Goal: Transaction & Acquisition: Purchase product/service

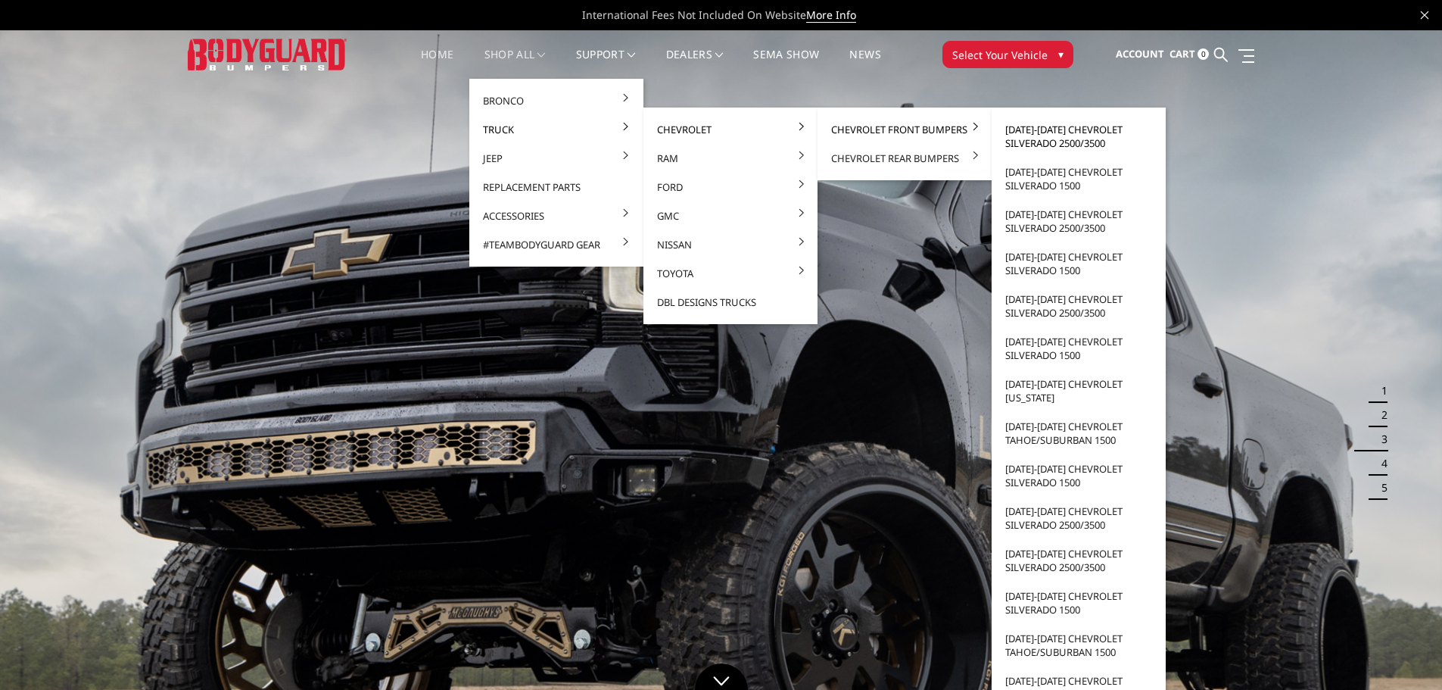
click at [1041, 135] on link "[DATE]-[DATE] Chevrolet Silverado 2500/3500" at bounding box center [1079, 136] width 162 height 42
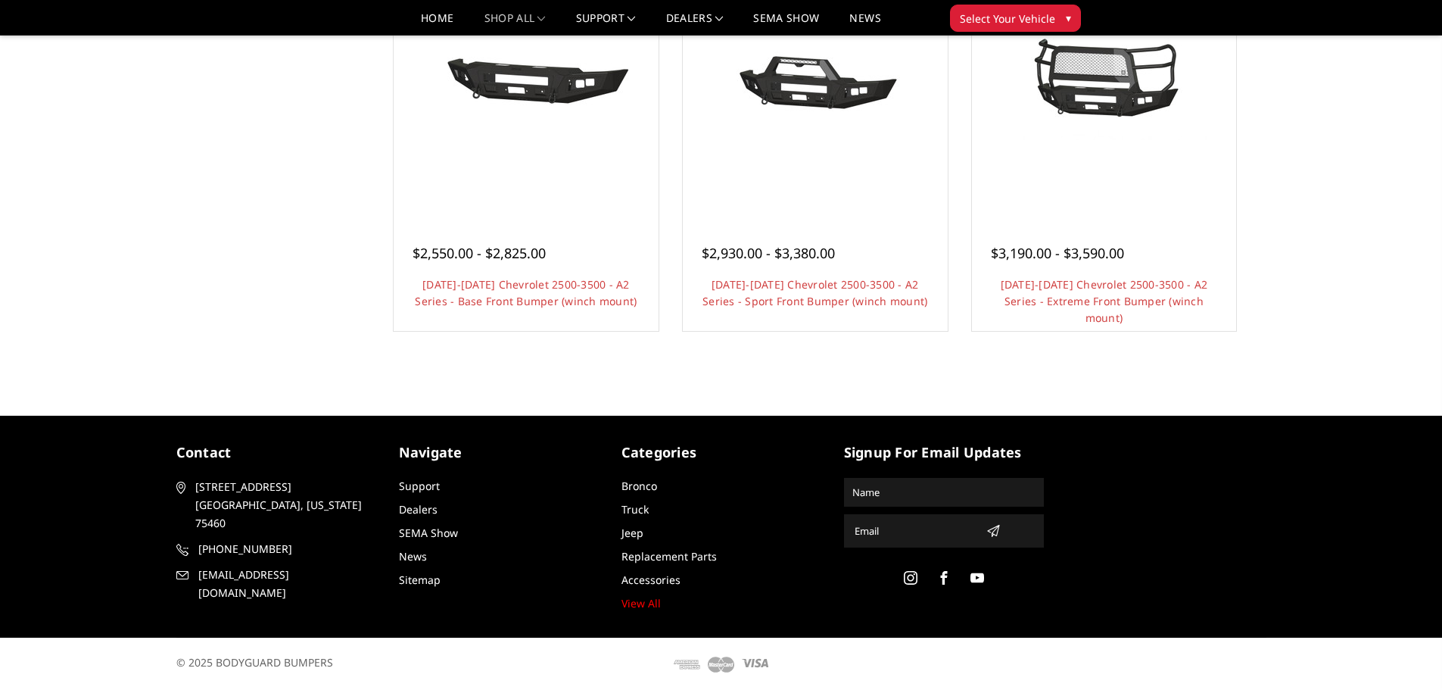
scroll to position [741, 0]
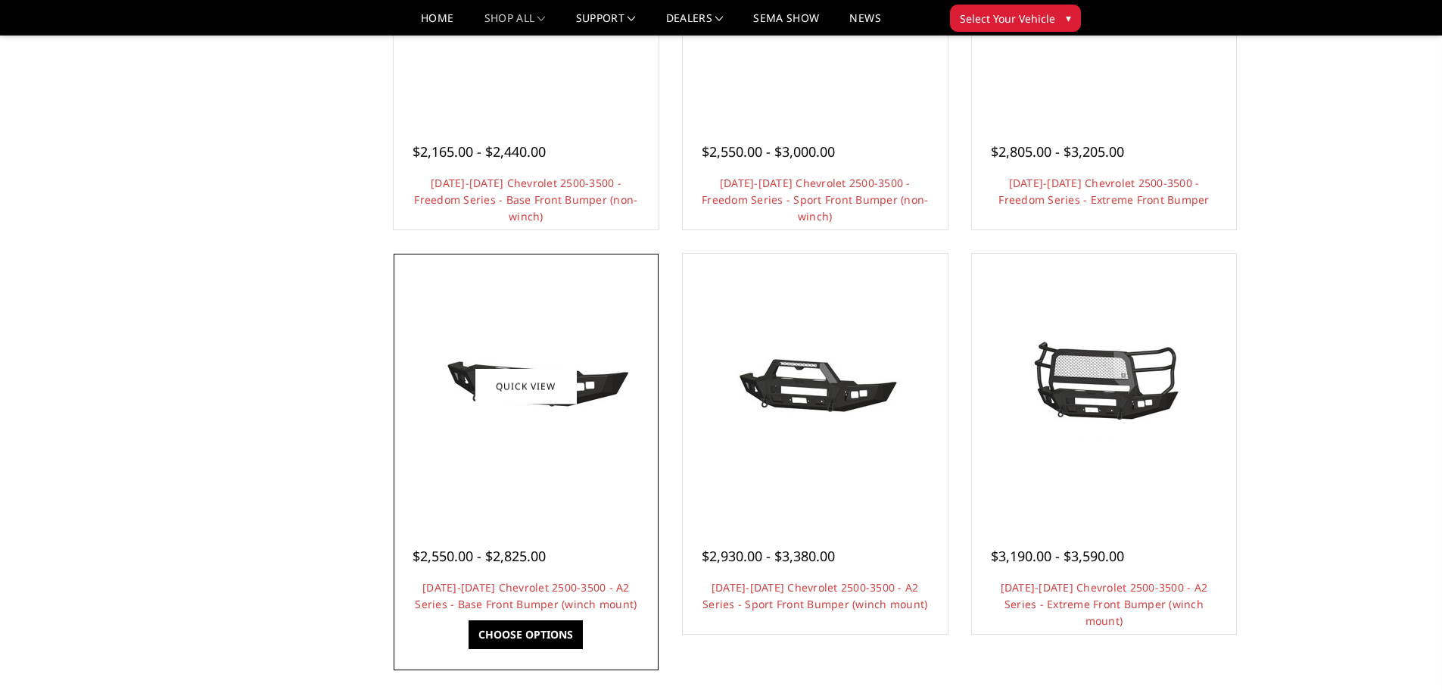
click at [573, 320] on div at bounding box center [526, 385] width 257 height 257
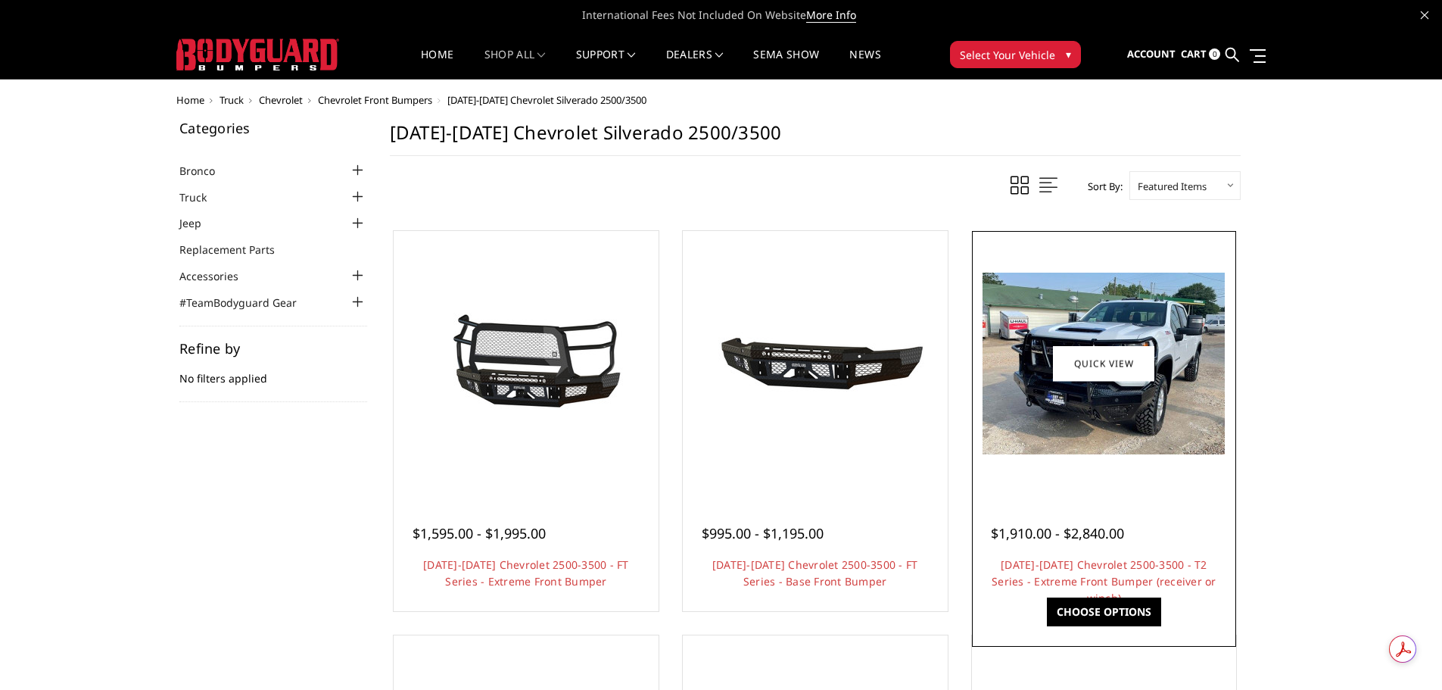
click at [1174, 323] on img at bounding box center [1104, 364] width 242 height 182
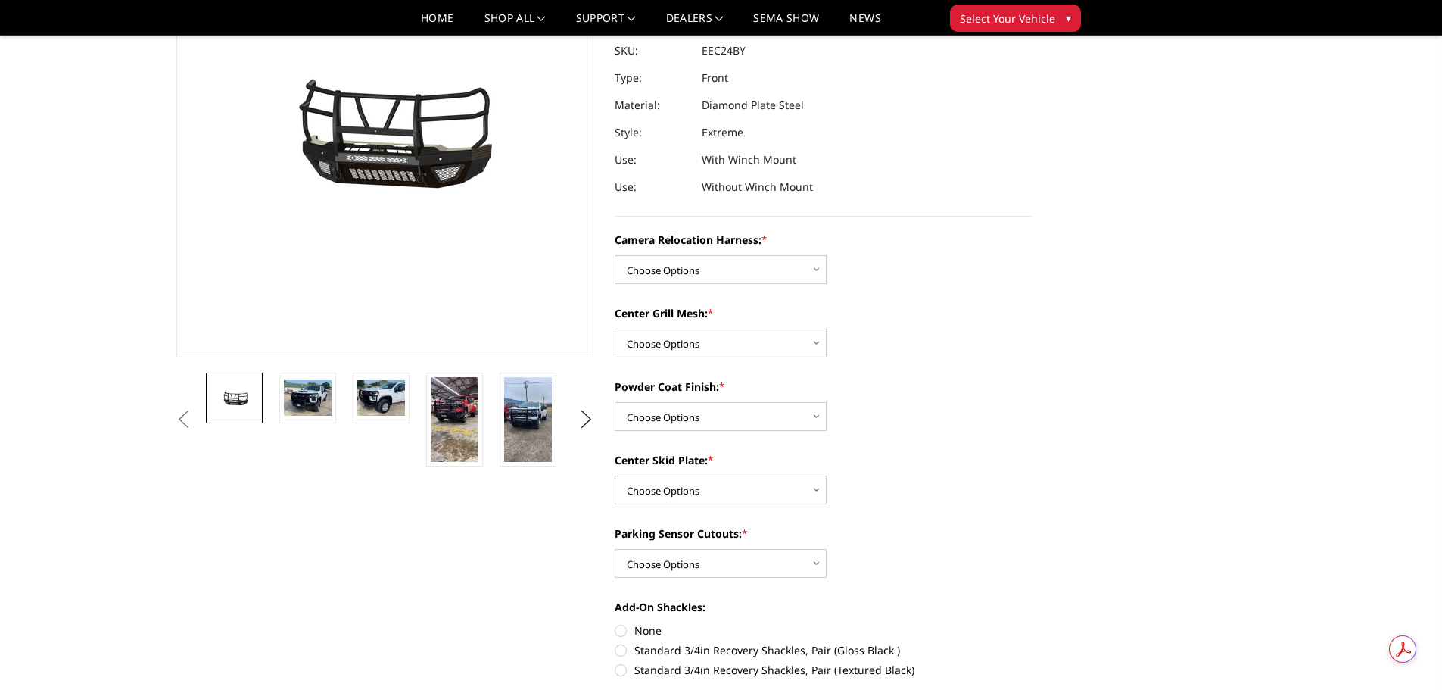
scroll to position [227, 0]
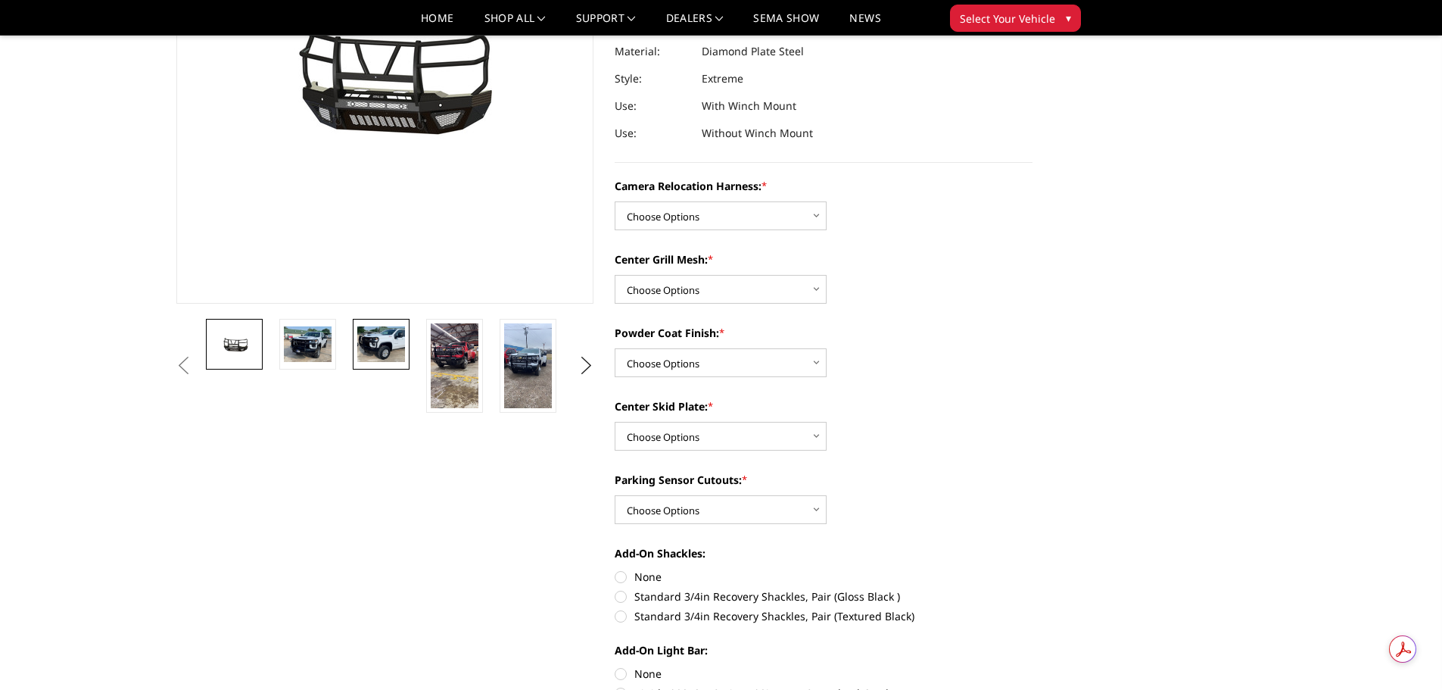
click at [379, 344] on img at bounding box center [381, 344] width 48 height 36
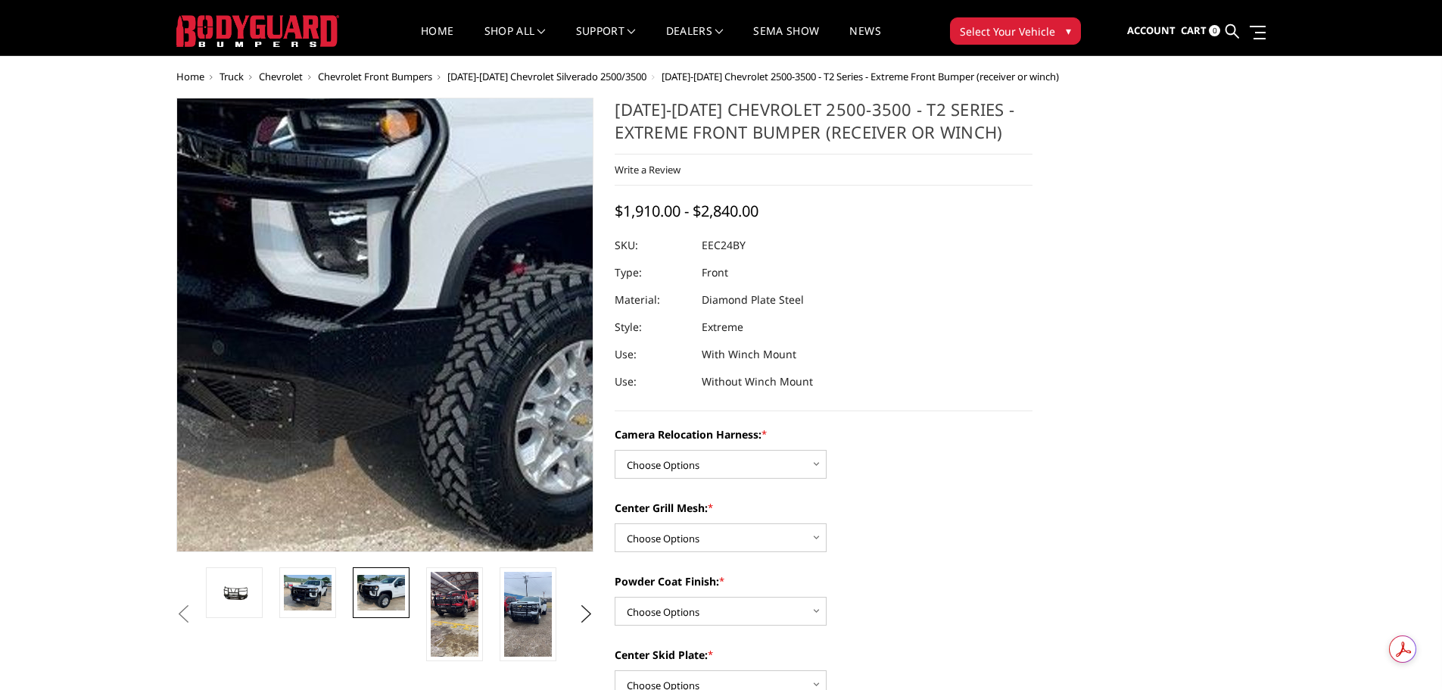
scroll to position [23, 0]
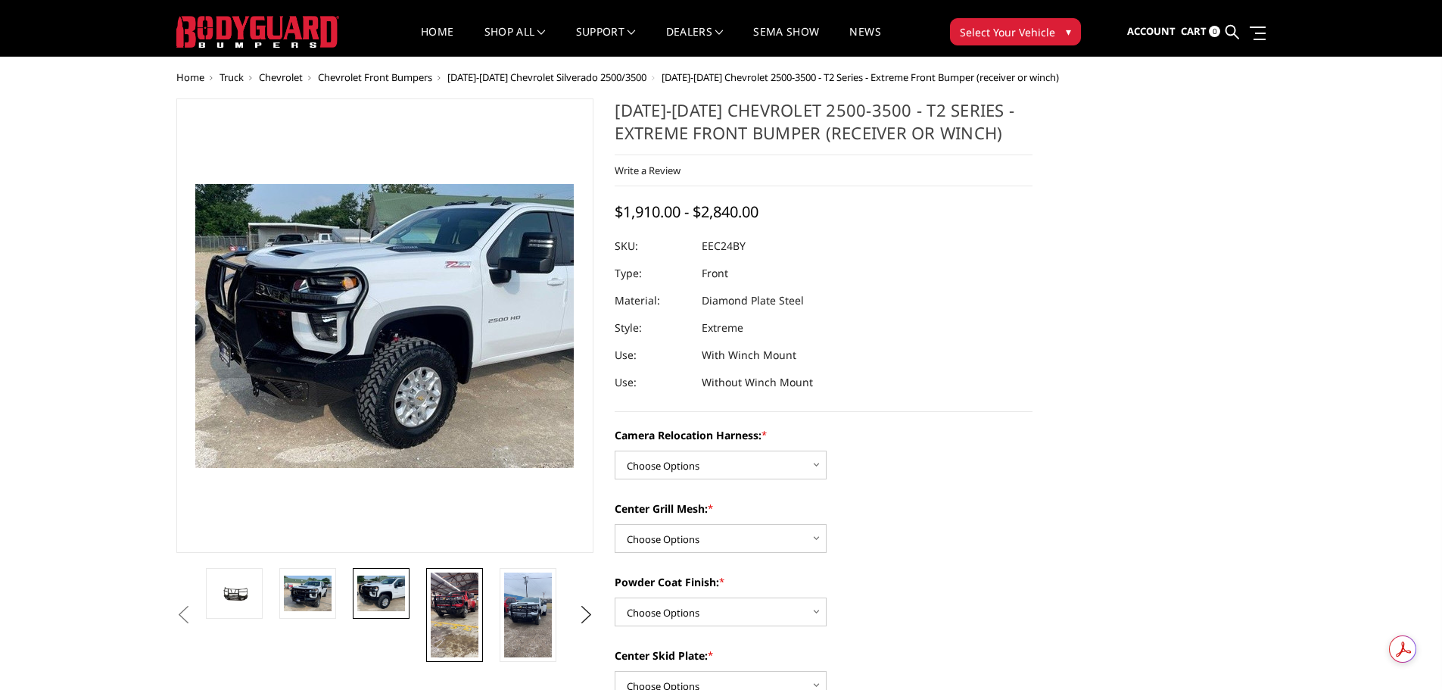
click at [462, 605] on img at bounding box center [455, 614] width 48 height 85
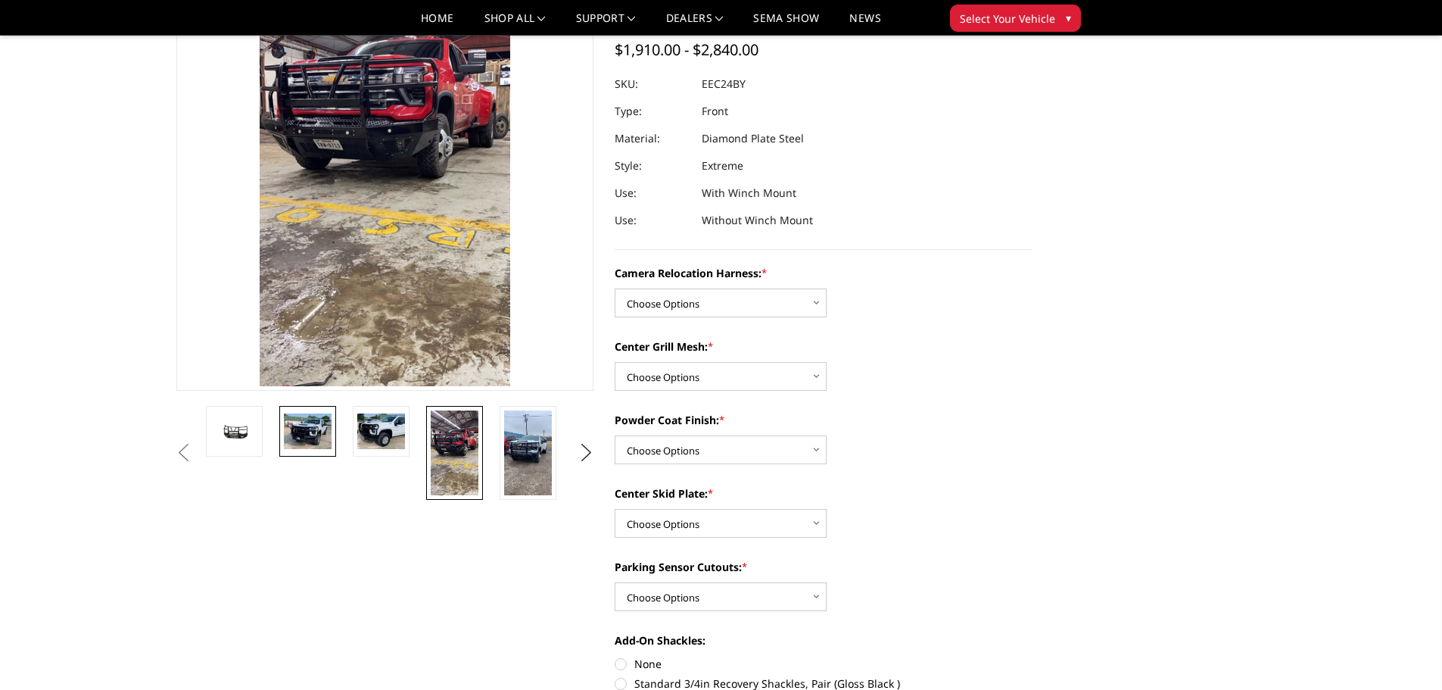
scroll to position [174, 0]
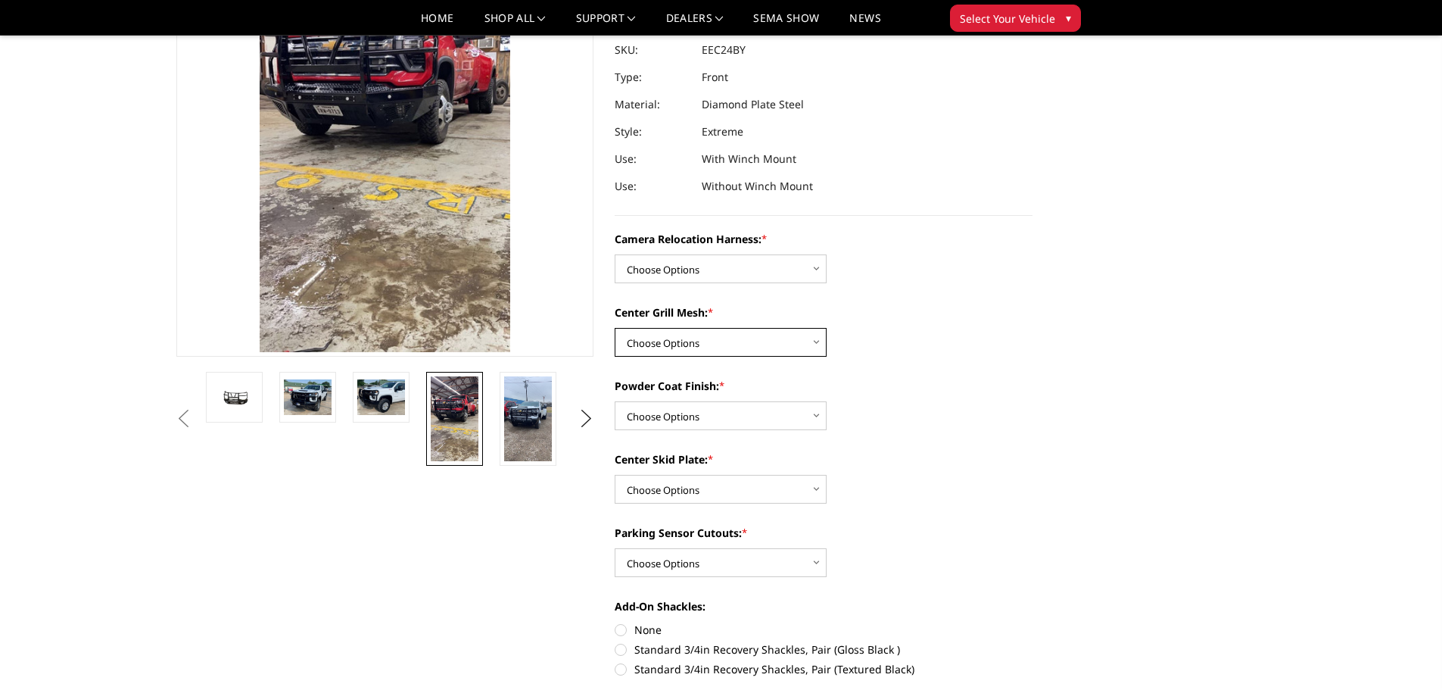
click at [777, 334] on select "Choose Options Without expanded metal With expanded metal" at bounding box center [721, 342] width 212 height 29
click at [760, 264] on select "Choose Options Without camera harness With camera harness" at bounding box center [721, 268] width 212 height 29
click at [753, 501] on select "Choose Options Winch Mount Skid Plate Standard Skid Plate (included) 2" Receive…" at bounding box center [721, 489] width 212 height 29
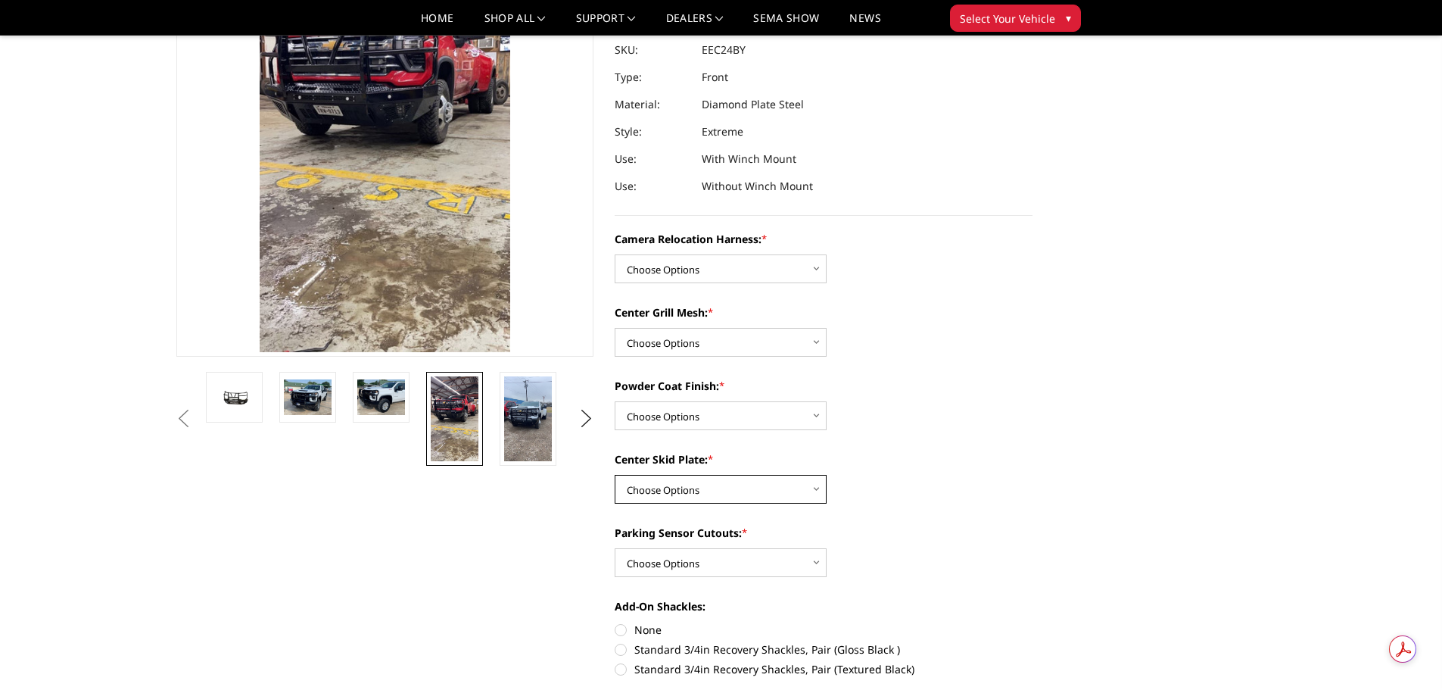
click at [753, 501] on select "Choose Options Winch Mount Skid Plate Standard Skid Plate (included) 2" Receive…" at bounding box center [721, 489] width 212 height 29
click at [357, 385] on img at bounding box center [381, 397] width 48 height 36
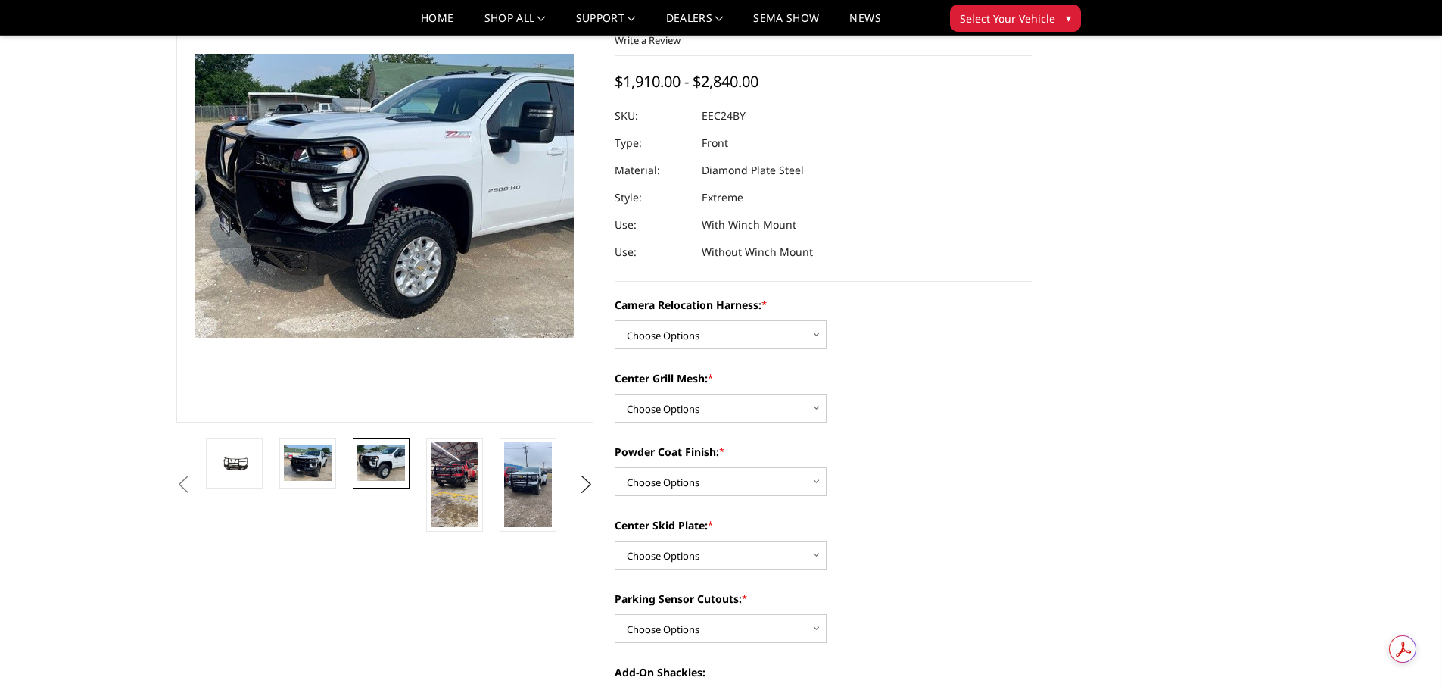
scroll to position [104, 0]
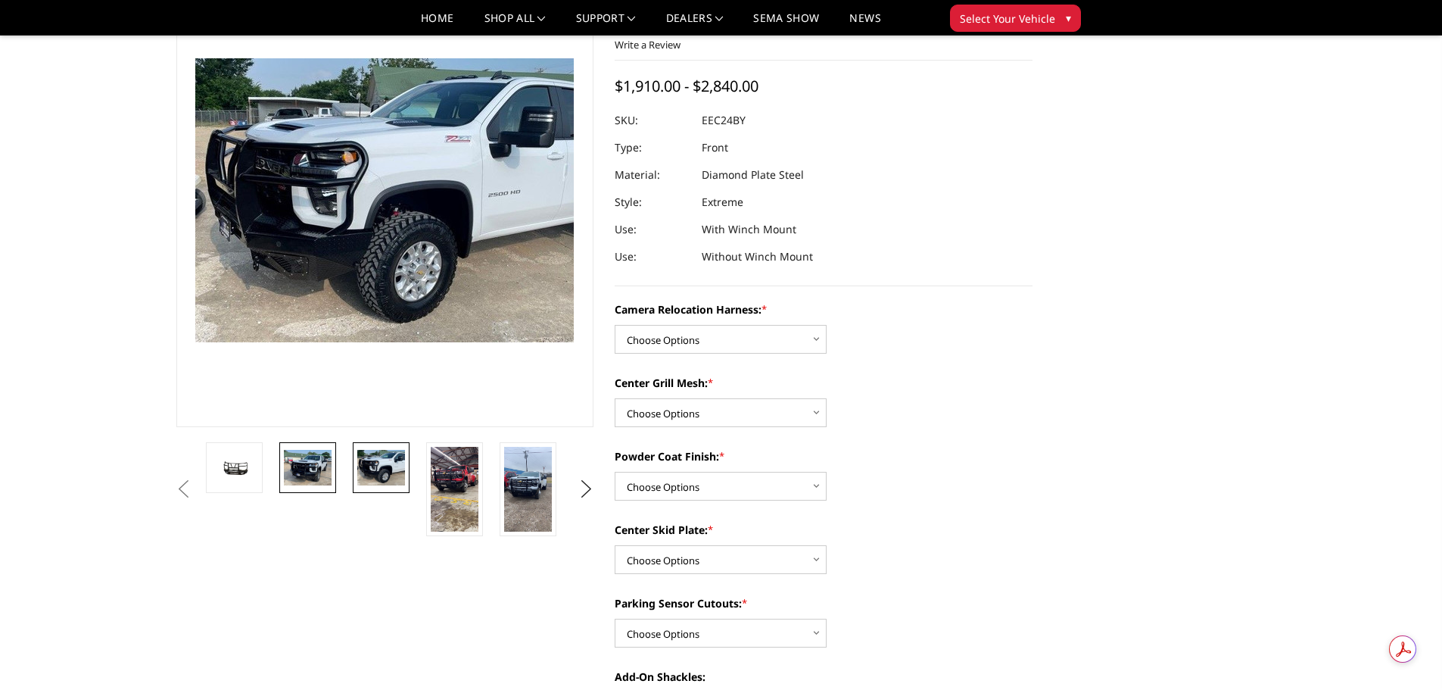
click at [285, 456] on img at bounding box center [308, 468] width 48 height 36
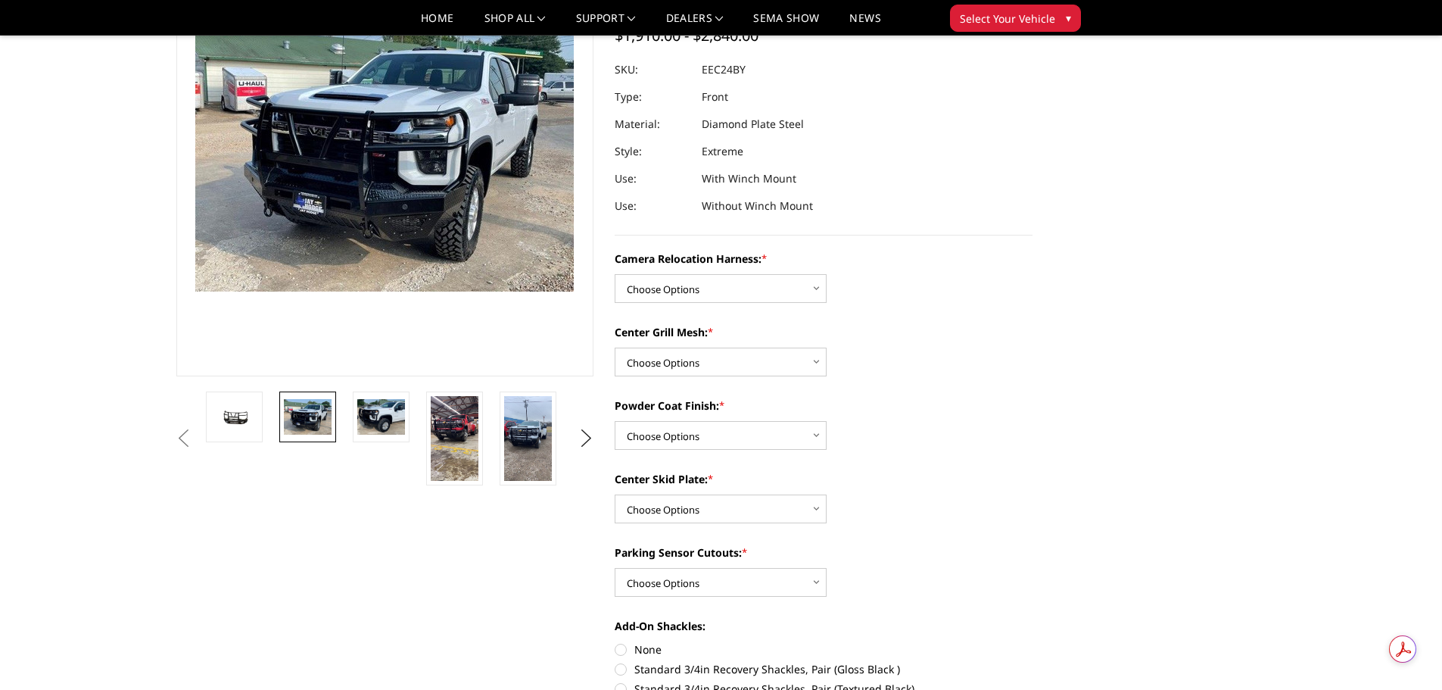
scroll to position [179, 0]
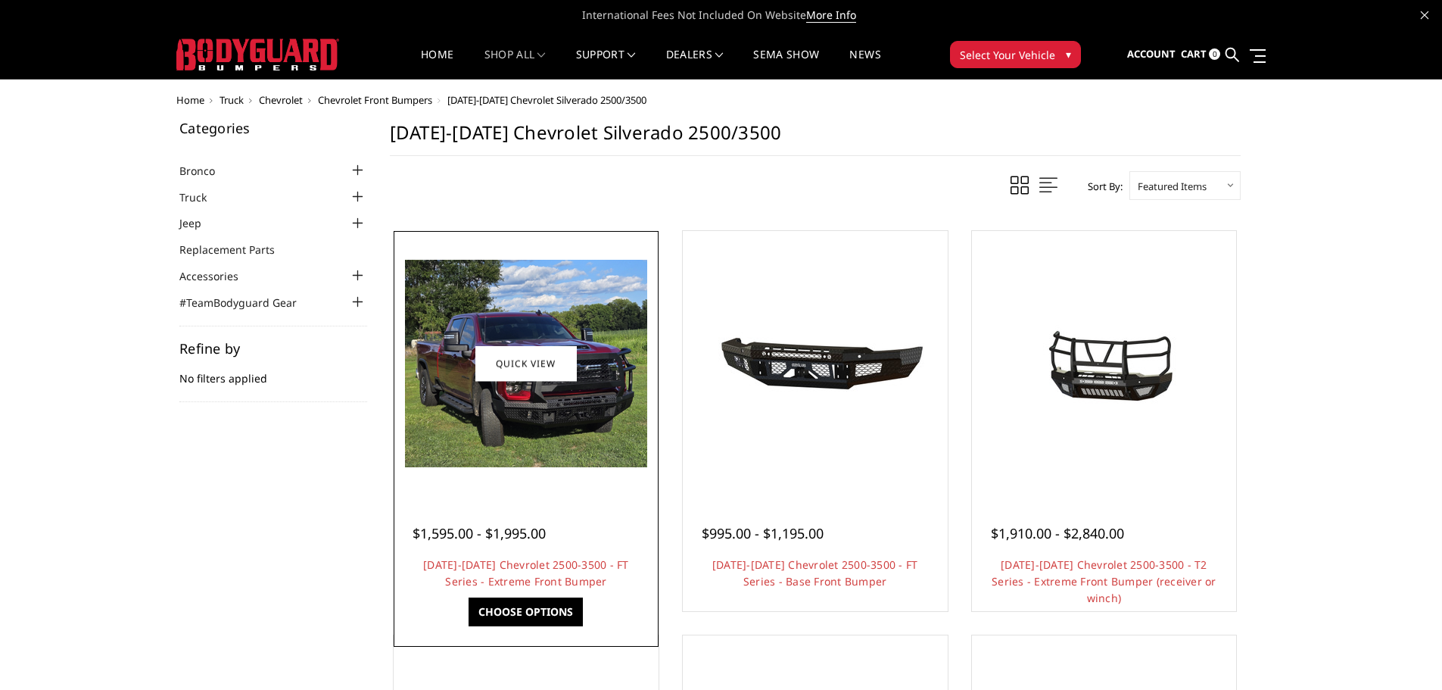
scroll to position [76, 0]
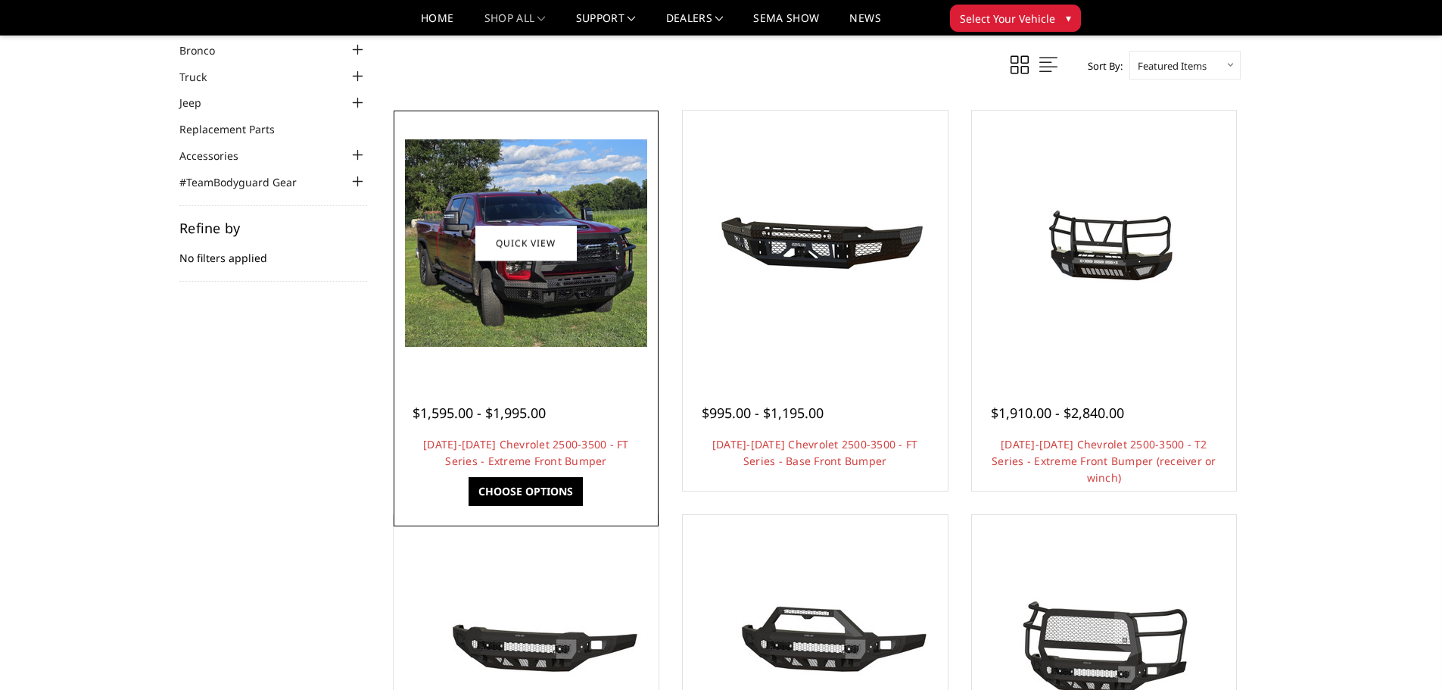
click at [549, 328] on img at bounding box center [526, 242] width 242 height 207
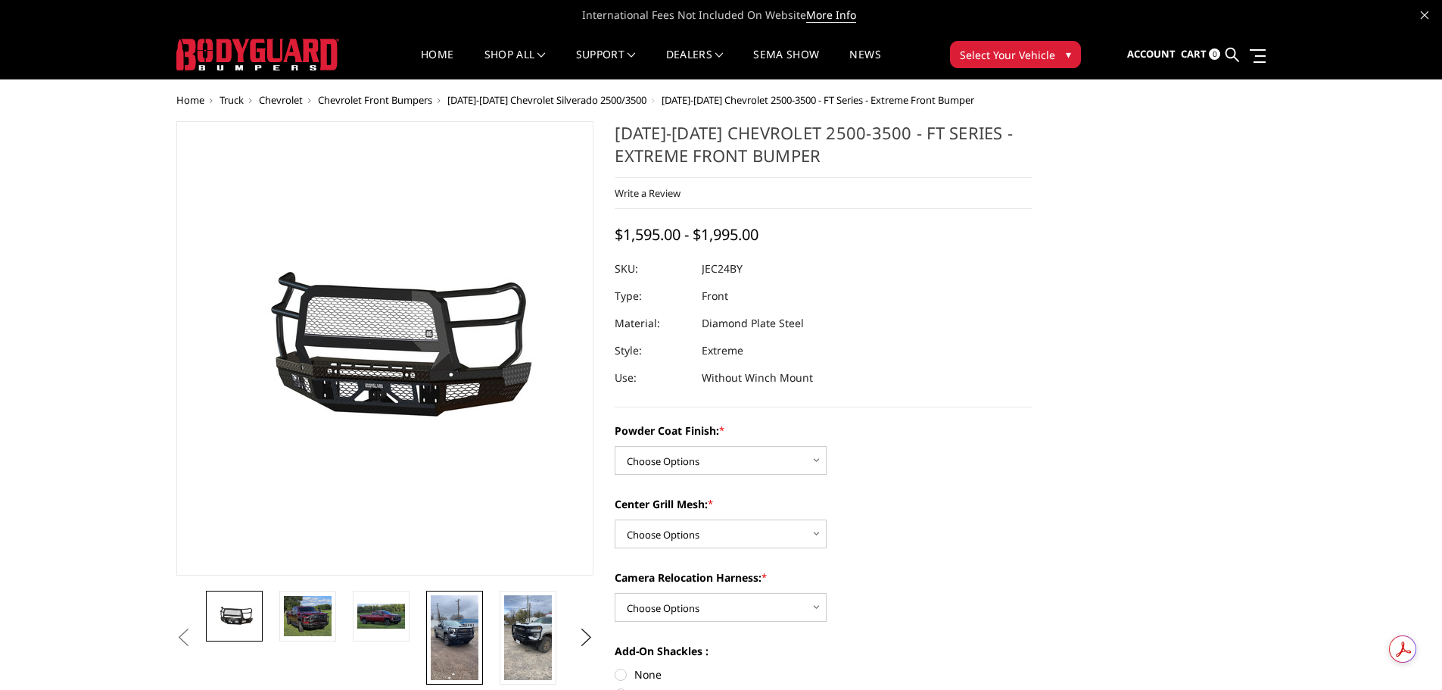
click at [471, 602] on img at bounding box center [455, 637] width 48 height 85
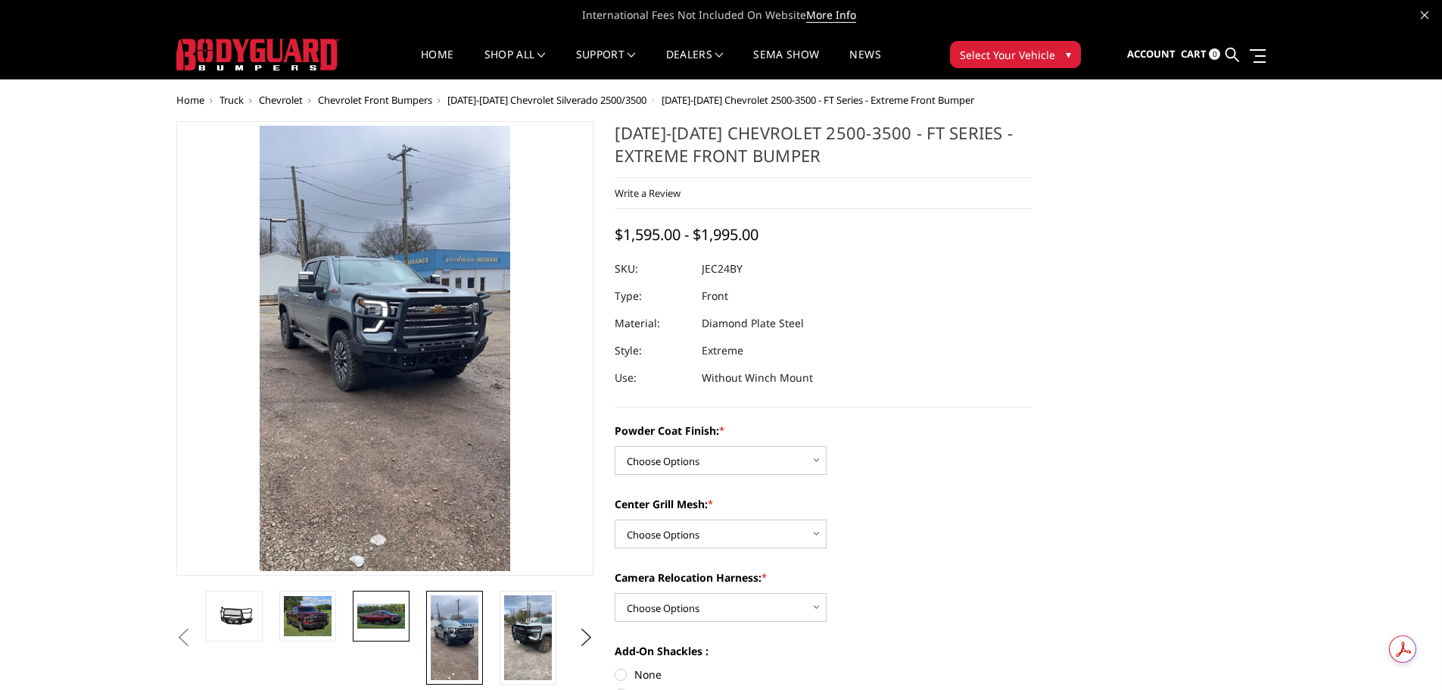
click at [398, 609] on img at bounding box center [381, 616] width 48 height 26
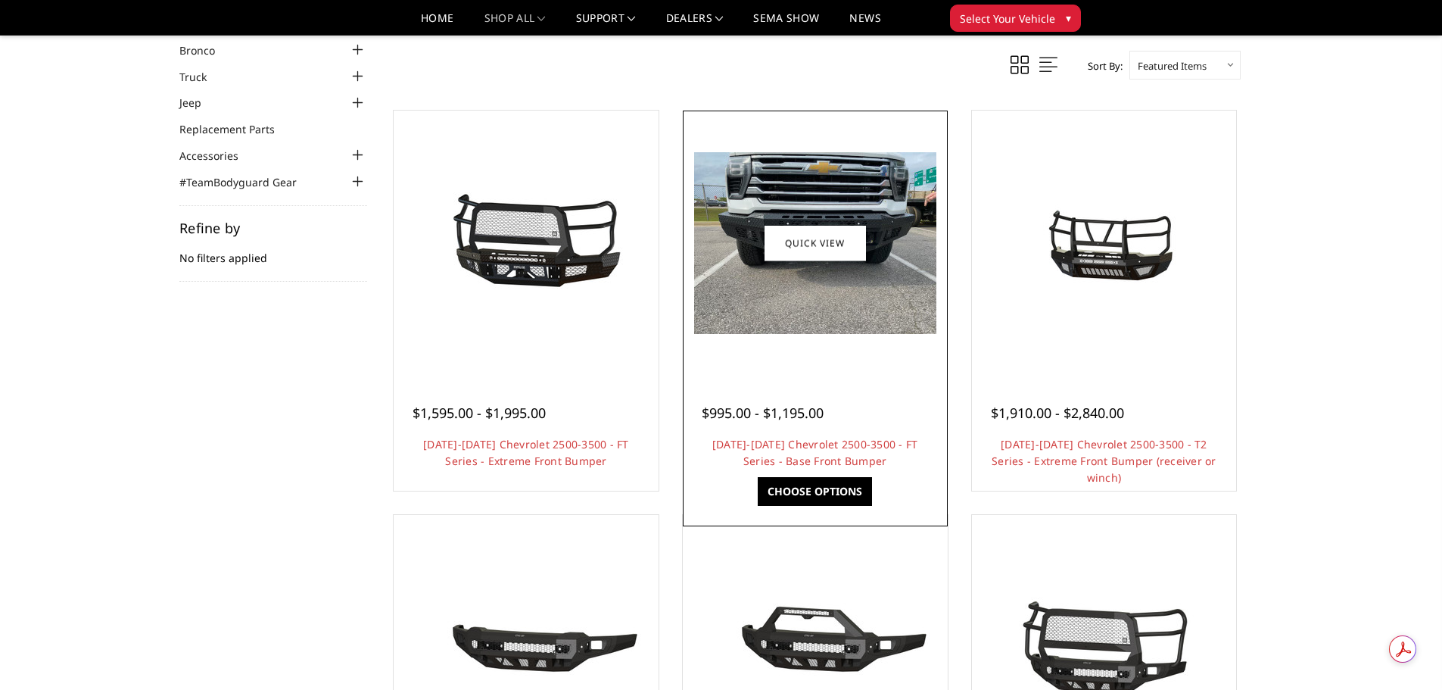
scroll to position [379, 0]
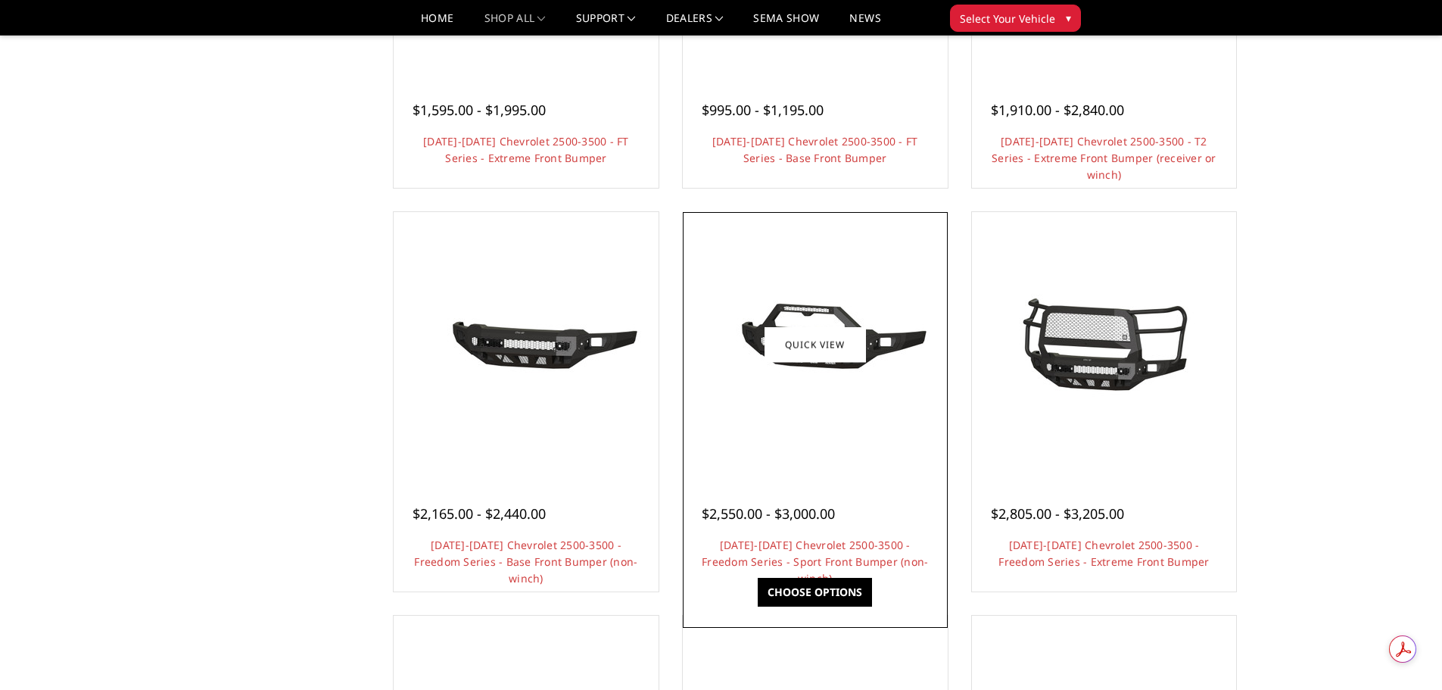
click at [840, 456] on div at bounding box center [815, 344] width 257 height 257
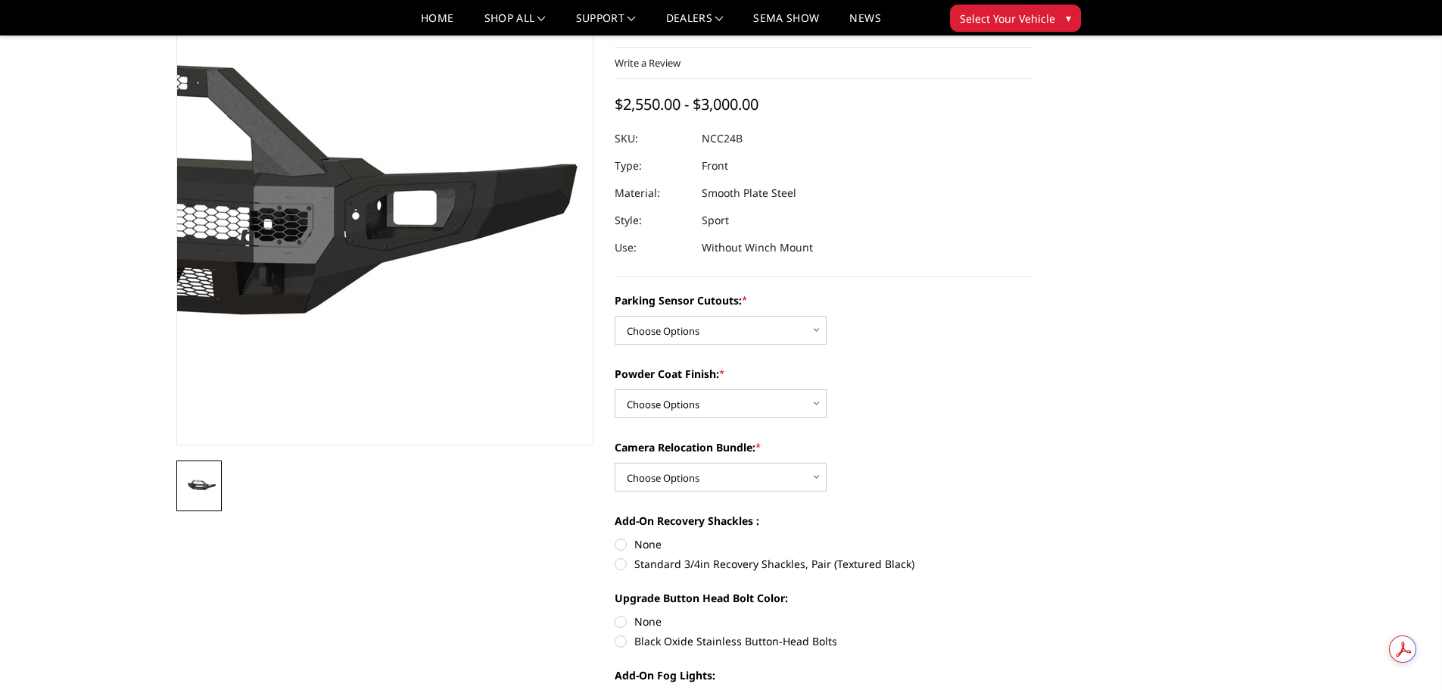
scroll to position [76, 0]
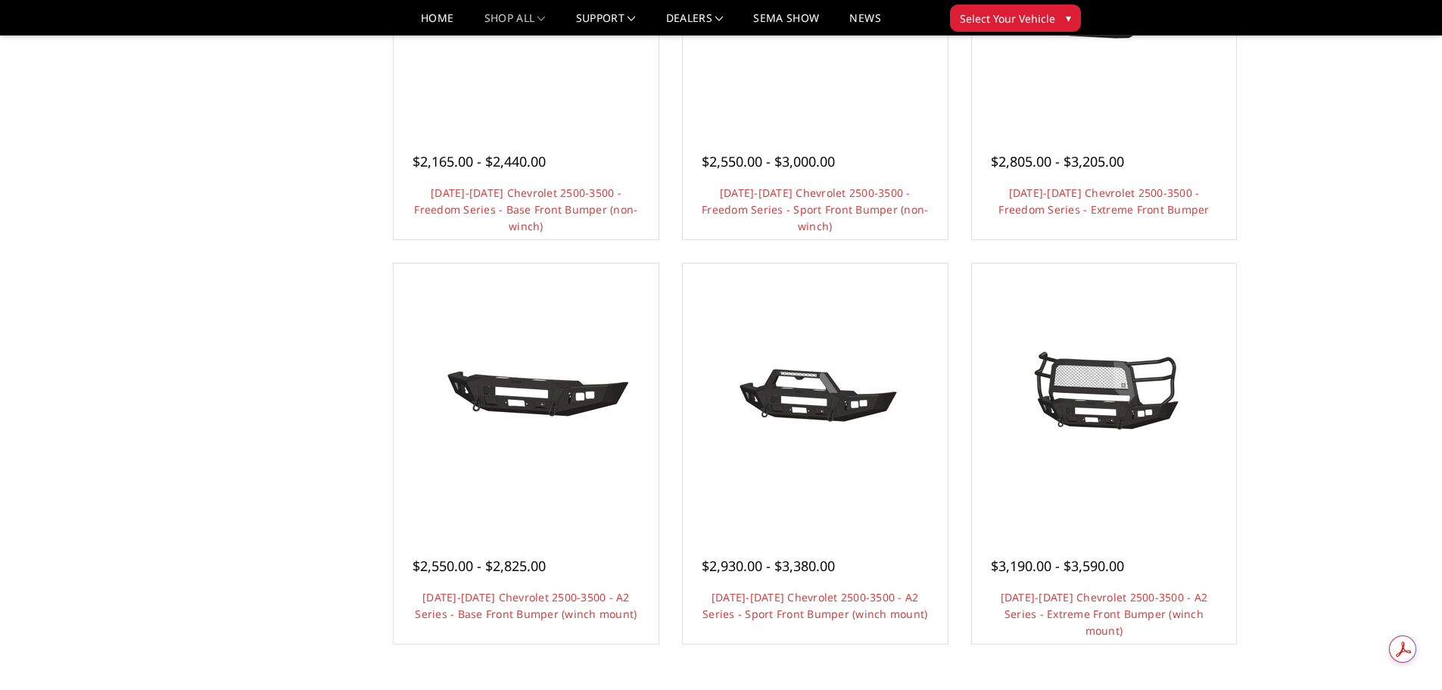
scroll to position [757, 0]
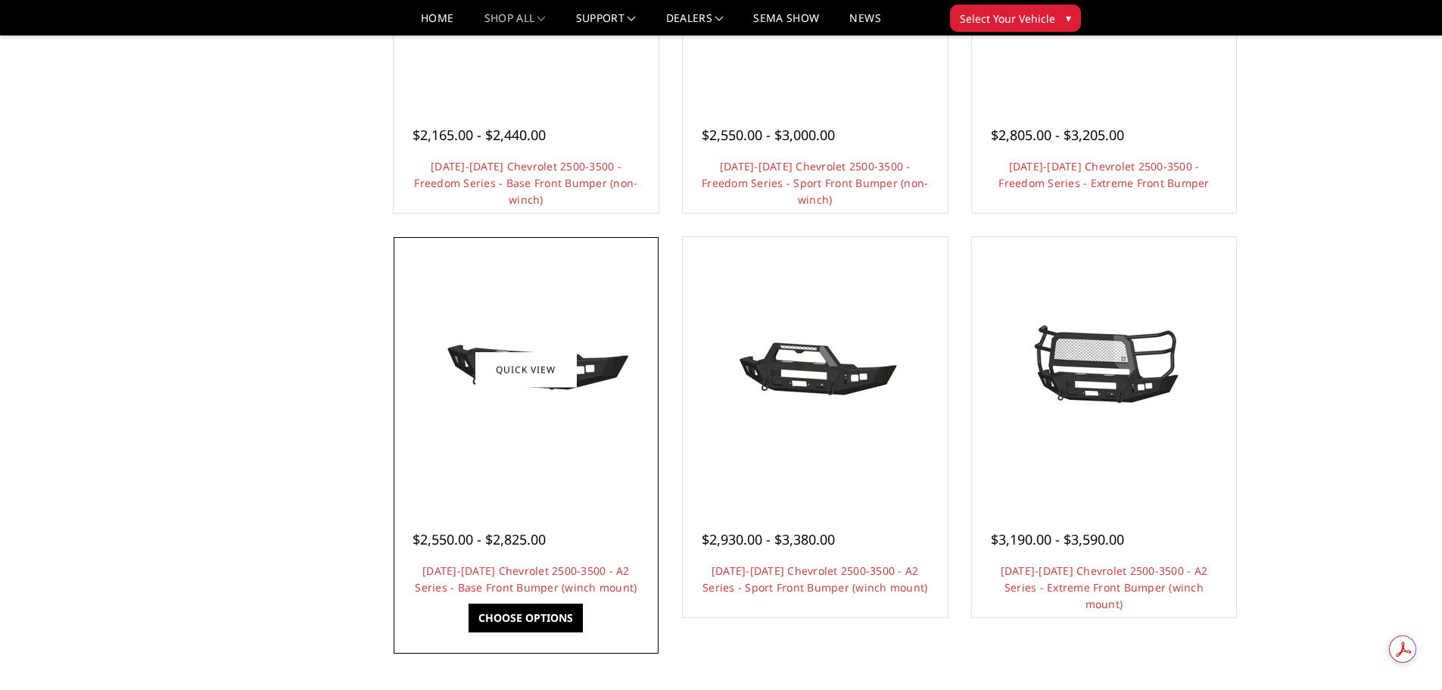
click at [501, 451] on div at bounding box center [526, 369] width 257 height 257
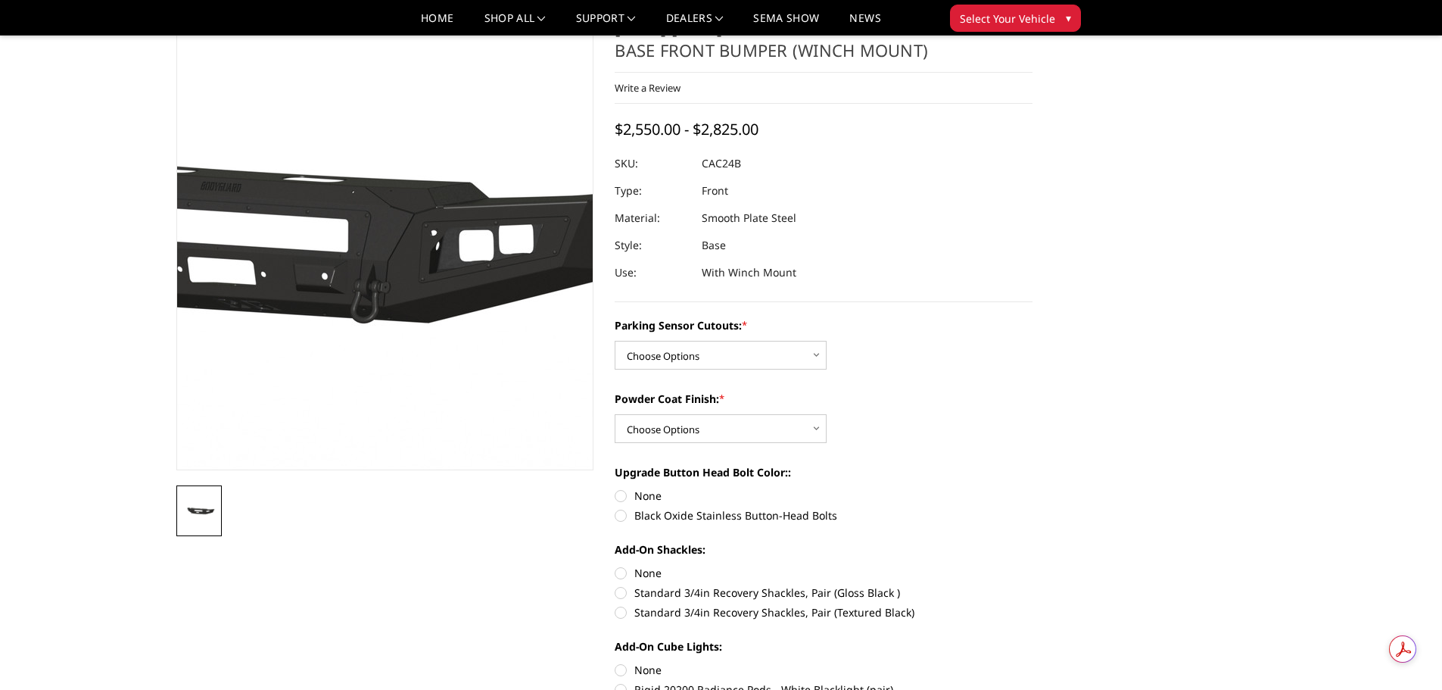
scroll to position [76, 0]
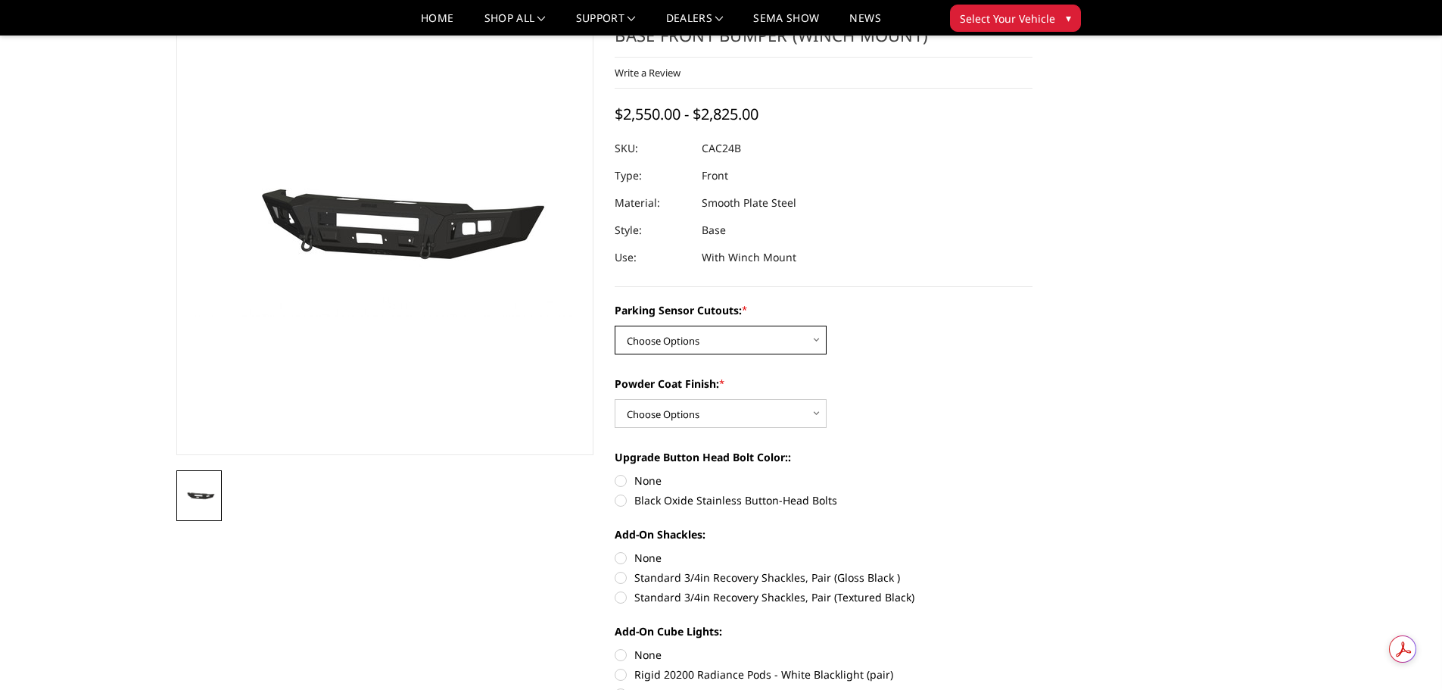
click at [731, 348] on select "Choose Options No - Without Parking Sensor Cutouts Yes - With Parking Sensor Cu…" at bounding box center [721, 340] width 212 height 29
select select "2242"
click at [615, 326] on select "Choose Options No - Without Parking Sensor Cutouts Yes - With Parking Sensor Cu…" at bounding box center [721, 340] width 212 height 29
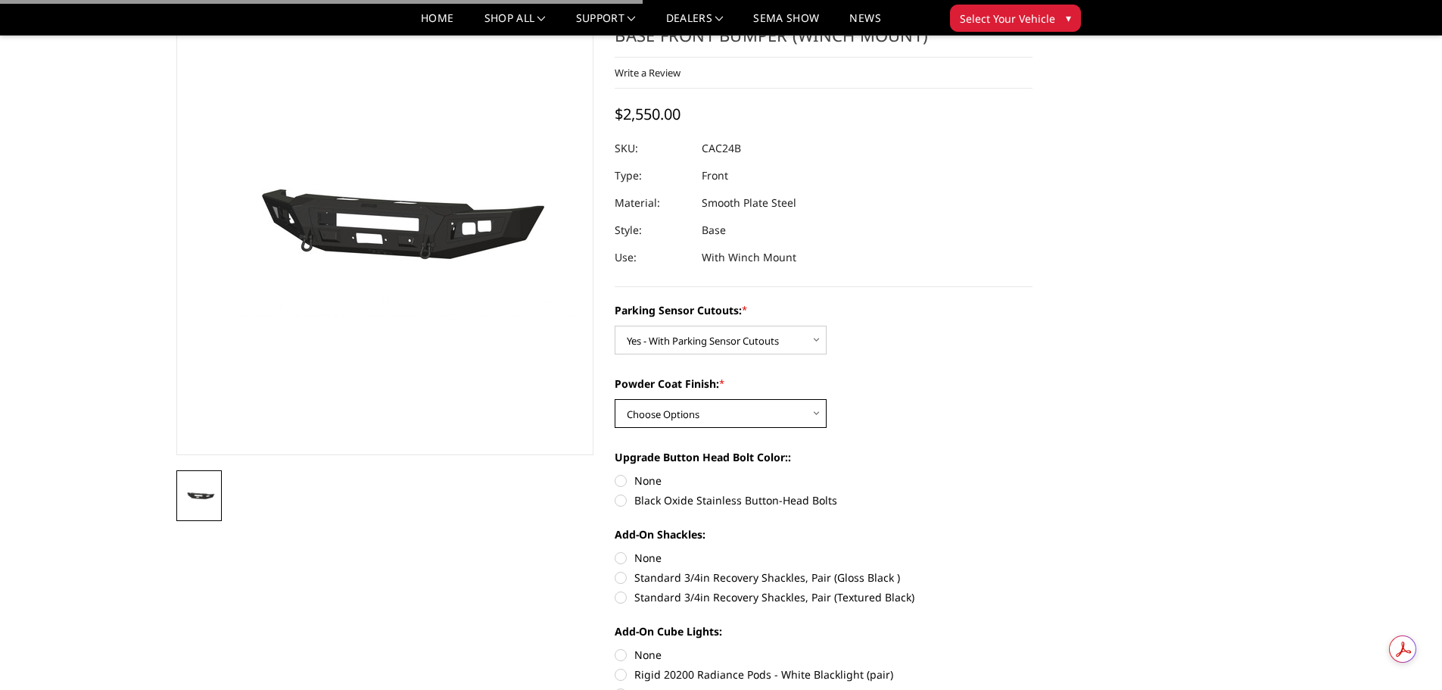
click at [730, 408] on select "Choose Options Bare Metal Textured Black Powder Coat" at bounding box center [721, 413] width 212 height 29
select select "2244"
click at [615, 399] on select "Choose Options Bare Metal Textured Black Powder Coat" at bounding box center [721, 413] width 212 height 29
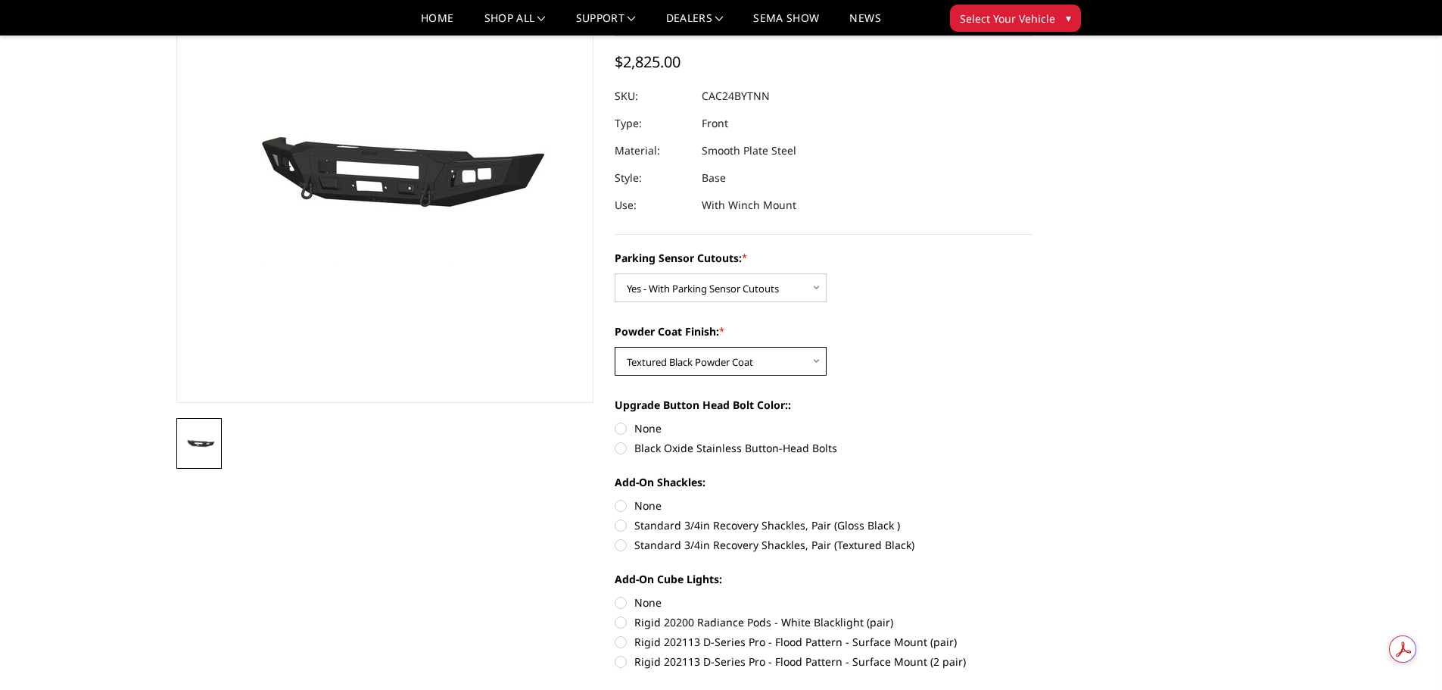
scroll to position [151, 0]
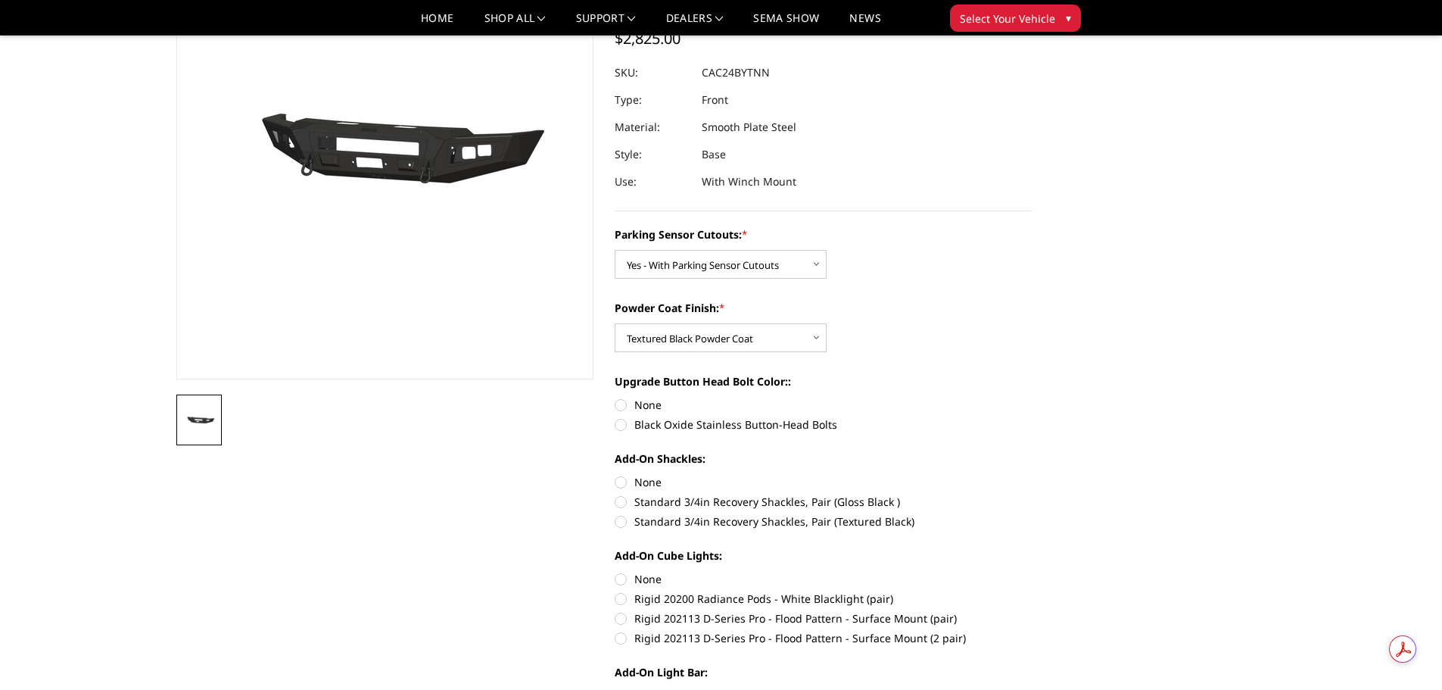
click at [721, 428] on label "Black Oxide Stainless Button-Head Bolts" at bounding box center [824, 424] width 418 height 16
click at [1033, 398] on input "Black Oxide Stainless Button-Head Bolts" at bounding box center [1033, 397] width 1 height 1
radio input "true"
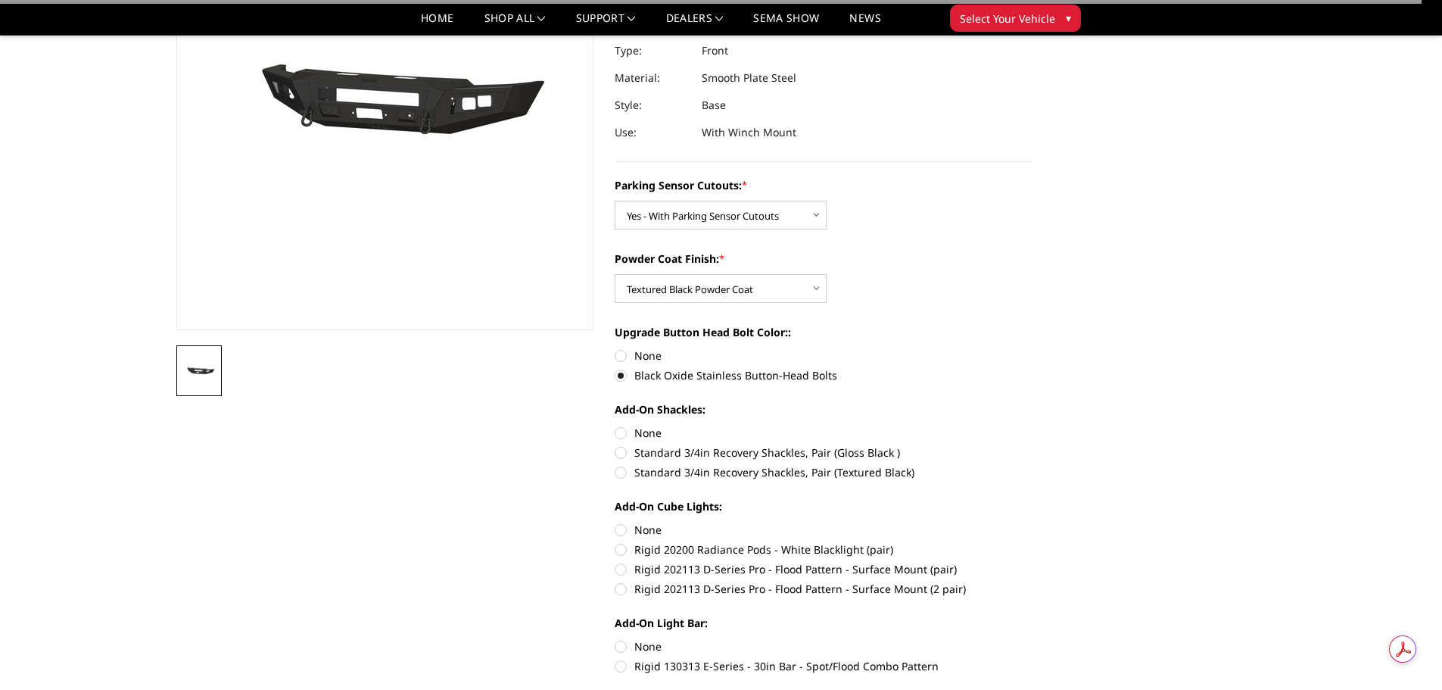
scroll to position [227, 0]
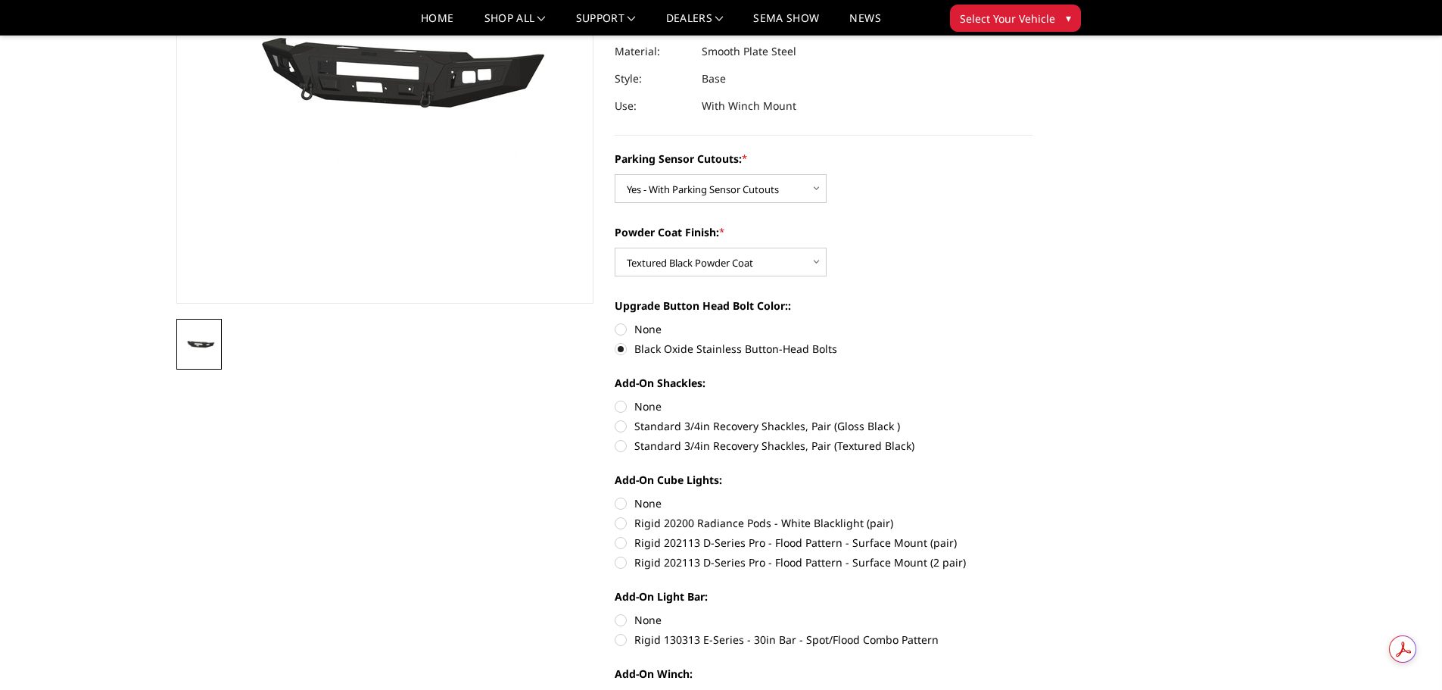
click at [815, 448] on label "Standard 3/4in Recovery Shackles, Pair (Textured Black)" at bounding box center [824, 446] width 418 height 16
click at [1033, 419] on input "Standard 3/4in Recovery Shackles, Pair (Textured Black)" at bounding box center [1033, 418] width 1 height 1
radio input "true"
click at [651, 405] on label "None" at bounding box center [824, 406] width 418 height 16
click at [616, 399] on input "None" at bounding box center [615, 398] width 1 height 1
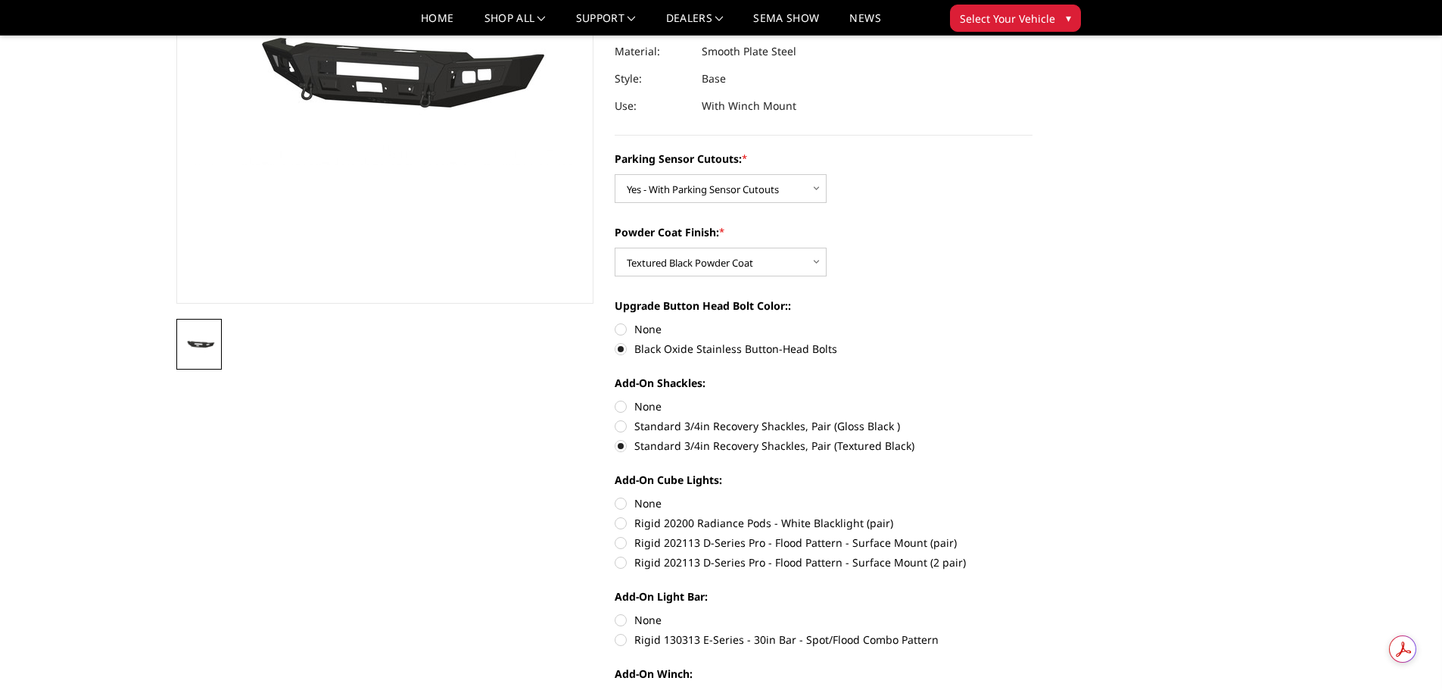
radio input "true"
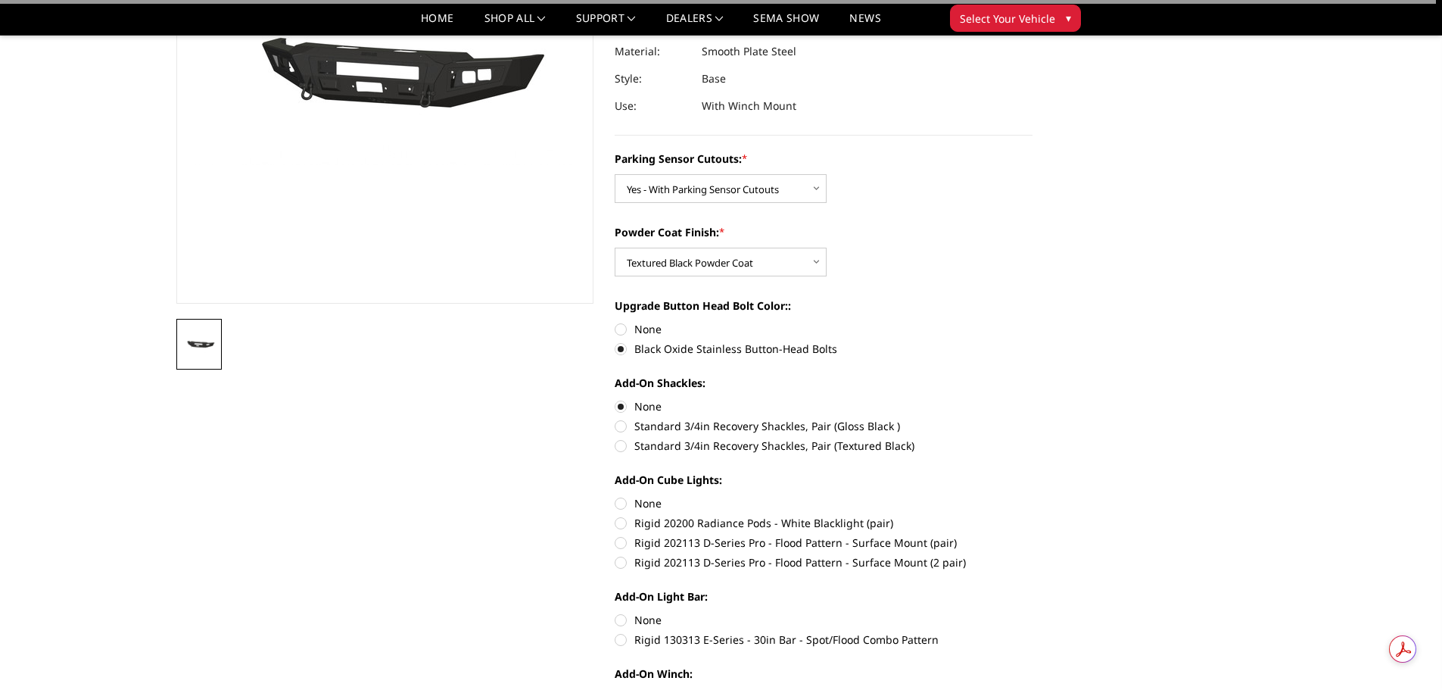
scroll to position [303, 0]
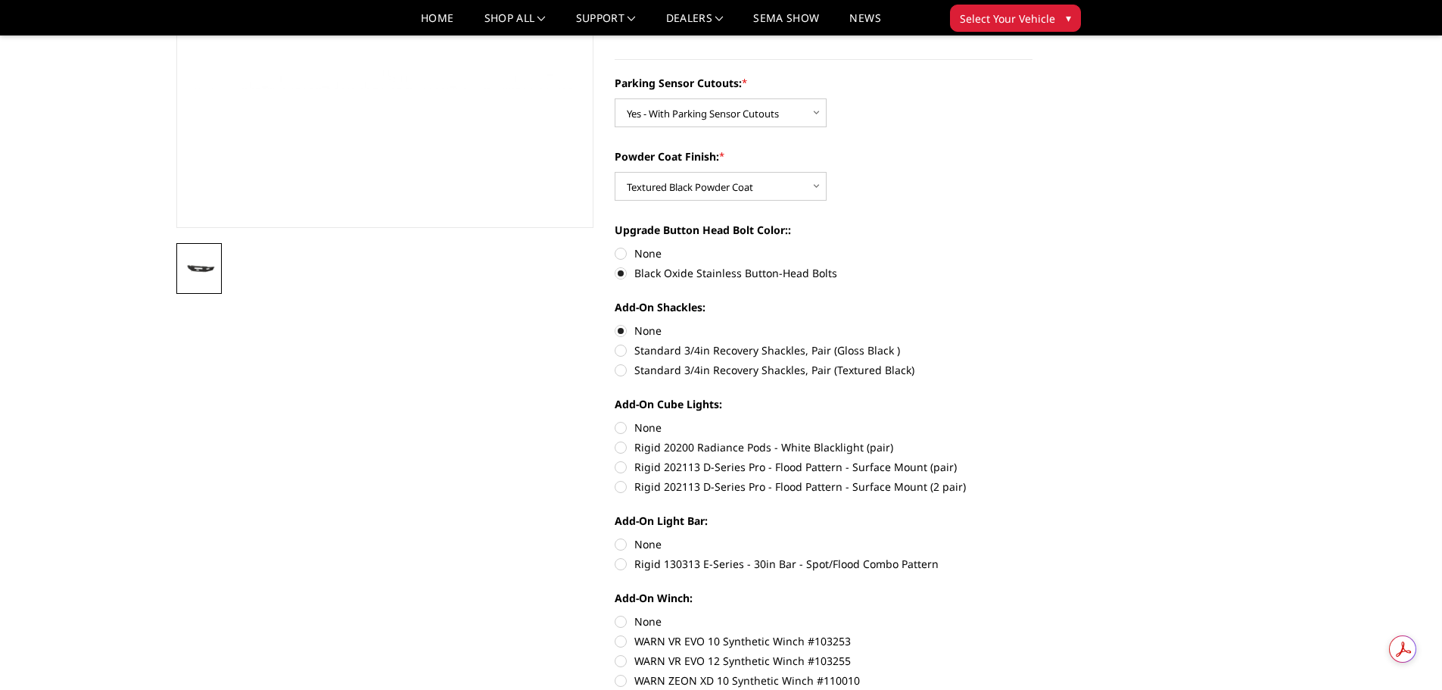
click at [770, 484] on label "Rigid 202113 D-Series Pro - Flood Pattern - Surface Mount (2 pair)" at bounding box center [824, 487] width 418 height 16
click at [1033, 460] on input "Rigid 202113 D-Series Pro - Flood Pattern - Surface Mount (2 pair)" at bounding box center [1033, 459] width 1 height 1
radio input "true"
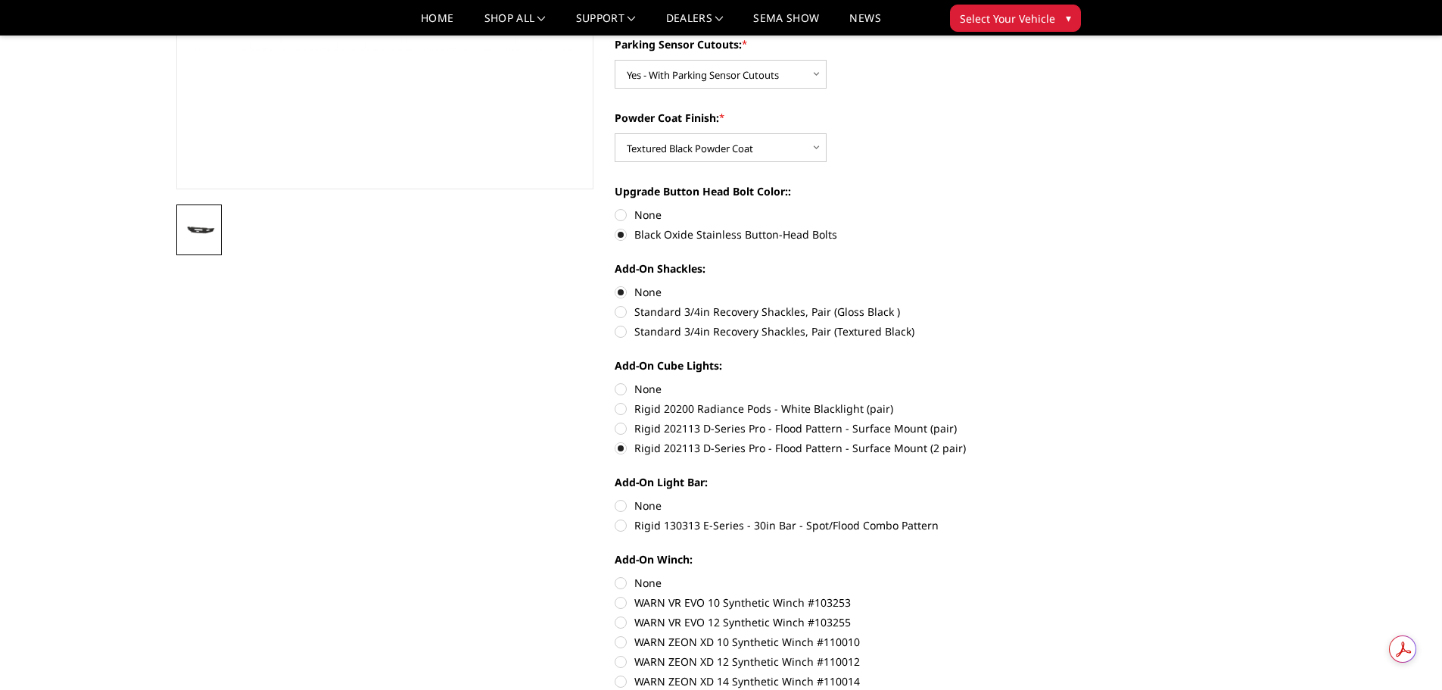
scroll to position [379, 0]
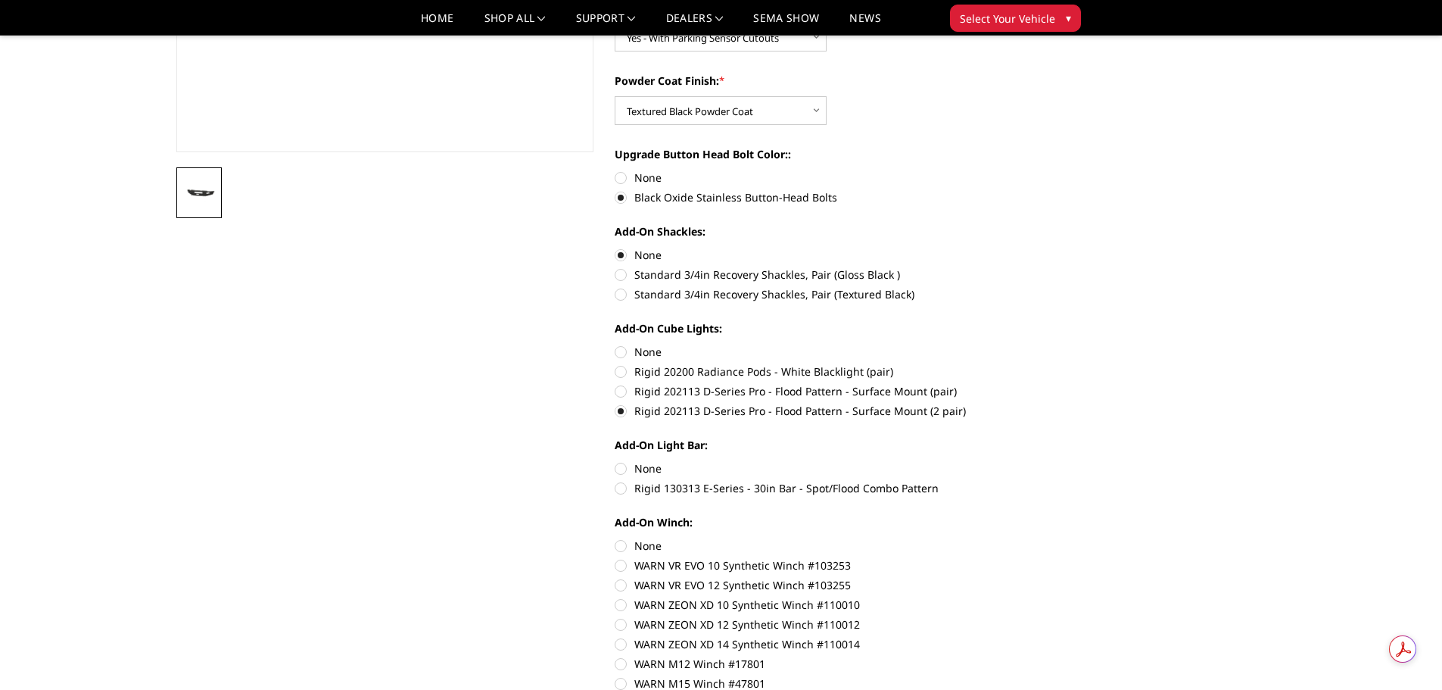
click at [795, 487] on label "Rigid 130313 E-Series - 30in Bar - Spot/Flood Combo Pattern" at bounding box center [824, 488] width 418 height 16
click at [1033, 461] on input "Rigid 130313 E-Series - 30in Bar - Spot/Flood Combo Pattern" at bounding box center [1033, 460] width 1 height 1
radio input "true"
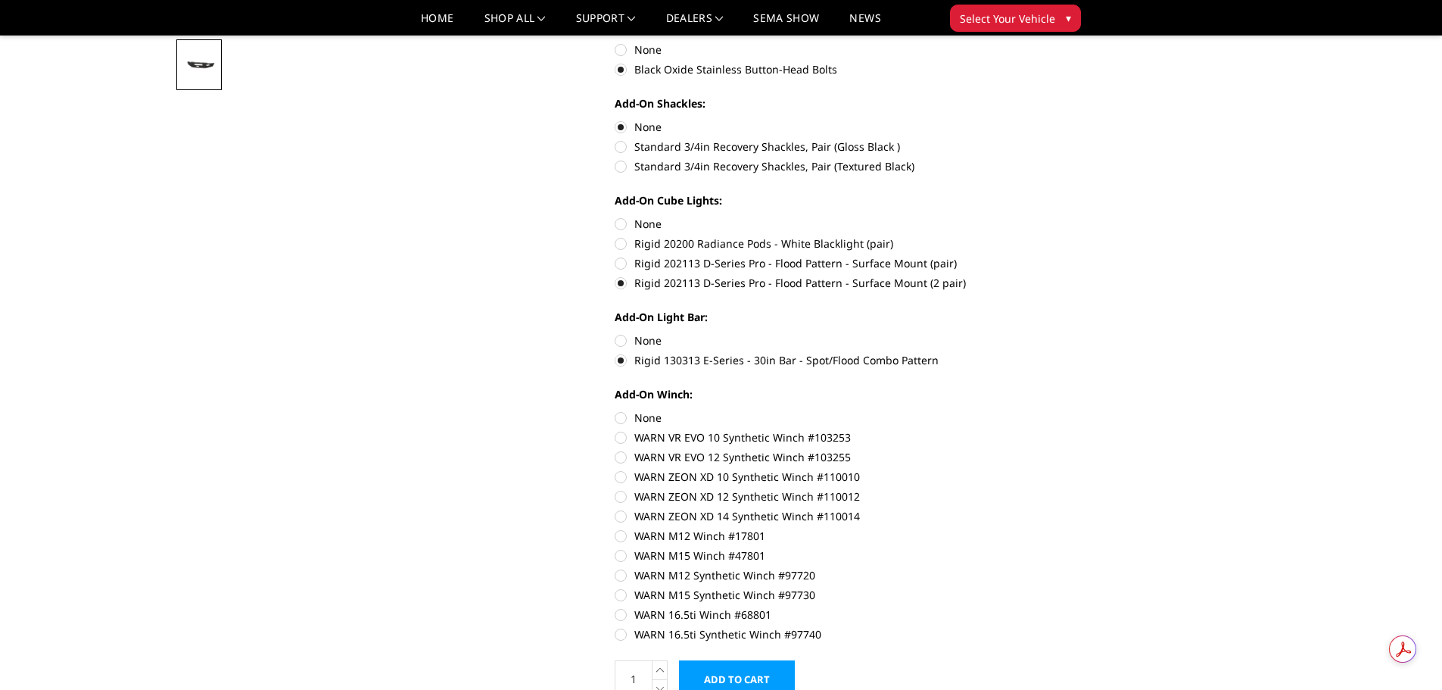
scroll to position [530, 0]
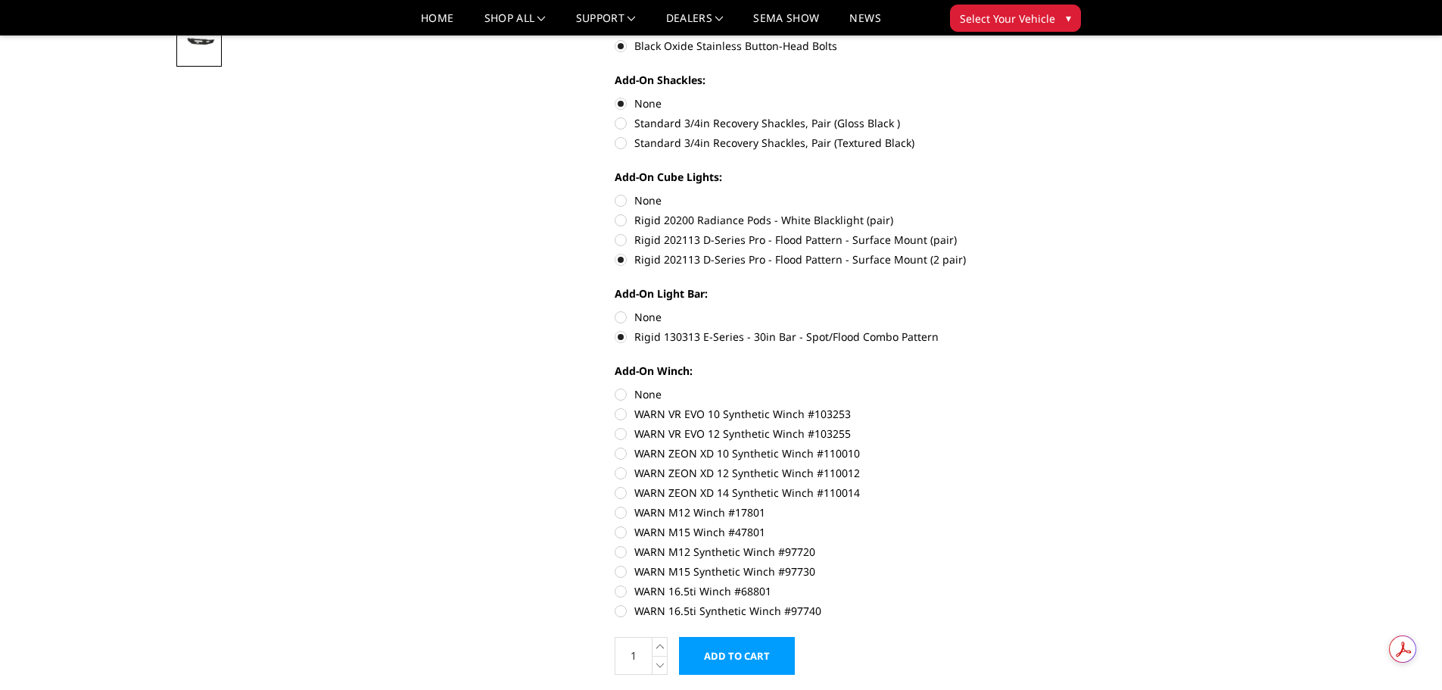
click at [762, 611] on label "WARN 16.5ti Synthetic Winch #97740" at bounding box center [824, 611] width 418 height 16
click at [1033, 584] on input "WARN 16.5ti Synthetic Winch #97740" at bounding box center [1033, 583] width 1 height 1
radio input "true"
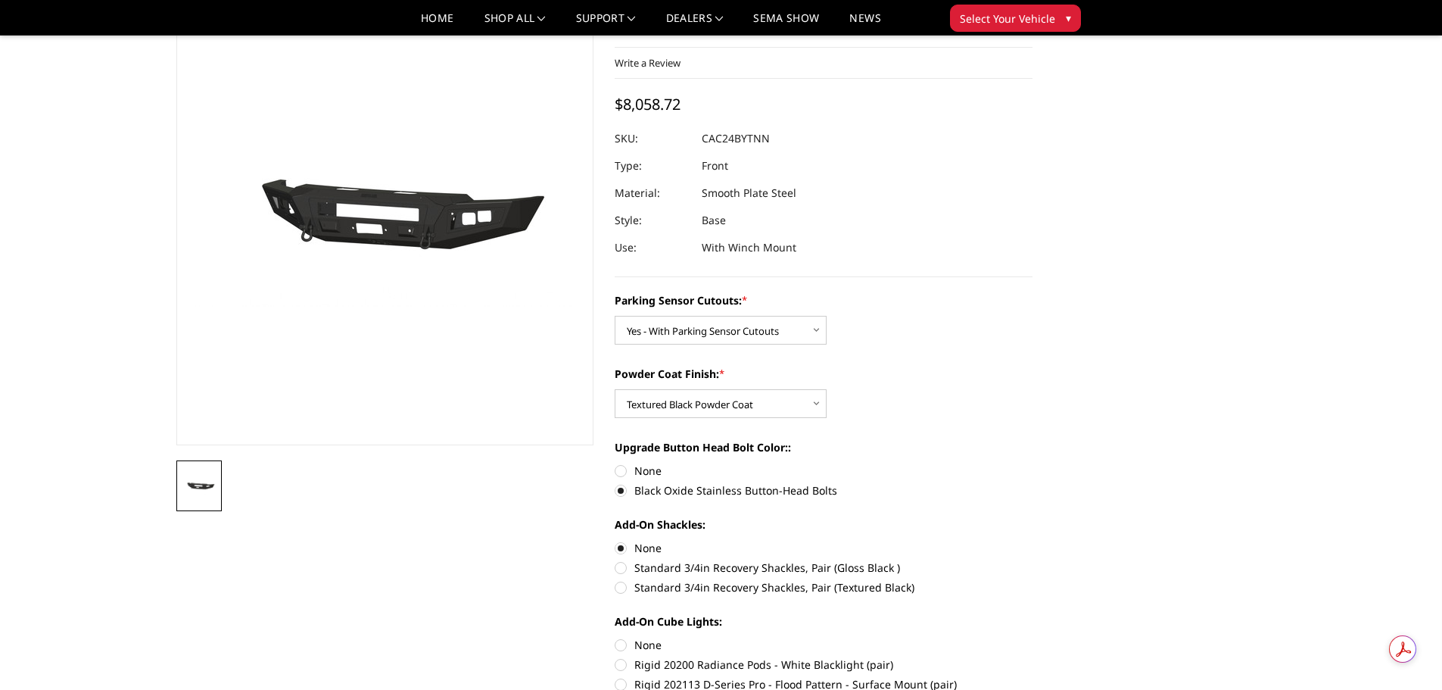
scroll to position [0, 0]
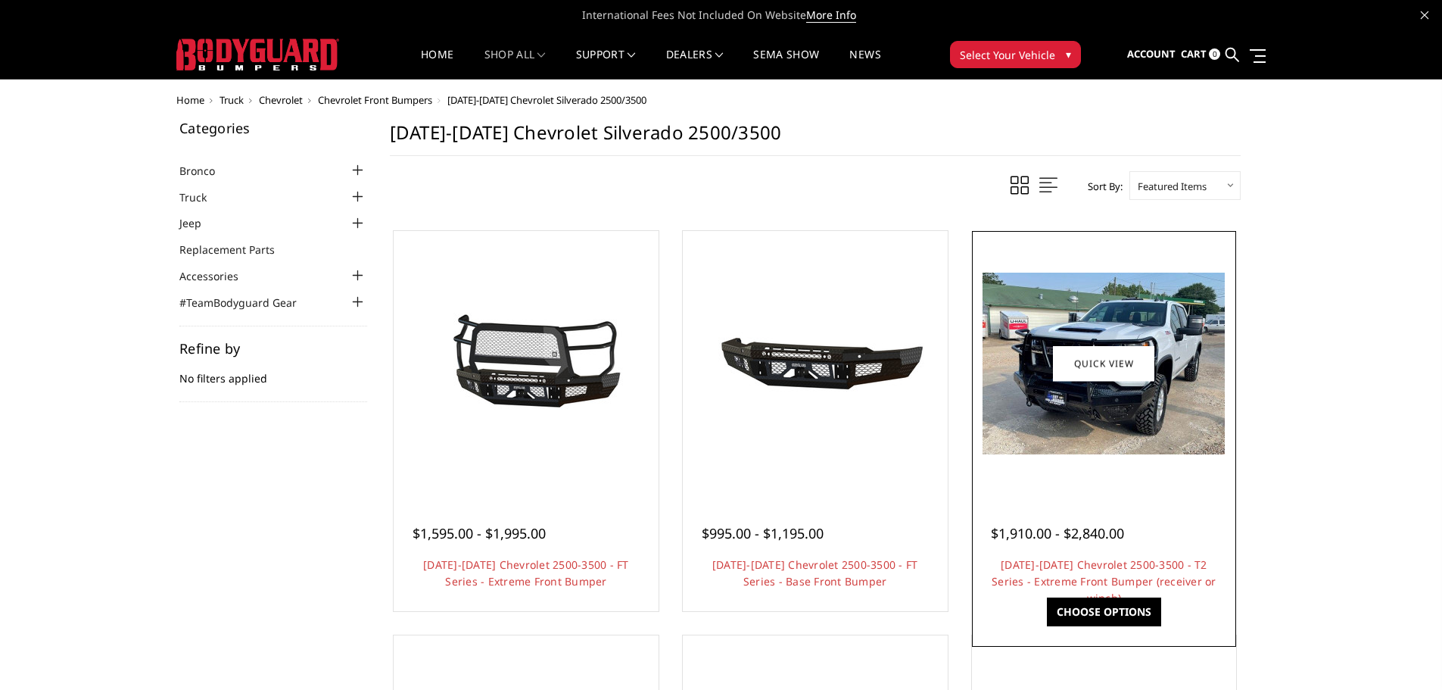
click at [1079, 282] on img at bounding box center [1104, 364] width 242 height 182
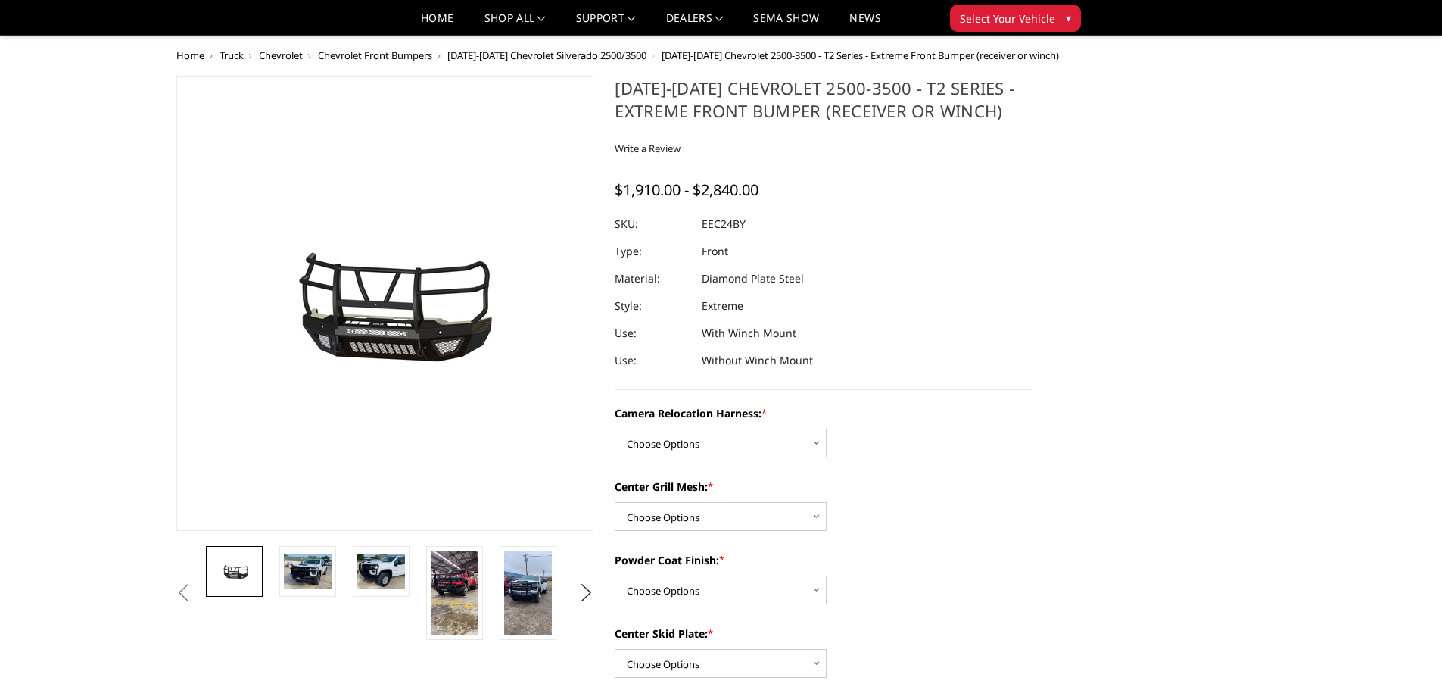
scroll to position [76, 0]
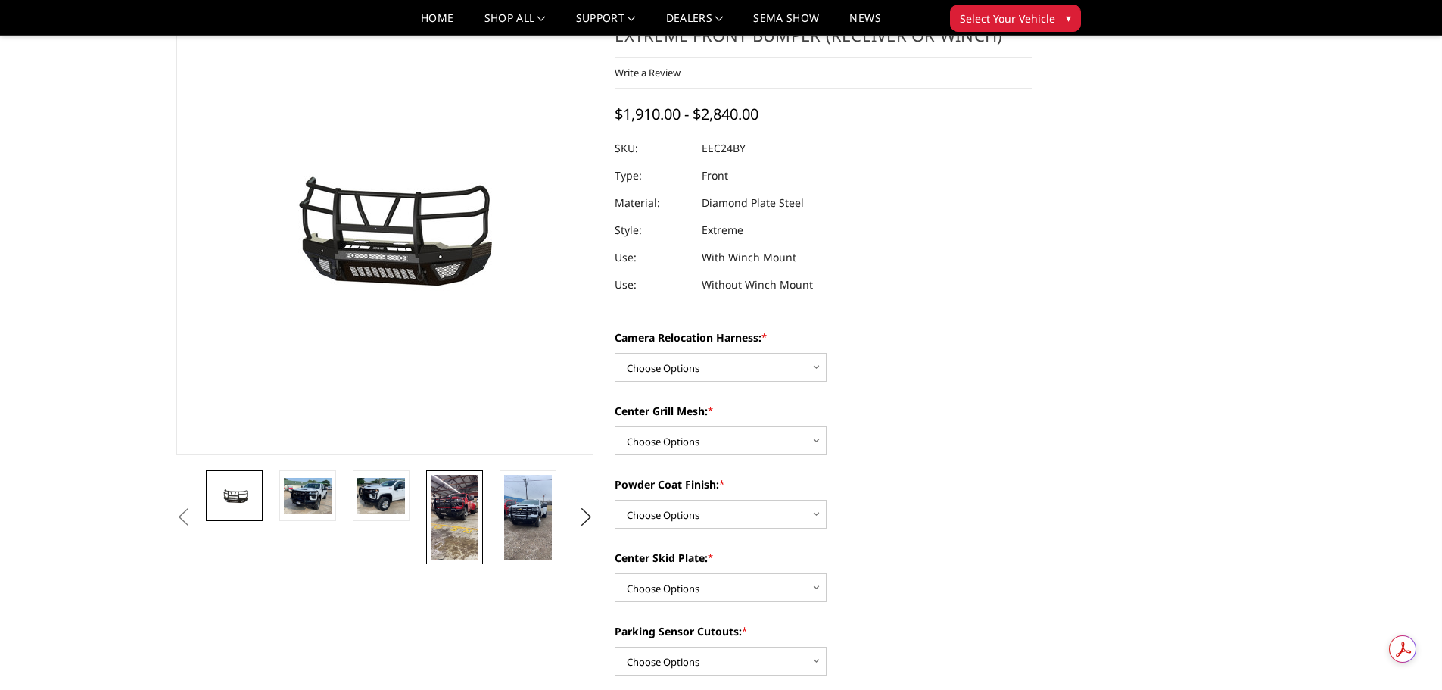
click at [448, 513] on img at bounding box center [455, 517] width 48 height 85
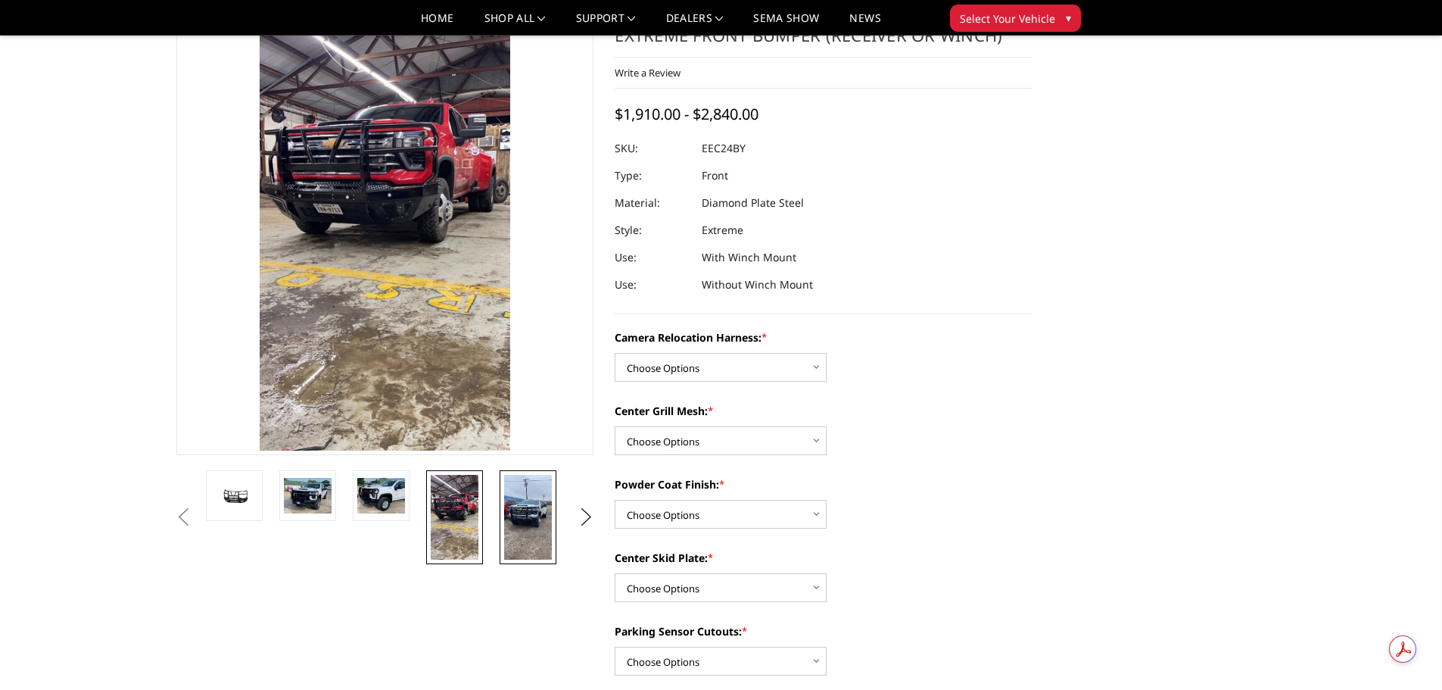
click at [519, 519] on img at bounding box center [528, 517] width 48 height 85
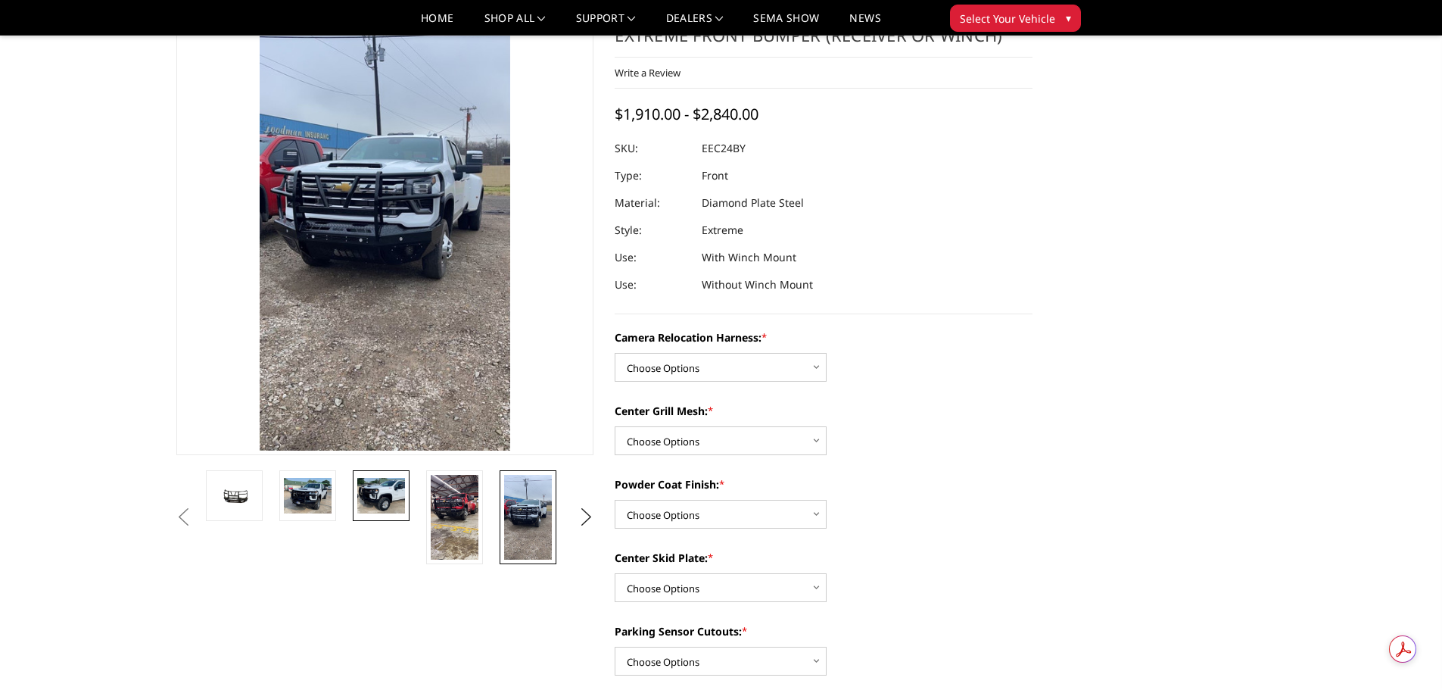
drag, startPoint x: 352, startPoint y: 507, endPoint x: 376, endPoint y: 507, distance: 23.5
click at [353, 507] on li at bounding box center [386, 517] width 73 height 94
click at [387, 506] on img at bounding box center [381, 496] width 48 height 36
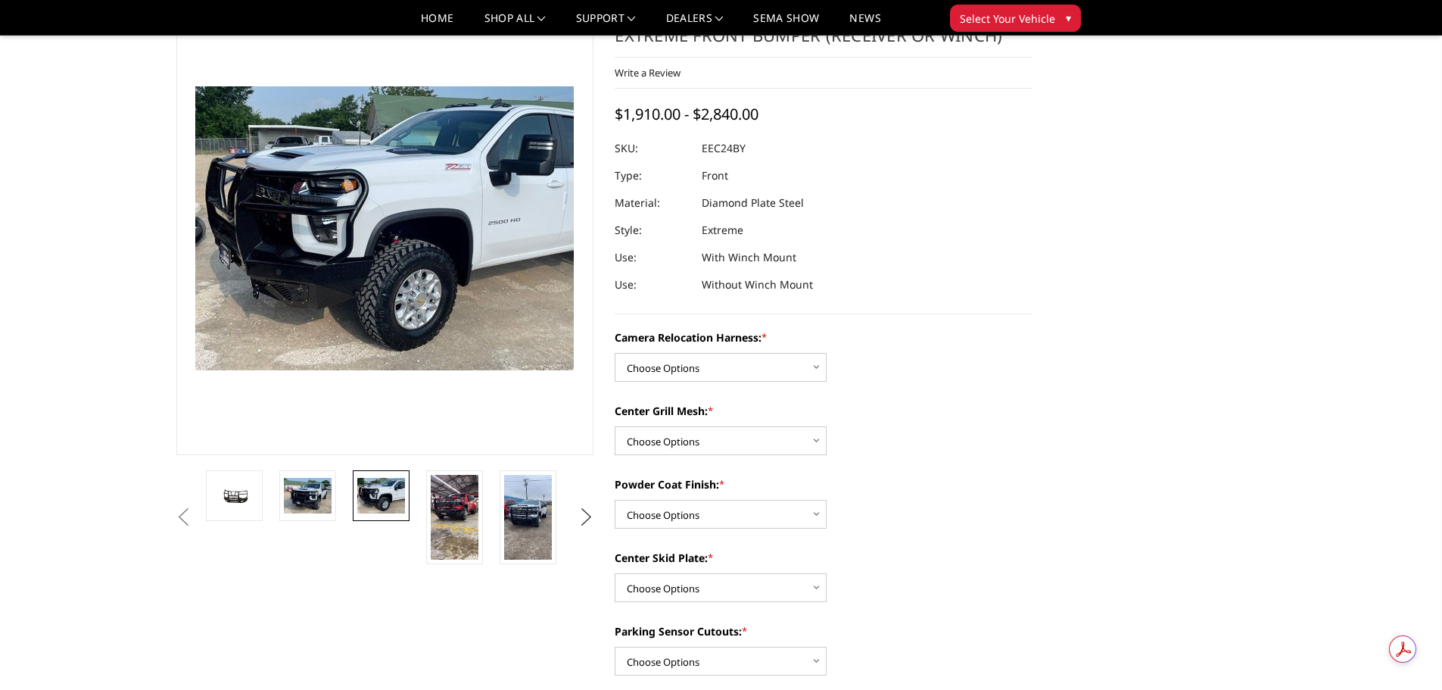
click at [575, 520] on ul "Previous Next" at bounding box center [386, 517] width 426 height 94
click at [581, 518] on button "Next" at bounding box center [586, 517] width 23 height 23
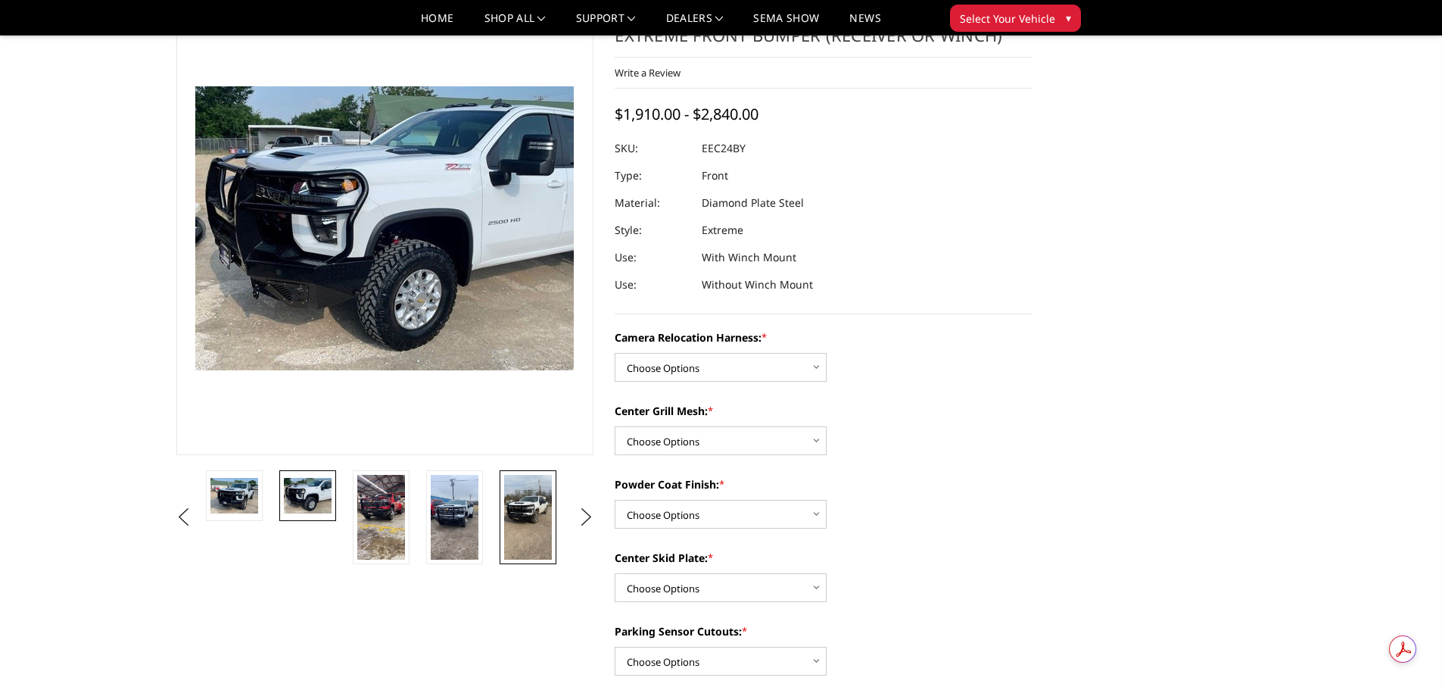
click at [516, 513] on img at bounding box center [528, 517] width 48 height 85
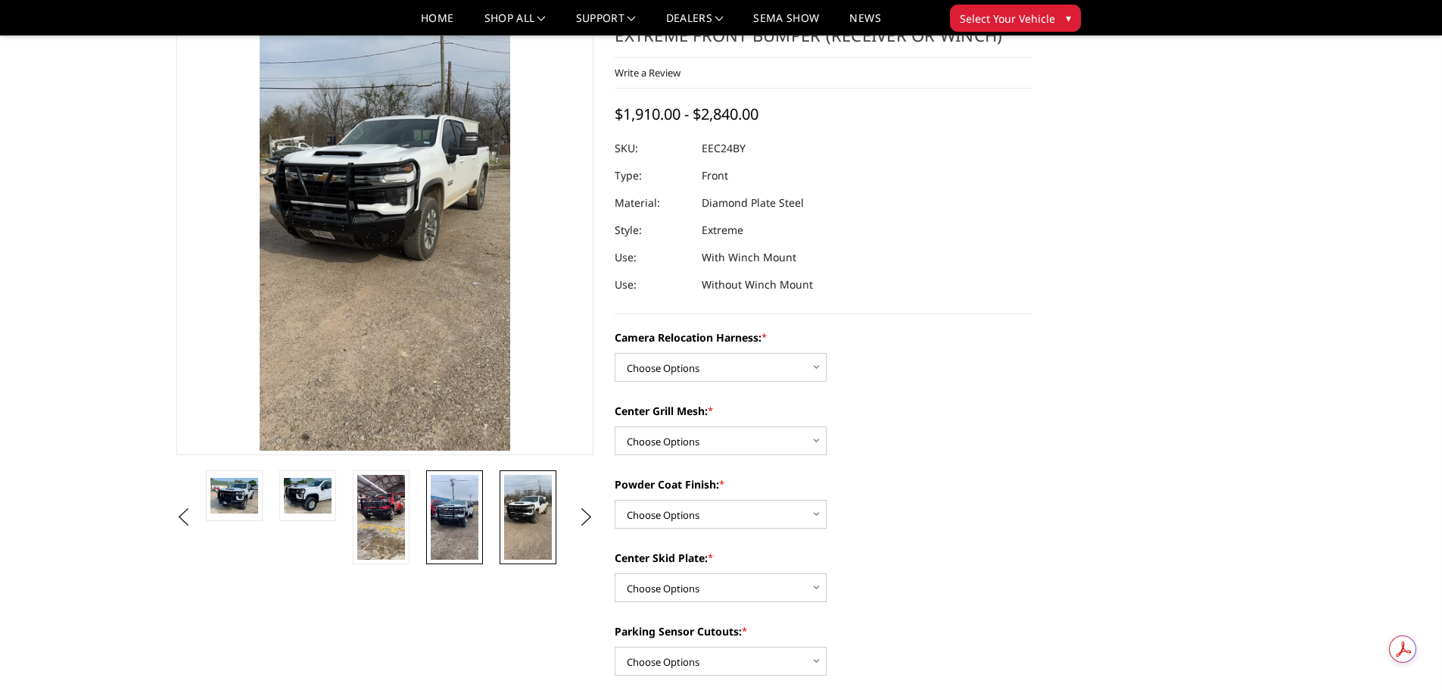
click at [479, 516] on img at bounding box center [455, 517] width 48 height 85
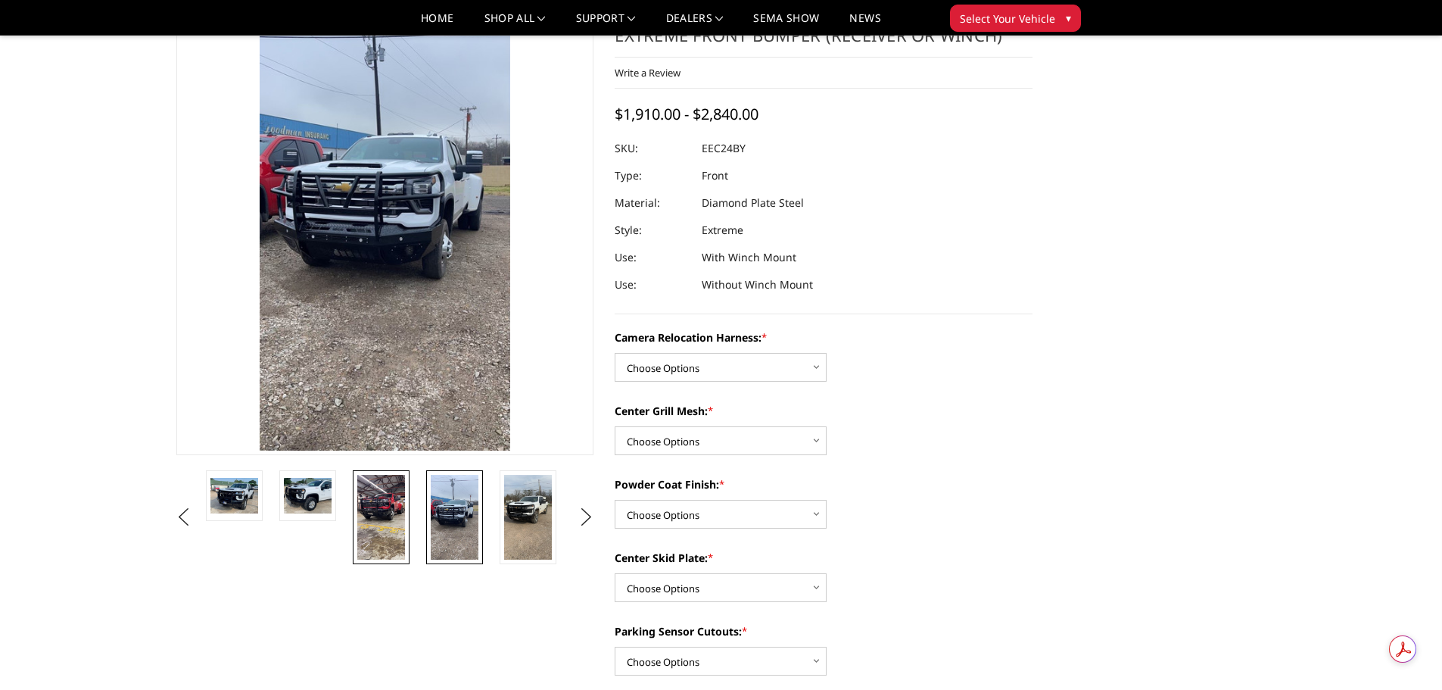
click at [395, 511] on img at bounding box center [381, 517] width 48 height 85
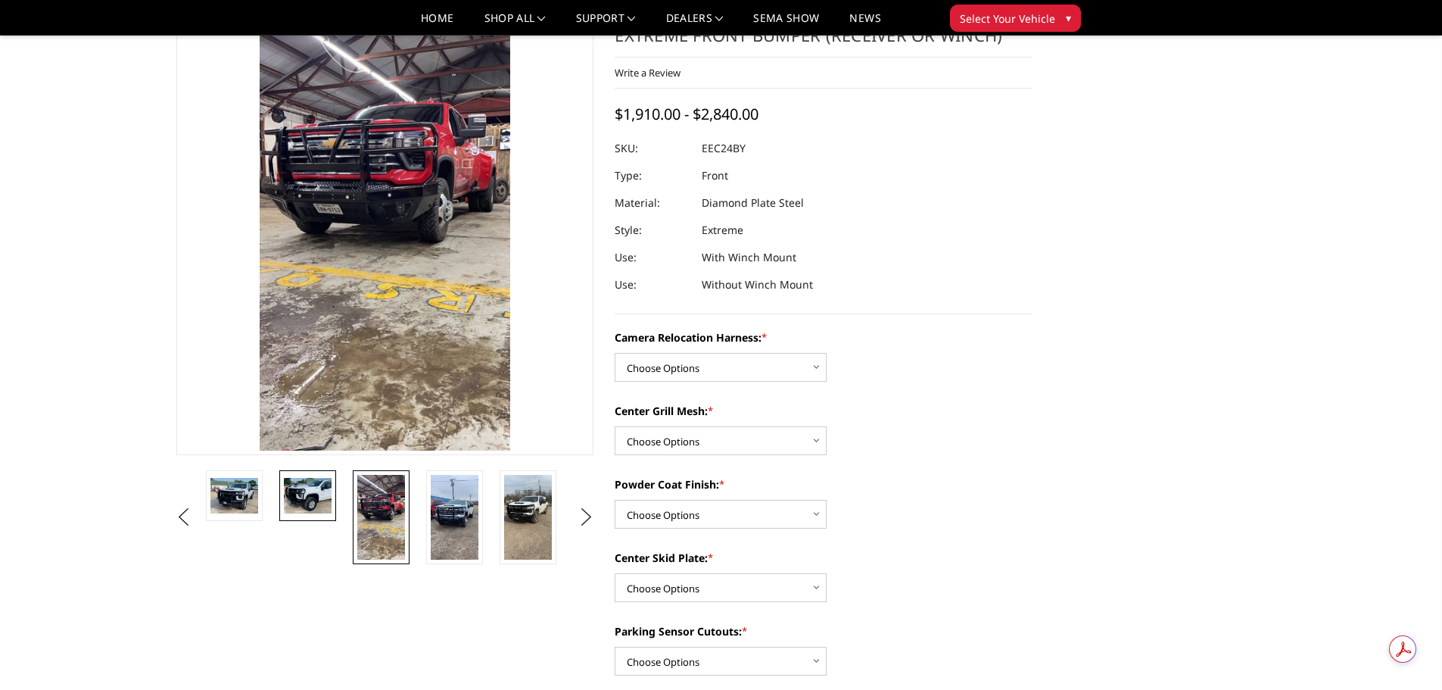
click at [306, 507] on img at bounding box center [308, 496] width 48 height 36
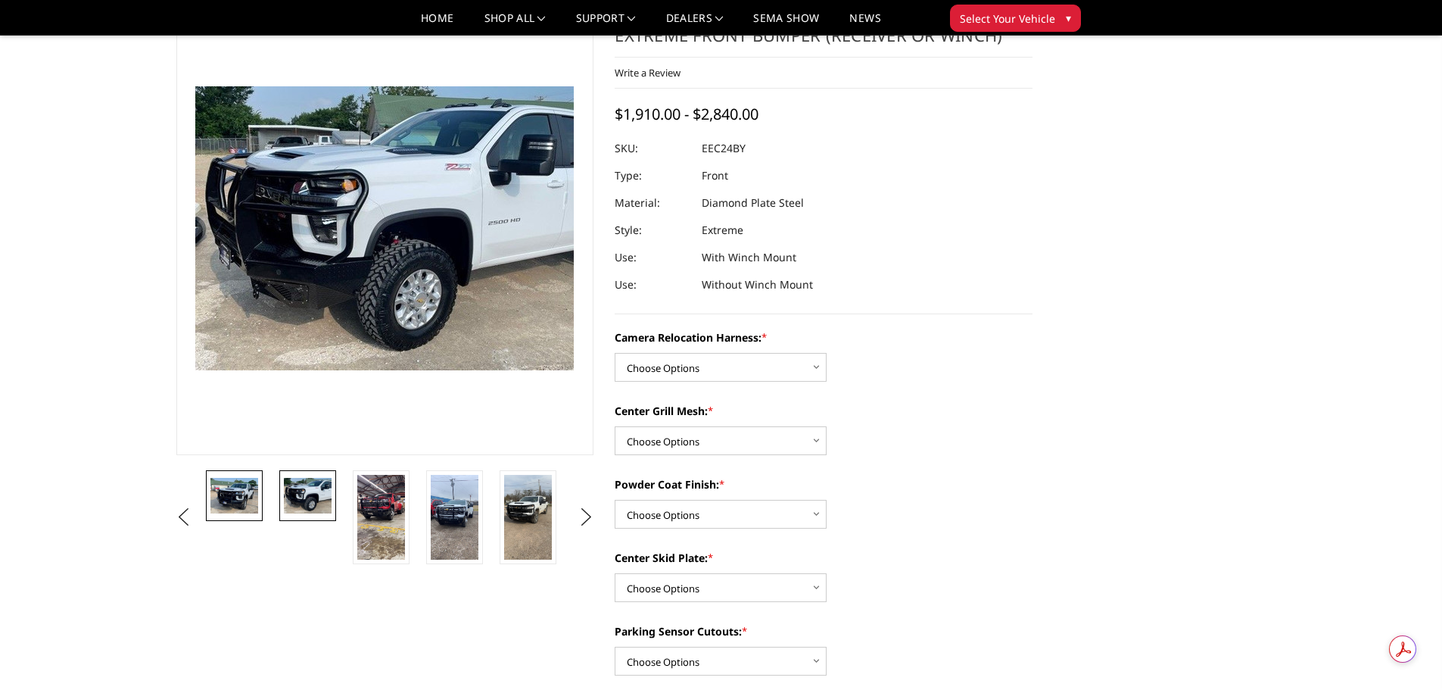
click at [250, 498] on img at bounding box center [234, 496] width 48 height 36
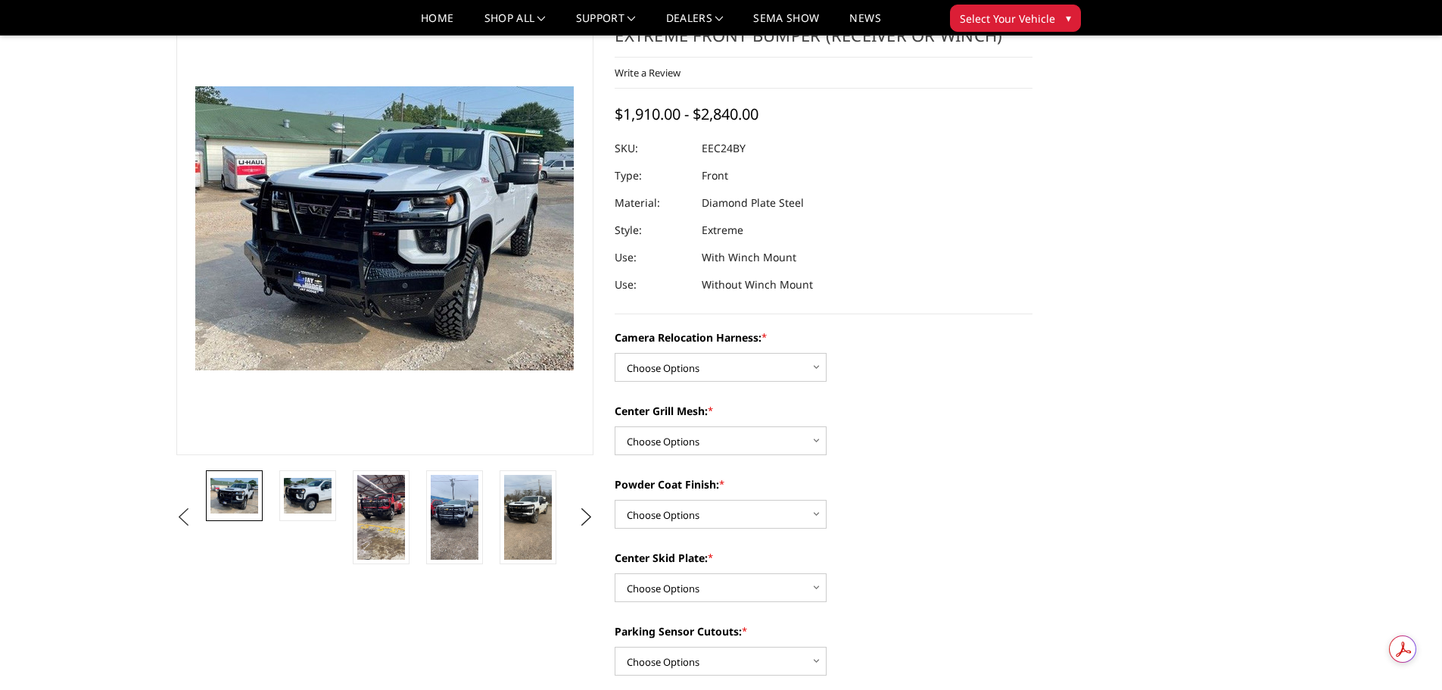
click at [190, 522] on button "Previous" at bounding box center [184, 517] width 23 height 23
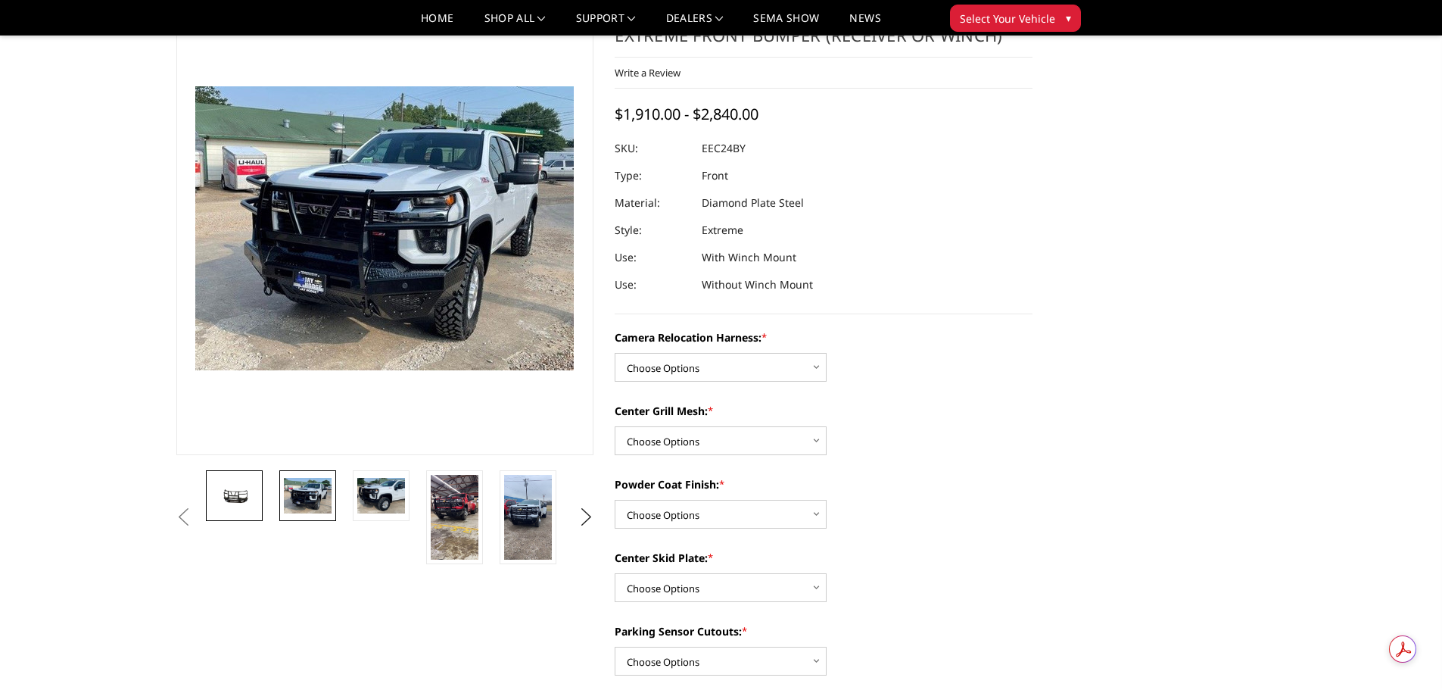
click at [242, 499] on img at bounding box center [234, 496] width 48 height 22
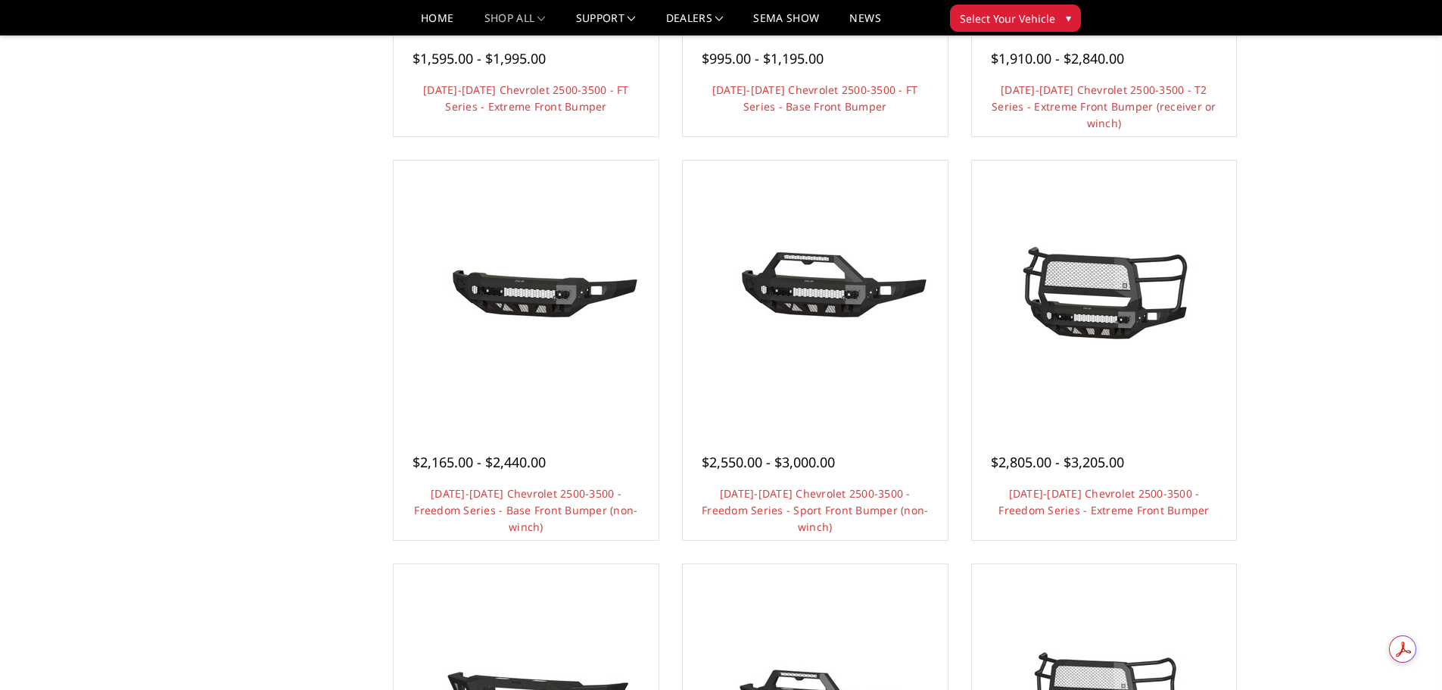
scroll to position [454, 0]
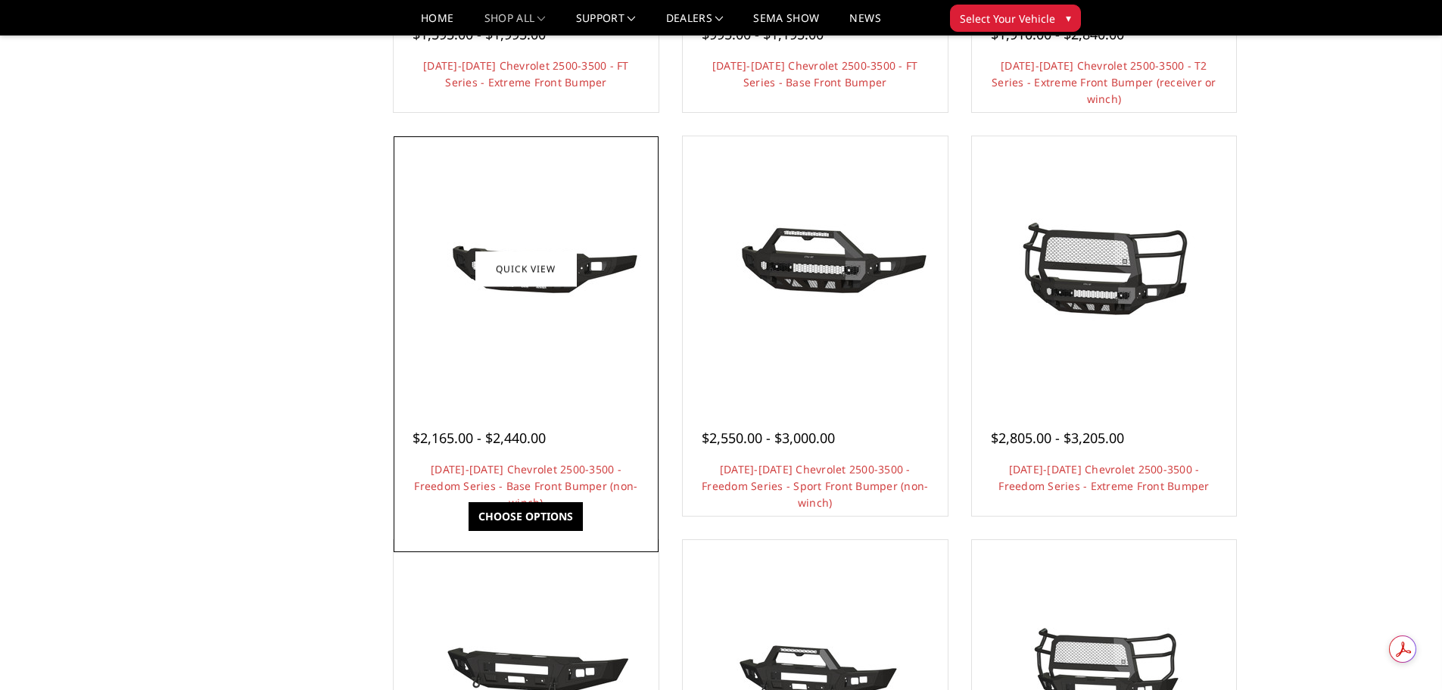
click at [603, 306] on img at bounding box center [526, 269] width 242 height 114
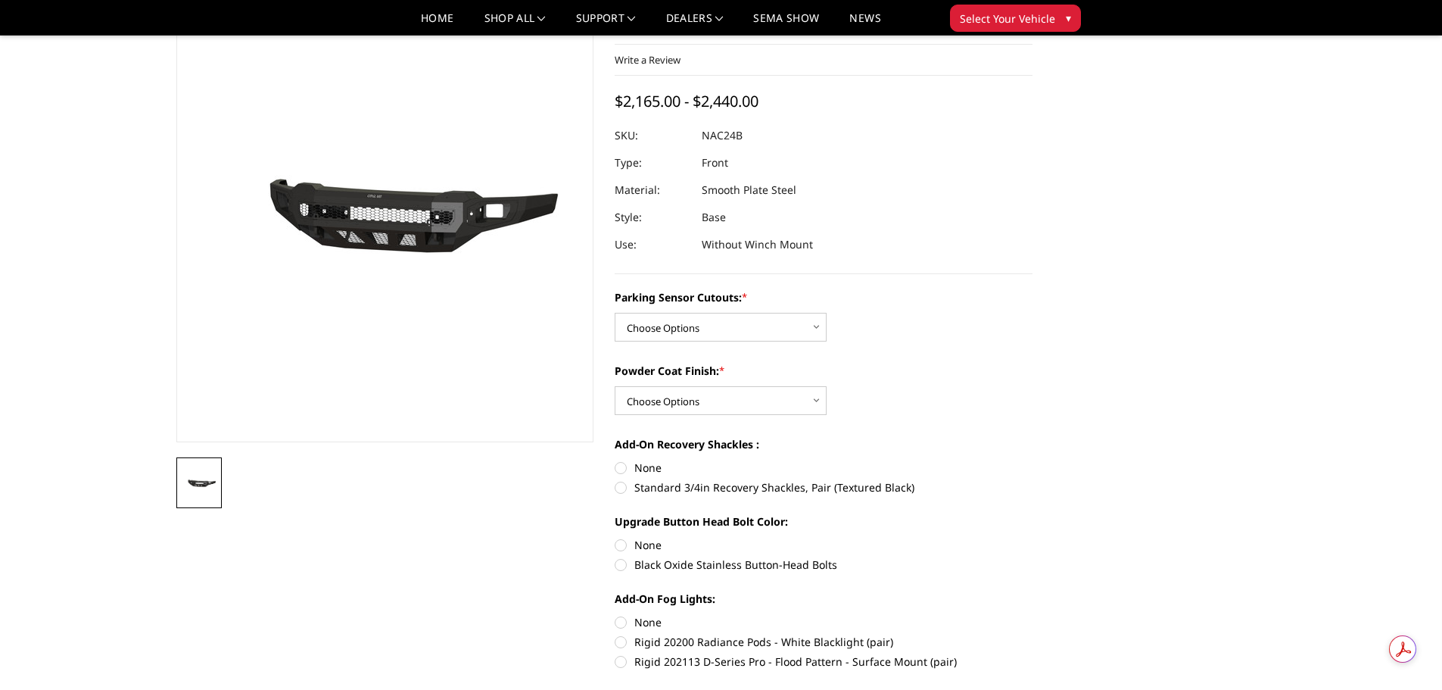
scroll to position [76, 0]
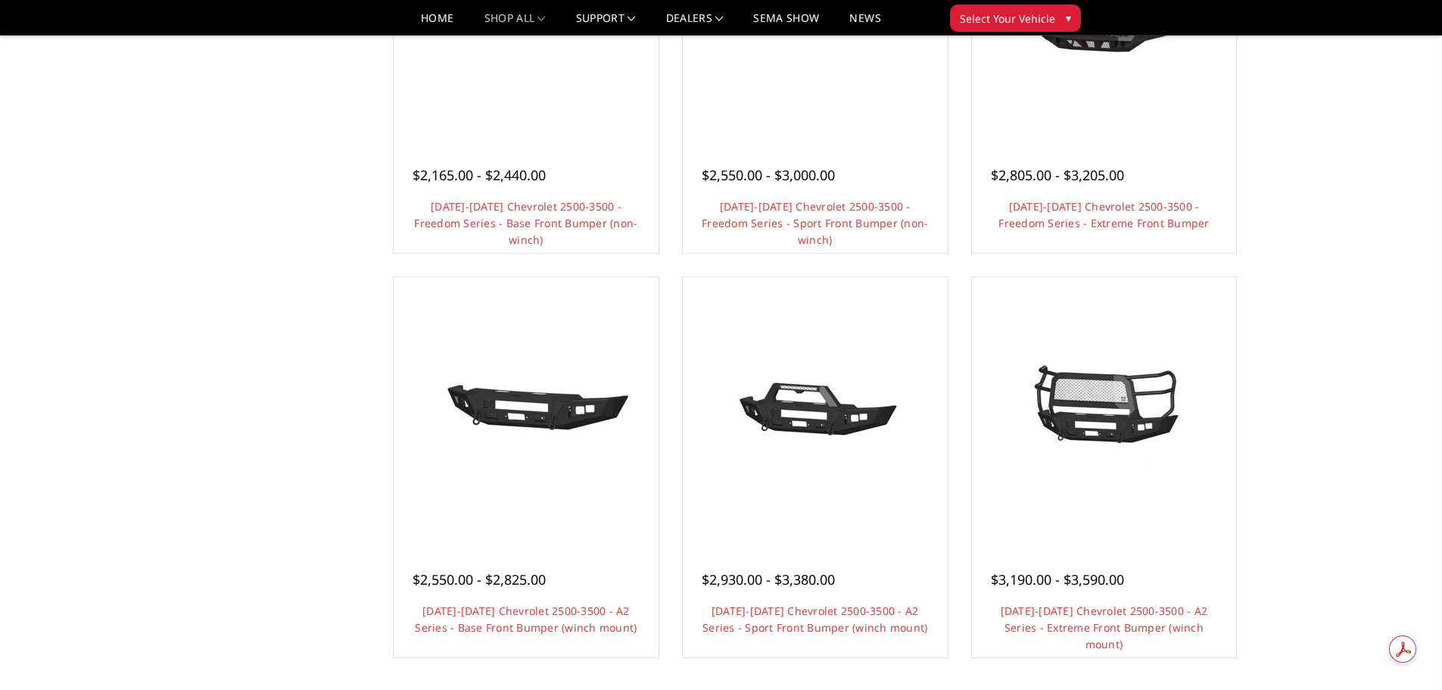
scroll to position [833, 0]
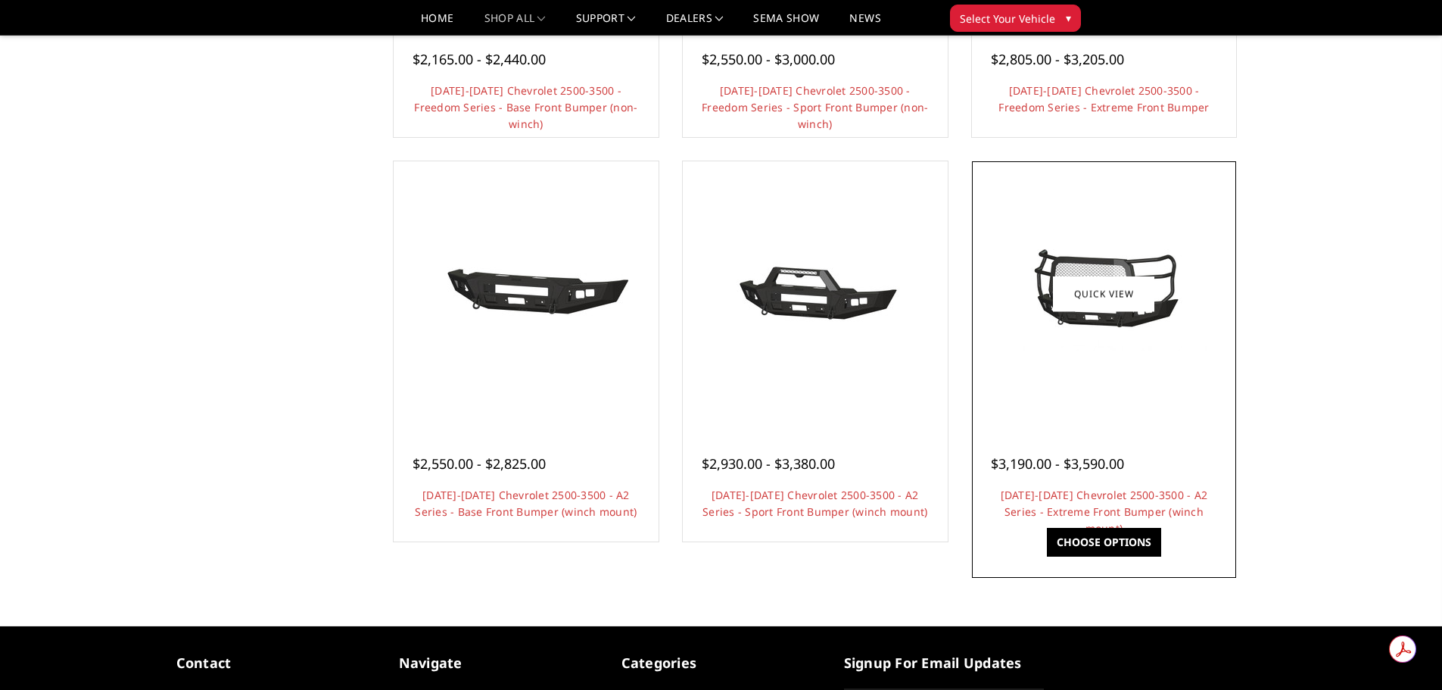
click at [1165, 363] on div at bounding box center [1104, 293] width 257 height 257
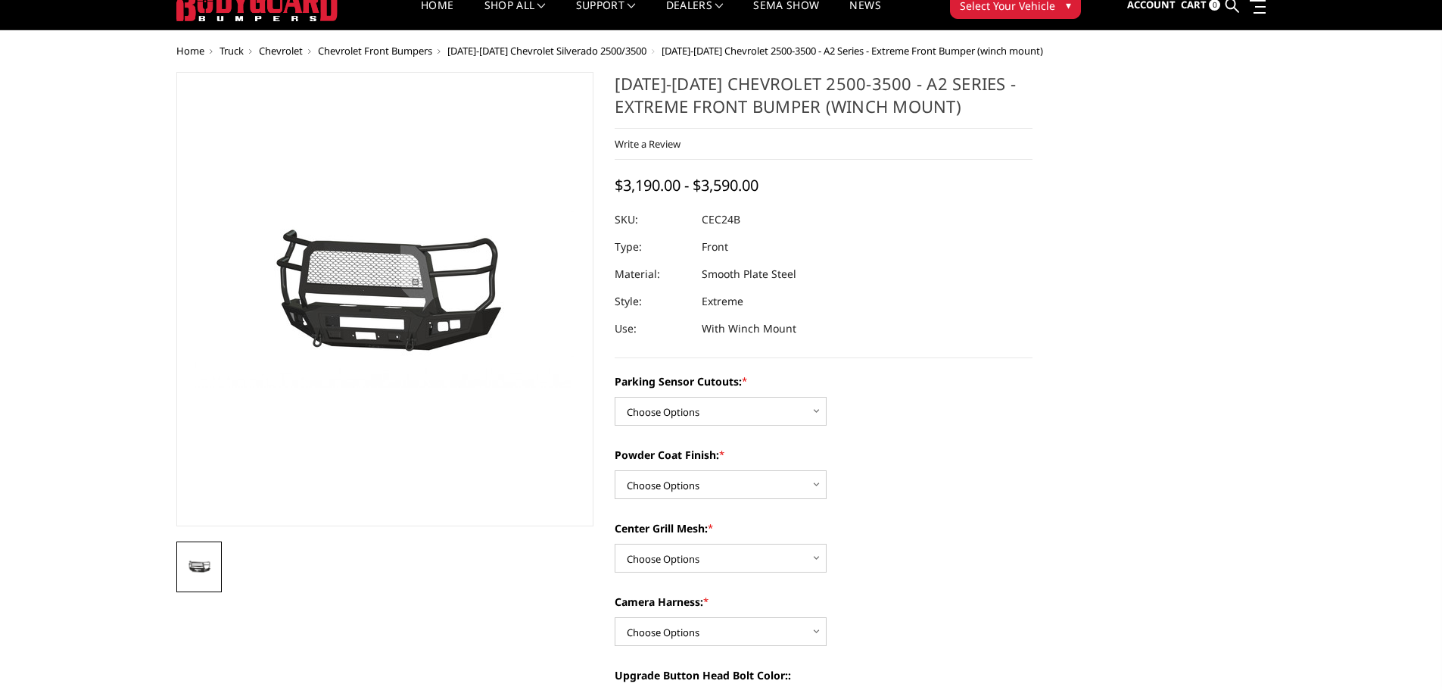
scroll to position [76, 0]
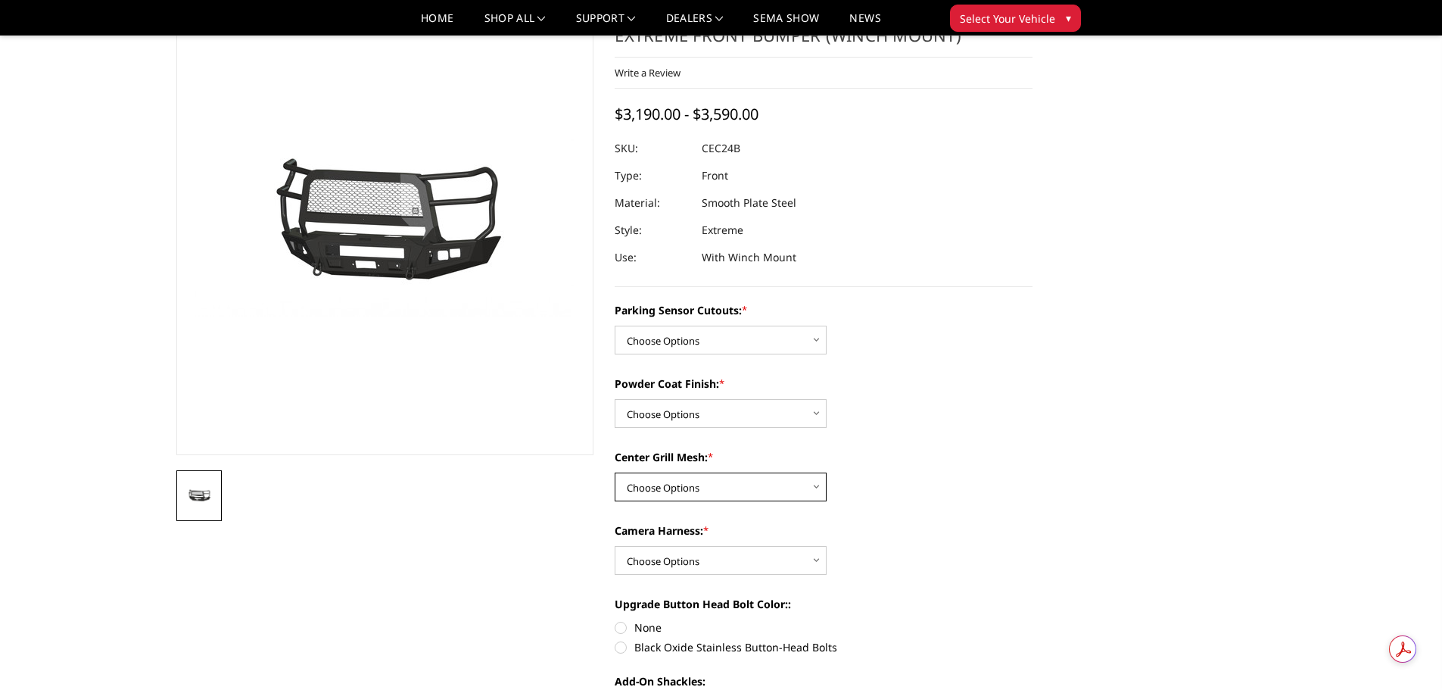
click at [769, 473] on select "Choose Options With Center Grill Mesh Without Center Grill Mesh" at bounding box center [721, 486] width 212 height 29
click at [766, 479] on select "Choose Options With Center Grill Mesh Without Center Grill Mesh" at bounding box center [721, 486] width 212 height 29
select select "2250"
click at [615, 472] on select "Choose Options With Center Grill Mesh Without Center Grill Mesh" at bounding box center [721, 486] width 212 height 29
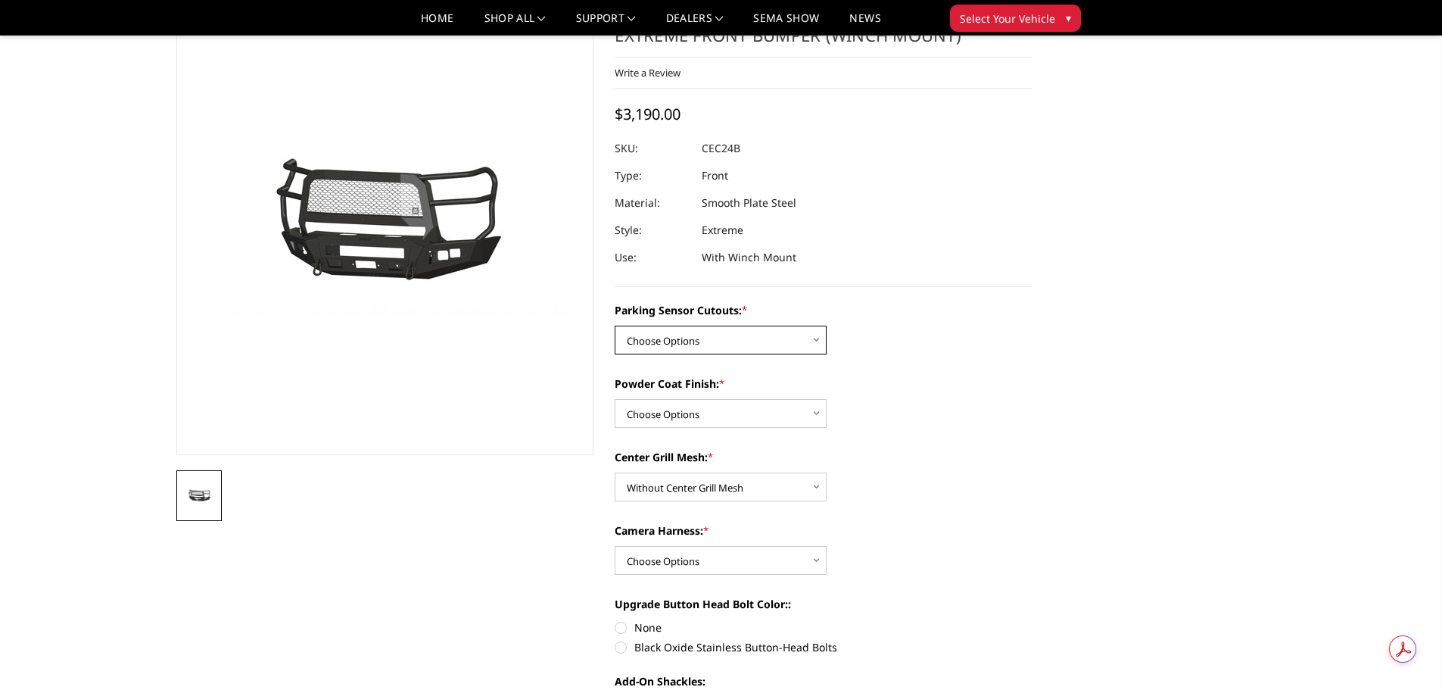
click at [747, 341] on select "Choose Options No - Without Parking Sensor Cutouts Yes - With Parking Sensor Cu…" at bounding box center [721, 340] width 212 height 29
select select "2246"
click at [615, 326] on select "Choose Options No - Without Parking Sensor Cutouts Yes - With Parking Sensor Cu…" at bounding box center [721, 340] width 212 height 29
click at [732, 413] on select "Choose Options Bare Metal Textured Black Powder Coat" at bounding box center [721, 413] width 212 height 29
select select "2248"
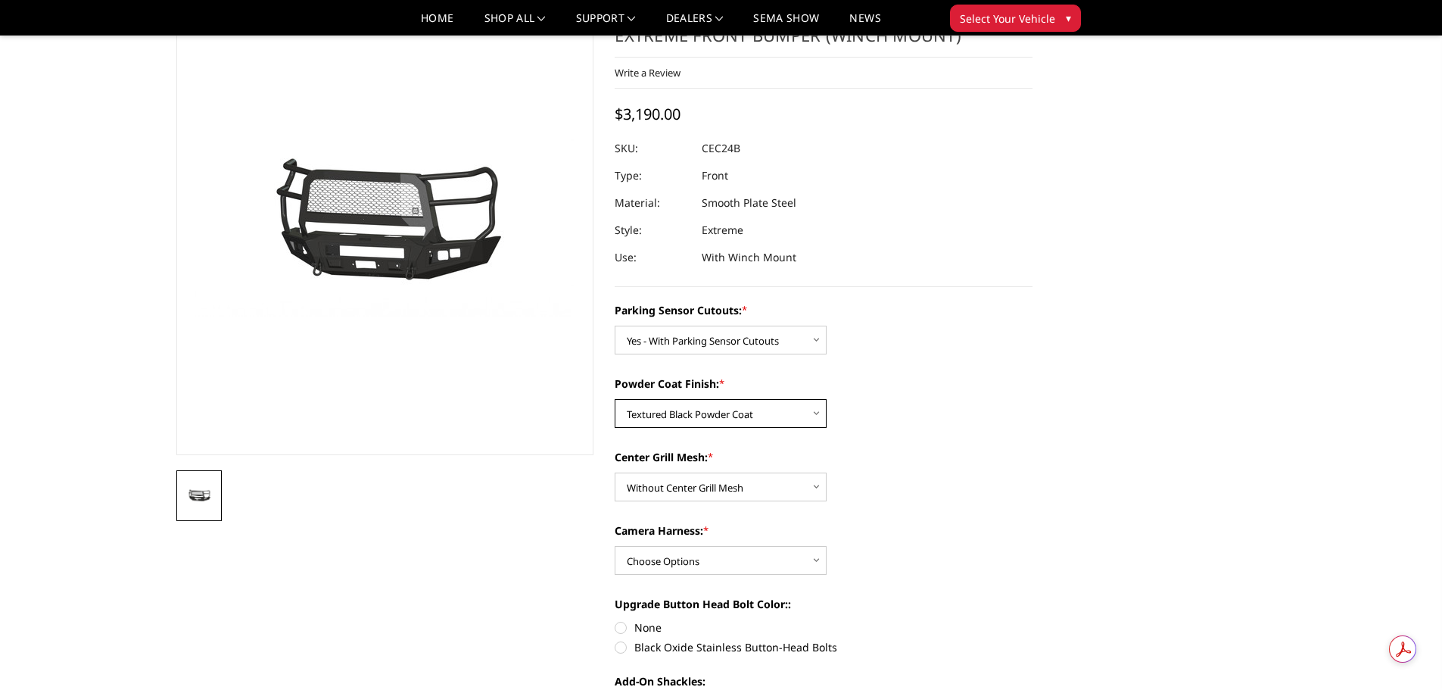
click at [615, 399] on select "Choose Options Bare Metal Textured Black Powder Coat" at bounding box center [721, 413] width 212 height 29
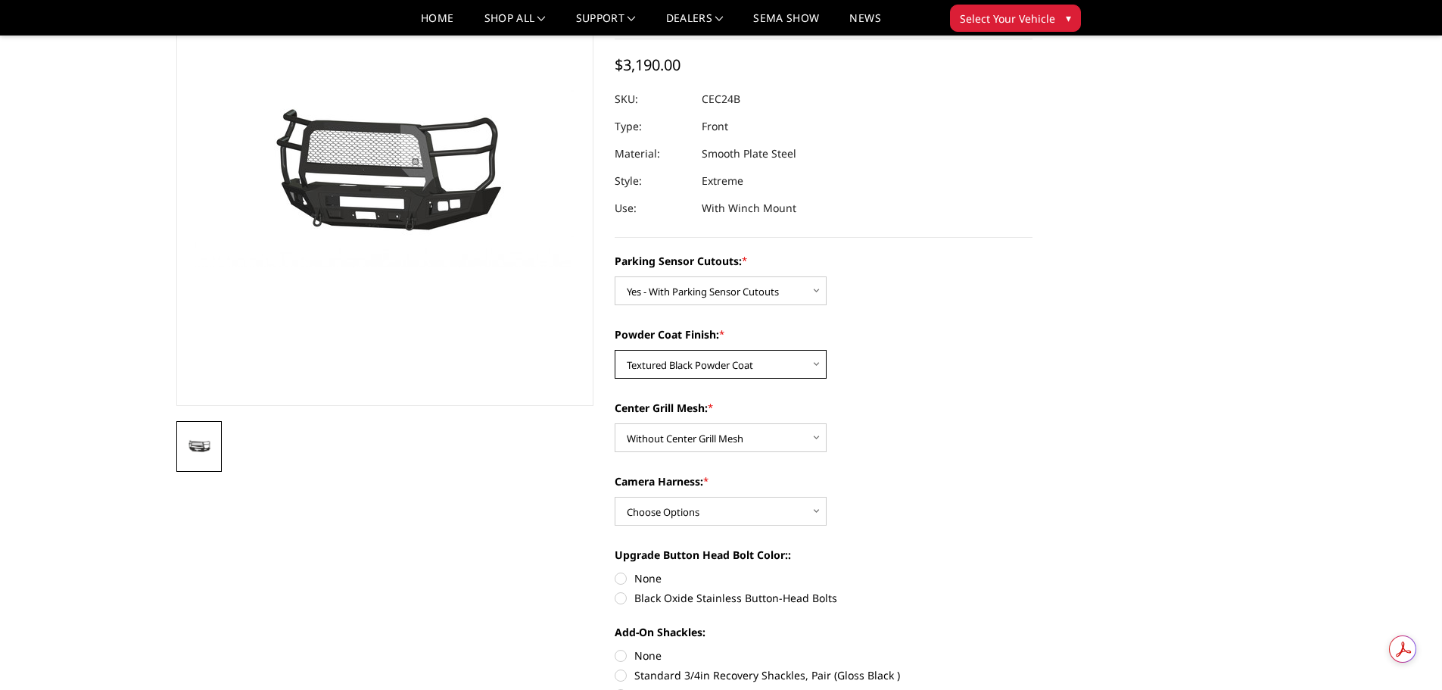
scroll to position [151, 0]
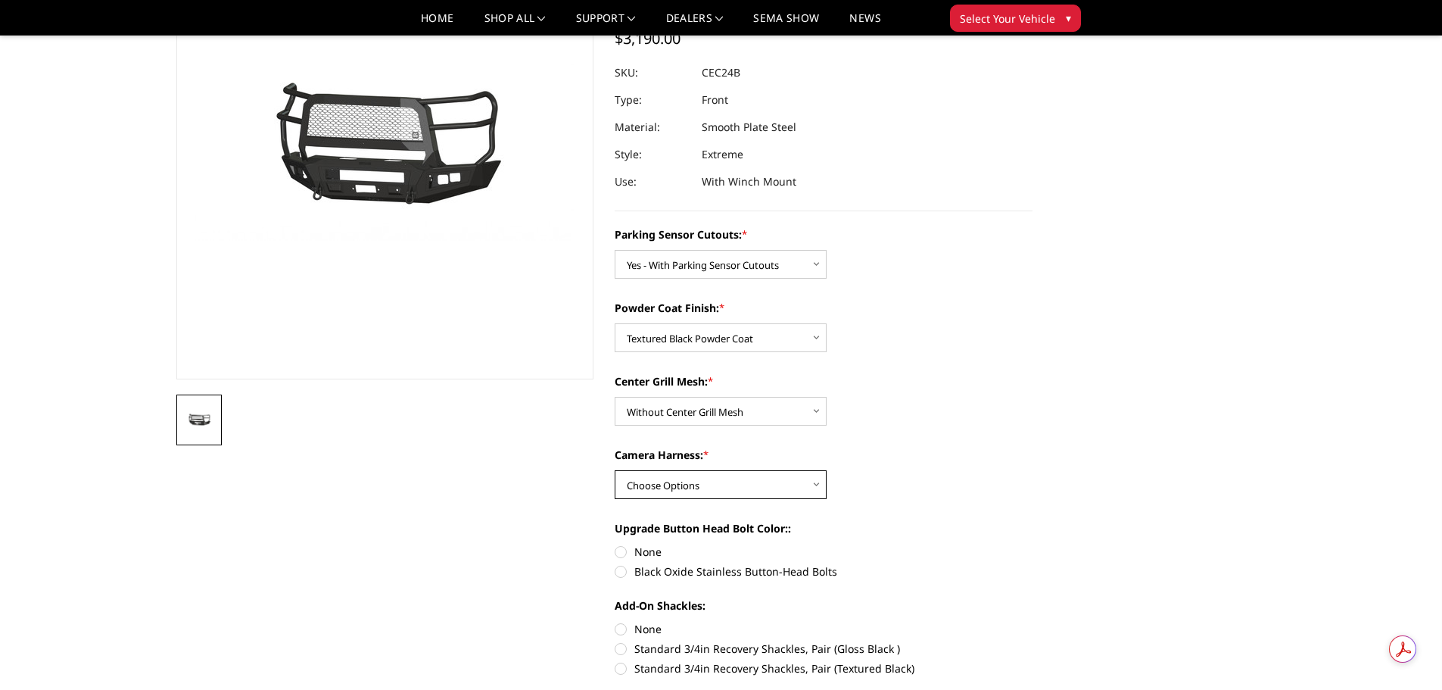
click at [782, 491] on select "Choose Options WITH Camera Harness WITHOUT Camera Harness" at bounding box center [721, 484] width 212 height 29
select select "2252"
click at [615, 470] on select "Choose Options WITH Camera Harness WITHOUT Camera Harness" at bounding box center [721, 484] width 212 height 29
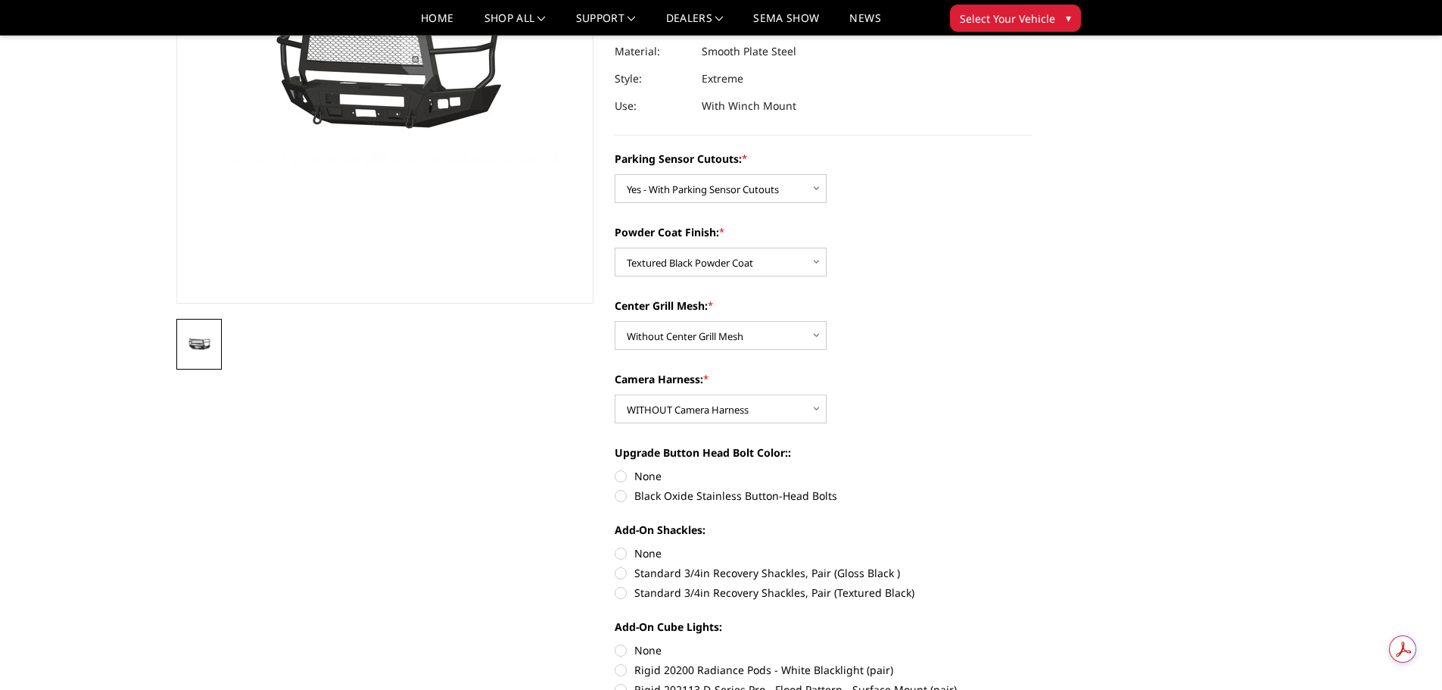
click at [777, 497] on label "Black Oxide Stainless Button-Head Bolts" at bounding box center [824, 496] width 418 height 16
click at [1033, 469] on input "Black Oxide Stainless Button-Head Bolts" at bounding box center [1033, 468] width 1 height 1
radio input "true"
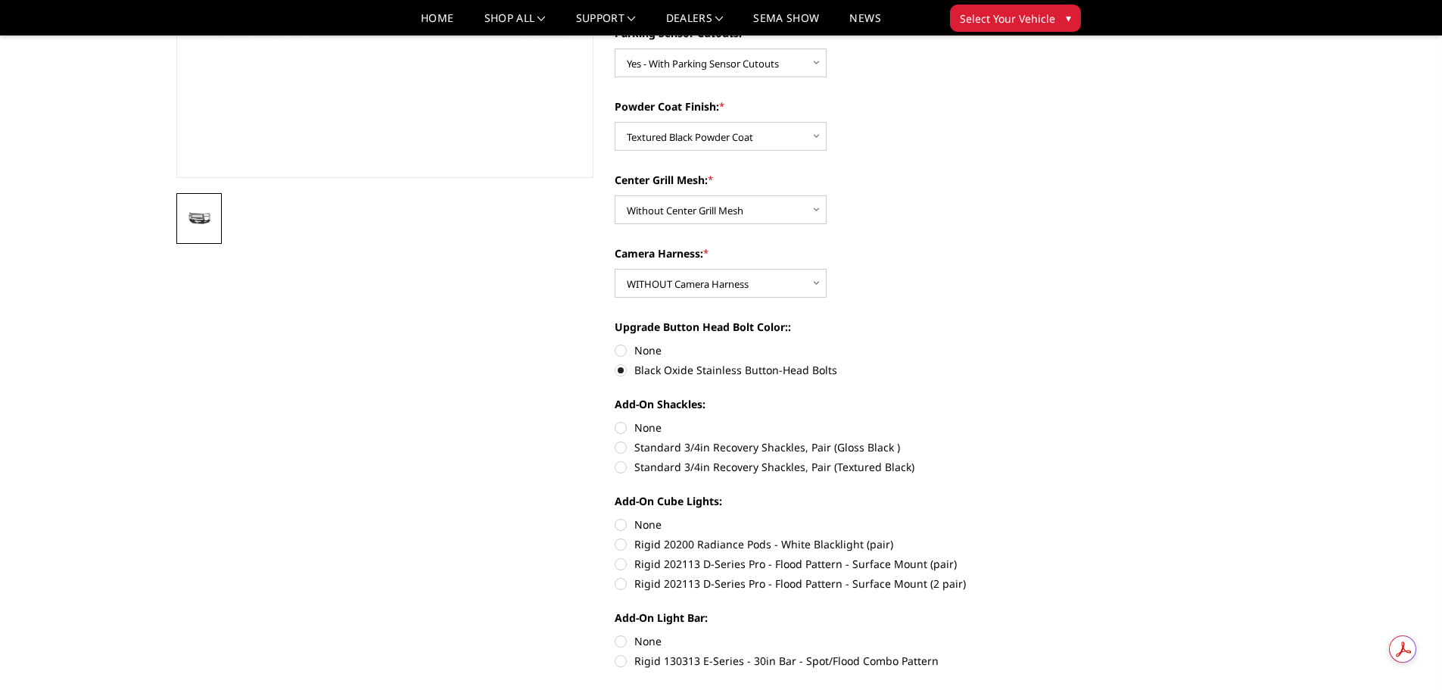
scroll to position [379, 0]
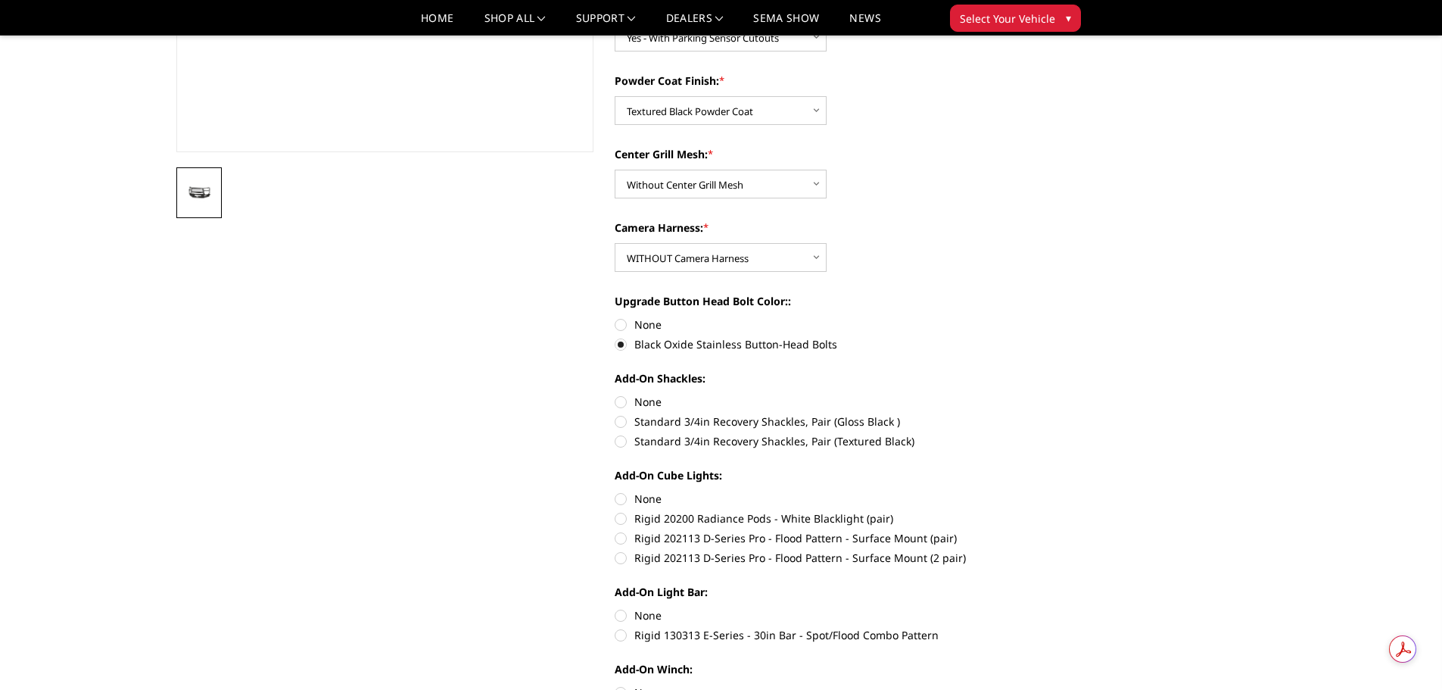
click at [644, 401] on label "None" at bounding box center [824, 402] width 418 height 16
click at [616, 394] on input "None" at bounding box center [615, 394] width 1 height 1
radio input "true"
click at [704, 554] on label "Rigid 202113 D-Series Pro - Flood Pattern - Surface Mount (2 pair)" at bounding box center [824, 558] width 418 height 16
click at [1033, 531] on input "Rigid 202113 D-Series Pro - Flood Pattern - Surface Mount (2 pair)" at bounding box center [1033, 530] width 1 height 1
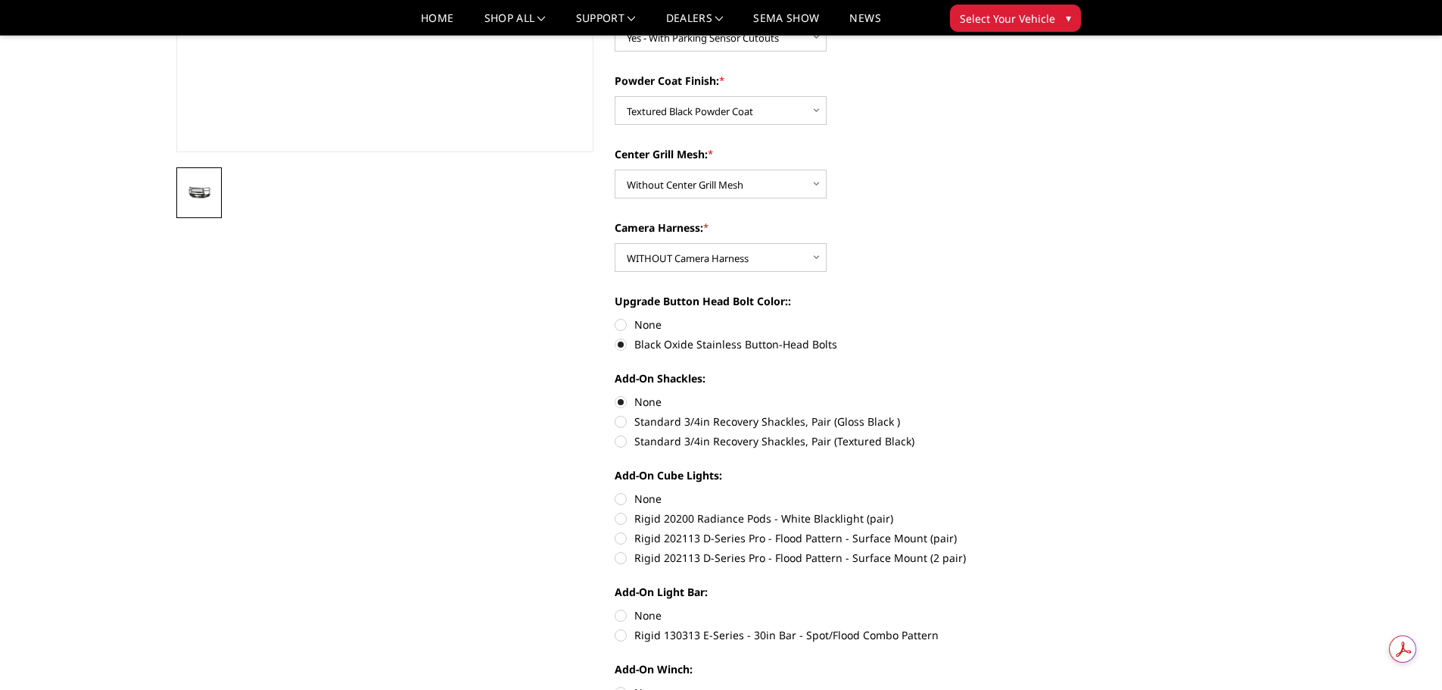
radio input "true"
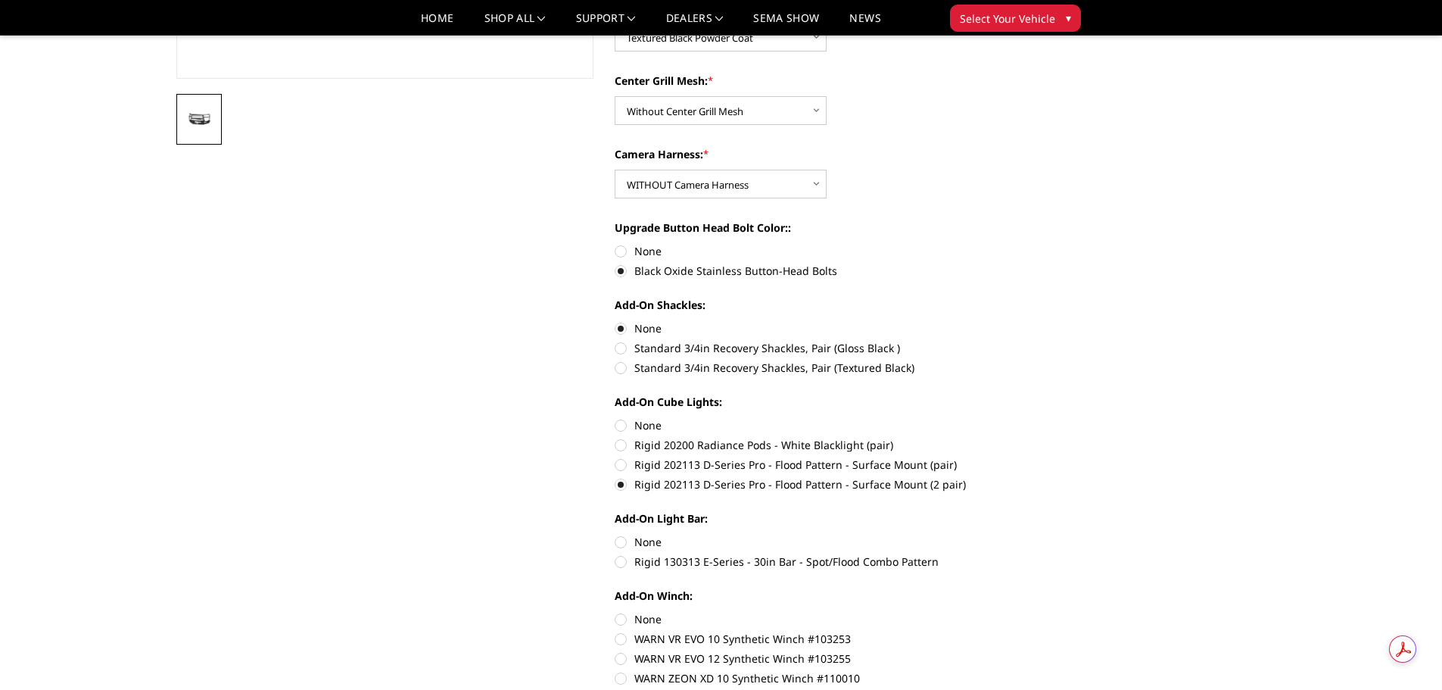
scroll to position [454, 0]
click at [775, 560] on label "Rigid 130313 E-Series - 30in Bar - Spot/Flood Combo Pattern" at bounding box center [824, 559] width 418 height 16
click at [1033, 532] on input "Rigid 130313 E-Series - 30in Bar - Spot/Flood Combo Pattern" at bounding box center [1033, 532] width 1 height 1
radio input "true"
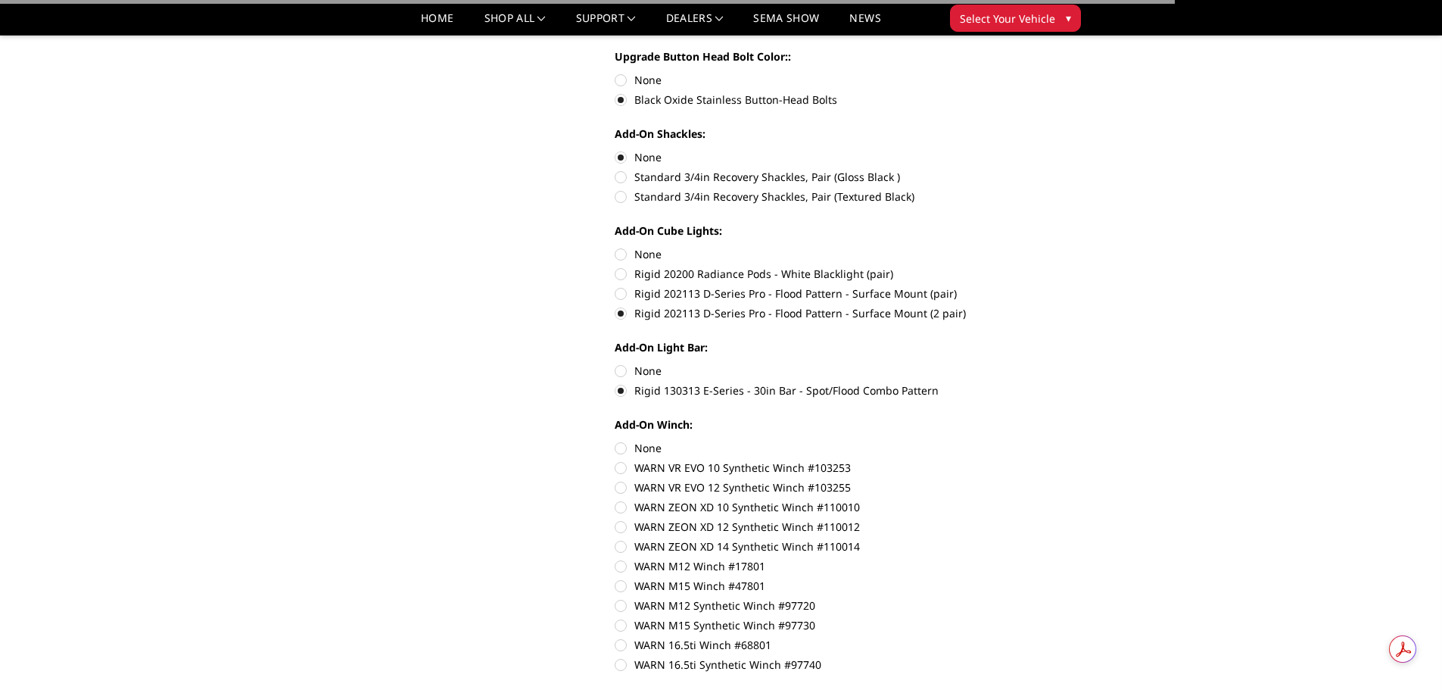
scroll to position [757, 0]
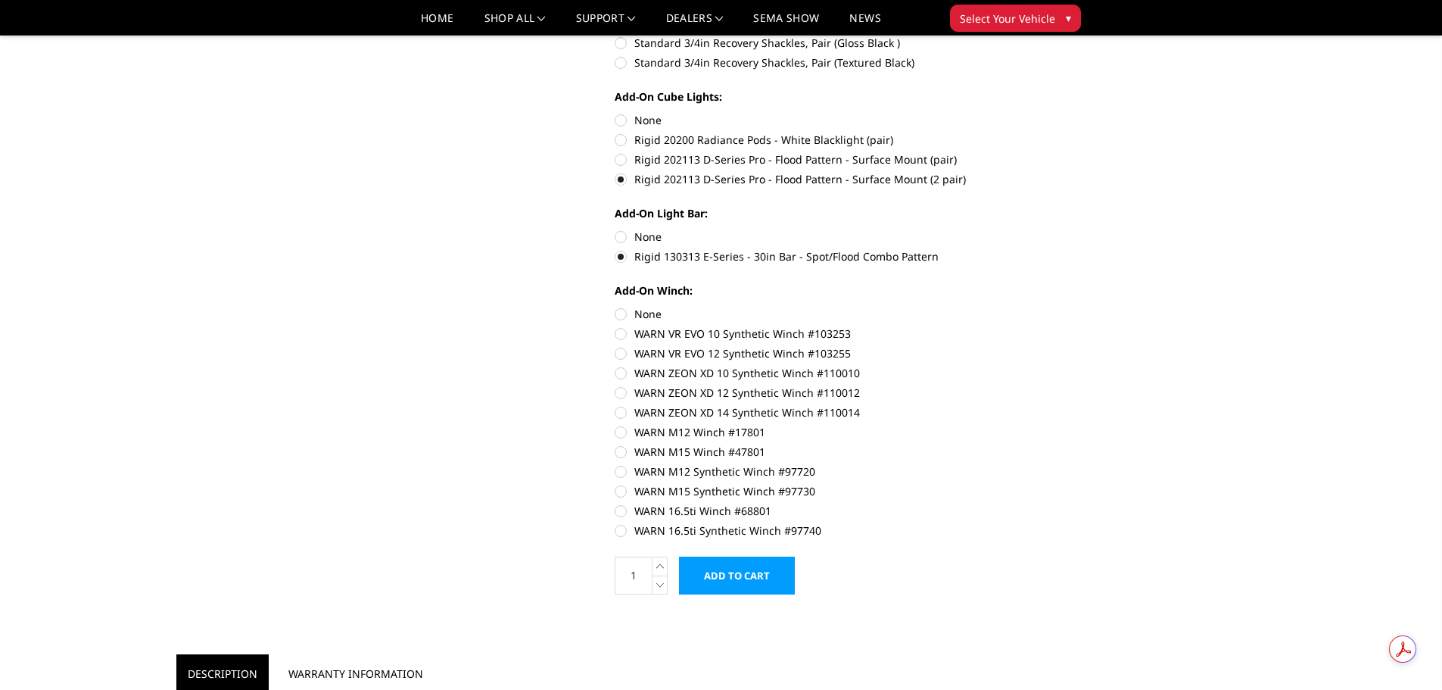
click at [791, 530] on label "WARN 16.5ti Synthetic Winch #97740" at bounding box center [824, 530] width 418 height 16
click at [1033, 504] on input "WARN 16.5ti Synthetic Winch #97740" at bounding box center [1033, 503] width 1 height 1
radio input "true"
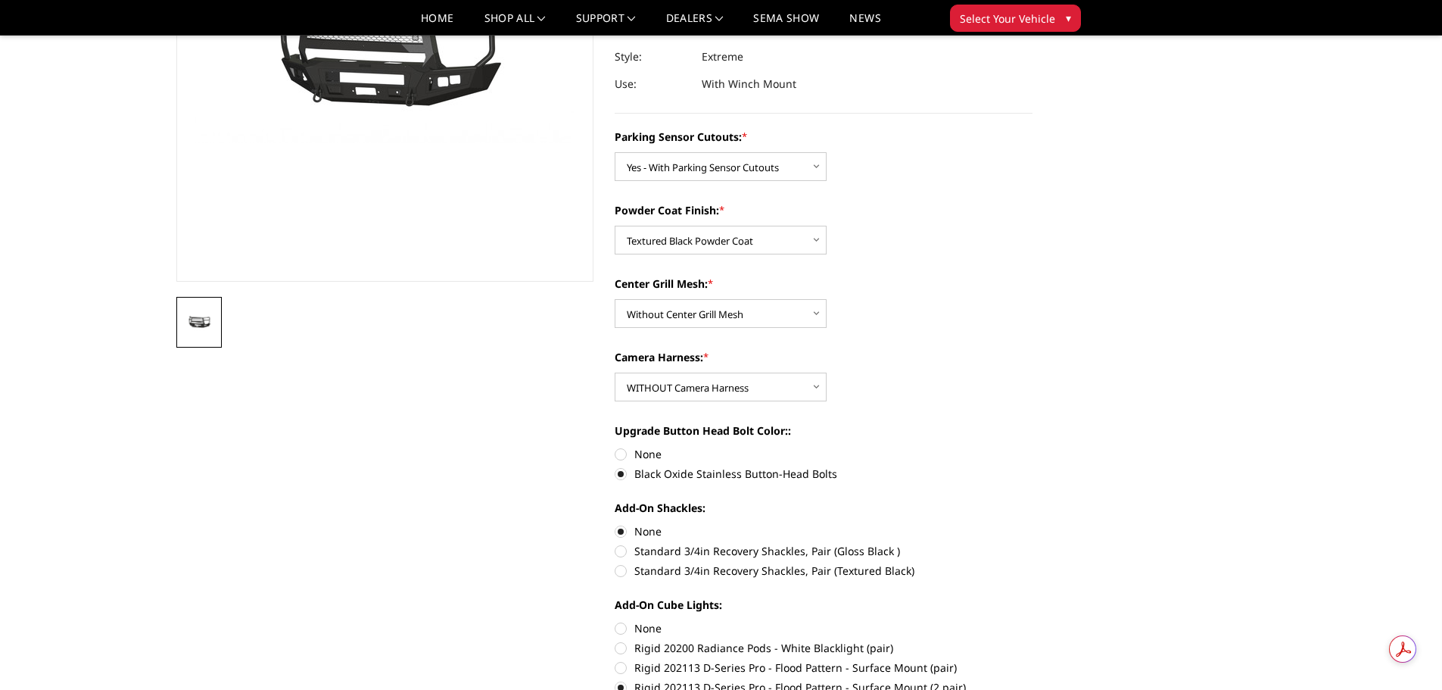
scroll to position [0, 0]
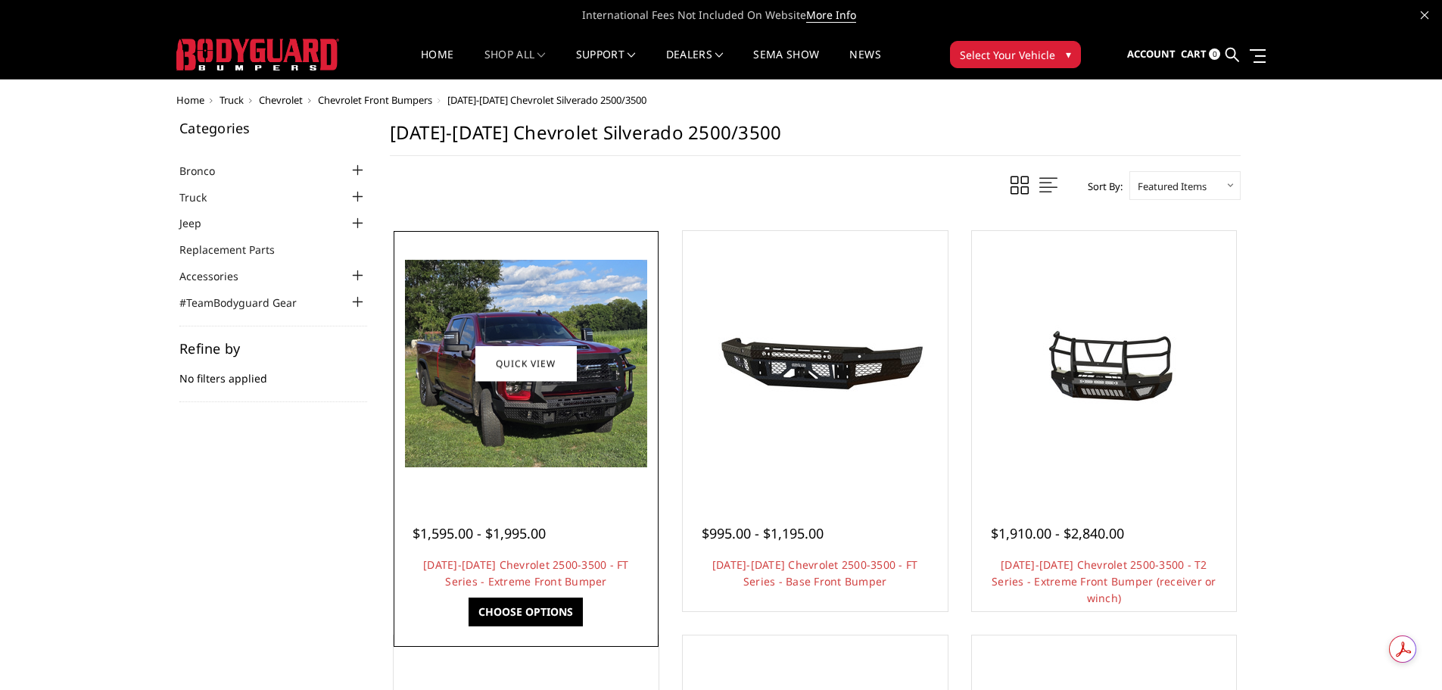
click at [613, 444] on img at bounding box center [526, 363] width 242 height 207
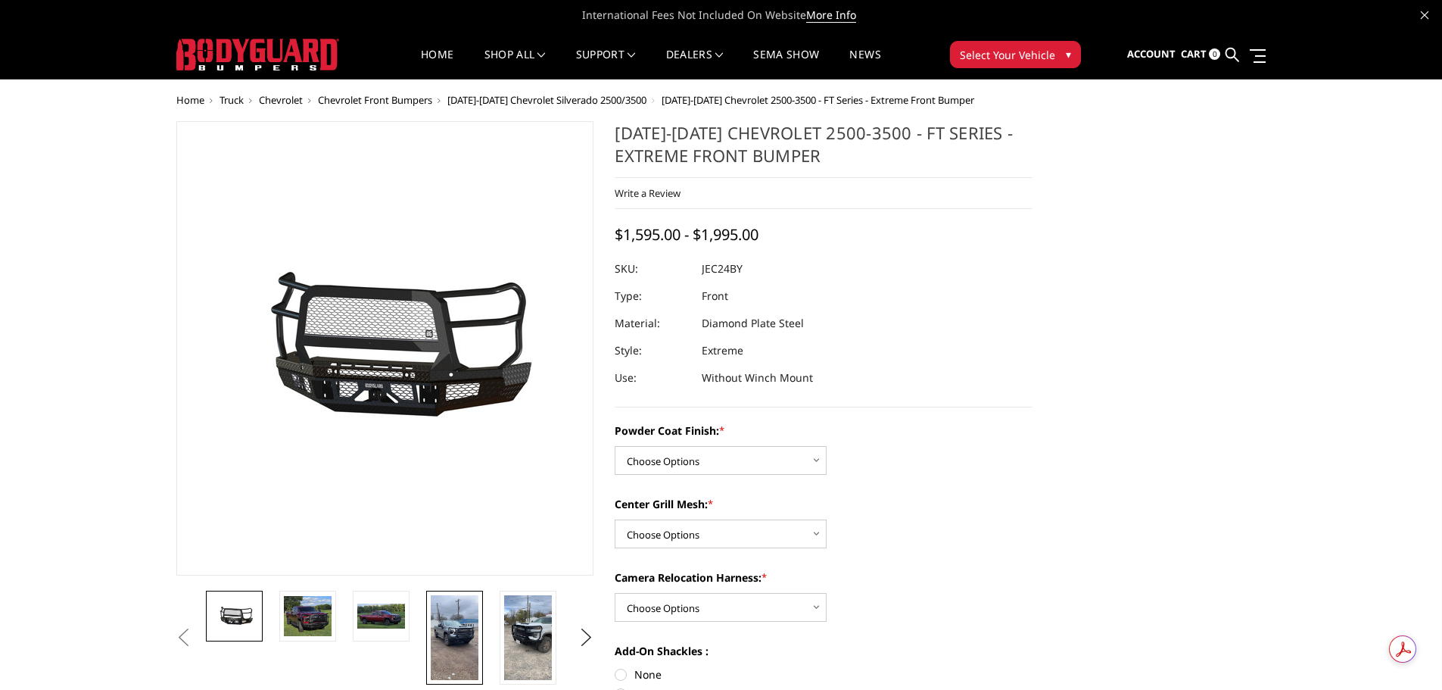
click at [468, 666] on img at bounding box center [455, 637] width 48 height 85
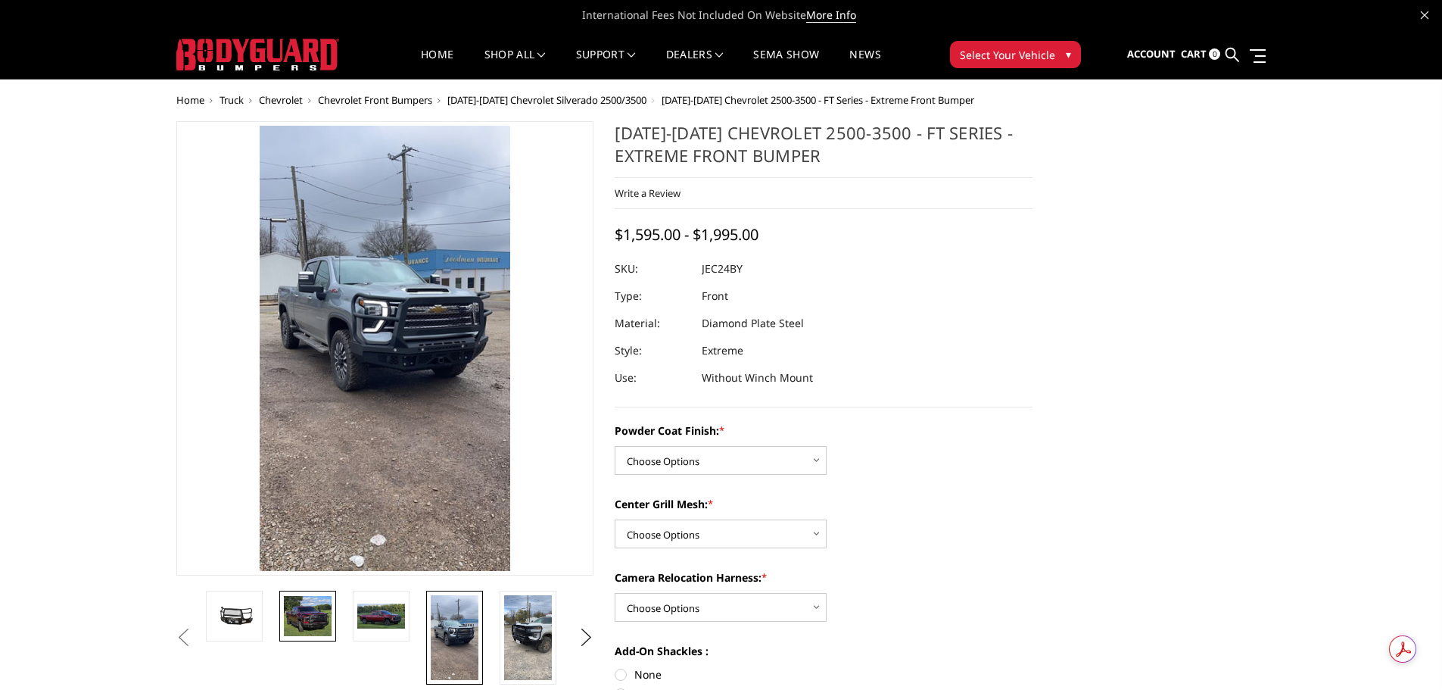
click at [288, 613] on img at bounding box center [308, 616] width 48 height 41
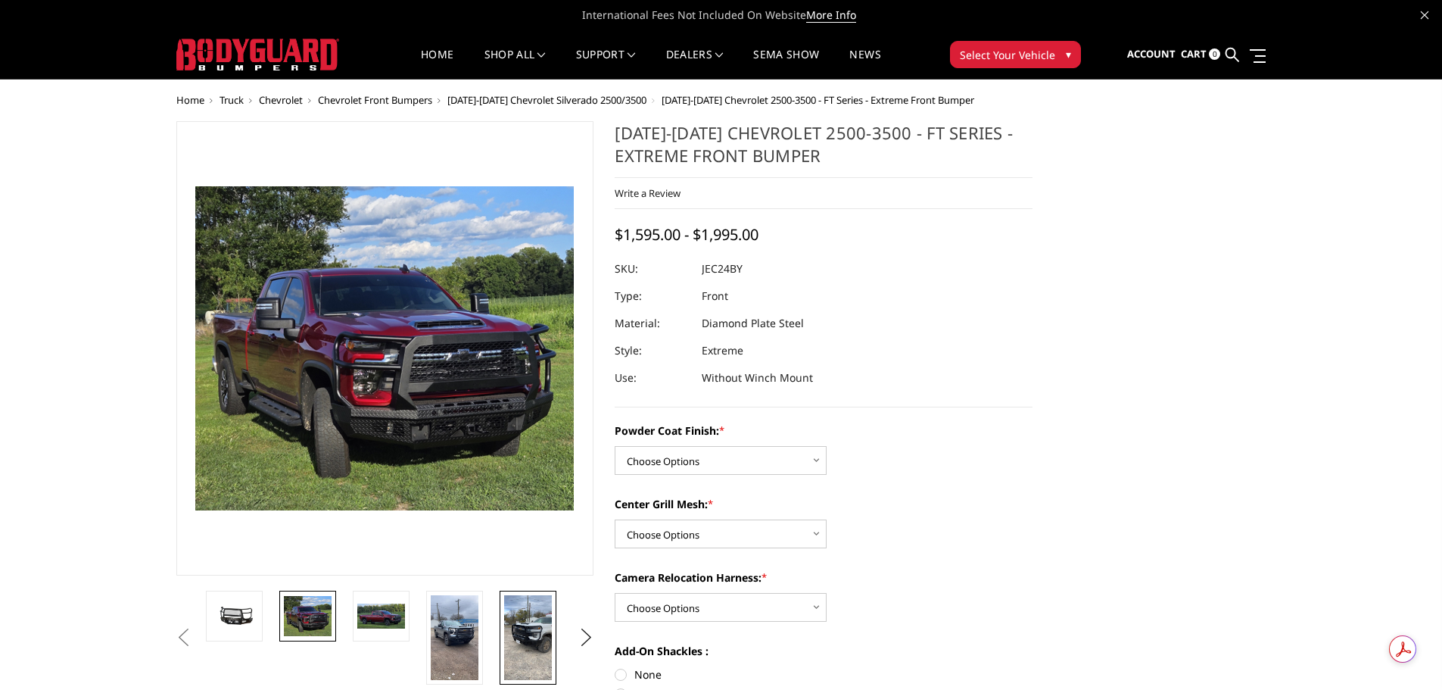
click at [525, 652] on img at bounding box center [528, 637] width 48 height 85
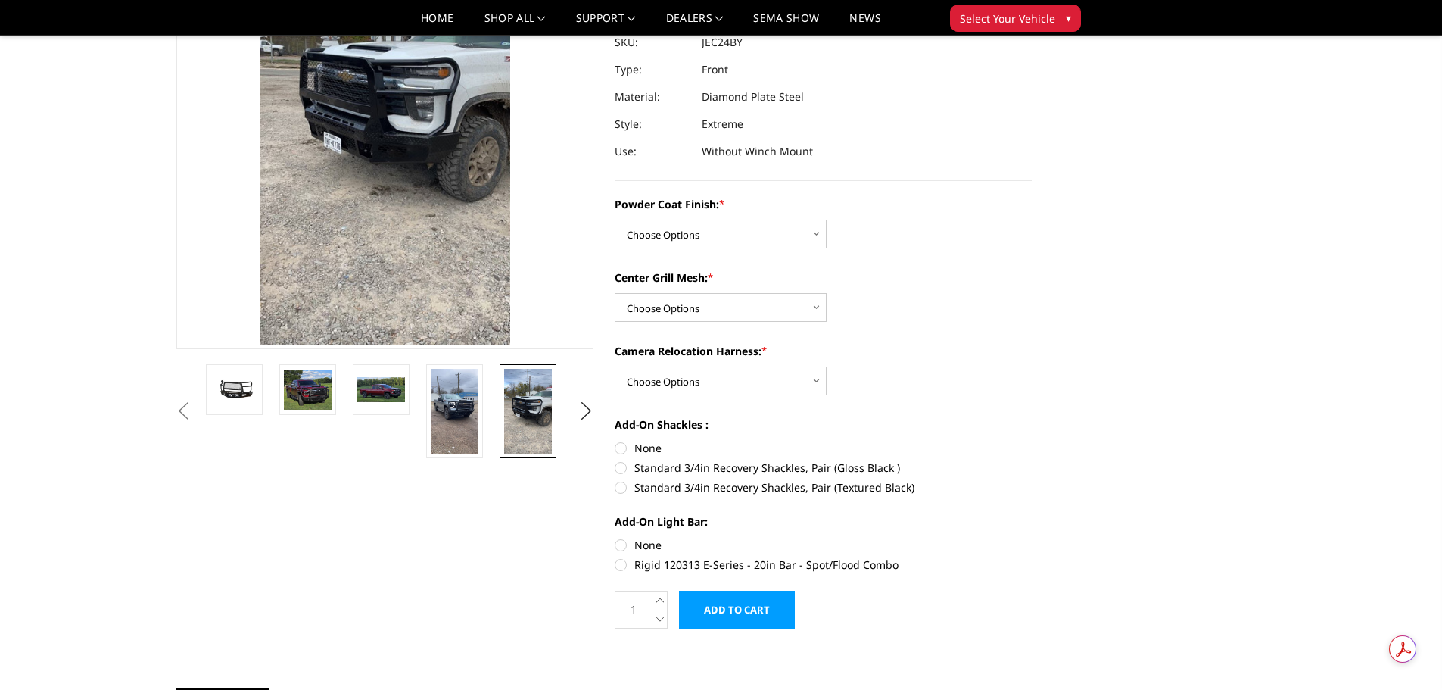
scroll to position [76, 0]
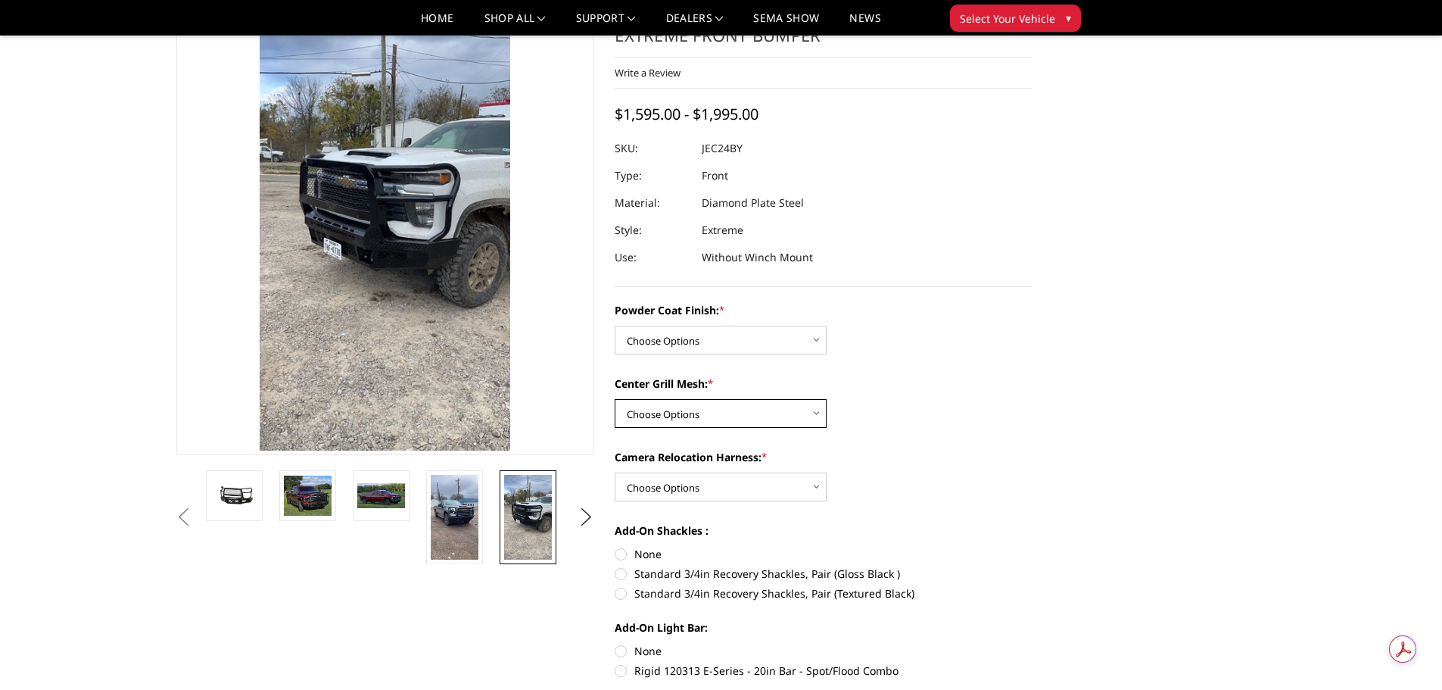
click at [759, 411] on select "Choose Options WITH Expanded Metal in Center Grill WITHOUT Expanded Metal in Ce…" at bounding box center [721, 413] width 212 height 29
click at [583, 510] on button "Next" at bounding box center [586, 517] width 23 height 23
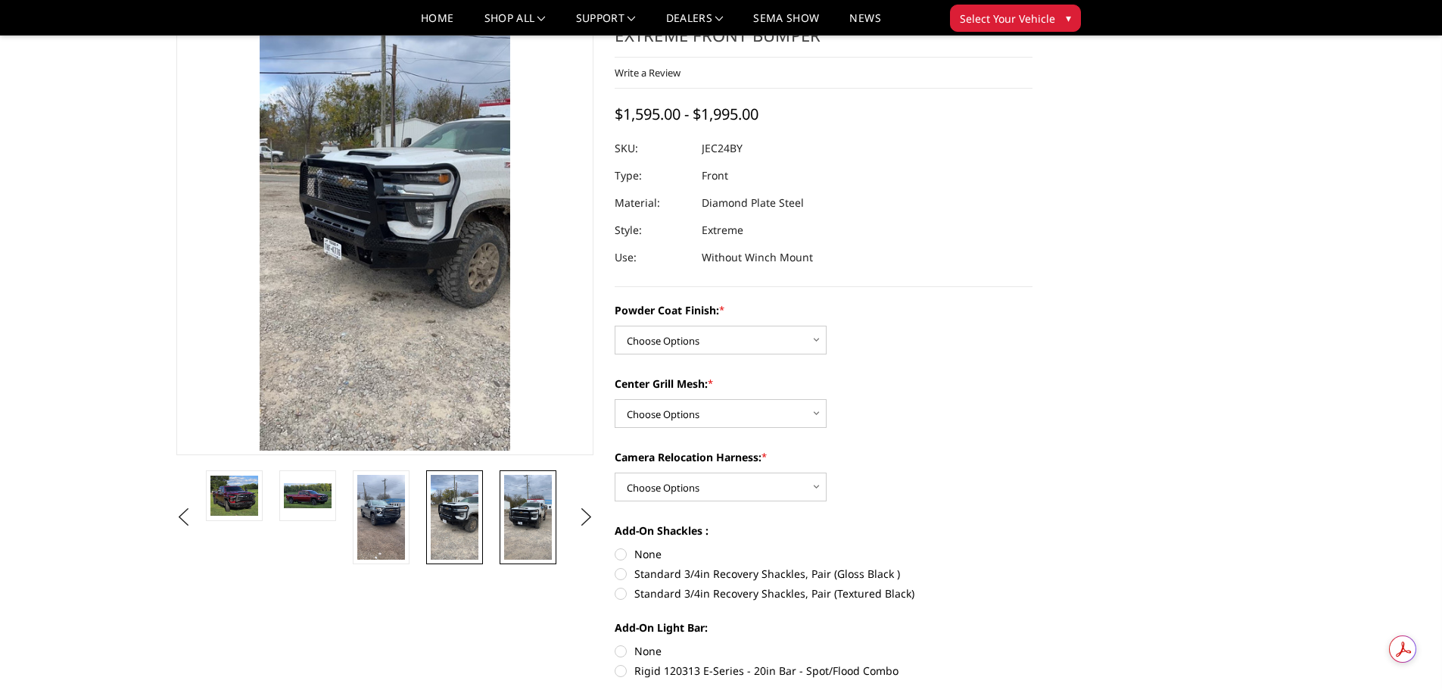
click at [510, 533] on img at bounding box center [528, 517] width 48 height 85
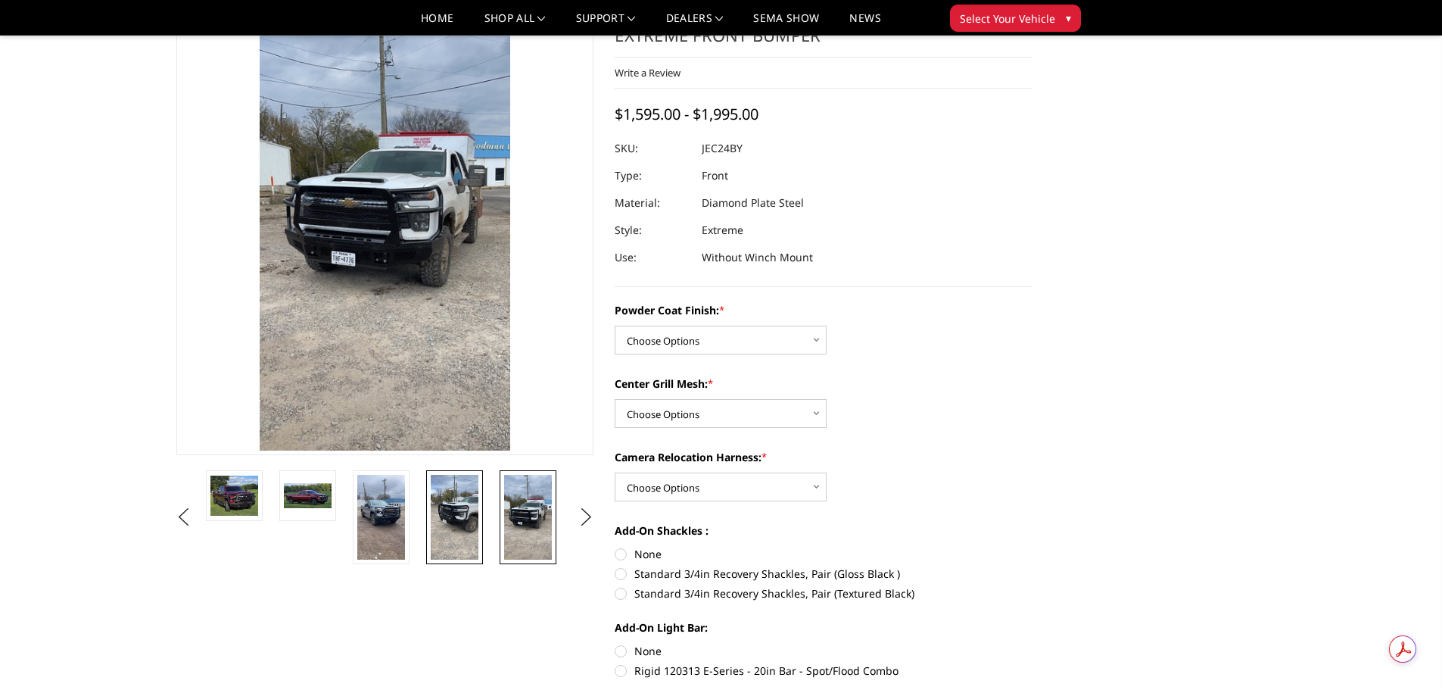
click at [446, 541] on img at bounding box center [455, 517] width 48 height 85
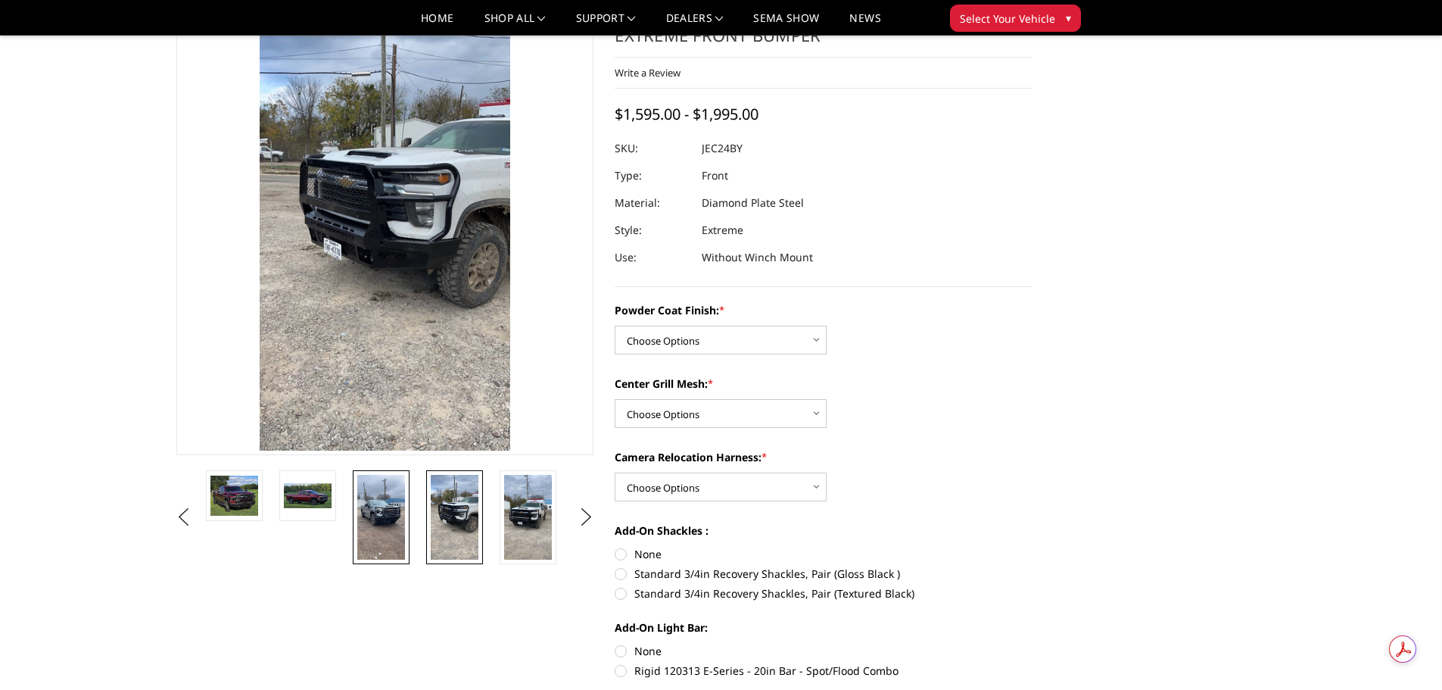
click at [378, 527] on img at bounding box center [381, 517] width 48 height 85
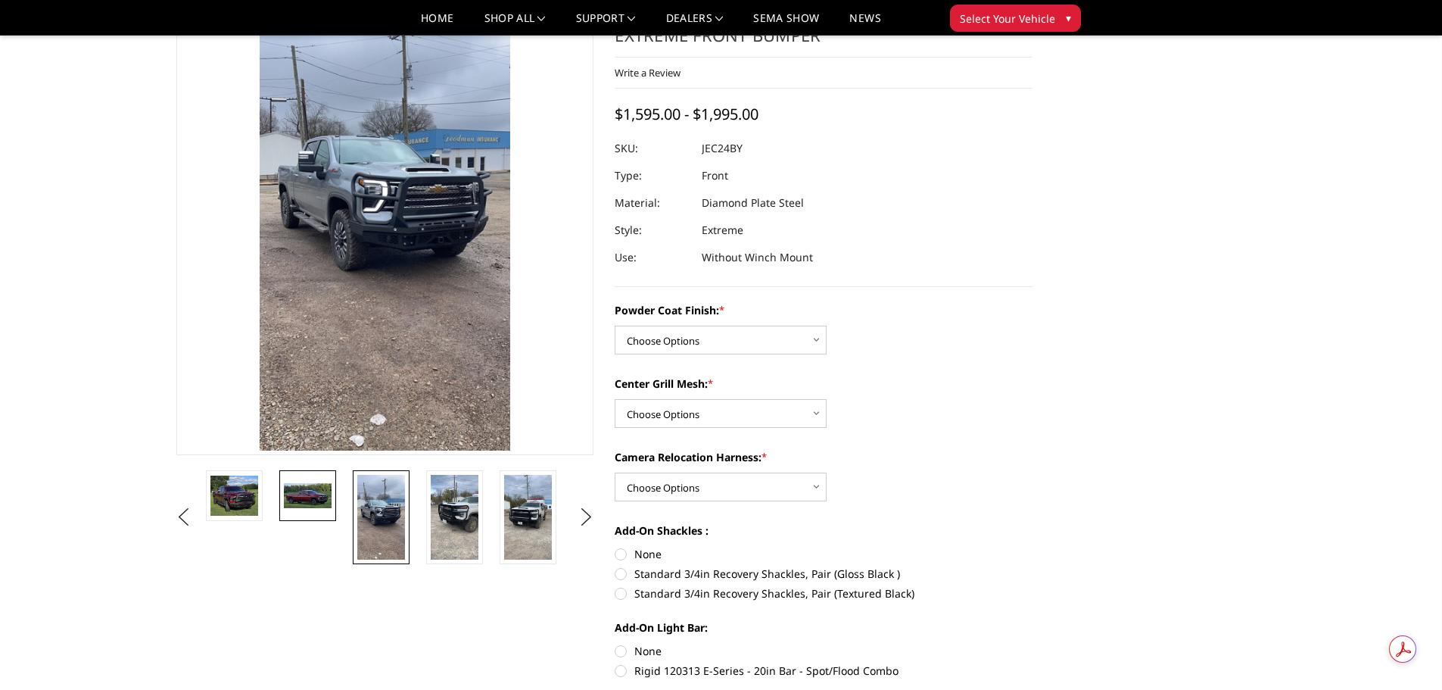
click at [318, 510] on link at bounding box center [307, 495] width 57 height 51
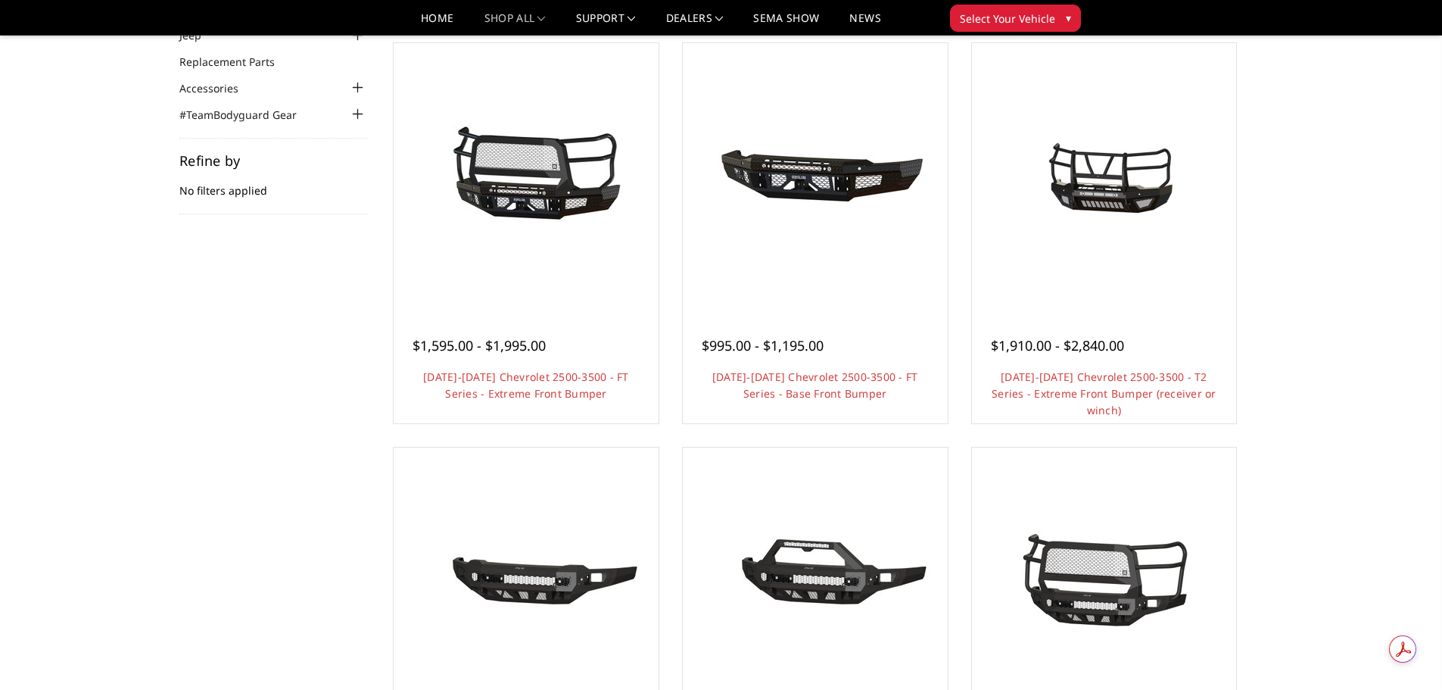
scroll to position [151, 0]
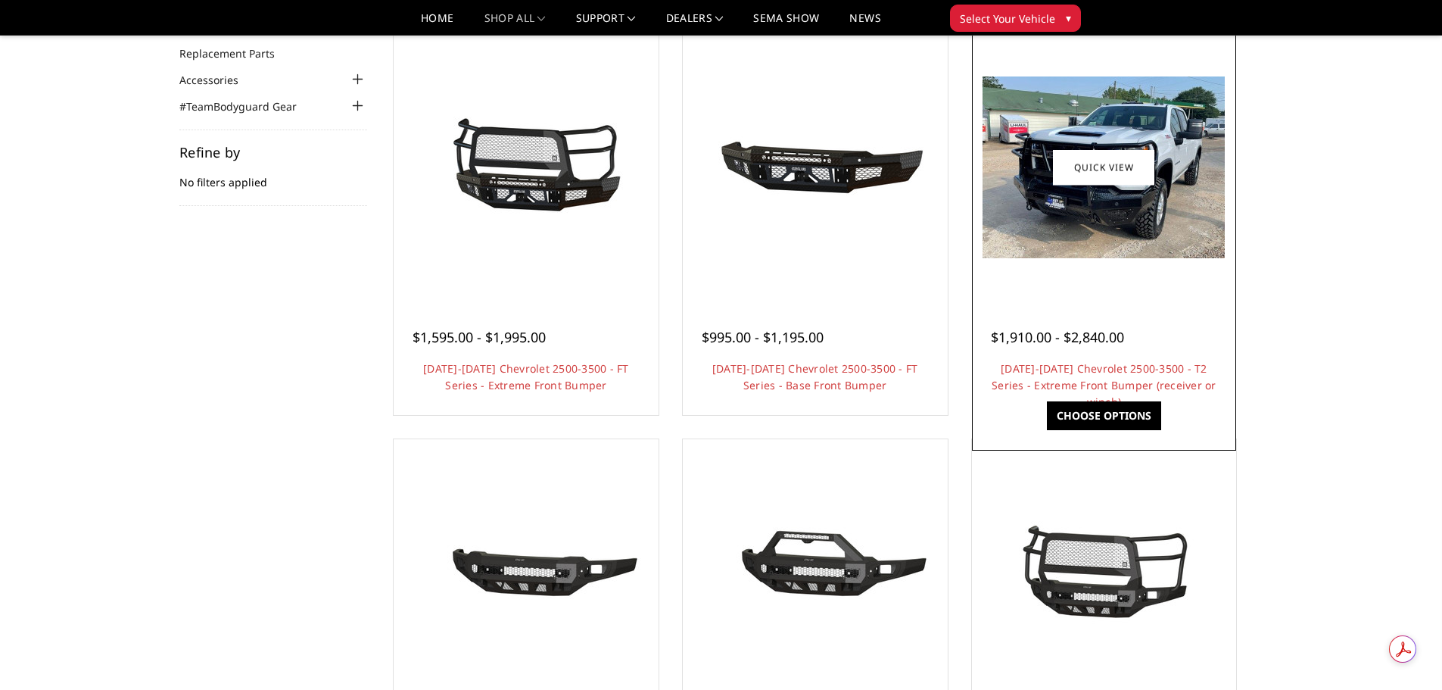
click at [1164, 257] on img at bounding box center [1104, 167] width 242 height 182
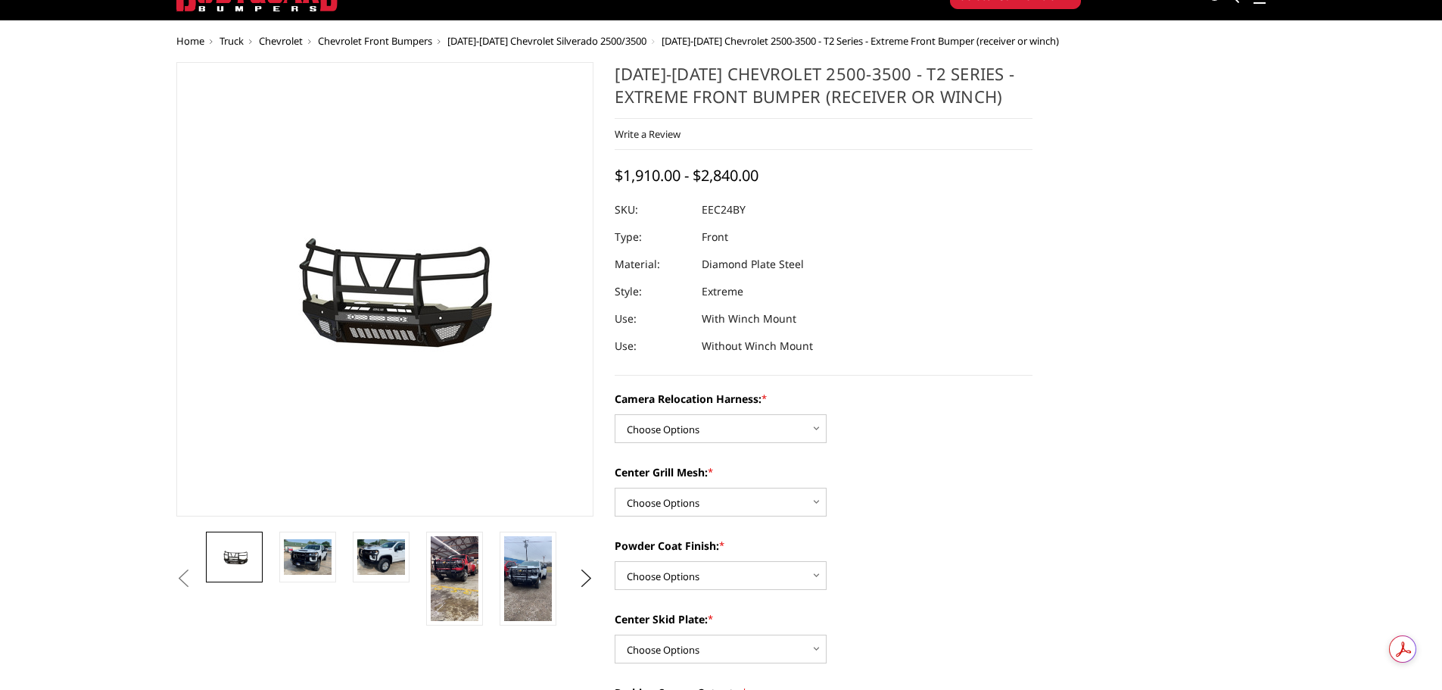
scroll to position [76, 0]
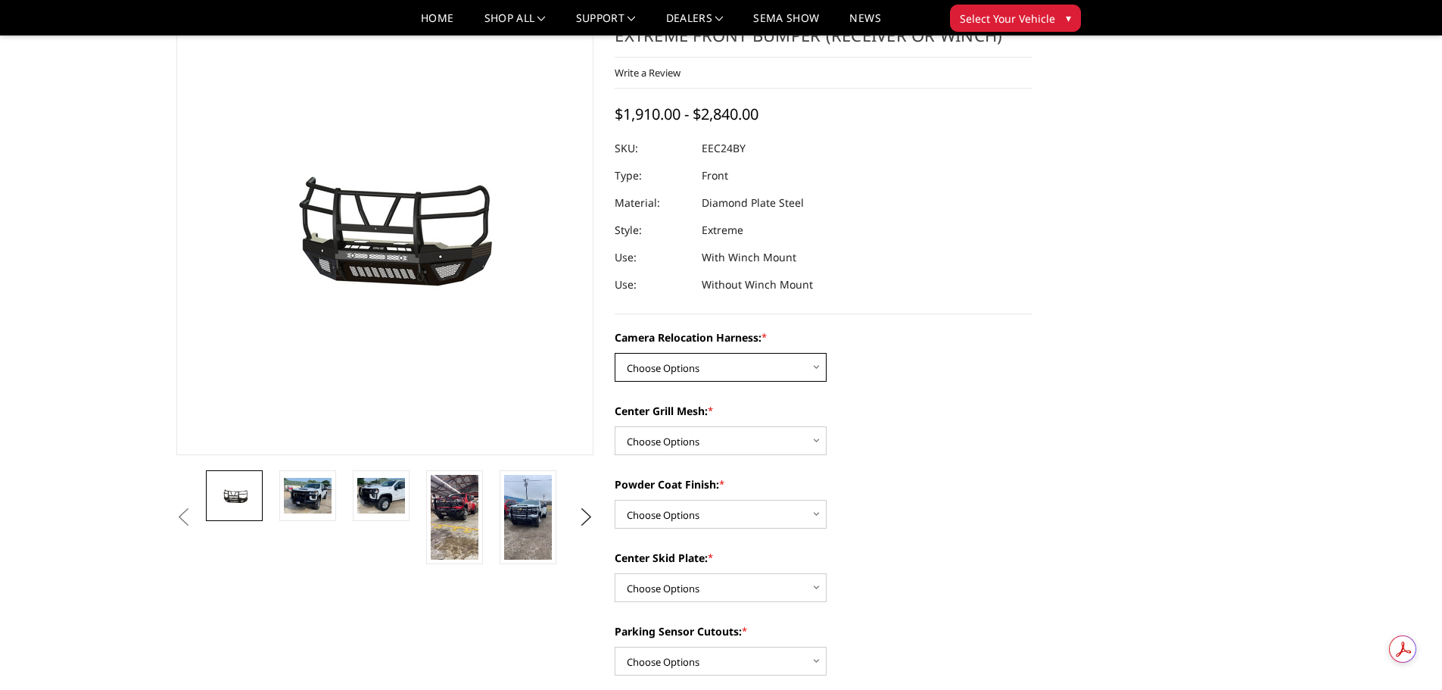
click at [680, 365] on select "Choose Options Without camera harness With camera harness" at bounding box center [721, 367] width 212 height 29
select select "3732"
click at [615, 353] on select "Choose Options Without camera harness With camera harness" at bounding box center [721, 367] width 212 height 29
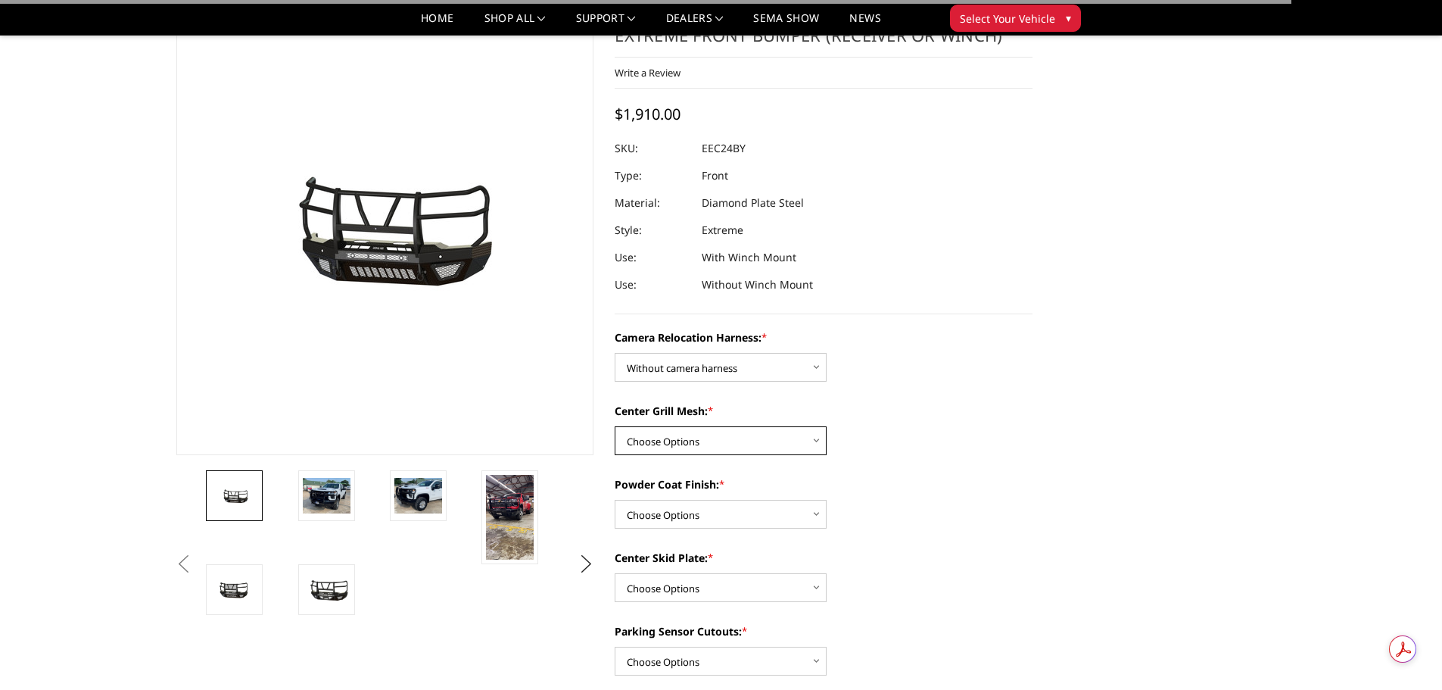
click at [688, 435] on select "Choose Options Without expanded metal With expanded metal" at bounding box center [721, 440] width 212 height 29
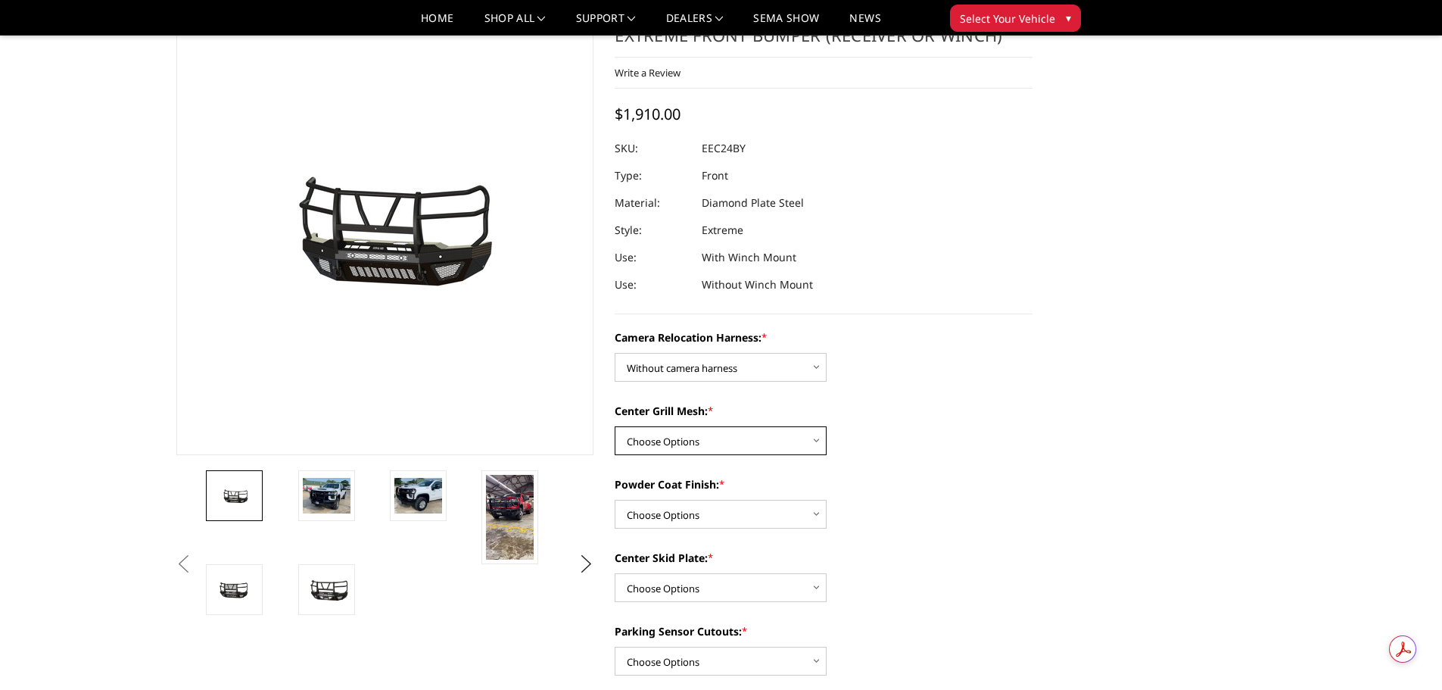
select select "3729"
click at [615, 426] on select "Choose Options Without expanded metal With expanded metal" at bounding box center [721, 440] width 212 height 29
click at [512, 507] on img at bounding box center [510, 517] width 48 height 85
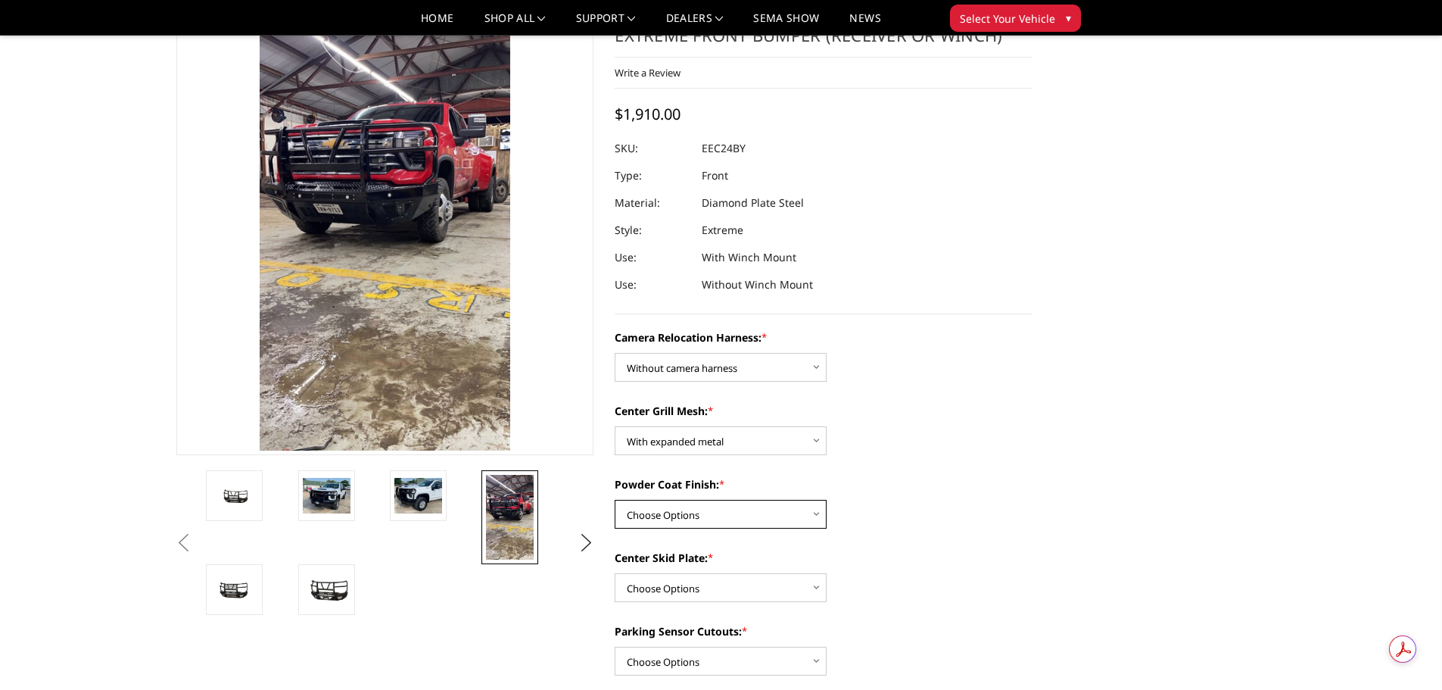
click at [748, 511] on select "Choose Options Textured Black Powder Coat Gloss Black Powder Coat Bare Metal" at bounding box center [721, 514] width 212 height 29
select select "3728"
click at [615, 500] on select "Choose Options Textured Black Powder Coat Gloss Black Powder Coat Bare Metal" at bounding box center [721, 514] width 212 height 29
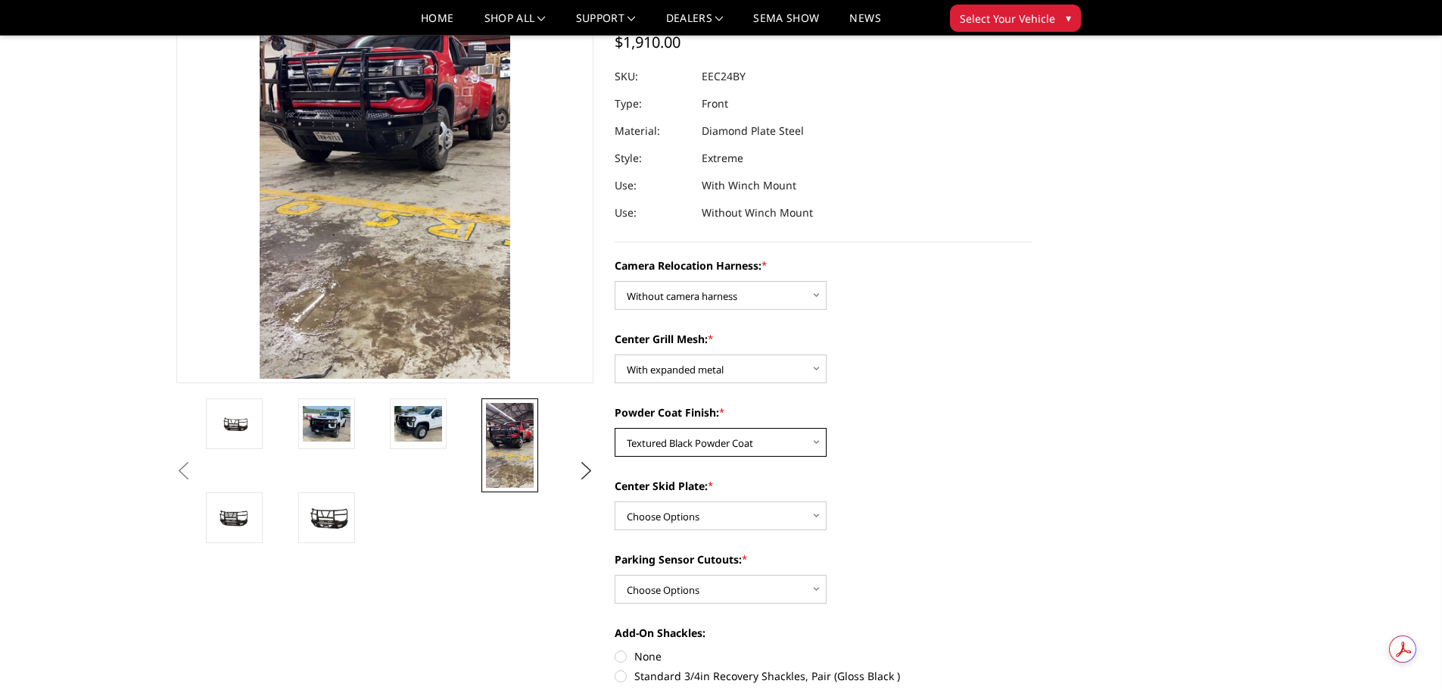
scroll to position [151, 0]
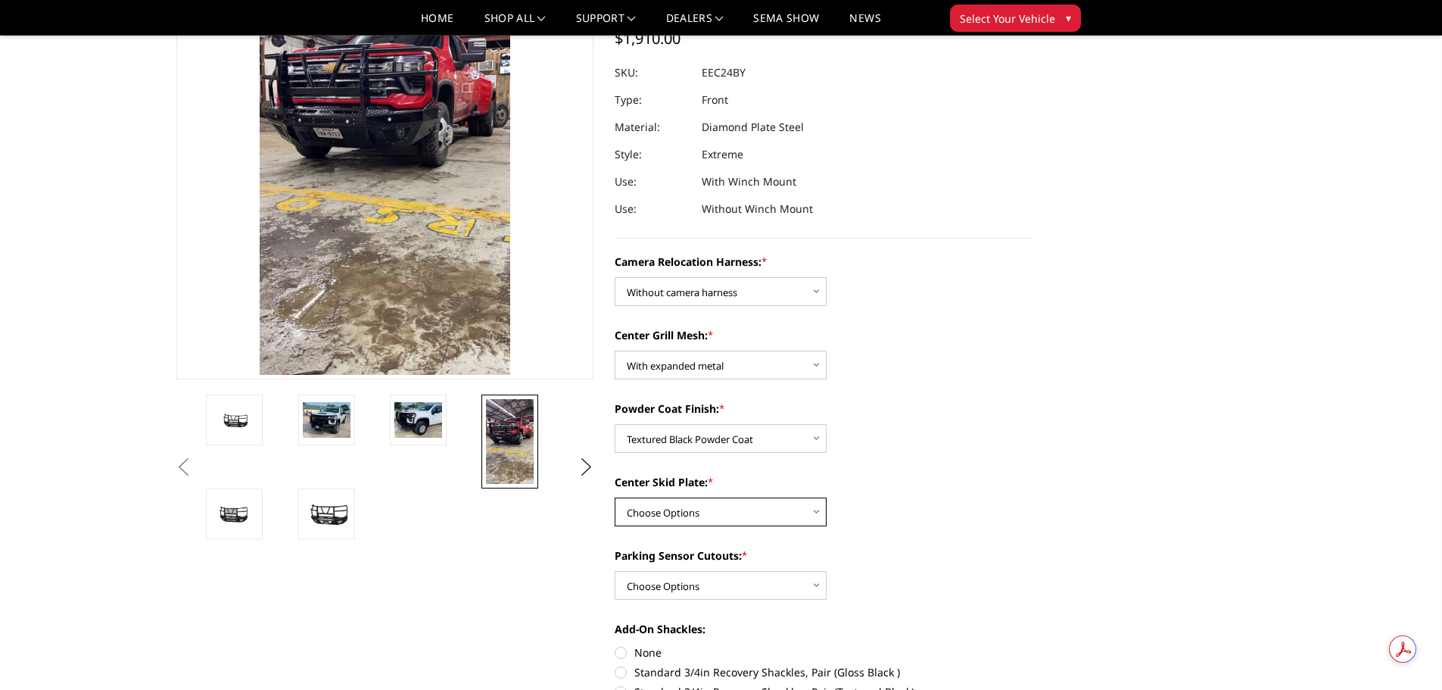
click at [735, 500] on select "Choose Options Winch Mount Skid Plate Standard Skid Plate (included) 2" Receive…" at bounding box center [721, 511] width 212 height 29
select select "3725"
click at [615, 497] on select "Choose Options Winch Mount Skid Plate Standard Skid Plate (included) 2" Receive…" at bounding box center [721, 511] width 212 height 29
click at [742, 585] on select "Choose Options Yes - With Parking Sensor Cutouts" at bounding box center [721, 585] width 212 height 29
select select "3722"
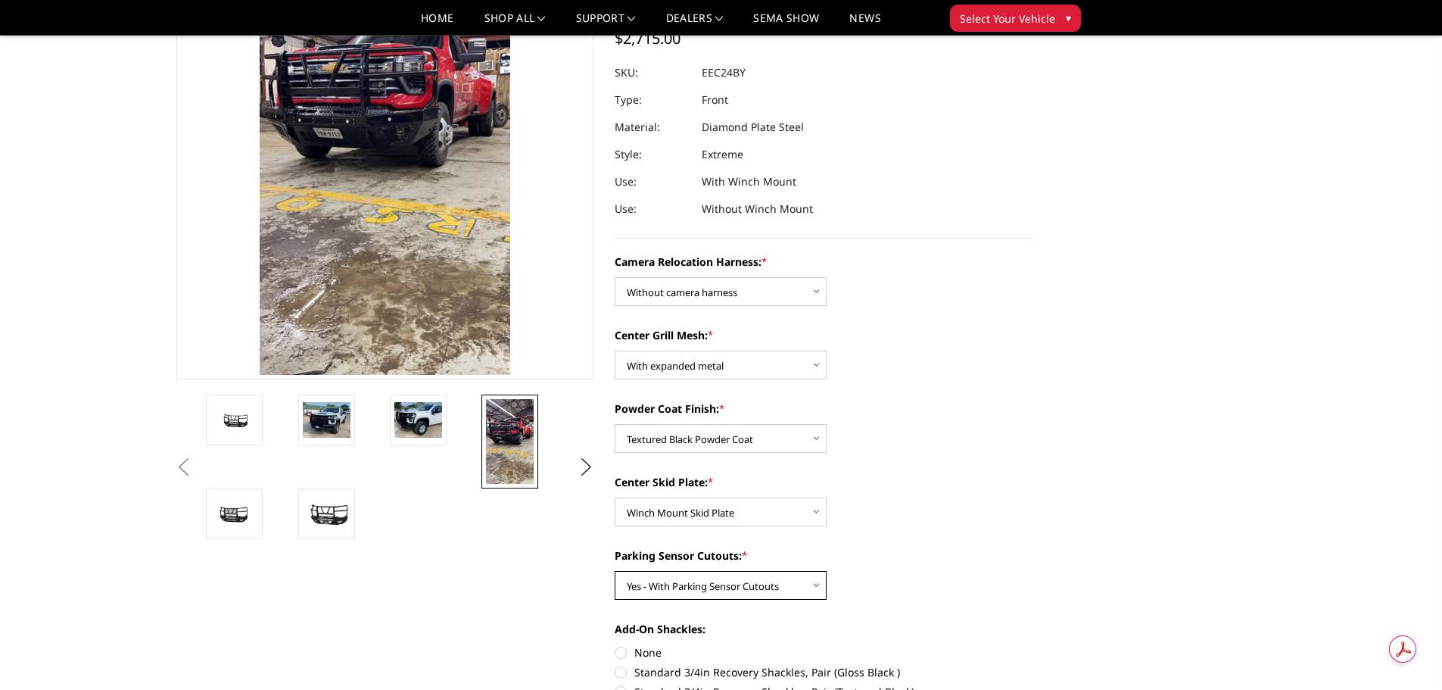
click at [615, 571] on select "Choose Options Yes - With Parking Sensor Cutouts" at bounding box center [721, 585] width 212 height 29
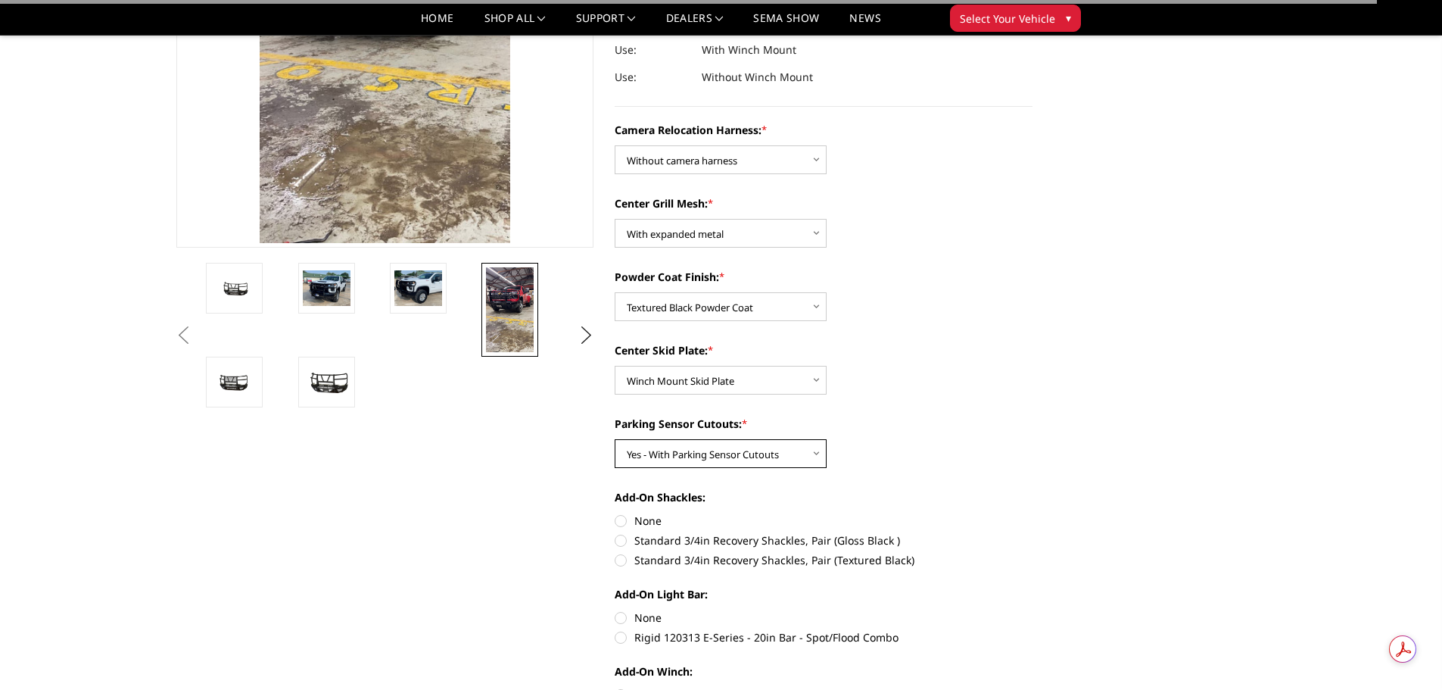
scroll to position [303, 0]
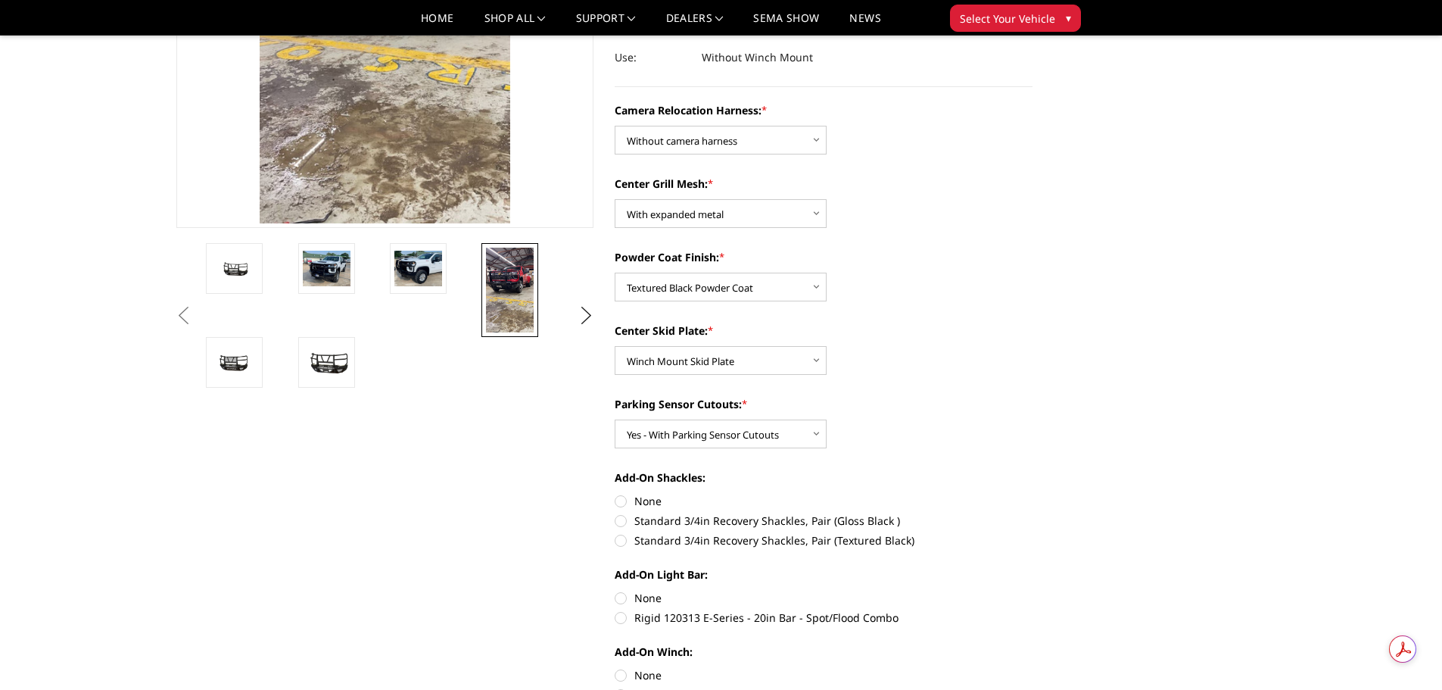
click at [647, 493] on label "None" at bounding box center [824, 501] width 418 height 16
click at [616, 493] on input "None" at bounding box center [615, 493] width 1 height 1
radio input "true"
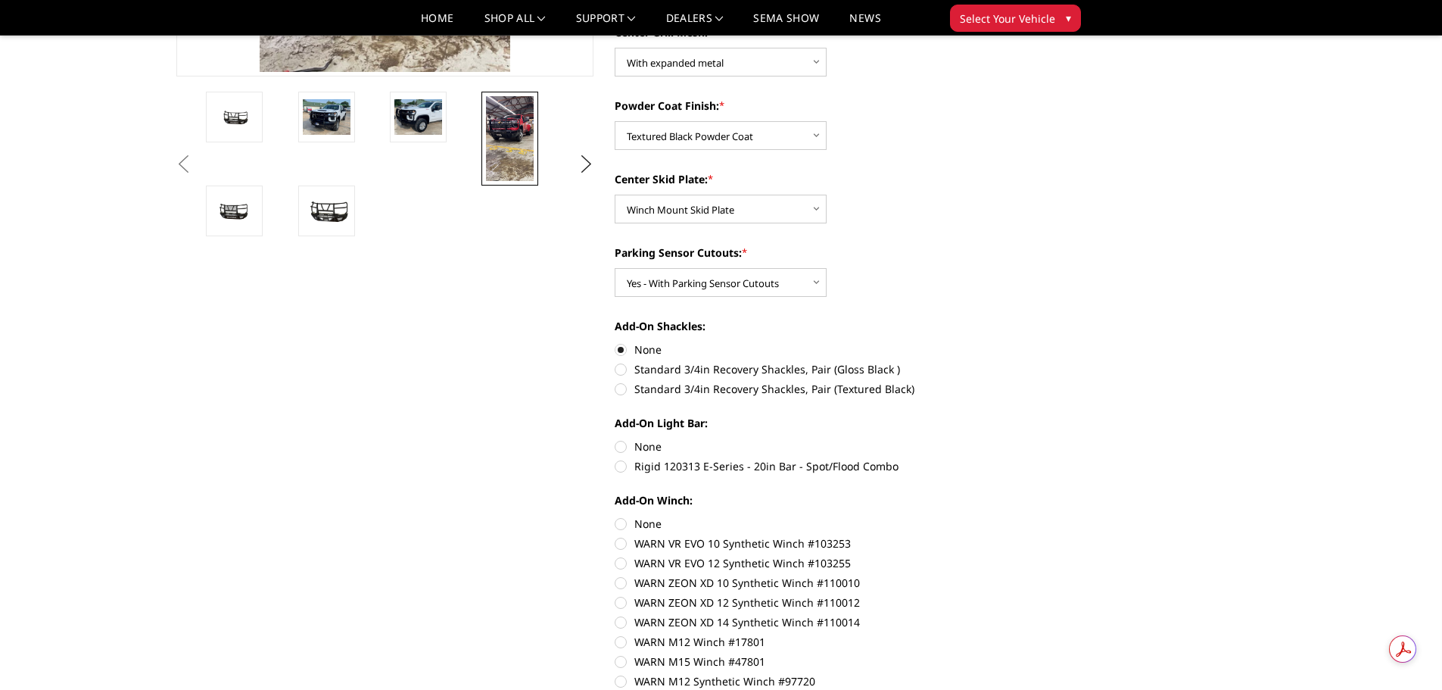
click at [660, 468] on label "Rigid 120313 E-Series - 20in Bar - Spot/Flood Combo" at bounding box center [824, 466] width 418 height 16
click at [1033, 439] on input "Rigid 120313 E-Series - 20in Bar - Spot/Flood Combo" at bounding box center [1033, 438] width 1 height 1
radio input "true"
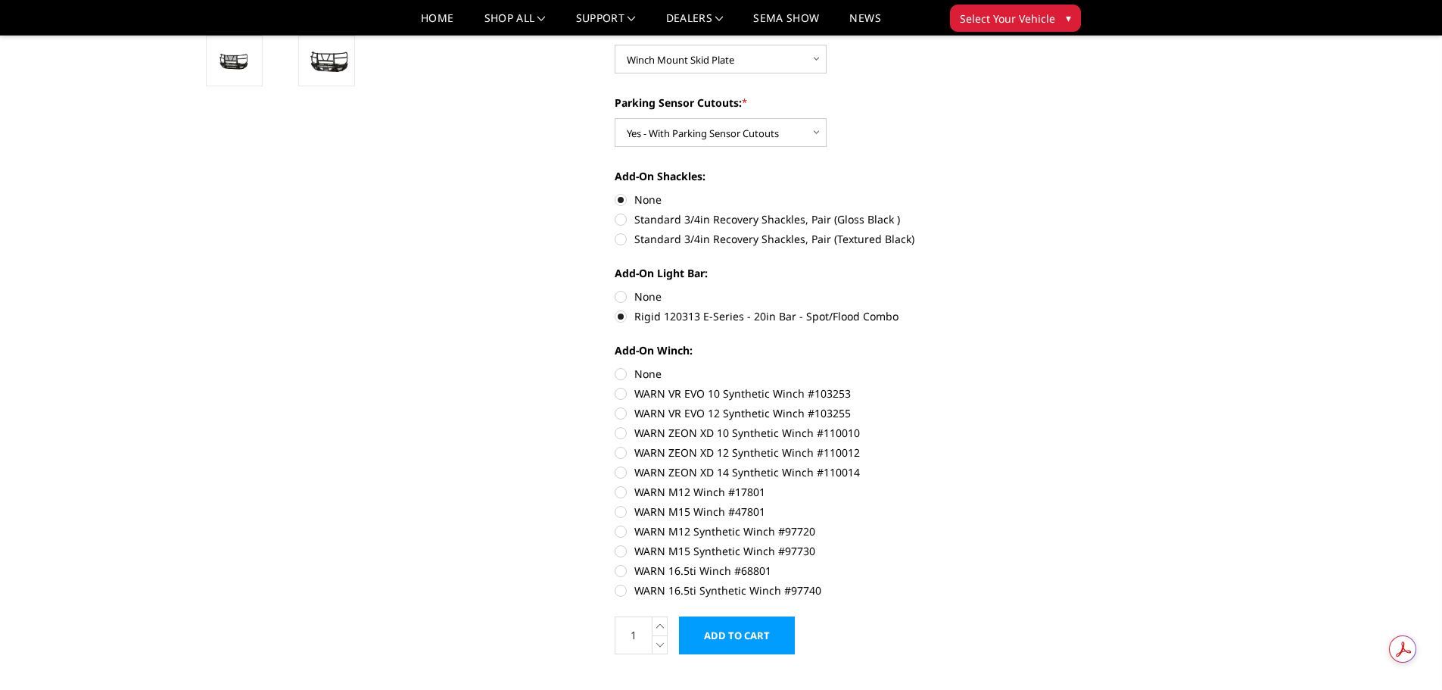
scroll to position [606, 0]
click at [774, 590] on label "WARN 16.5ti Synthetic Winch #97740" at bounding box center [824, 589] width 418 height 16
click at [1033, 562] on input "WARN 16.5ti Synthetic Winch #97740" at bounding box center [1033, 561] width 1 height 1
radio input "true"
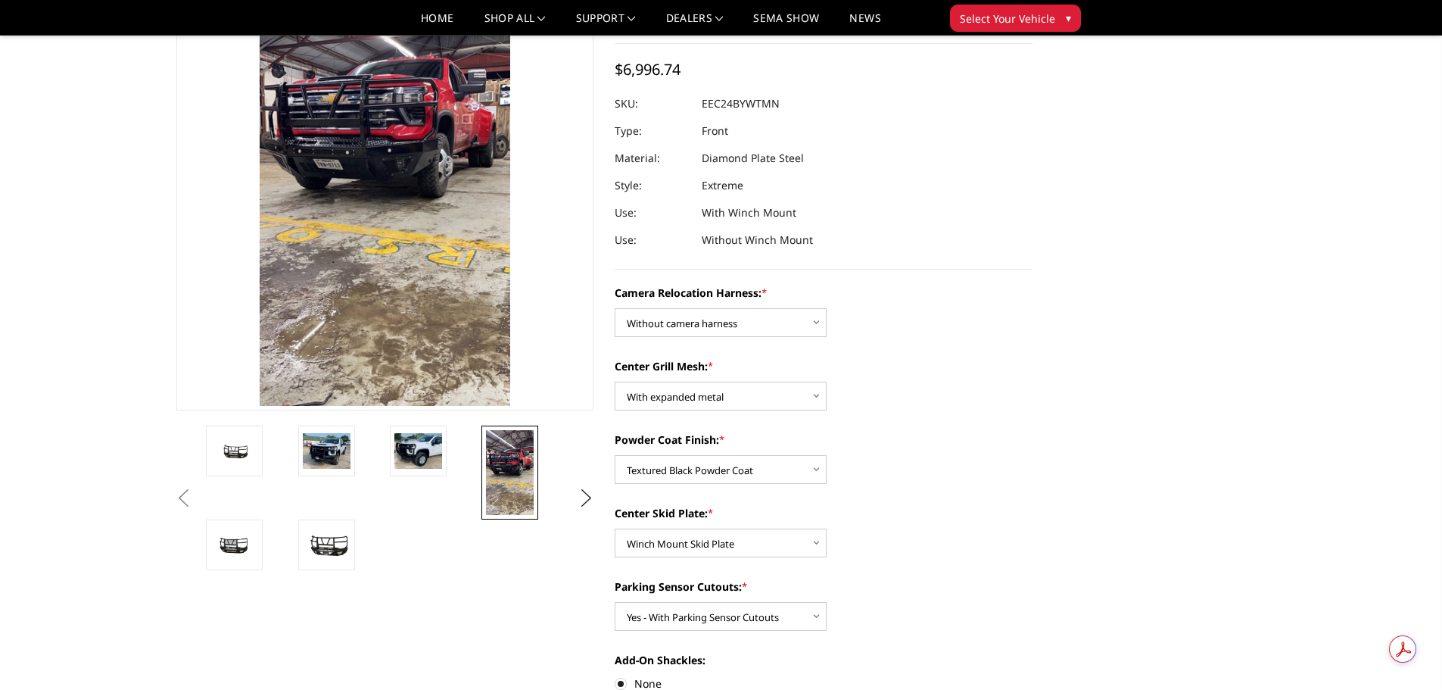
scroll to position [76, 0]
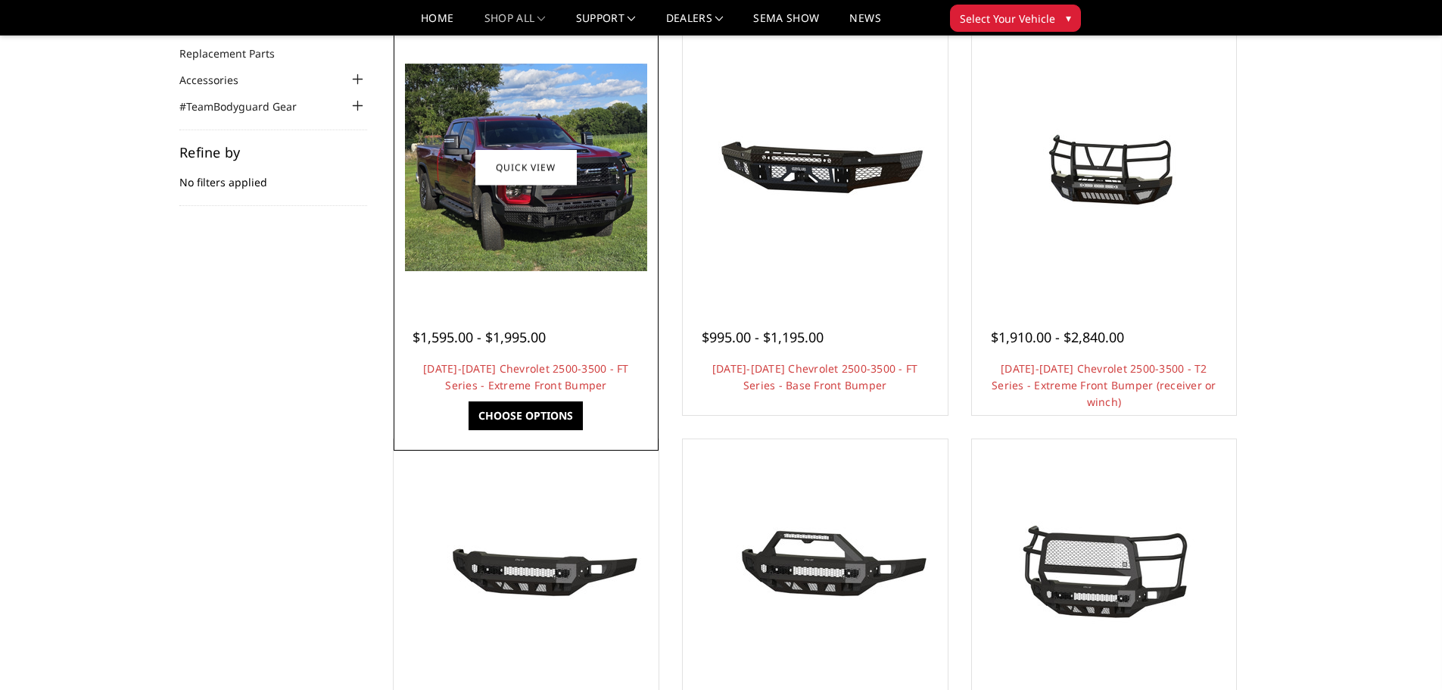
click at [593, 298] on div "$1,595.00 - $1,995.00 2024-2025 Chevrolet 2500-3500 - FT Series - Extreme Front…" at bounding box center [526, 353] width 257 height 115
click at [412, 220] on img at bounding box center [526, 167] width 242 height 207
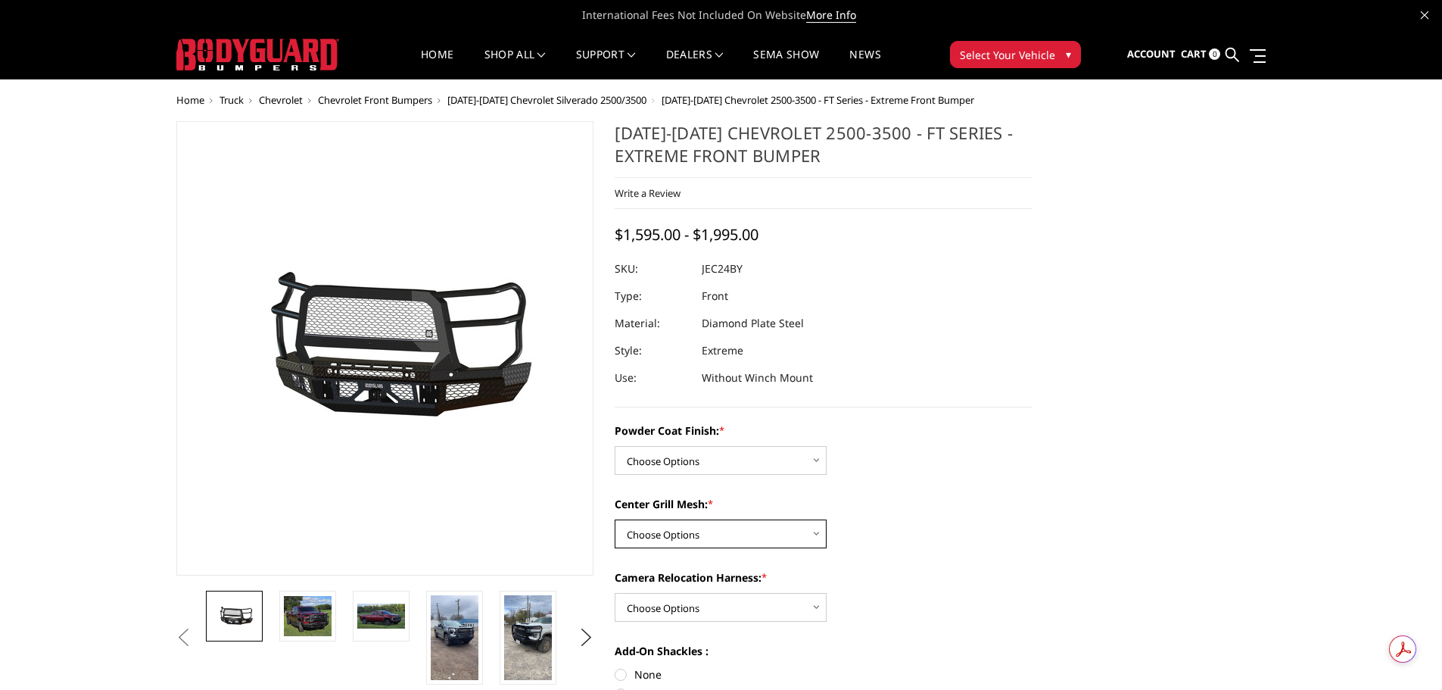
click at [777, 530] on select "Choose Options WITH Expanded Metal in Center Grill WITHOUT Expanded Metal in Ce…" at bounding box center [721, 533] width 212 height 29
select select "3281"
click at [615, 519] on select "Choose Options WITH Expanded Metal in Center Grill WITHOUT Expanded Metal in Ce…" at bounding box center [721, 533] width 212 height 29
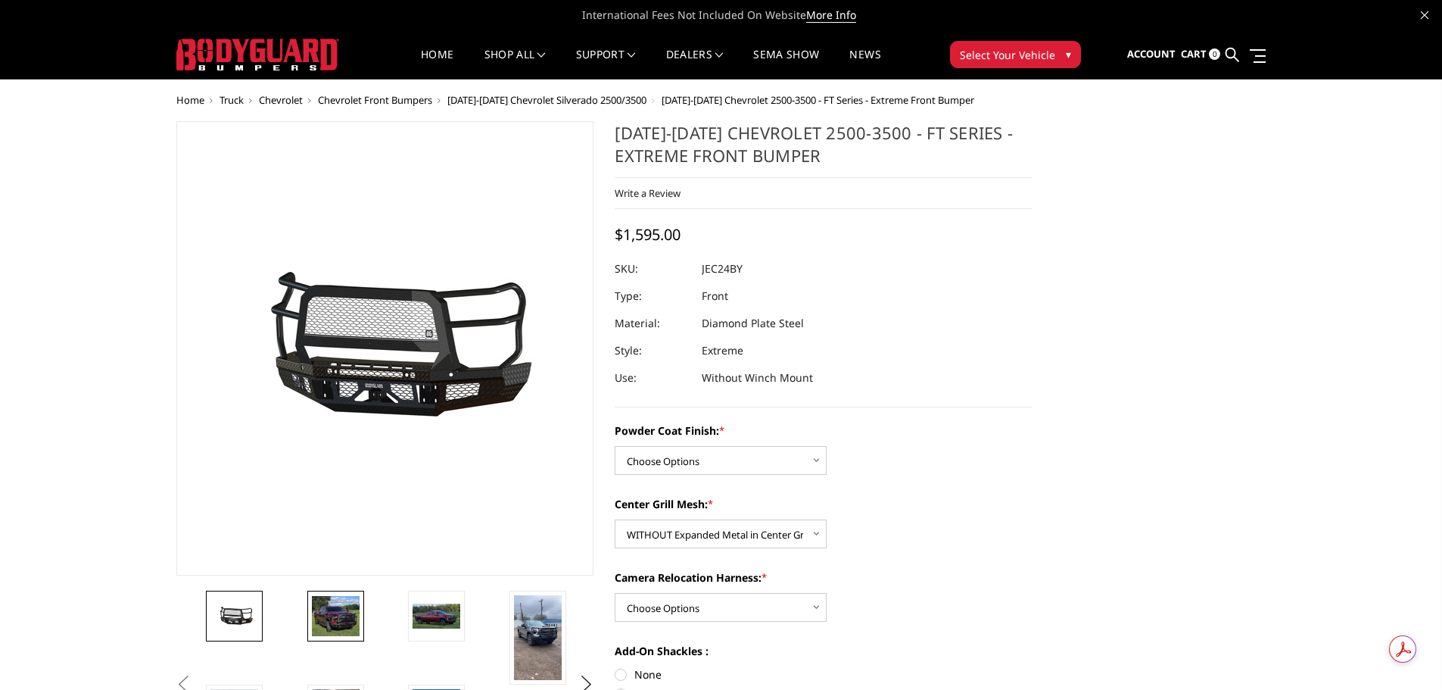
click at [342, 616] on img at bounding box center [336, 616] width 48 height 41
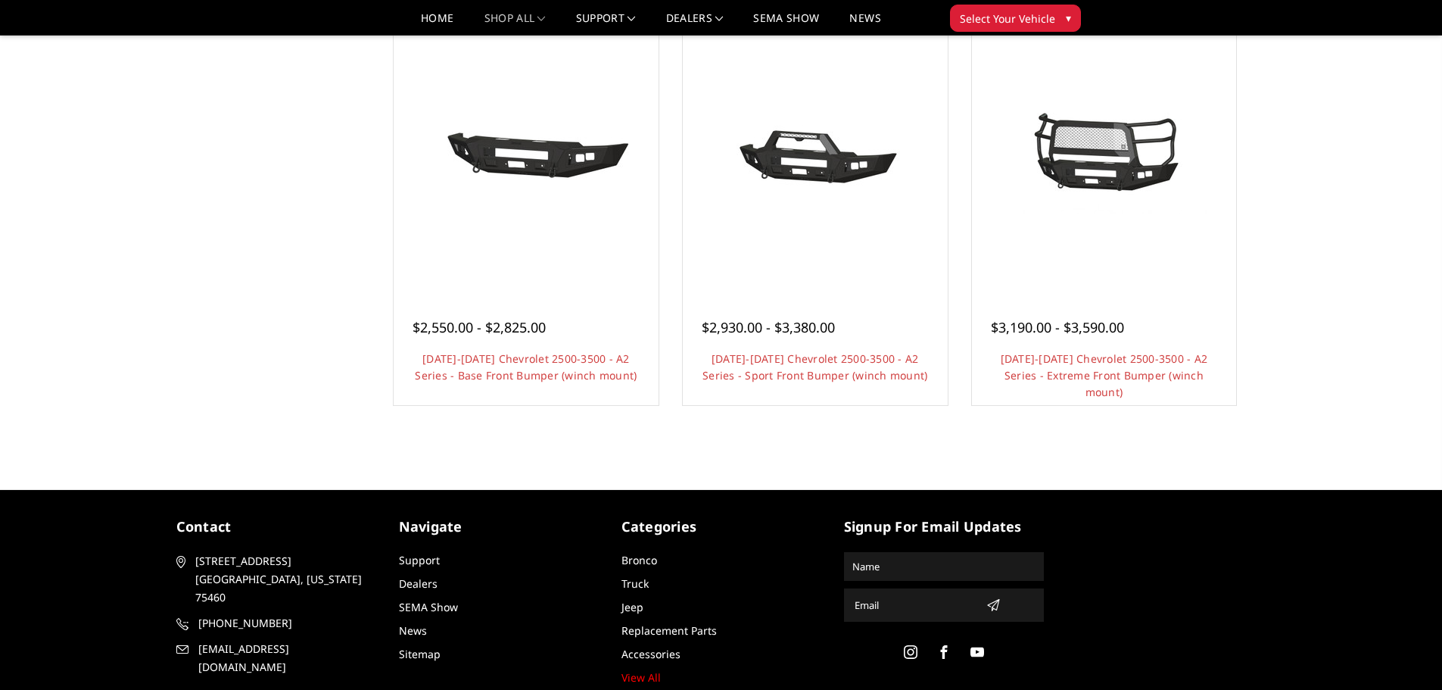
scroll to position [984, 0]
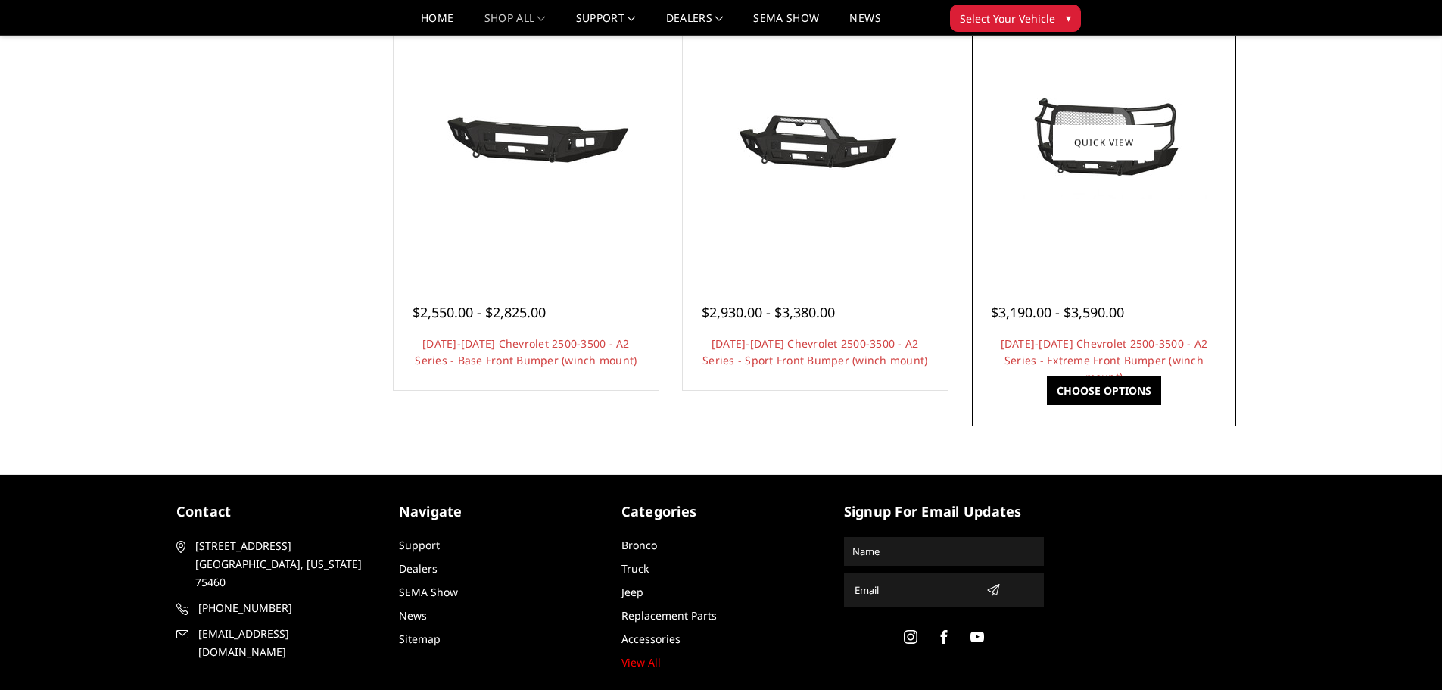
click at [1118, 229] on div at bounding box center [1104, 142] width 257 height 257
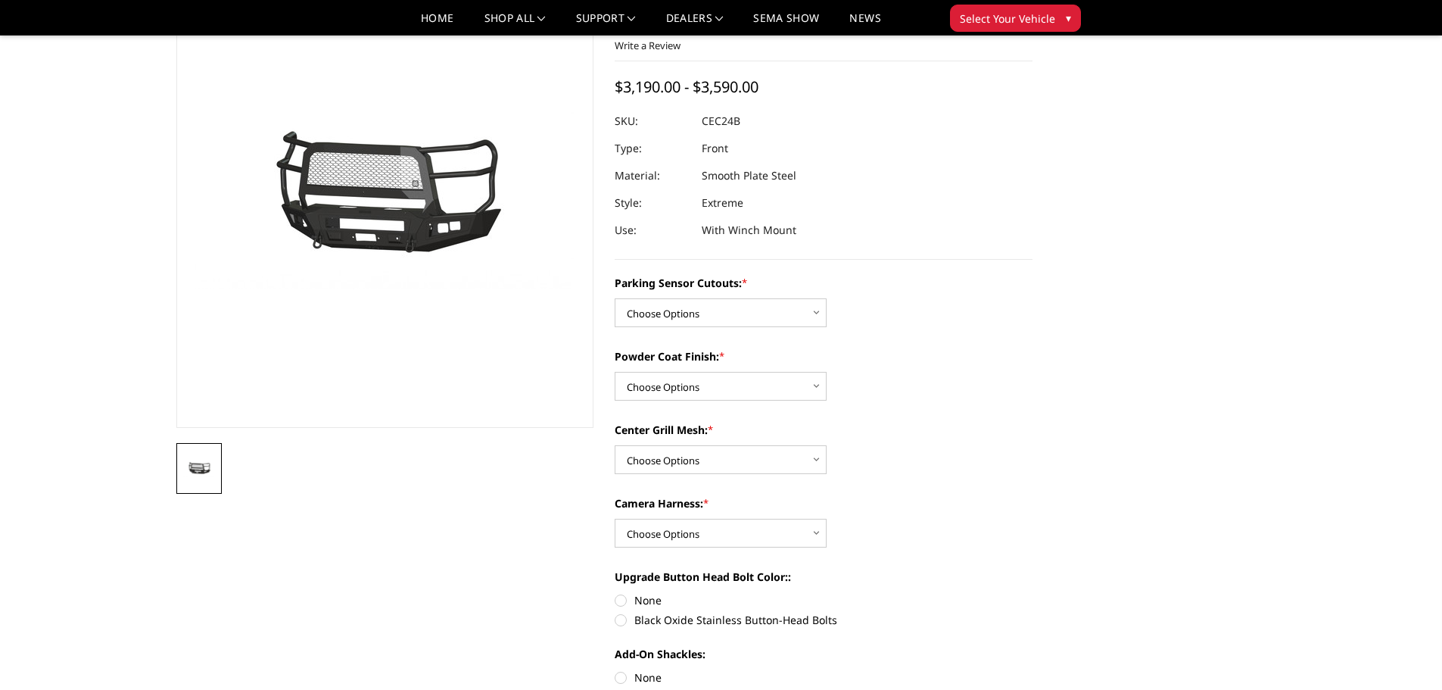
scroll to position [151, 0]
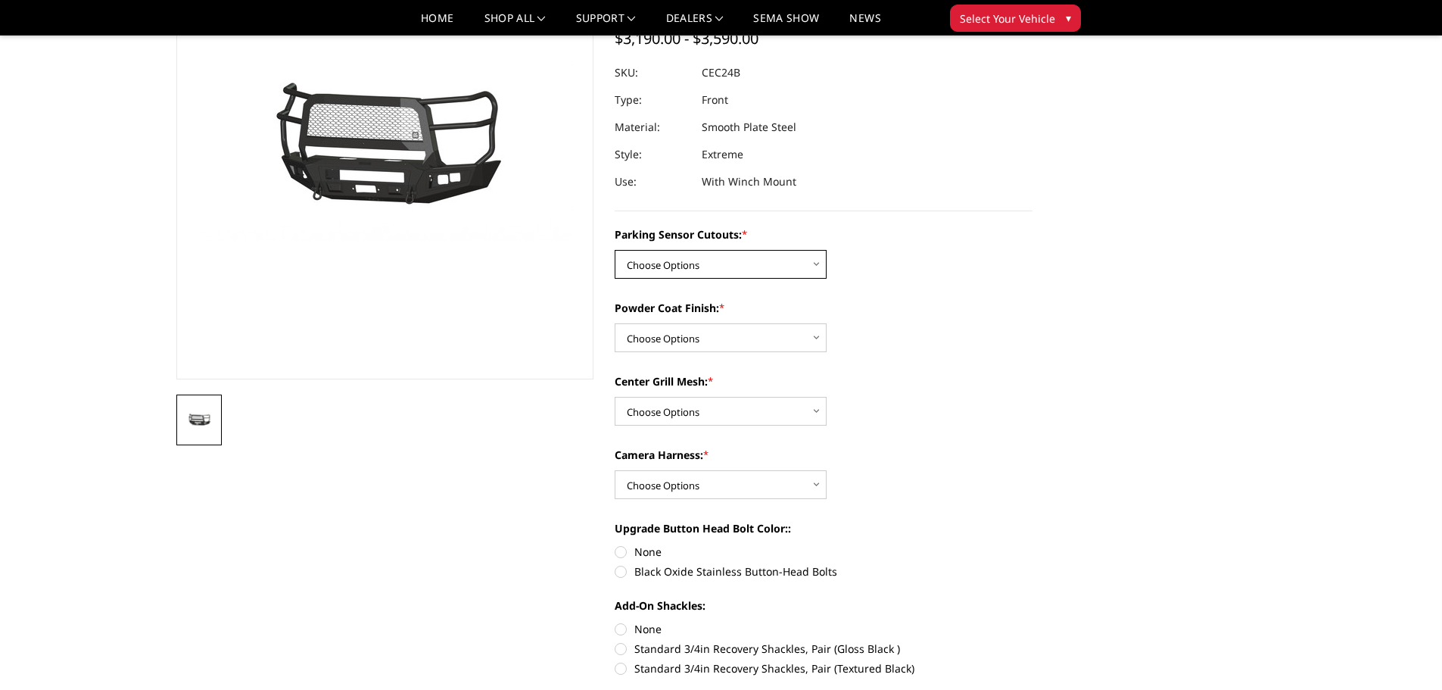
click at [750, 272] on select "Choose Options No - Without Parking Sensor Cutouts Yes - With Parking Sensor Cu…" at bounding box center [721, 264] width 212 height 29
select select "2246"
click at [615, 250] on select "Choose Options No - Without Parking Sensor Cutouts Yes - With Parking Sensor Cu…" at bounding box center [721, 264] width 212 height 29
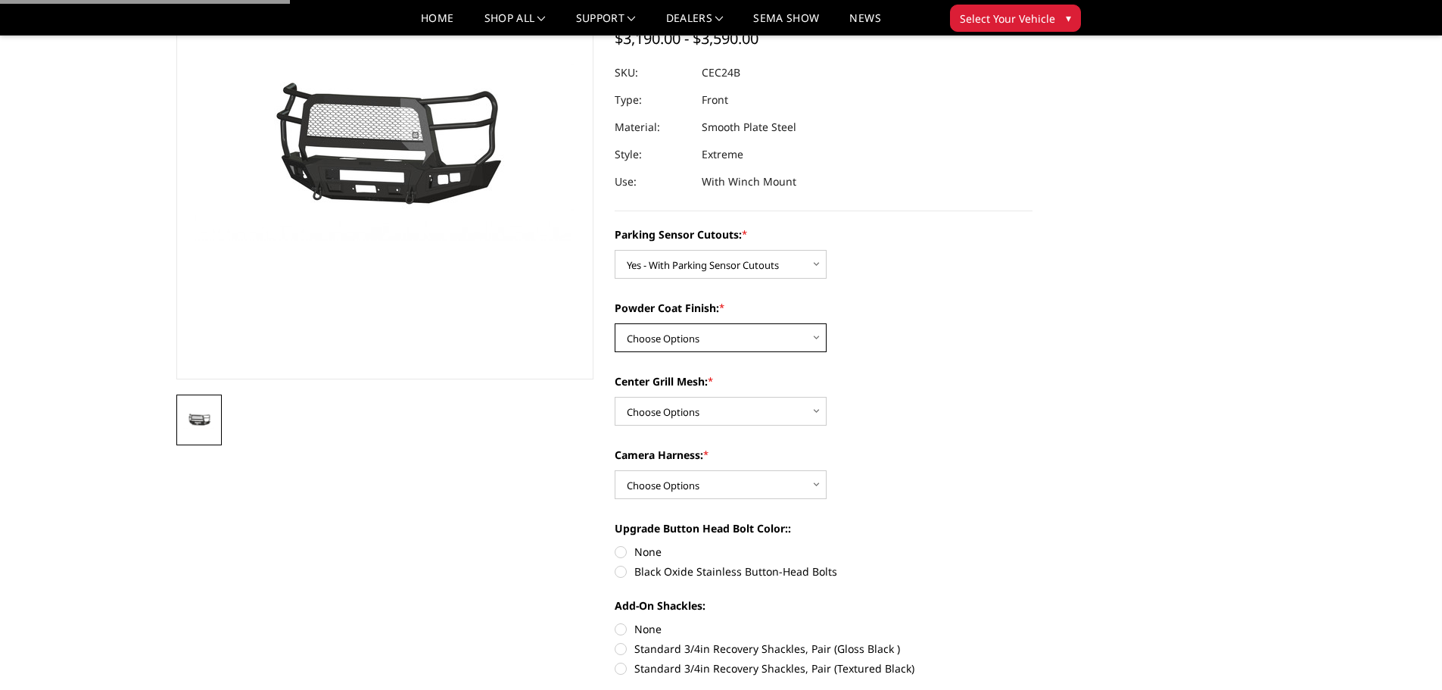
click at [744, 339] on select "Choose Options Bare Metal Textured Black Powder Coat" at bounding box center [721, 337] width 212 height 29
select select "2248"
click at [615, 323] on select "Choose Options Bare Metal Textured Black Powder Coat" at bounding box center [721, 337] width 212 height 29
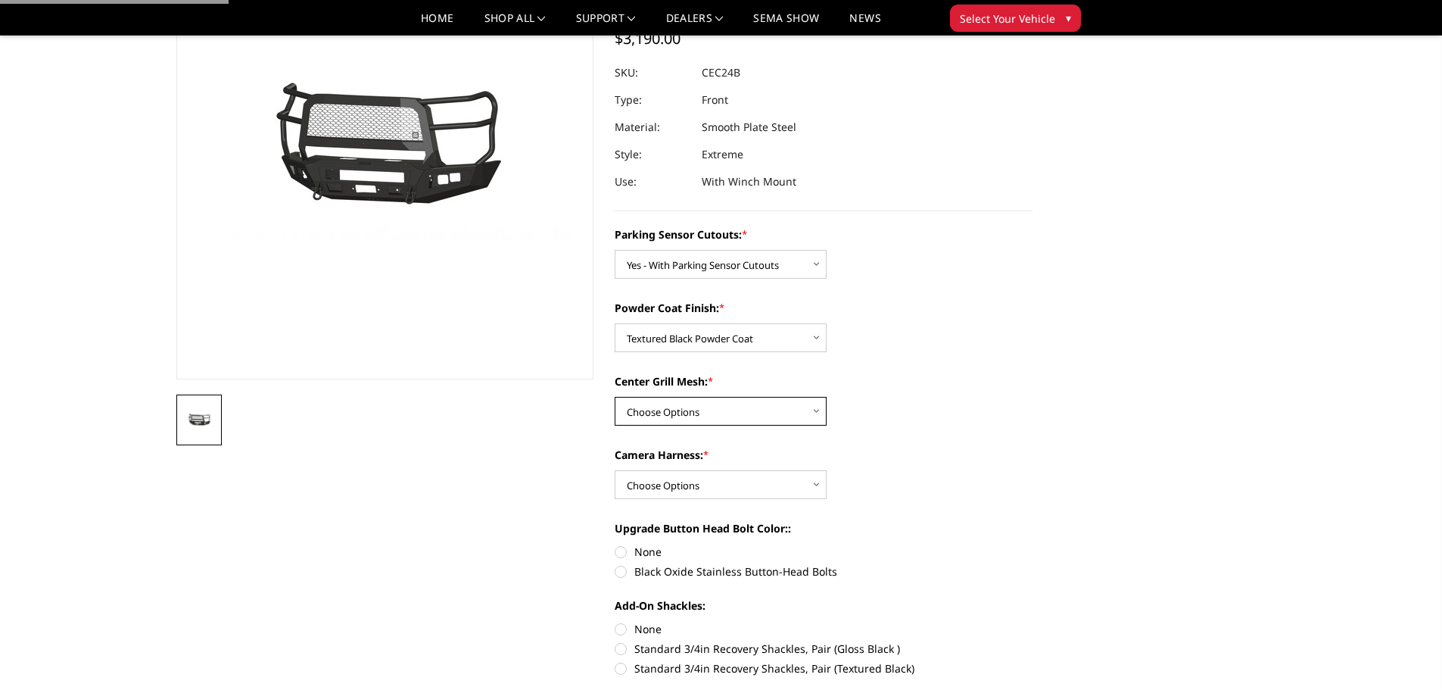
click at [747, 401] on select "Choose Options With Center Grill Mesh Without Center Grill Mesh" at bounding box center [721, 411] width 212 height 29
select select "2249"
click at [615, 397] on select "Choose Options With Center Grill Mesh Without Center Grill Mesh" at bounding box center [721, 411] width 212 height 29
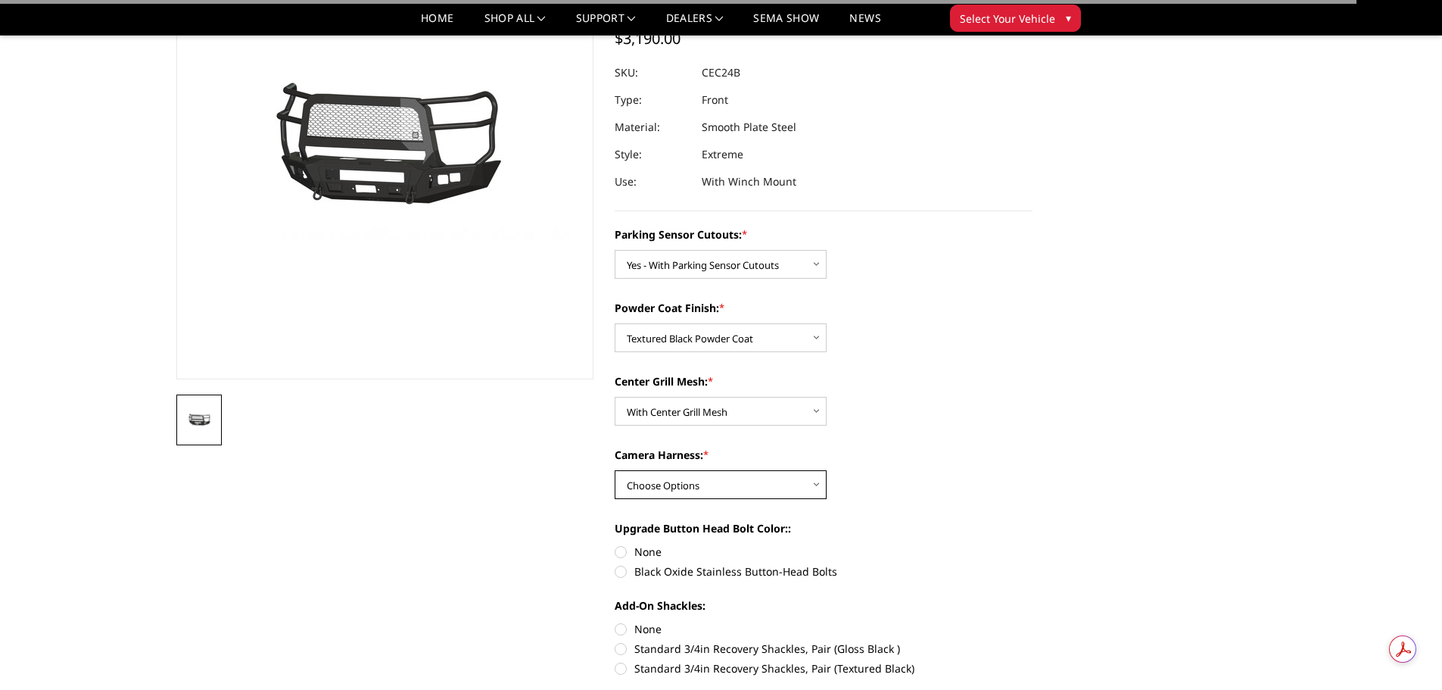
click at [760, 482] on select "Choose Options WITH Camera Harness WITHOUT Camera Harness" at bounding box center [721, 484] width 212 height 29
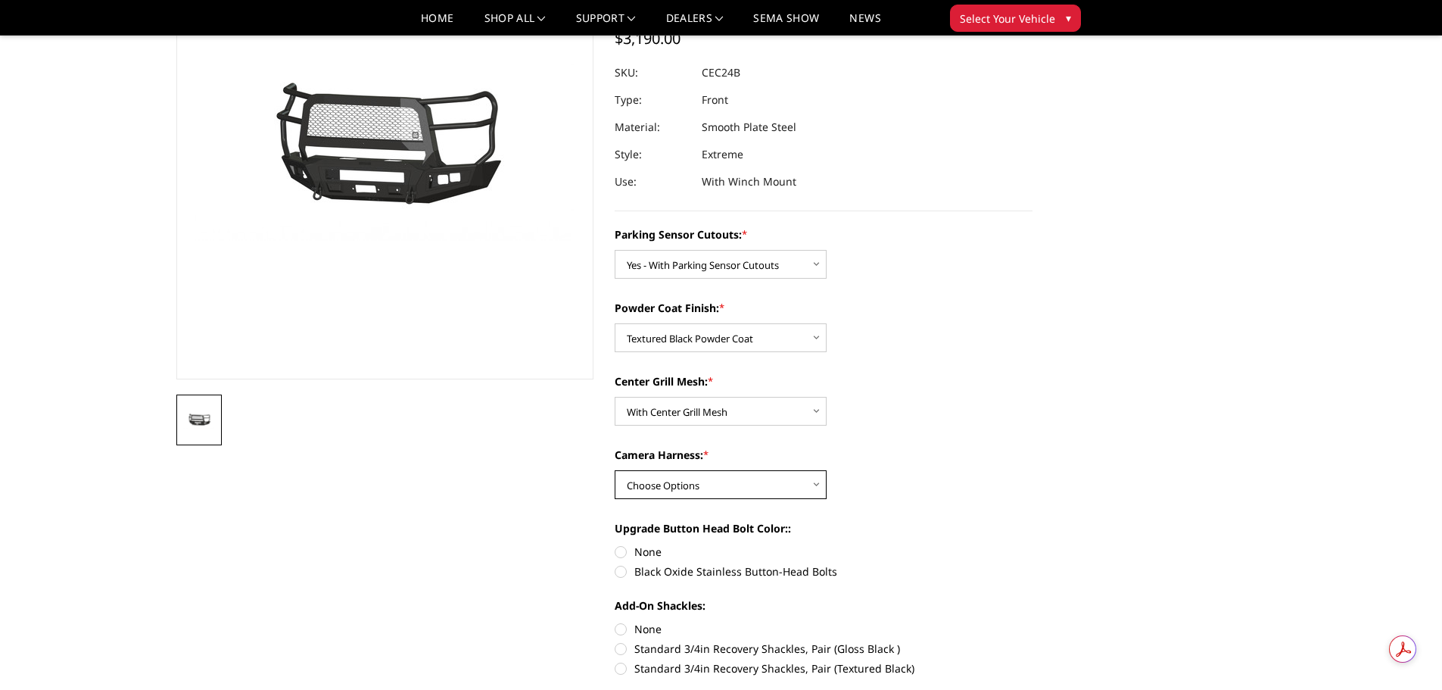
select select "2252"
click at [615, 470] on select "Choose Options WITH Camera Harness WITHOUT Camera Harness" at bounding box center [721, 484] width 212 height 29
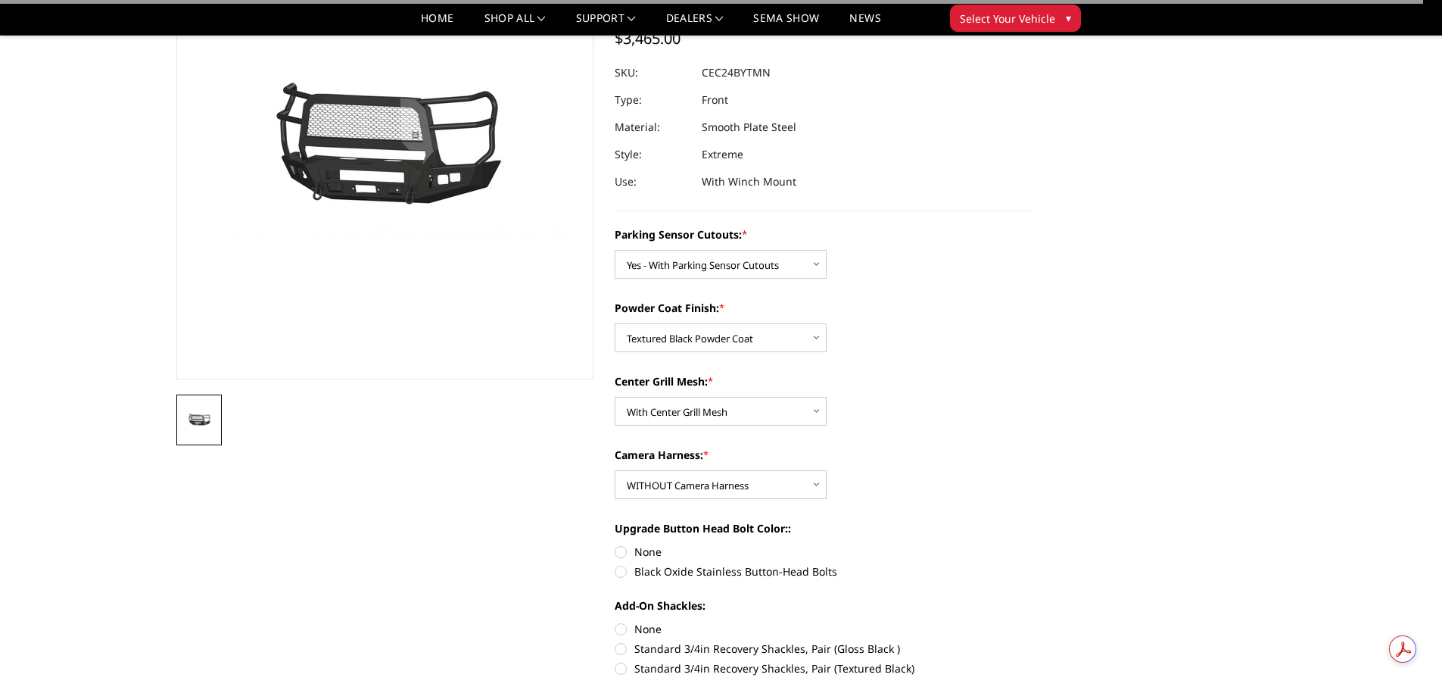
click at [752, 573] on label "Black Oxide Stainless Button-Head Bolts" at bounding box center [824, 571] width 418 height 16
click at [1033, 544] on input "Black Oxide Stainless Button-Head Bolts" at bounding box center [1033, 544] width 1 height 1
radio input "true"
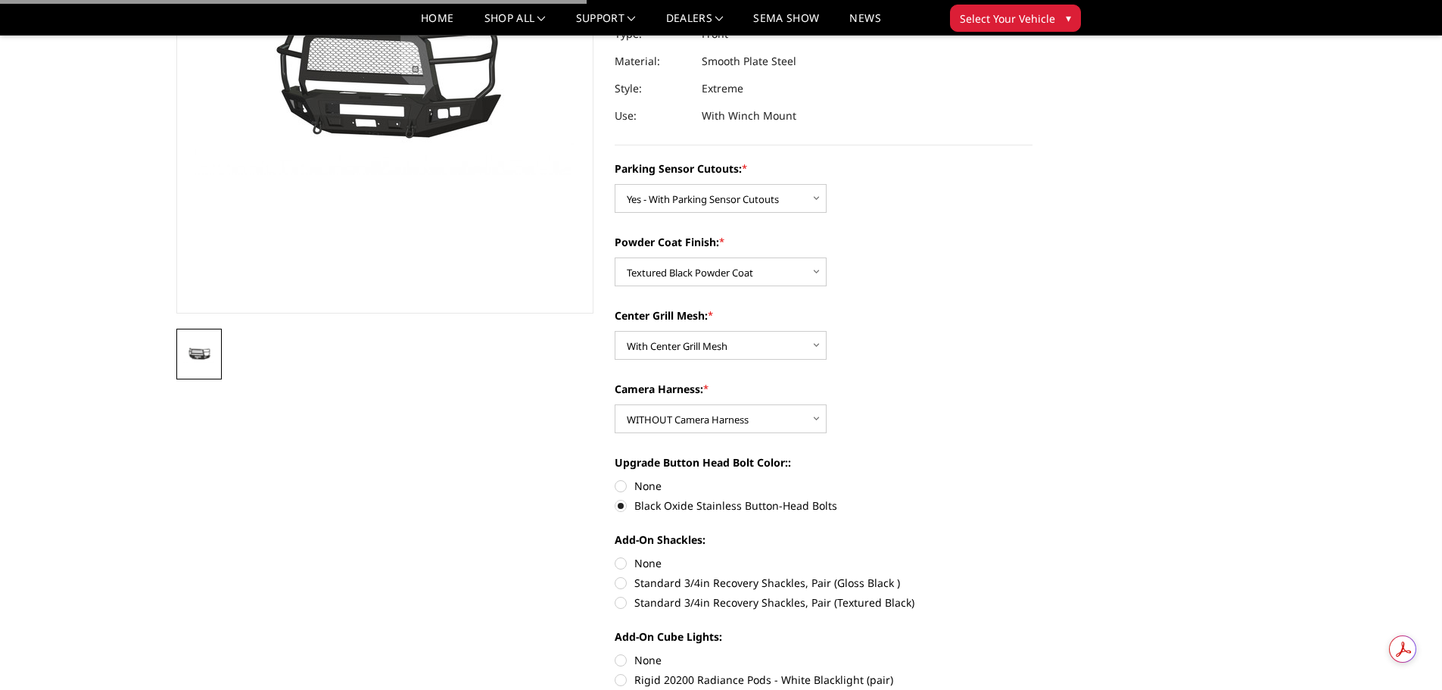
scroll to position [379, 0]
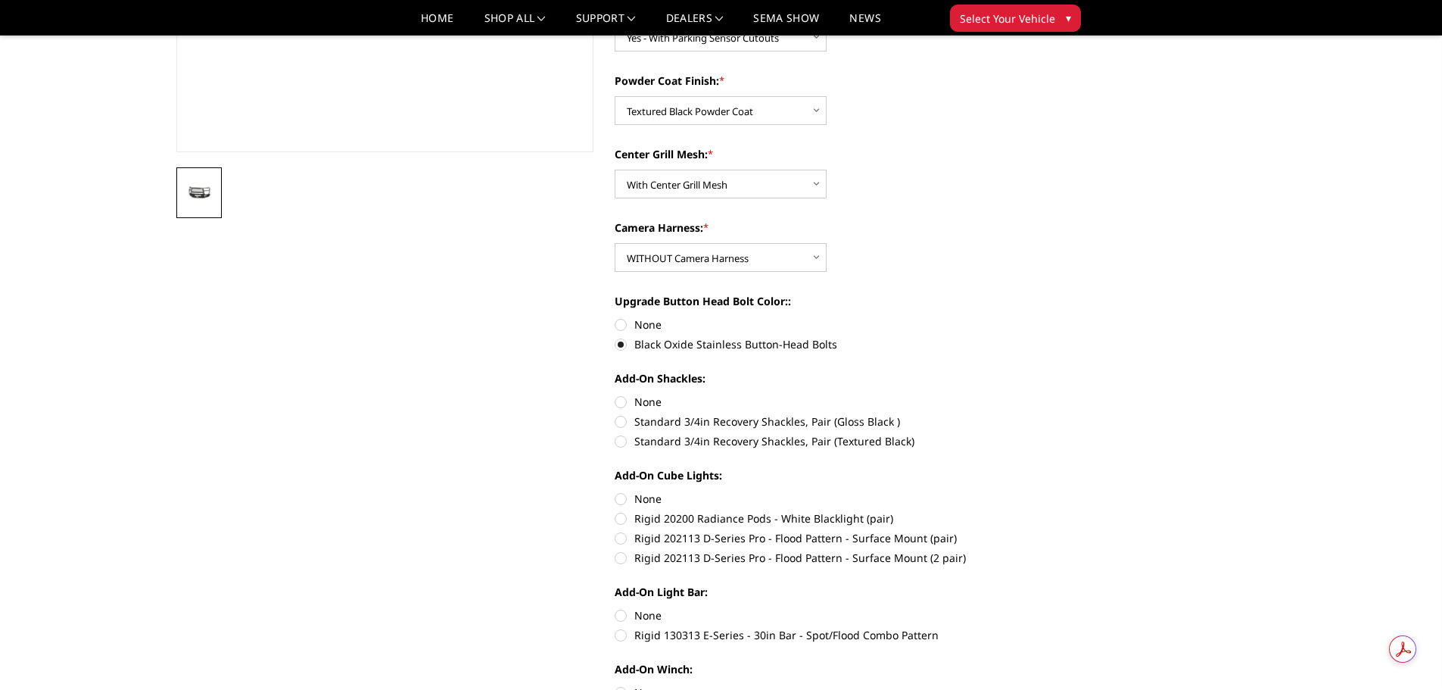
click at [630, 403] on label "None" at bounding box center [824, 402] width 418 height 16
click at [616, 394] on input "None" at bounding box center [615, 394] width 1 height 1
radio input "true"
click at [702, 558] on label "Rigid 202113 D-Series Pro - Flood Pattern - Surface Mount (2 pair)" at bounding box center [824, 558] width 418 height 16
click at [1033, 531] on input "Rigid 202113 D-Series Pro - Flood Pattern - Surface Mount (2 pair)" at bounding box center [1033, 530] width 1 height 1
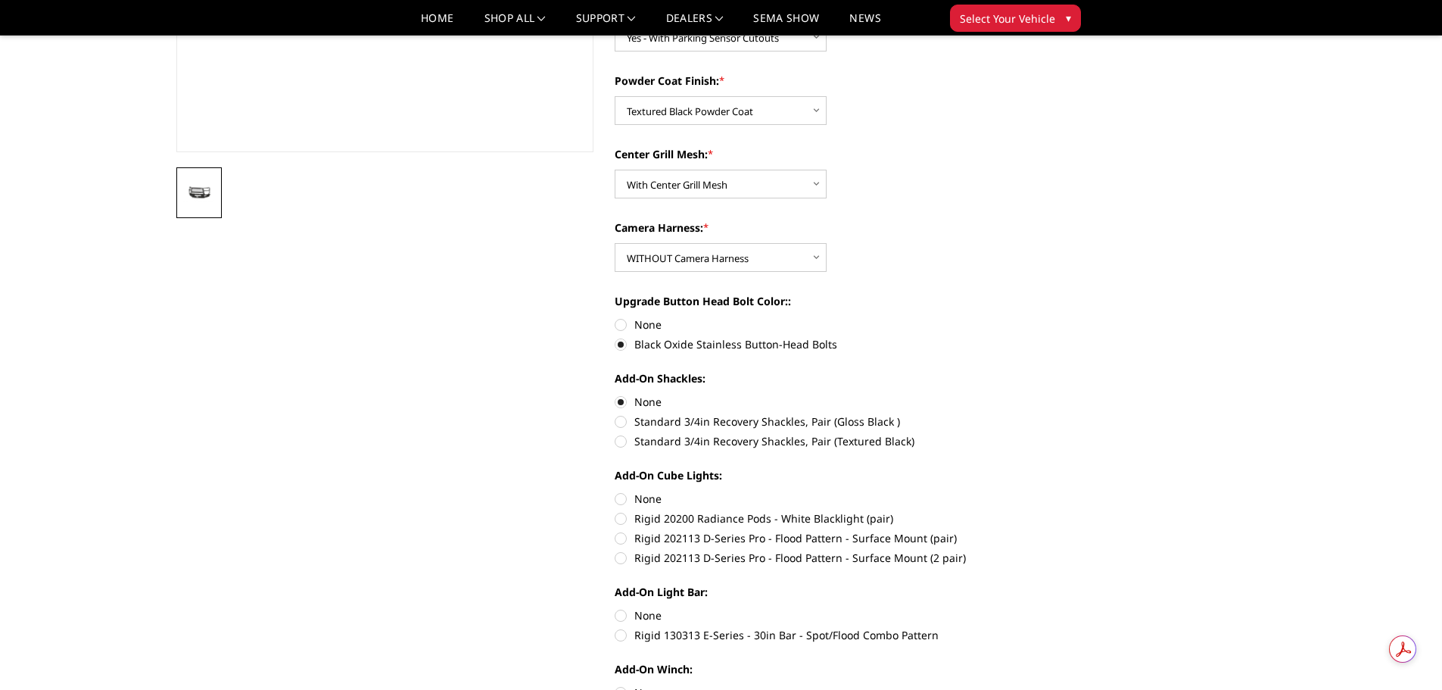
radio input "true"
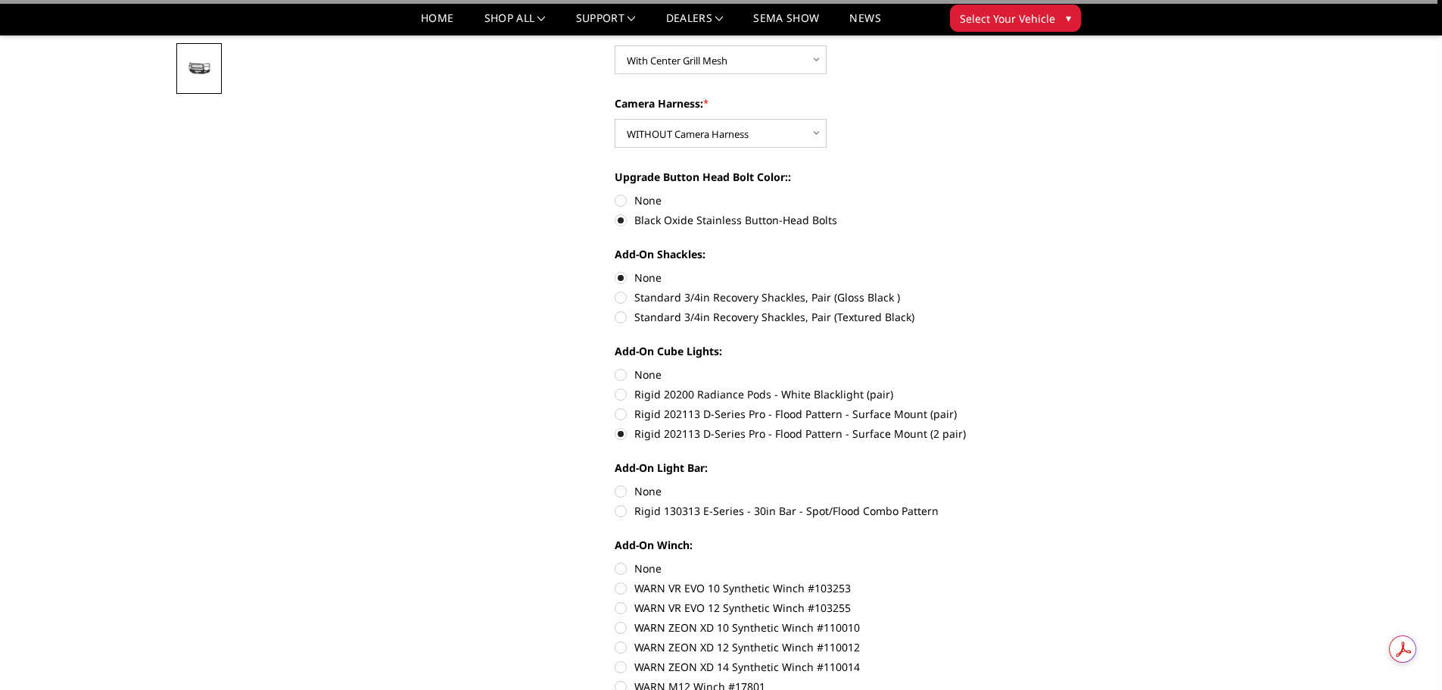
scroll to position [530, 0]
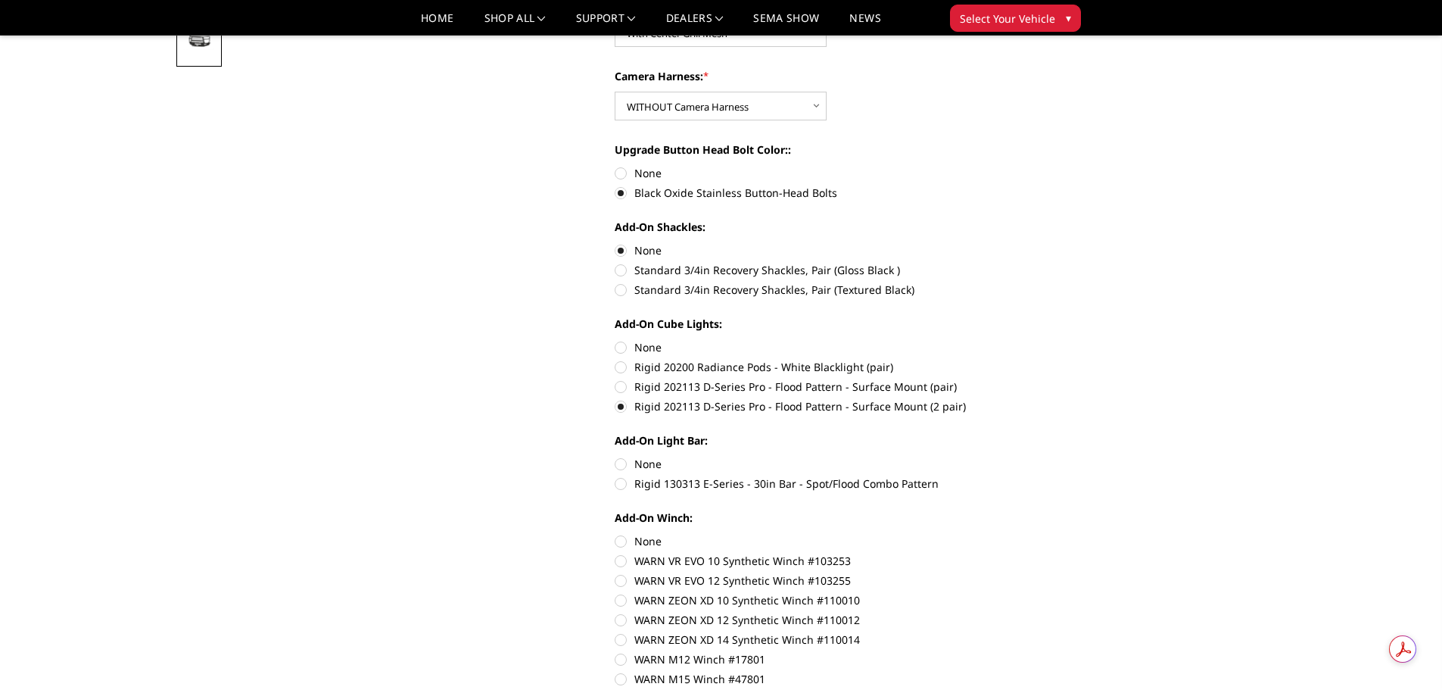
click at [734, 485] on label "Rigid 130313 E-Series - 30in Bar - Spot/Flood Combo Pattern" at bounding box center [824, 484] width 418 height 16
click at [1033, 457] on input "Rigid 130313 E-Series - 30in Bar - Spot/Flood Combo Pattern" at bounding box center [1033, 456] width 1 height 1
radio input "true"
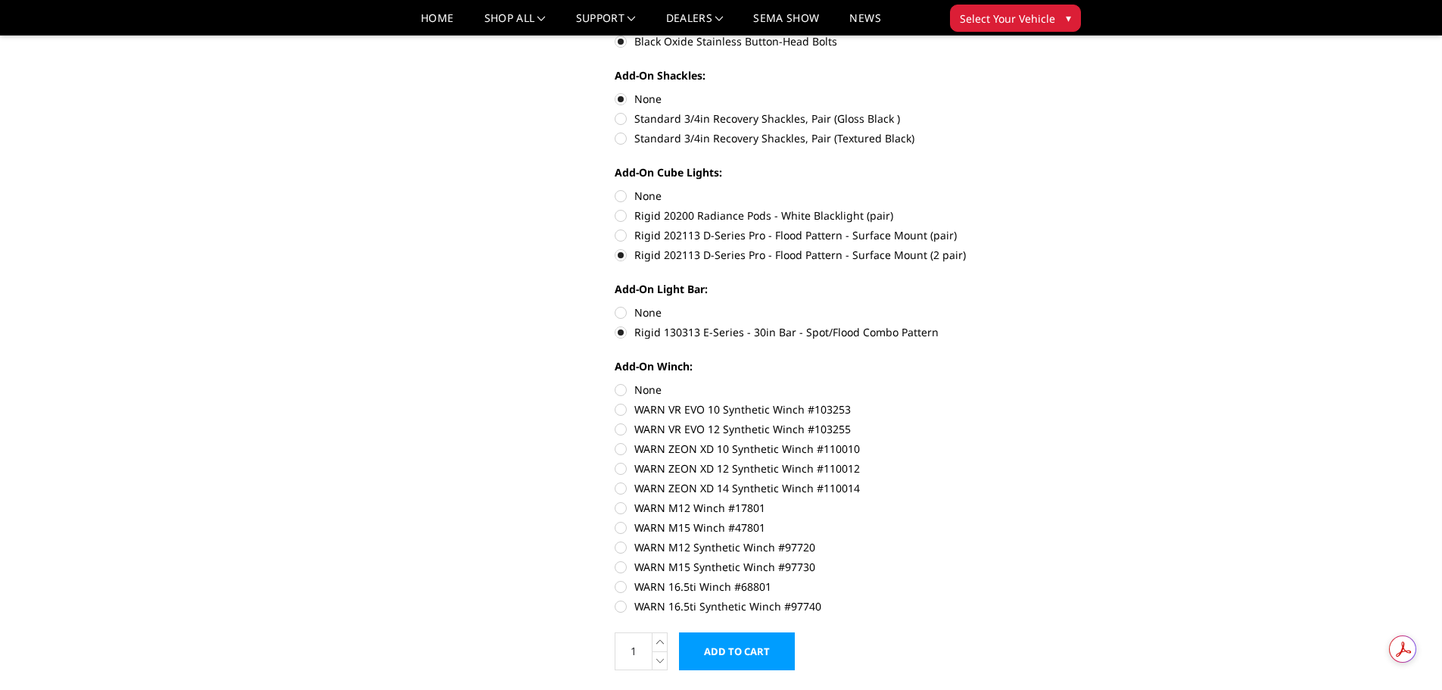
scroll to position [757, 0]
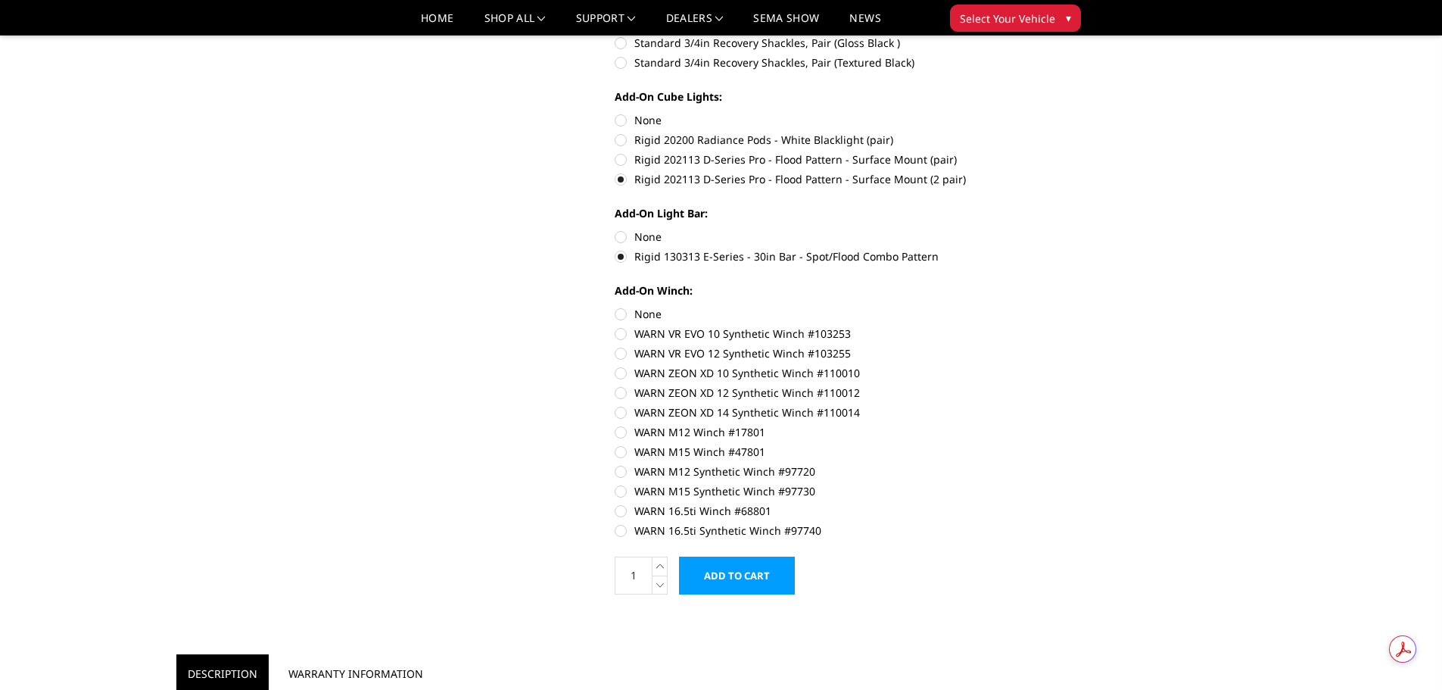
click at [747, 533] on label "WARN 16.5ti Synthetic Winch #97740" at bounding box center [824, 530] width 418 height 16
click at [1033, 504] on input "WARN 16.5ti Synthetic Winch #97740" at bounding box center [1033, 503] width 1 height 1
radio input "true"
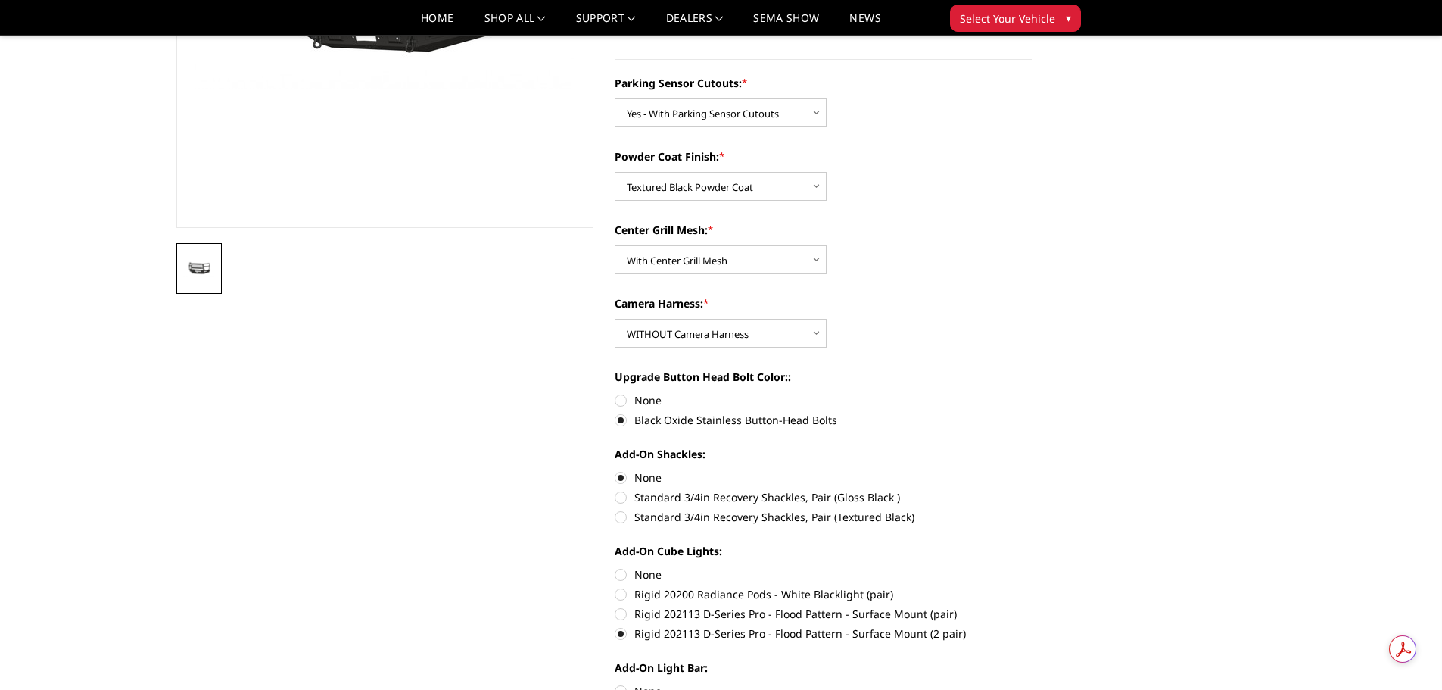
scroll to position [0, 0]
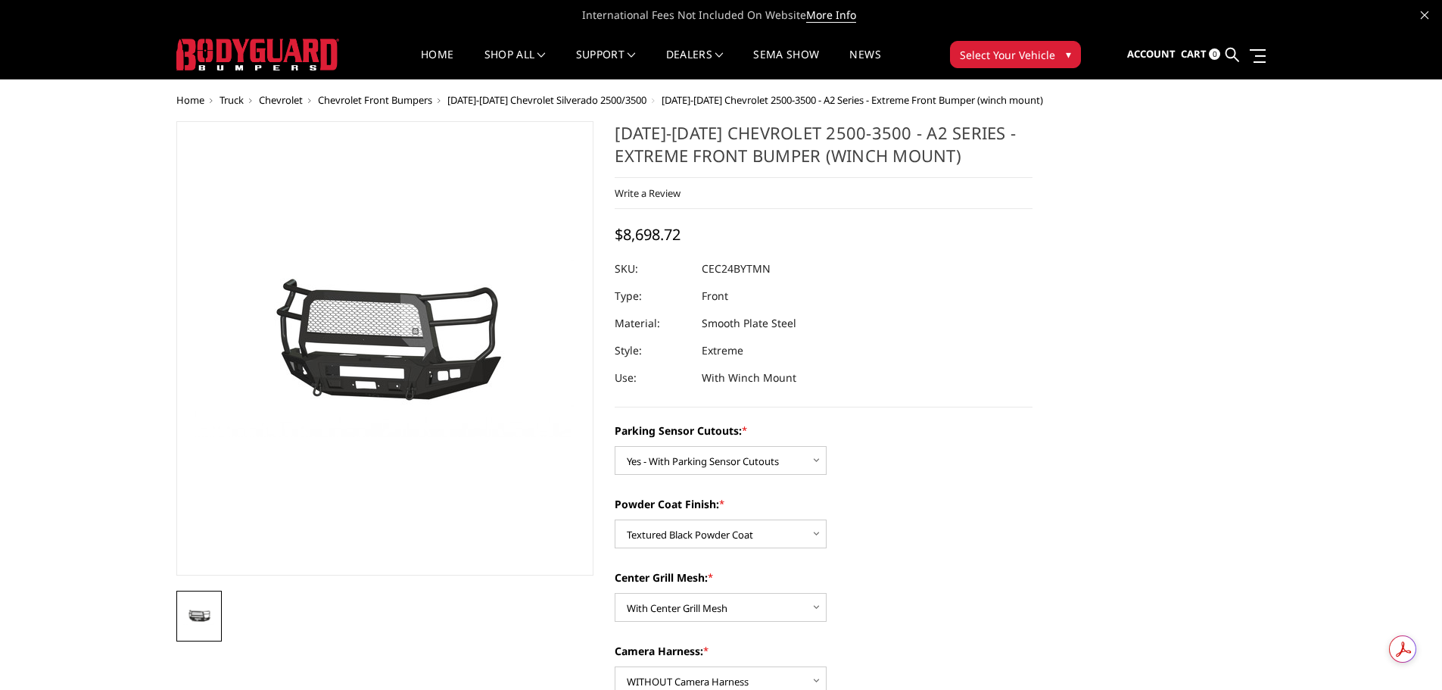
click at [285, 98] on span "Chevrolet" at bounding box center [281, 100] width 44 height 14
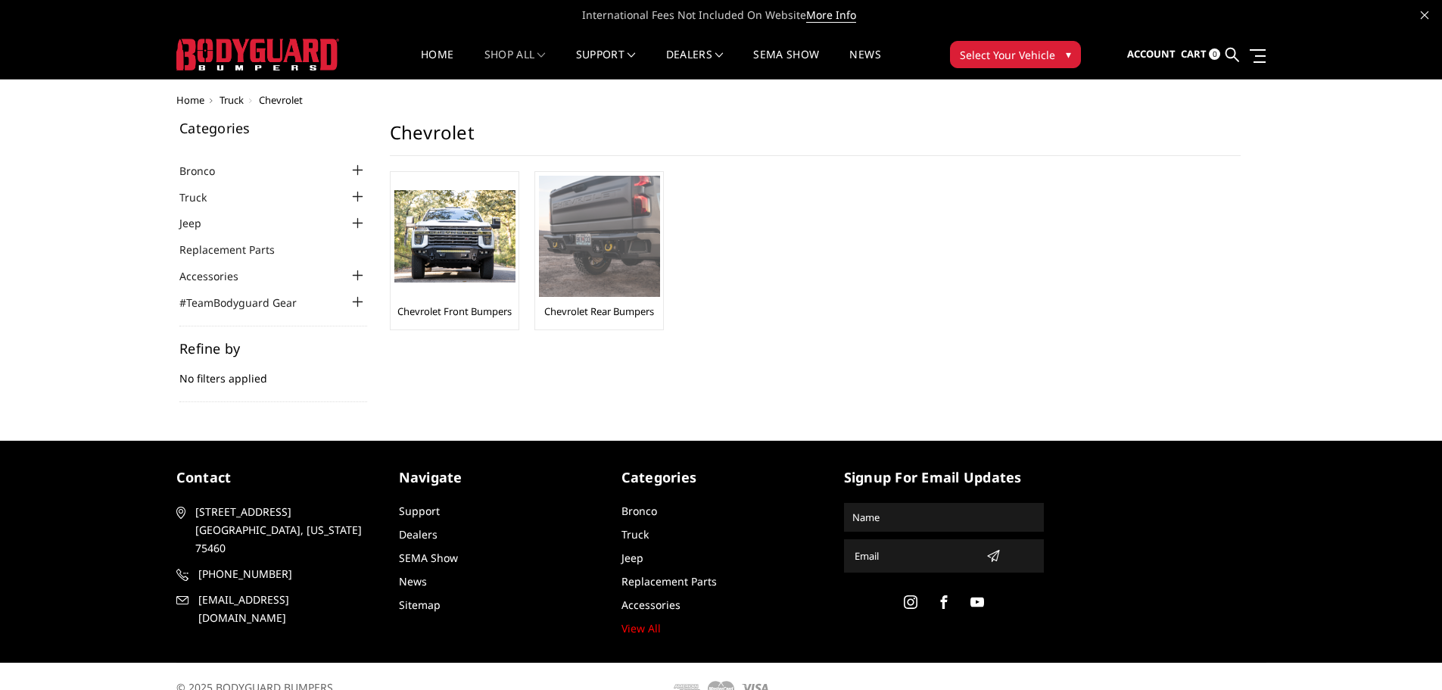
click at [613, 248] on img at bounding box center [599, 236] width 121 height 121
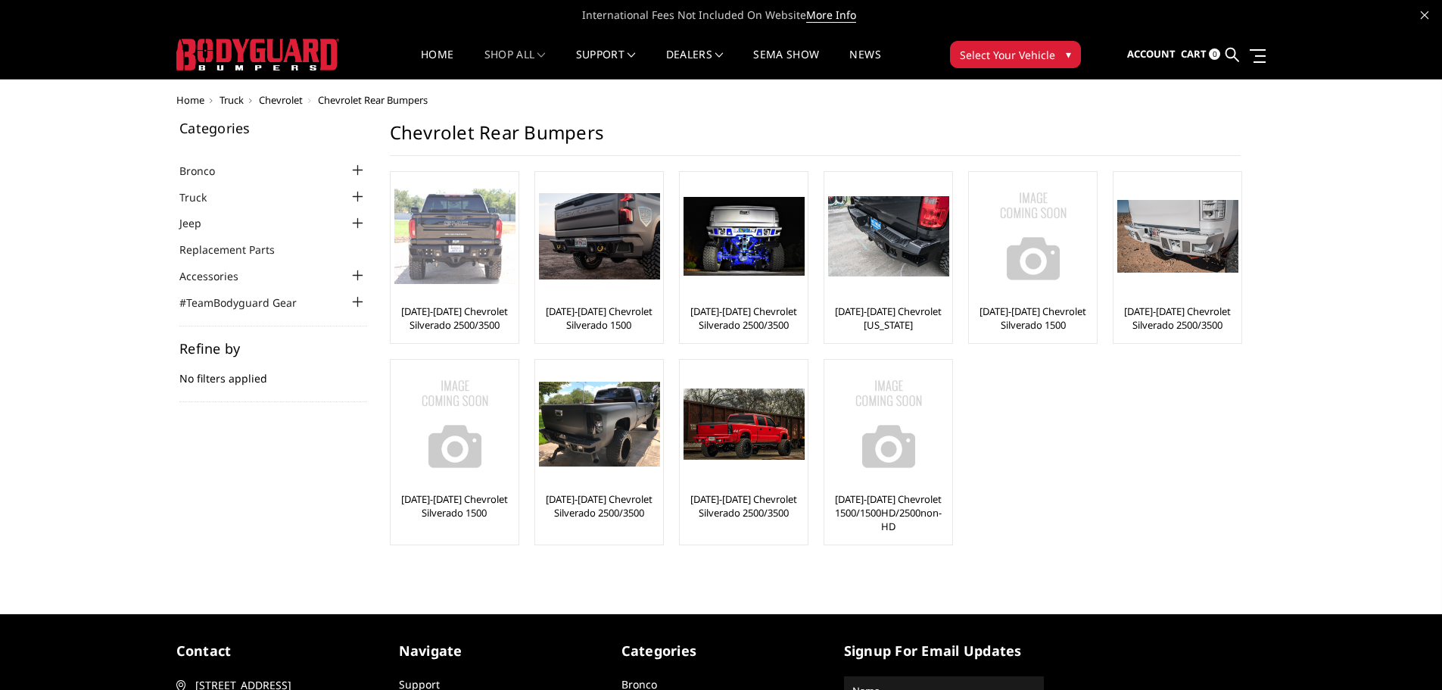
click at [451, 235] on img at bounding box center [454, 236] width 121 height 95
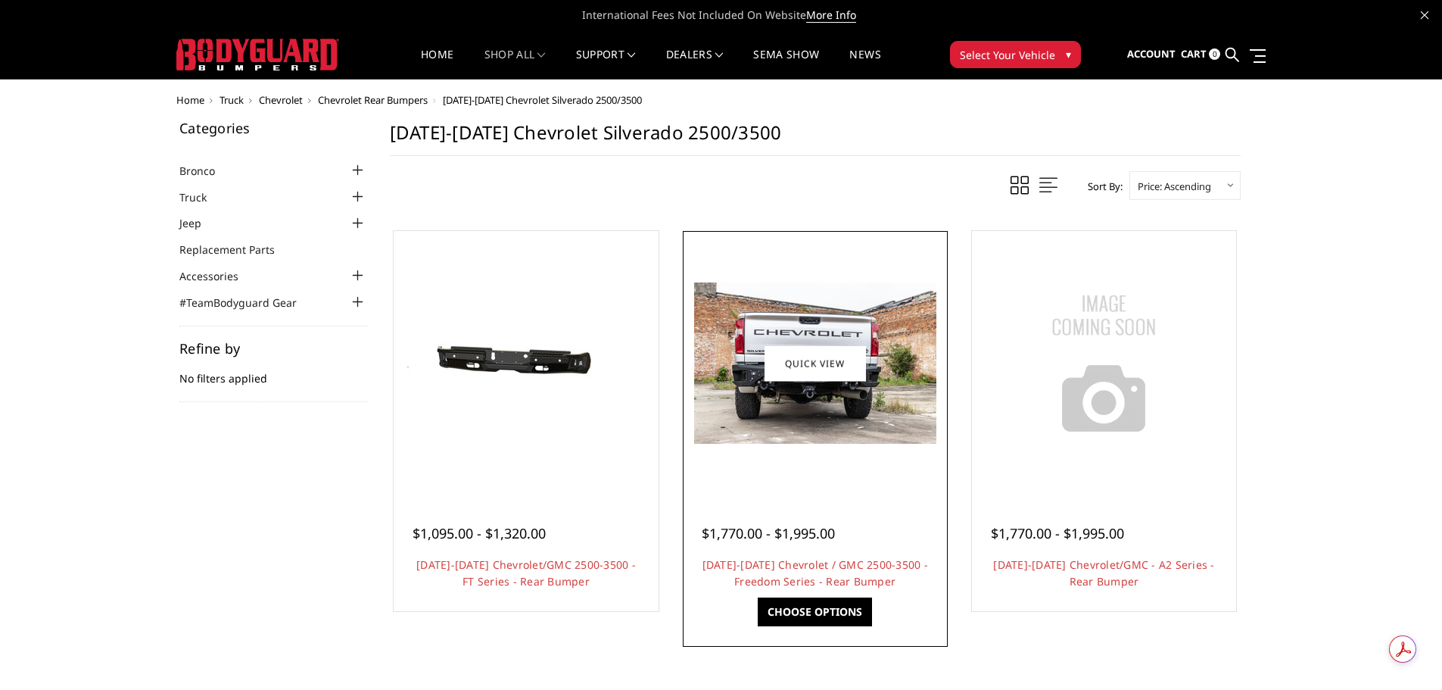
click at [734, 276] on div at bounding box center [815, 363] width 257 height 257
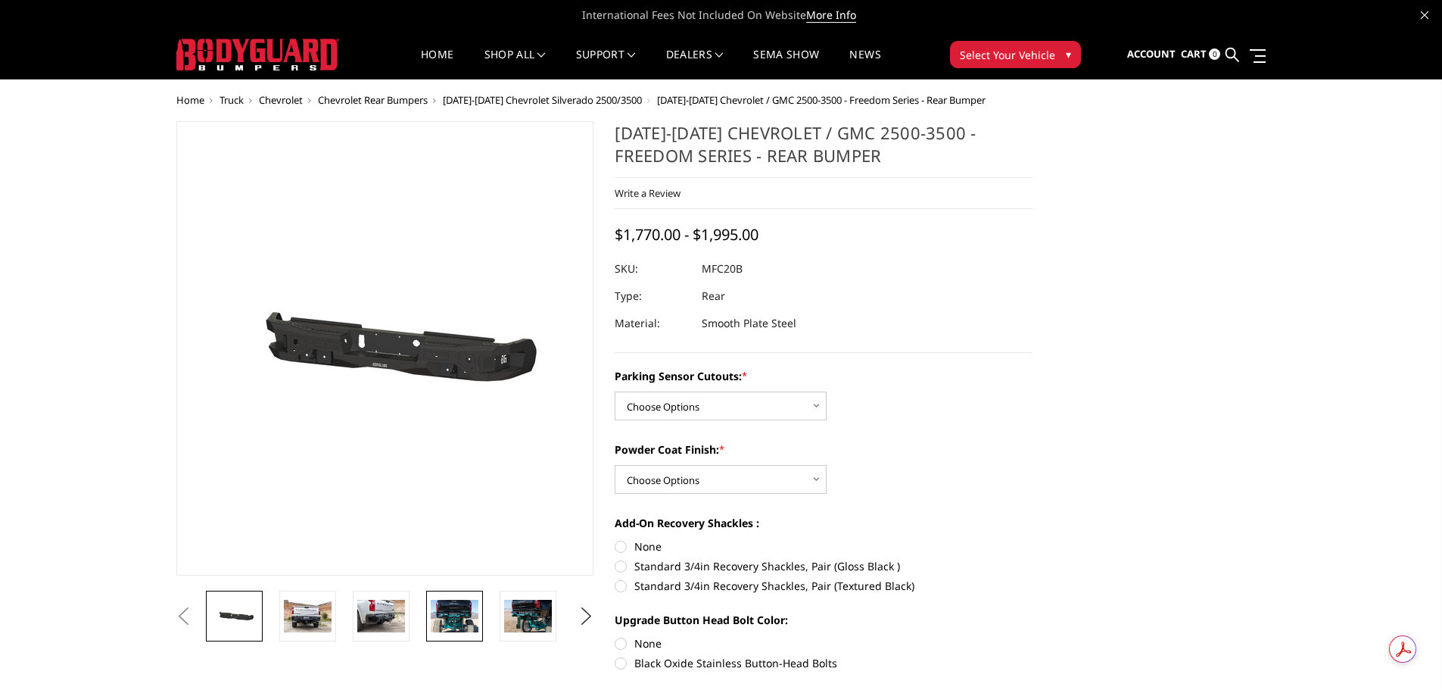
click at [448, 625] on img at bounding box center [455, 616] width 48 height 32
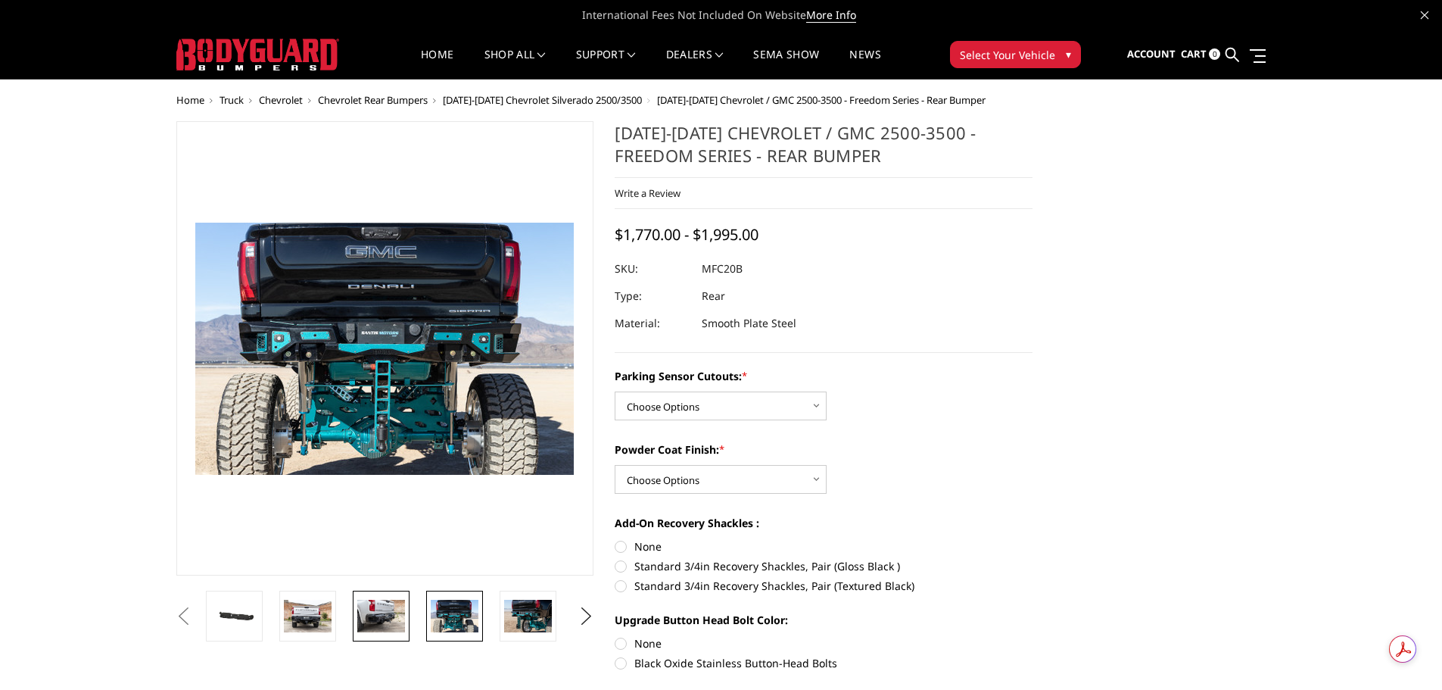
click at [388, 613] on img at bounding box center [381, 616] width 48 height 32
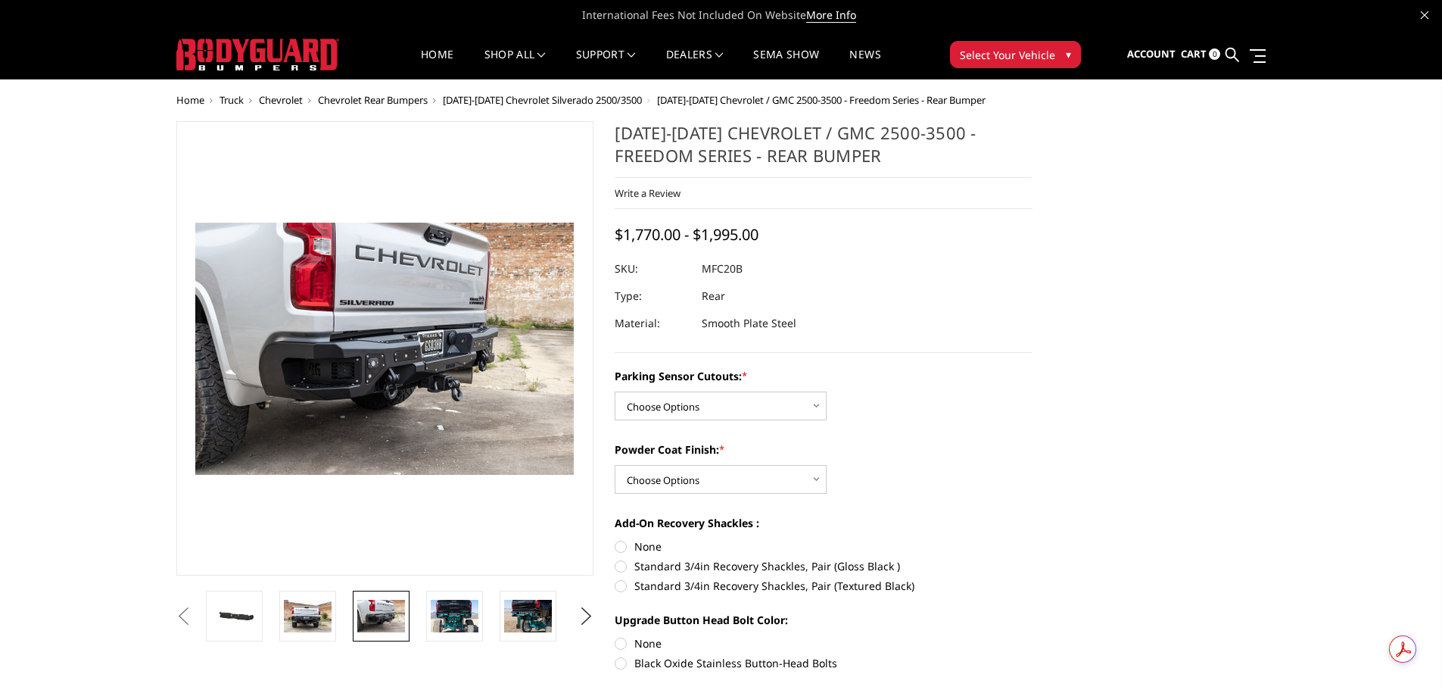
click at [388, 620] on img at bounding box center [381, 616] width 48 height 32
click at [312, 607] on img at bounding box center [308, 616] width 48 height 32
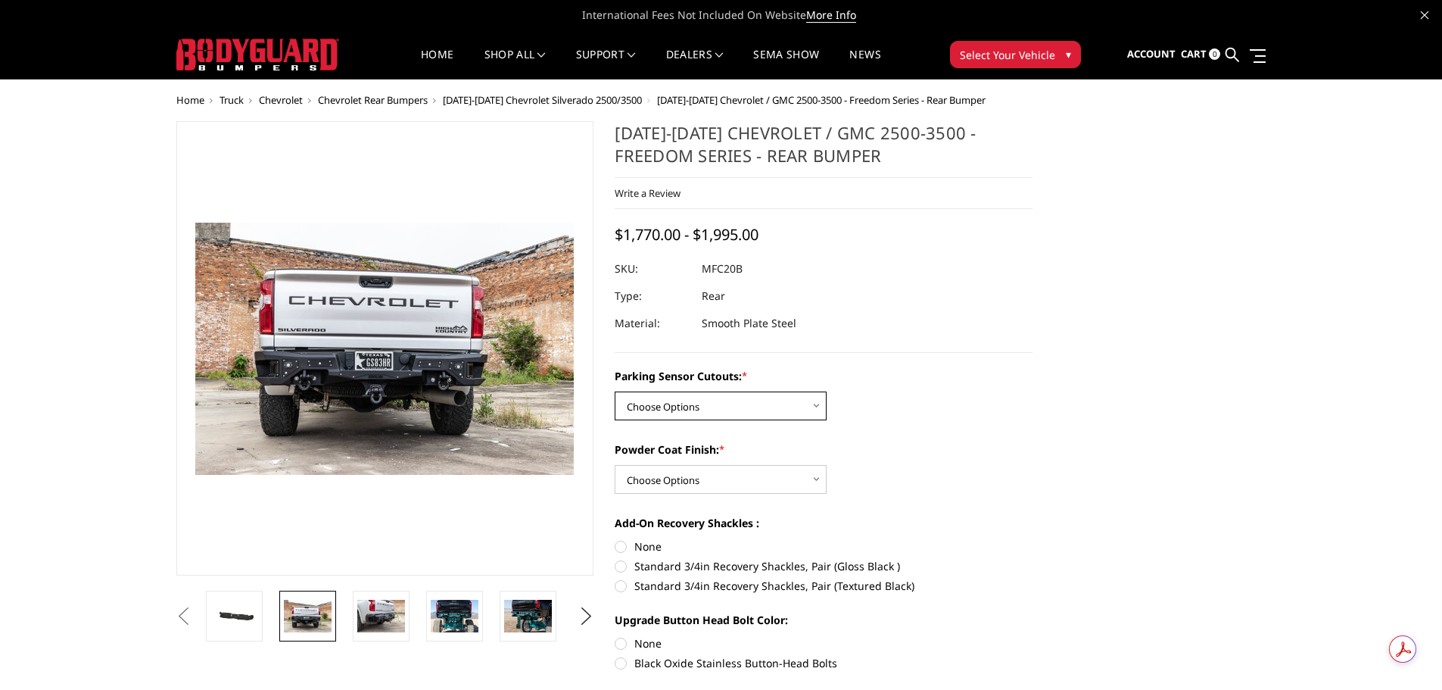
click at [773, 406] on select "Choose Options No - Without Parking Sensor Cutouts Yes - With Parking Sensor Cu…" at bounding box center [721, 405] width 212 height 29
select select "2870"
click at [615, 391] on select "Choose Options No - Without Parking Sensor Cutouts Yes - With Parking Sensor Cu…" at bounding box center [721, 405] width 212 height 29
click at [742, 479] on select "Choose Options Bare Metal Texture Black Powder Coat" at bounding box center [721, 479] width 212 height 29
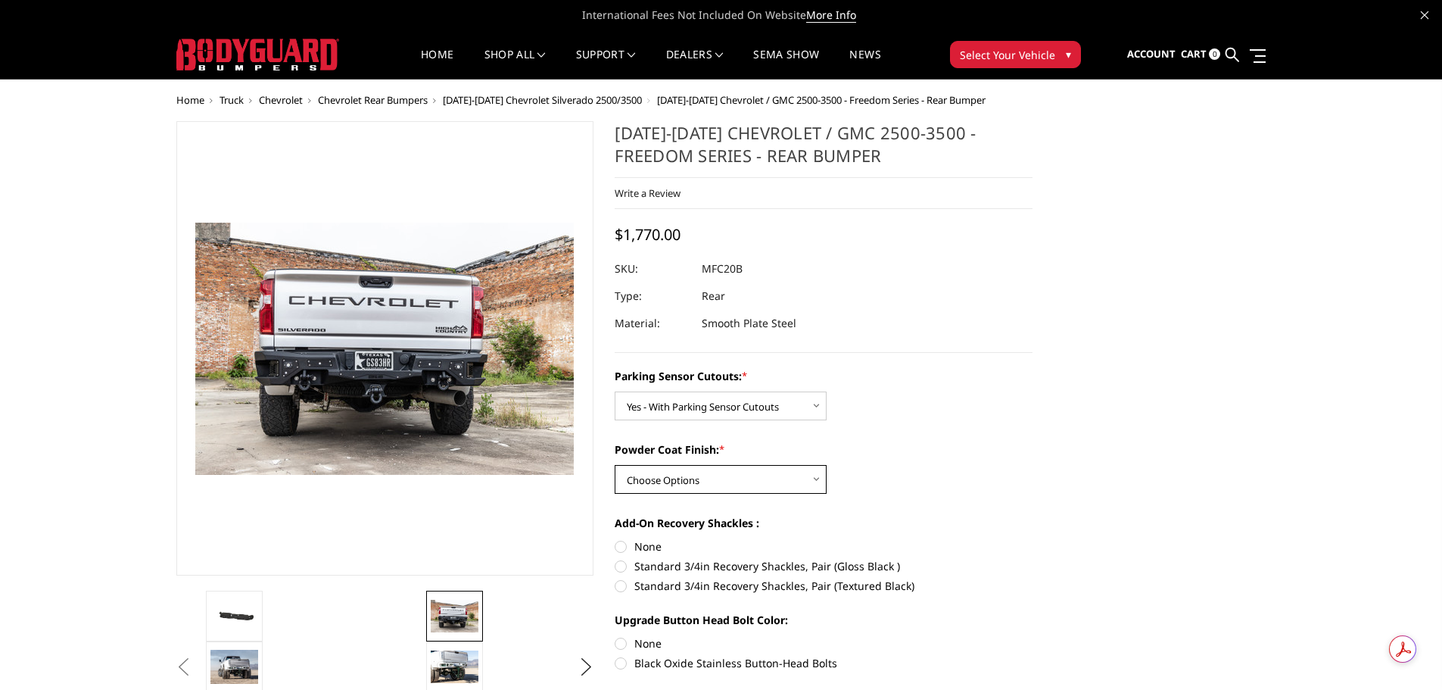
select select "2872"
click at [615, 465] on select "Choose Options Bare Metal Texture Black Powder Coat" at bounding box center [721, 479] width 212 height 29
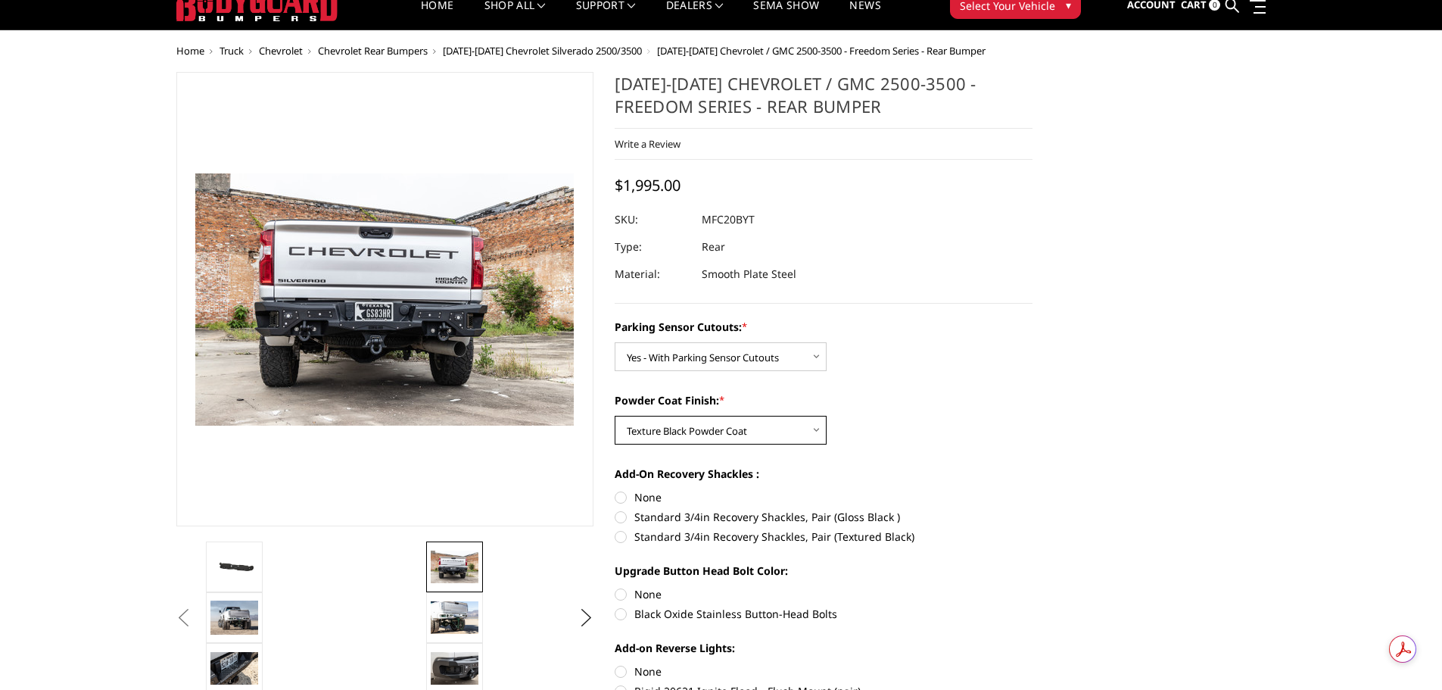
scroll to position [76, 0]
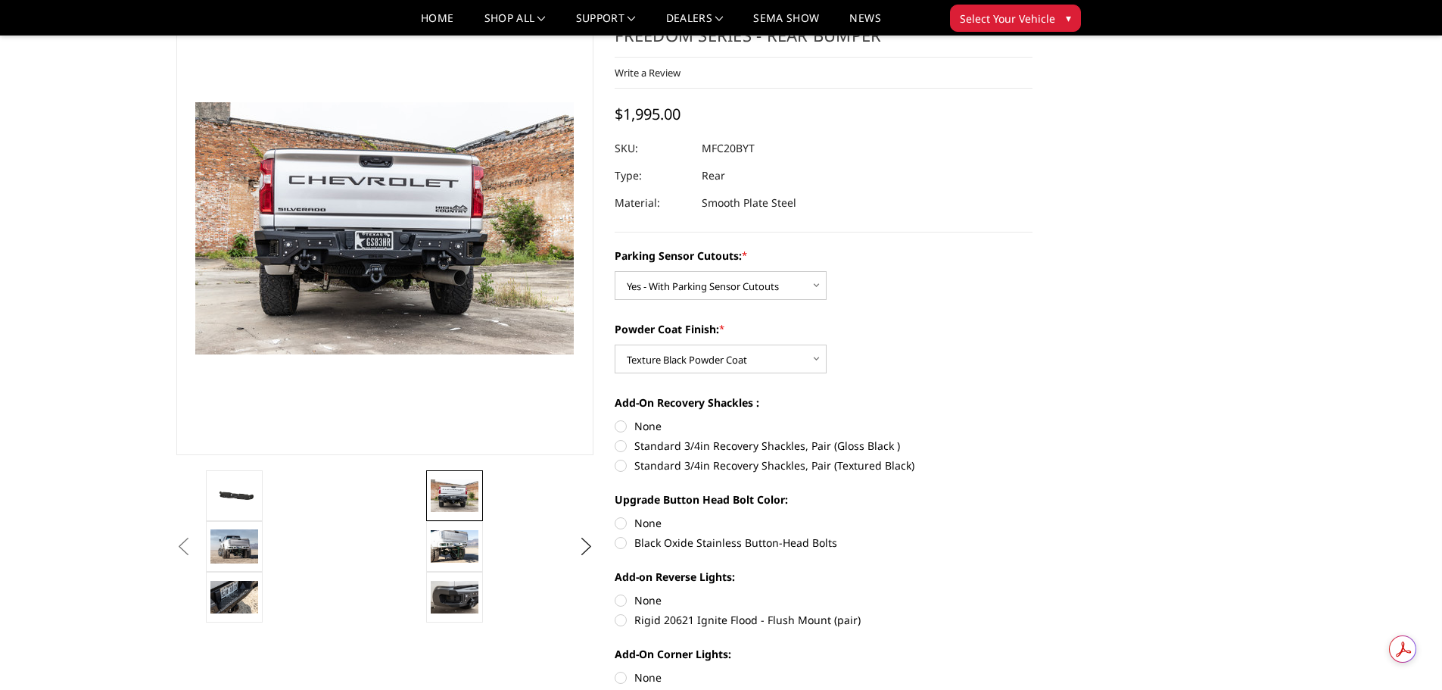
click at [702, 469] on label "Standard 3/4in Recovery Shackles, Pair (Textured Black)" at bounding box center [824, 465] width 418 height 16
click at [1033, 438] on input "Standard 3/4in Recovery Shackles, Pair (Textured Black)" at bounding box center [1033, 438] width 1 height 1
radio input "true"
click at [656, 426] on label "None" at bounding box center [824, 426] width 418 height 16
click at [616, 419] on input "None" at bounding box center [615, 418] width 1 height 1
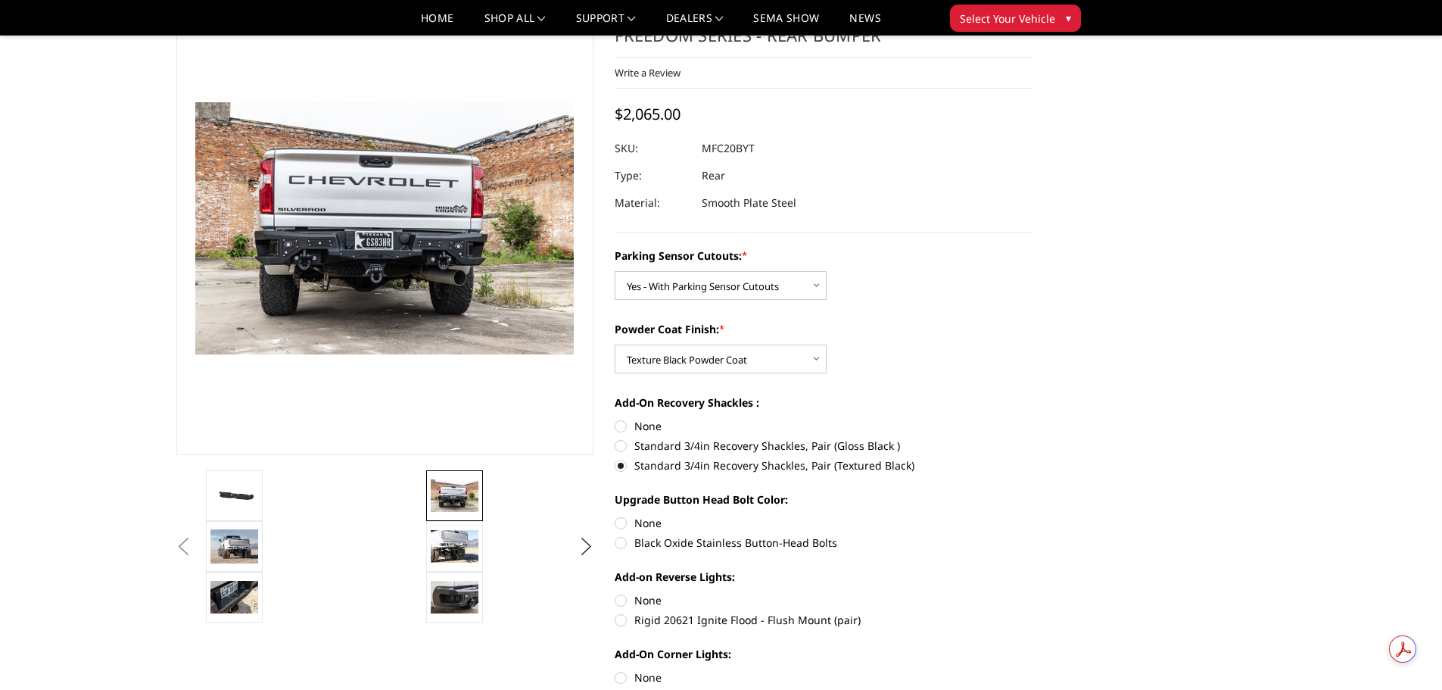
radio input "true"
click at [688, 469] on label "Standard 3/4in Recovery Shackles, Pair (Textured Black)" at bounding box center [824, 465] width 418 height 16
click at [1033, 438] on input "Standard 3/4in Recovery Shackles, Pair (Textured Black)" at bounding box center [1033, 438] width 1 height 1
radio input "true"
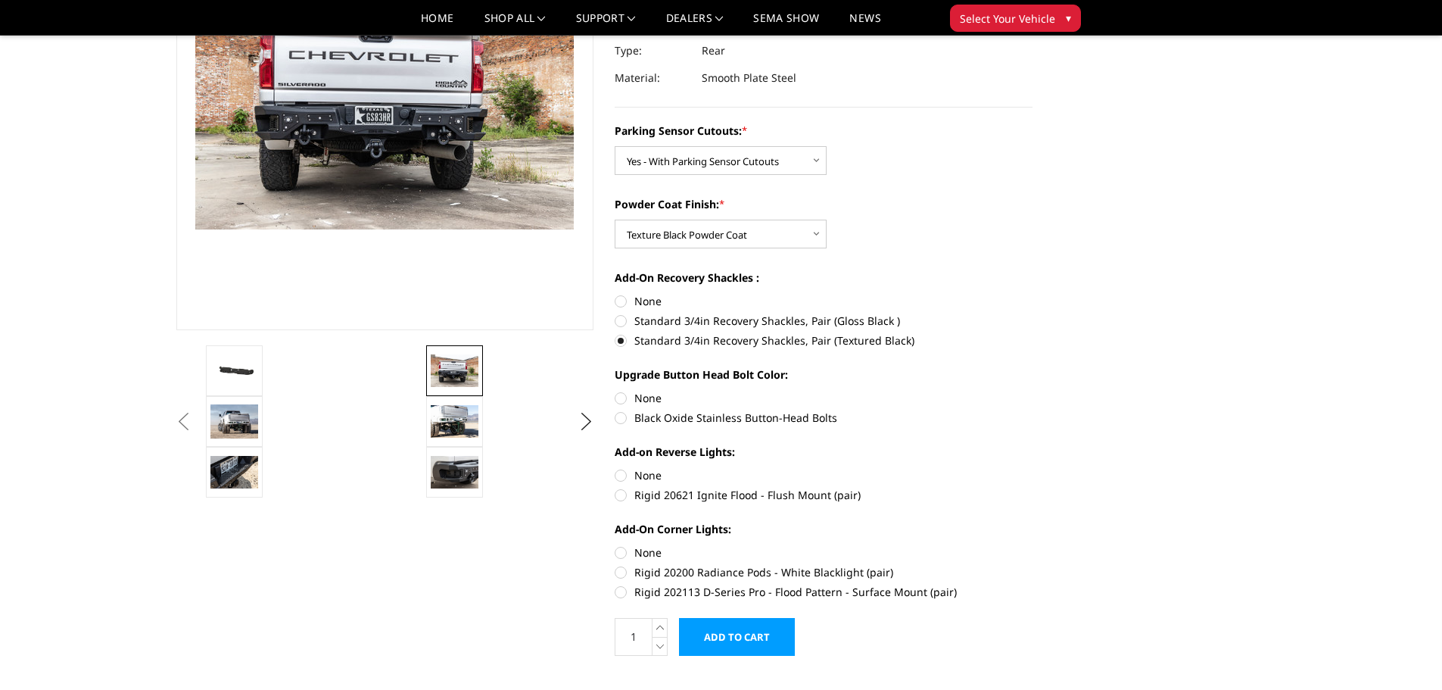
scroll to position [227, 0]
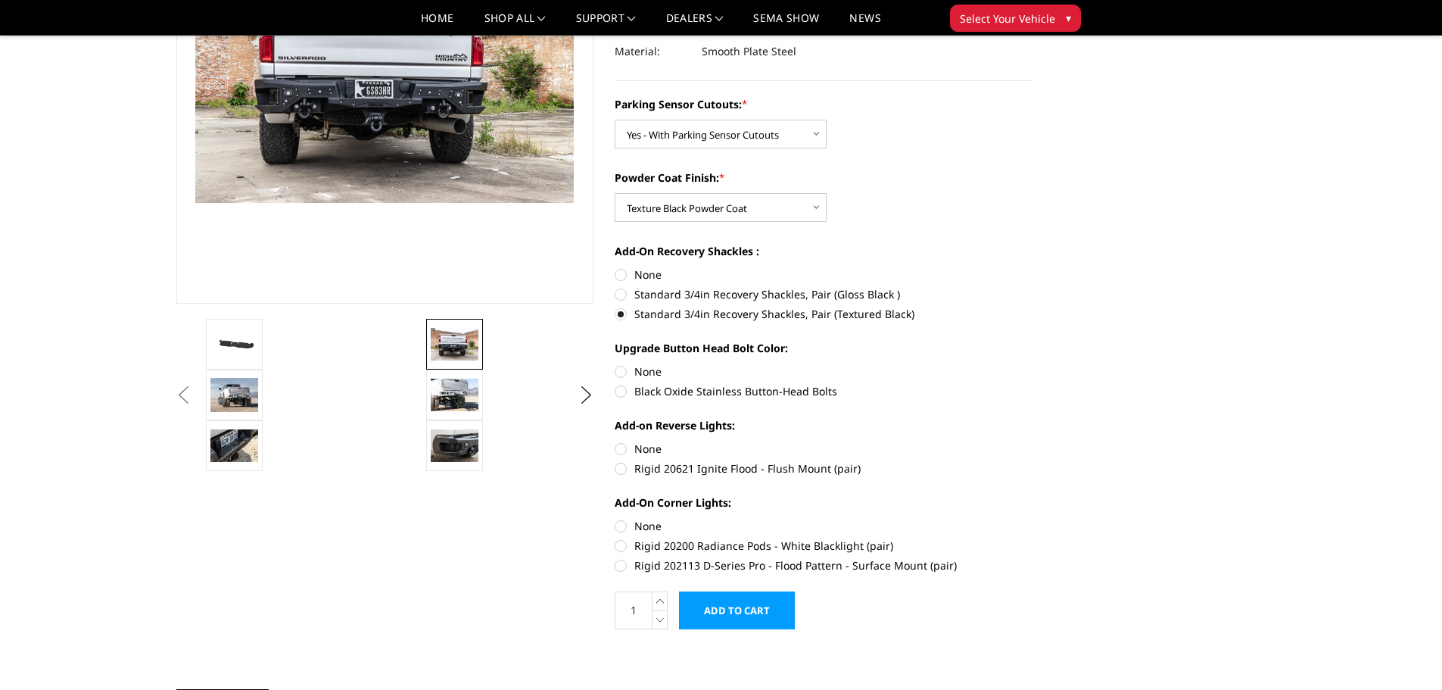
click at [696, 393] on label "Black Oxide Stainless Button-Head Bolts" at bounding box center [824, 391] width 418 height 16
click at [1033, 364] on input "Black Oxide Stainless Button-Head Bolts" at bounding box center [1033, 363] width 1 height 1
radio input "true"
click at [694, 469] on label "Rigid 20621 Ignite Flood - Flush Mount (pair)" at bounding box center [824, 468] width 418 height 16
click at [1033, 441] on input "Rigid 20621 Ignite Flood - Flush Mount (pair)" at bounding box center [1033, 441] width 1 height 1
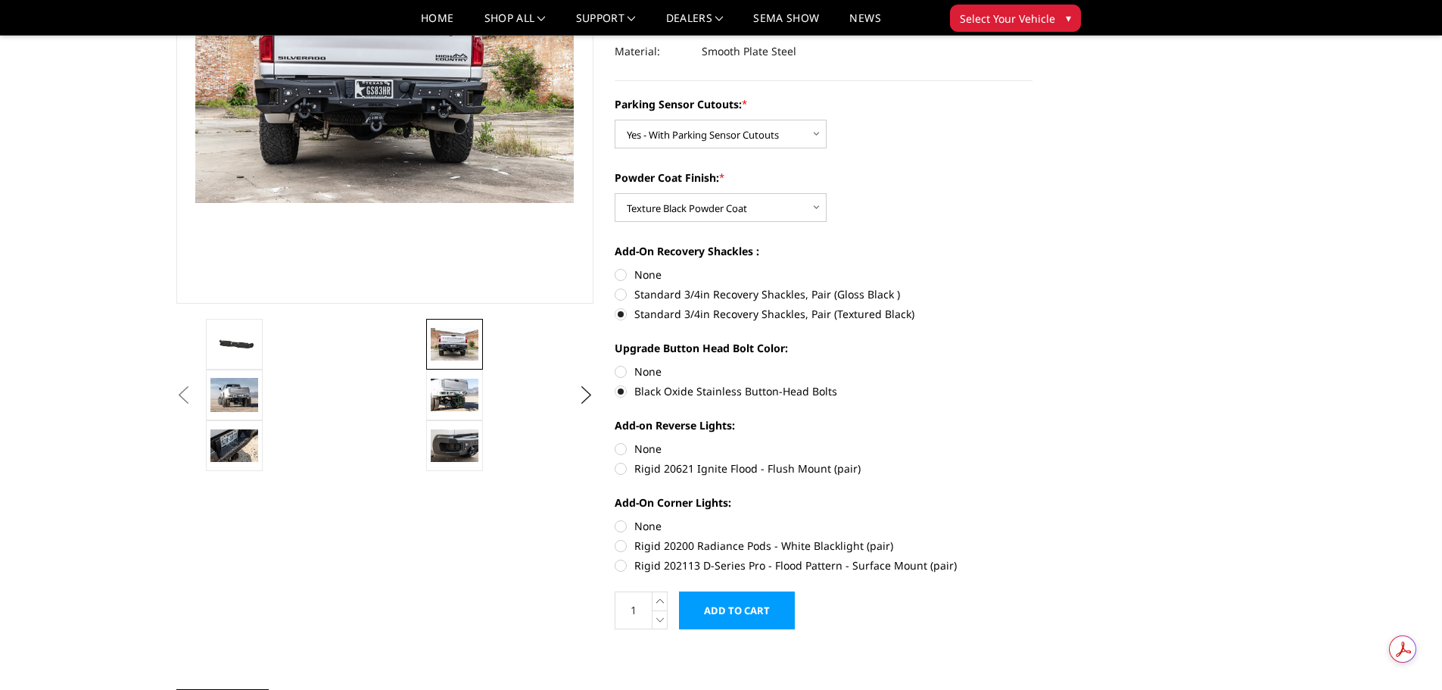
radio input "true"
click at [446, 438] on img at bounding box center [455, 445] width 48 height 32
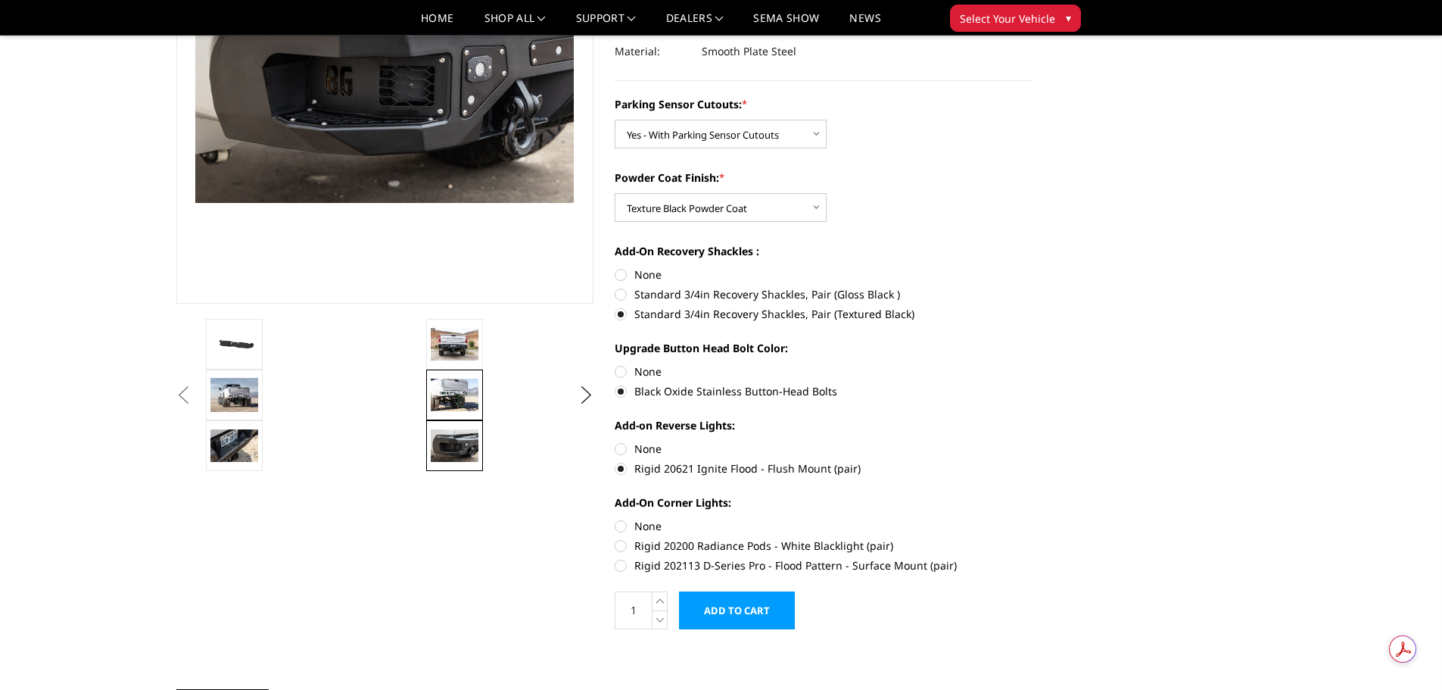
click at [457, 393] on img at bounding box center [455, 395] width 48 height 32
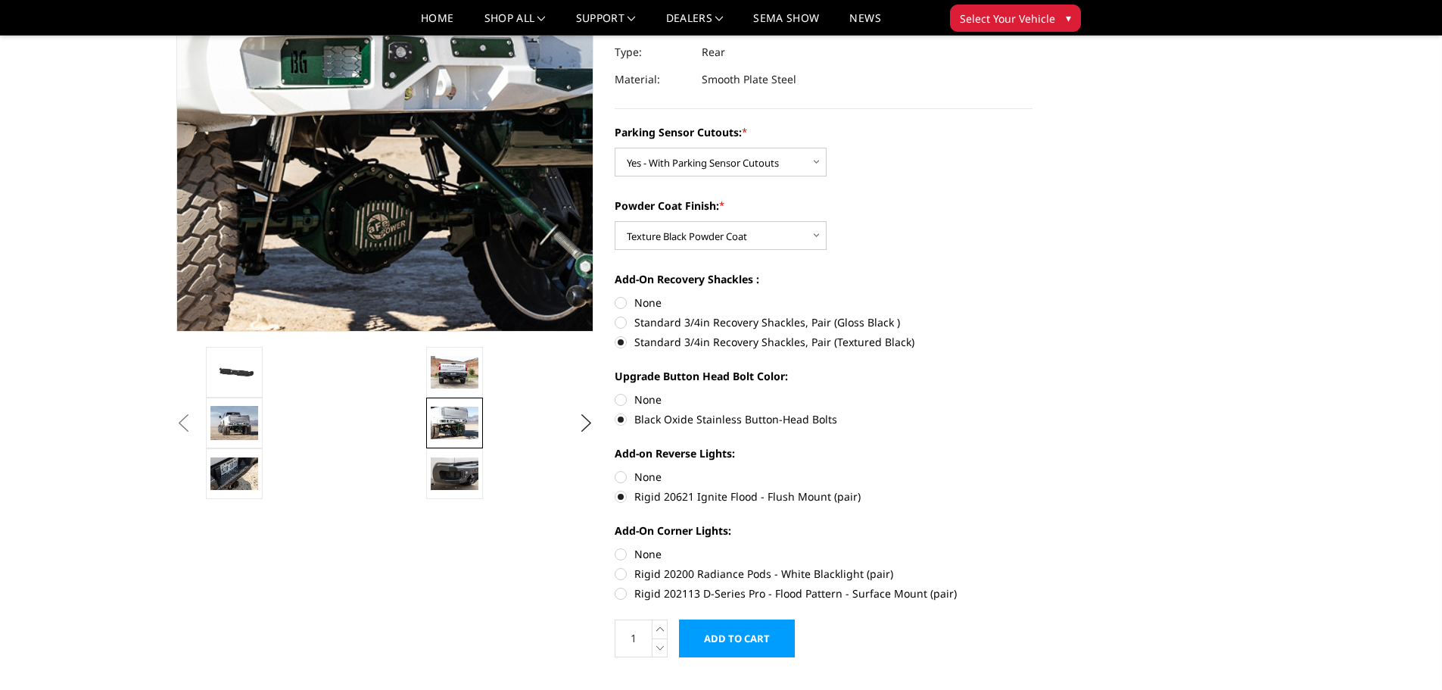
scroll to position [151, 0]
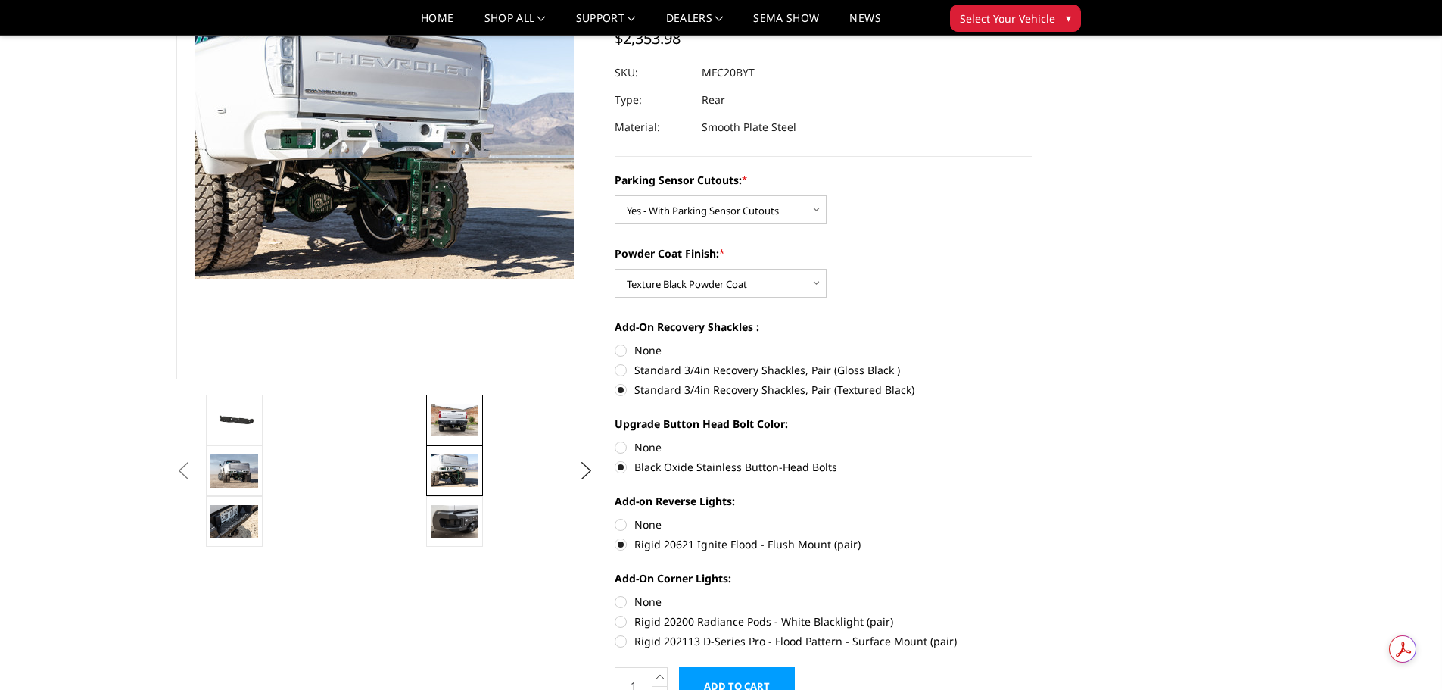
click at [456, 419] on img at bounding box center [455, 420] width 48 height 32
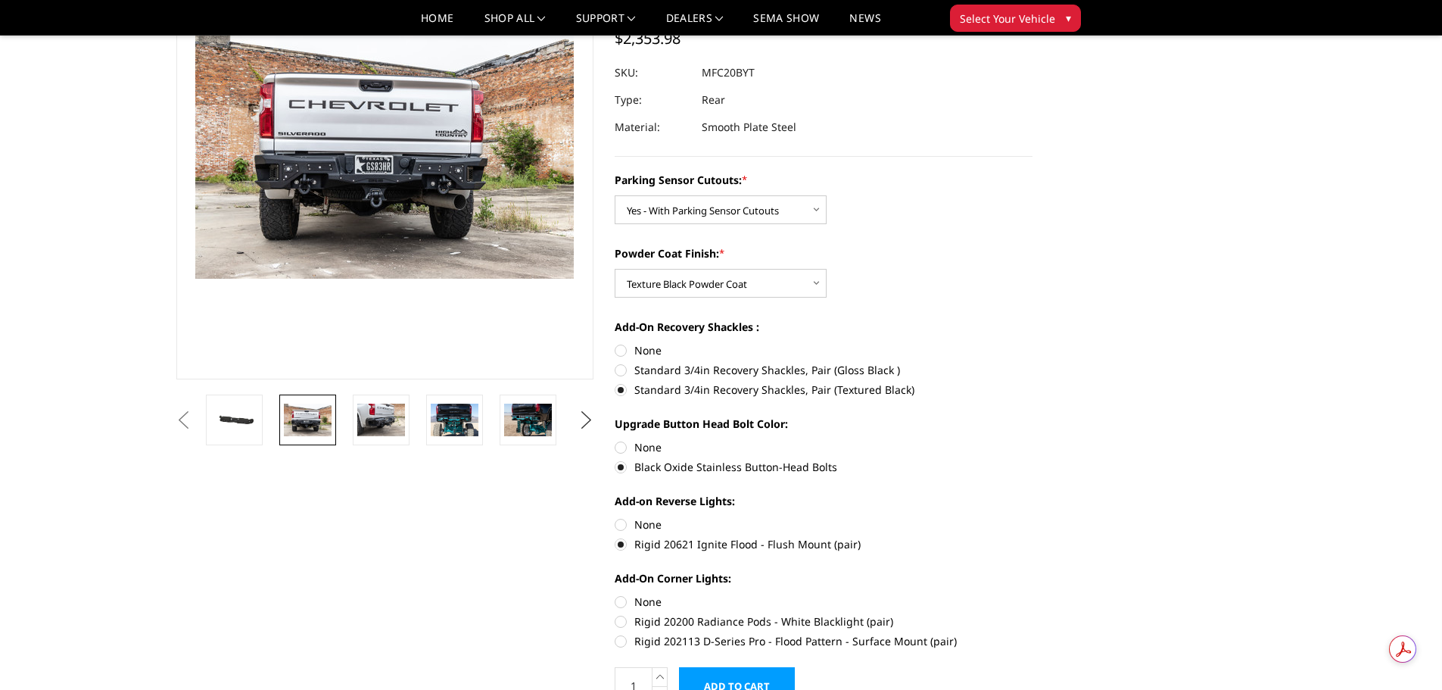
click at [585, 428] on button "Next" at bounding box center [586, 420] width 23 height 23
click at [534, 419] on img at bounding box center [528, 420] width 48 height 36
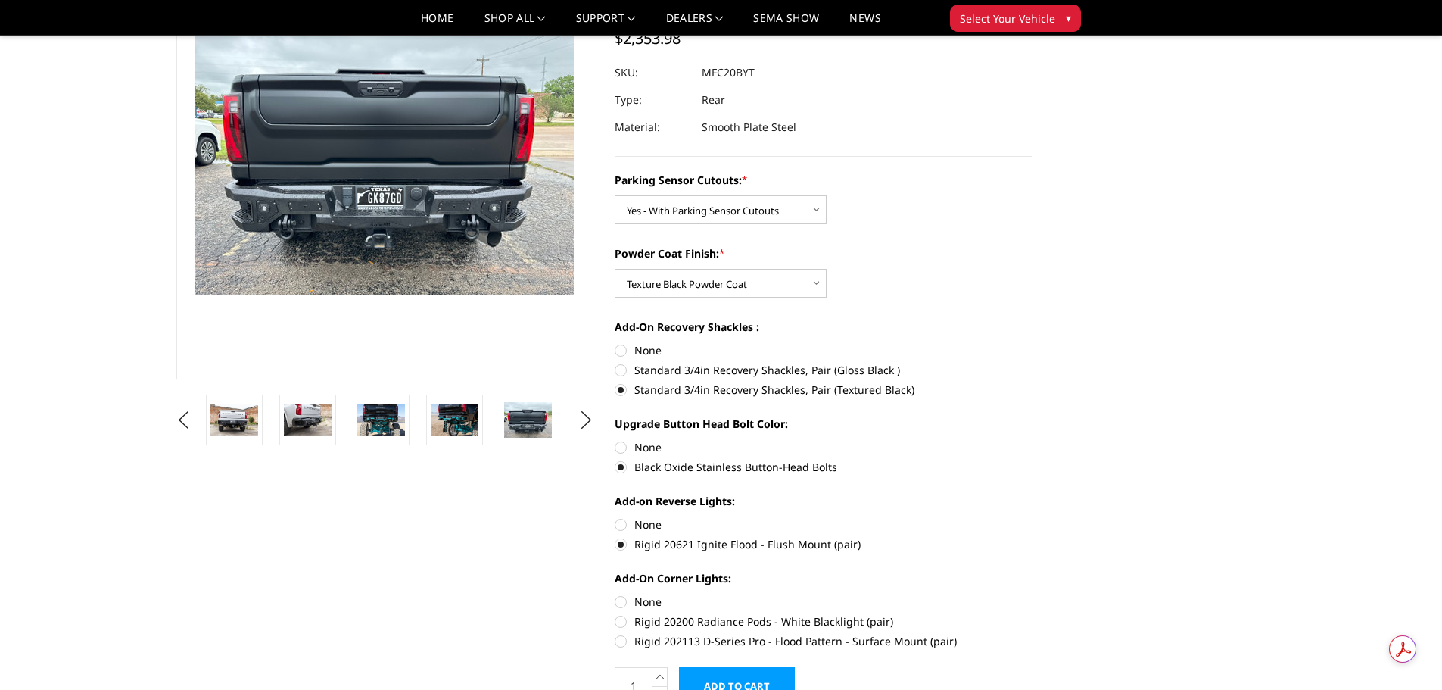
scroll to position [136, 0]
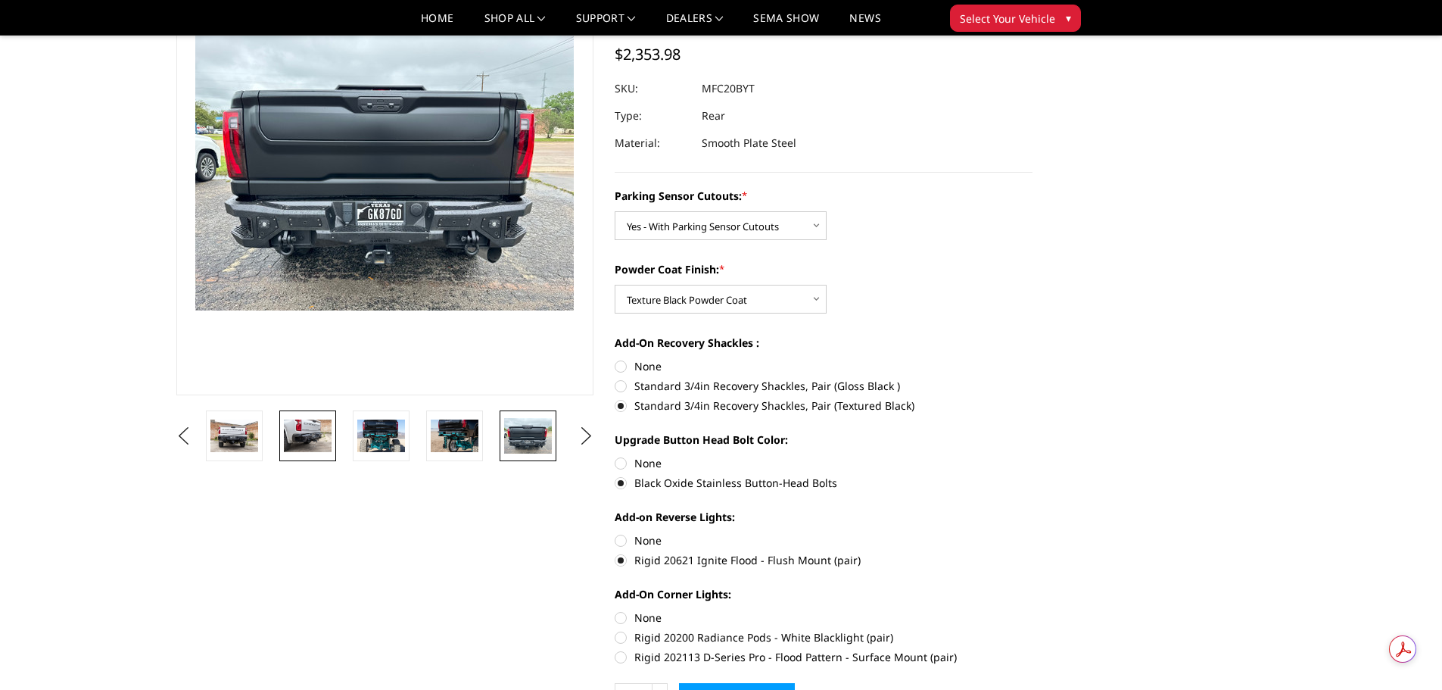
click at [295, 451] on img at bounding box center [308, 435] width 48 height 32
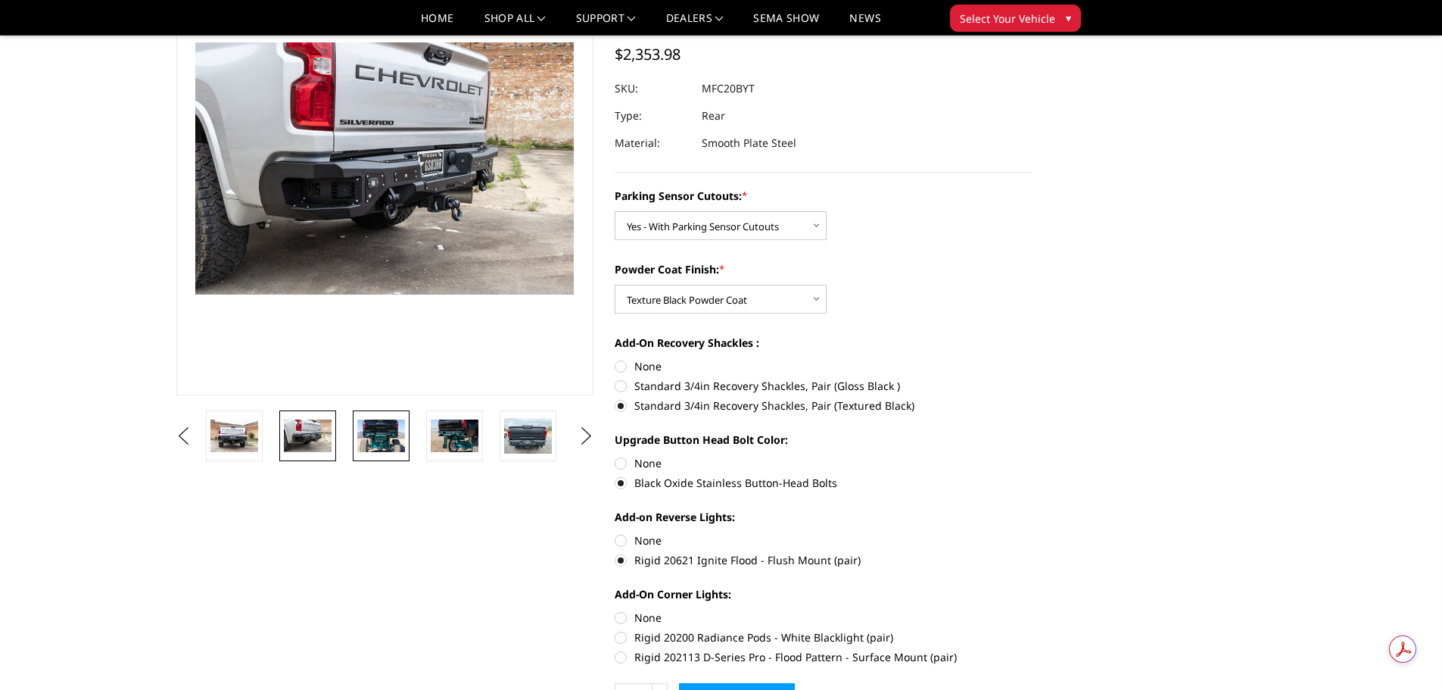
click at [376, 447] on img at bounding box center [381, 435] width 48 height 32
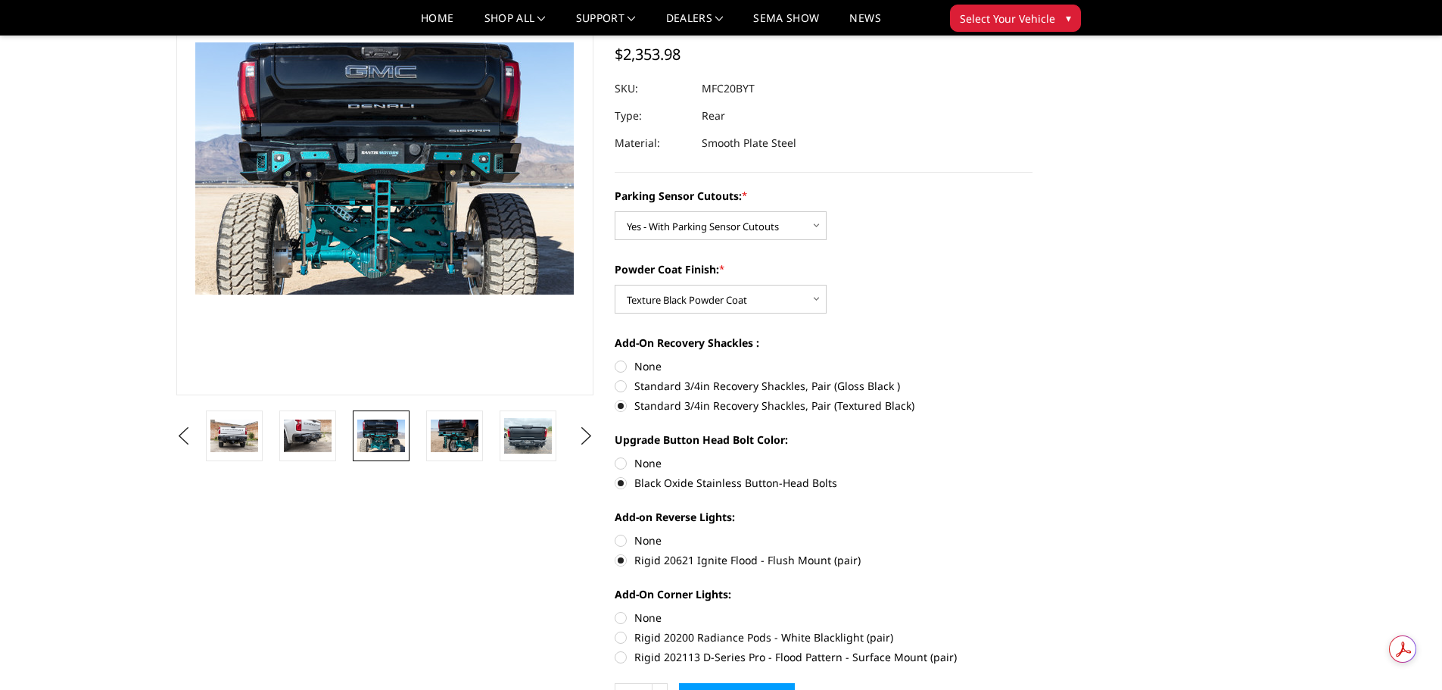
click at [709, 660] on label "Rigid 202113 D-Series Pro - Flood Pattern - Surface Mount (pair)" at bounding box center [824, 657] width 418 height 16
click at [1033, 630] on input "Rigid 202113 D-Series Pro - Flood Pattern - Surface Mount (pair)" at bounding box center [1033, 629] width 1 height 1
radio input "true"
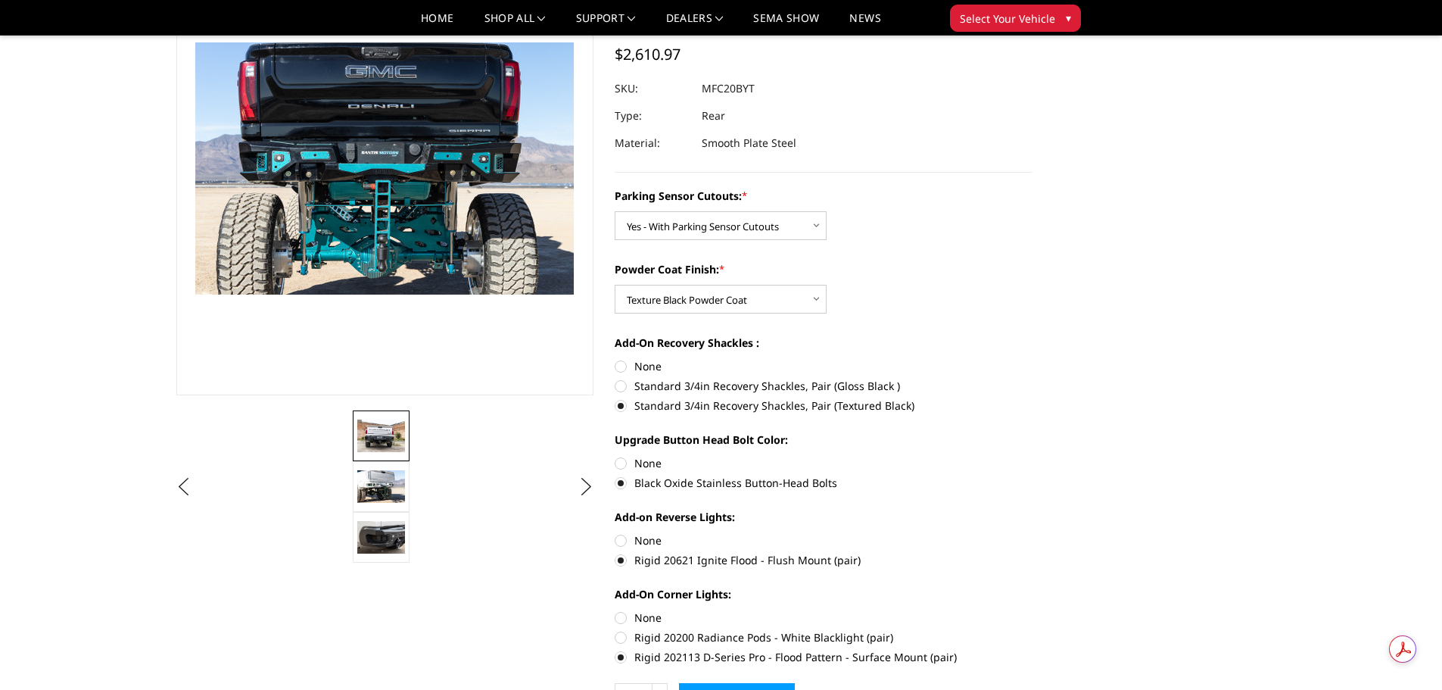
click at [391, 432] on img at bounding box center [381, 435] width 48 height 32
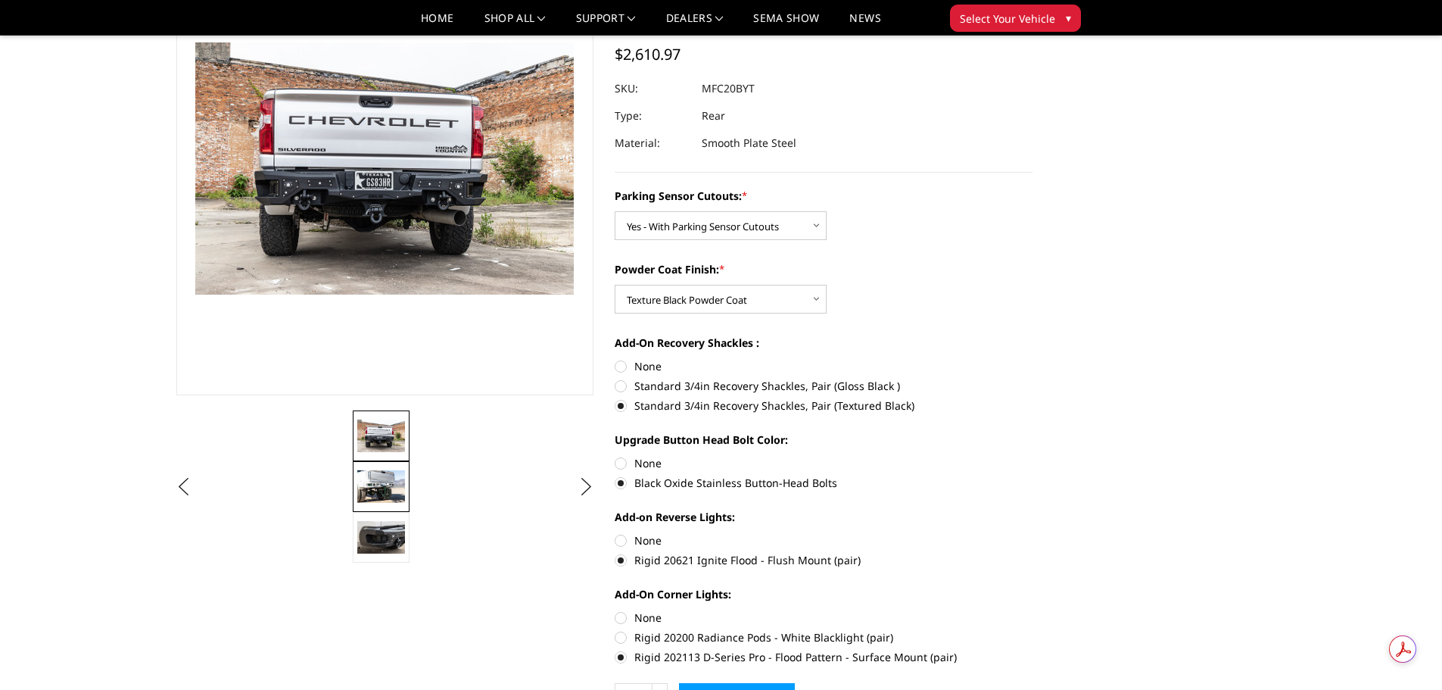
click at [376, 479] on img at bounding box center [381, 486] width 48 height 32
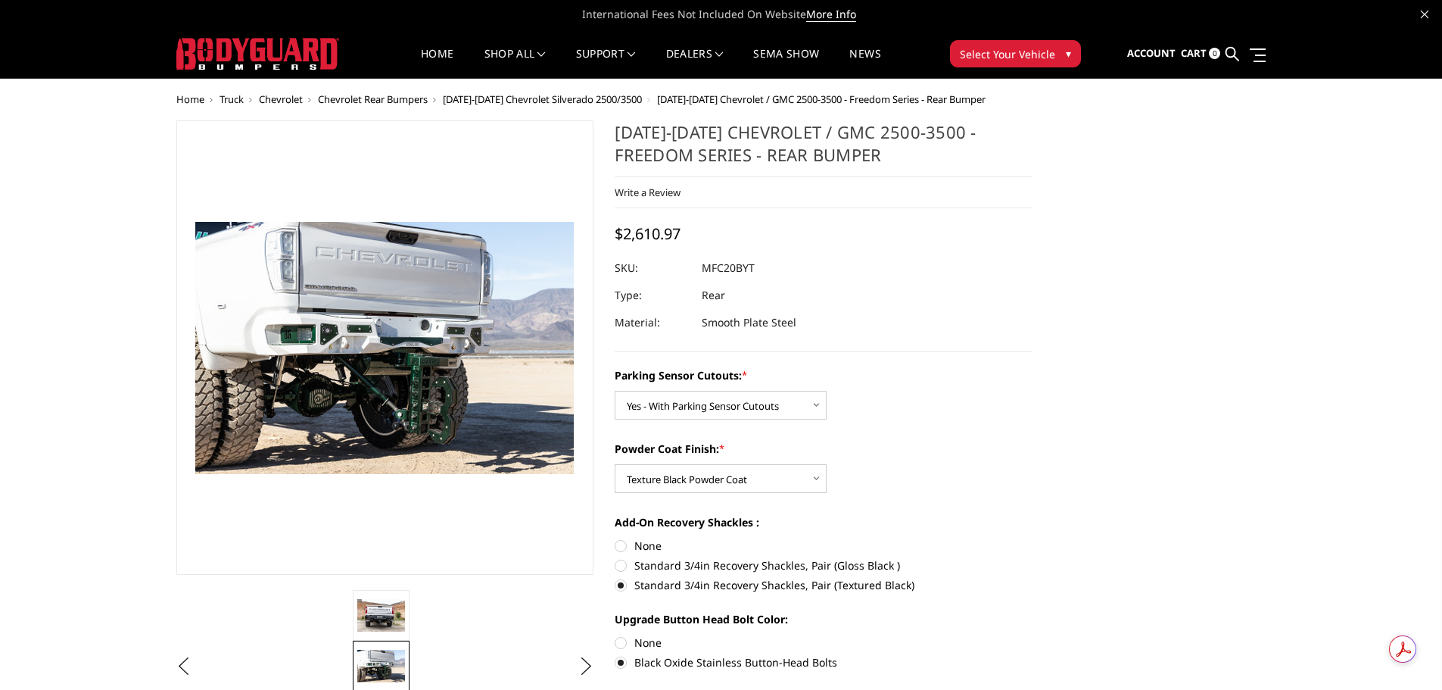
scroll to position [0, 0]
